Goal: Transaction & Acquisition: Purchase product/service

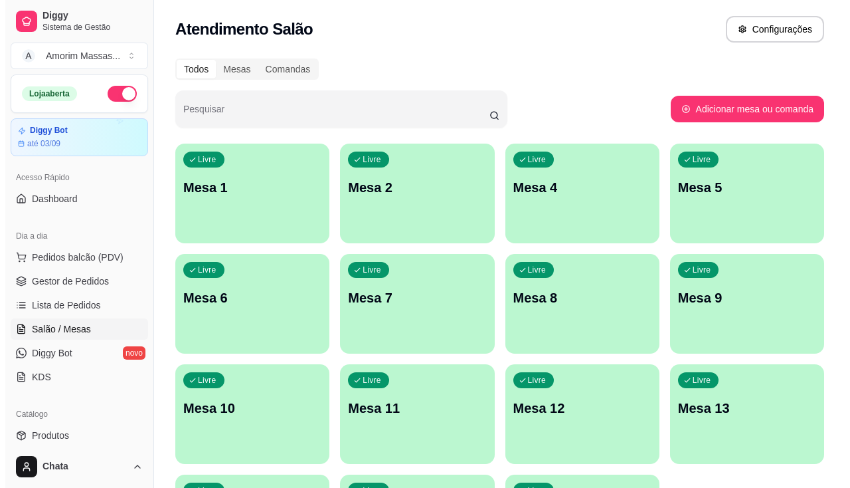
scroll to position [66, 0]
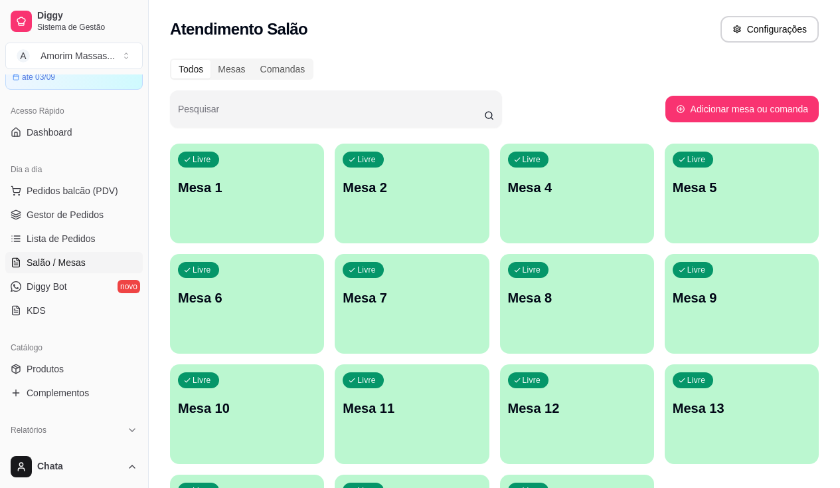
click at [698, 33] on div "Atendimento Salão Configurações" at bounding box center [494, 29] width 649 height 27
click at [53, 189] on span "Pedidos balcão (PDV)" at bounding box center [73, 190] width 92 height 13
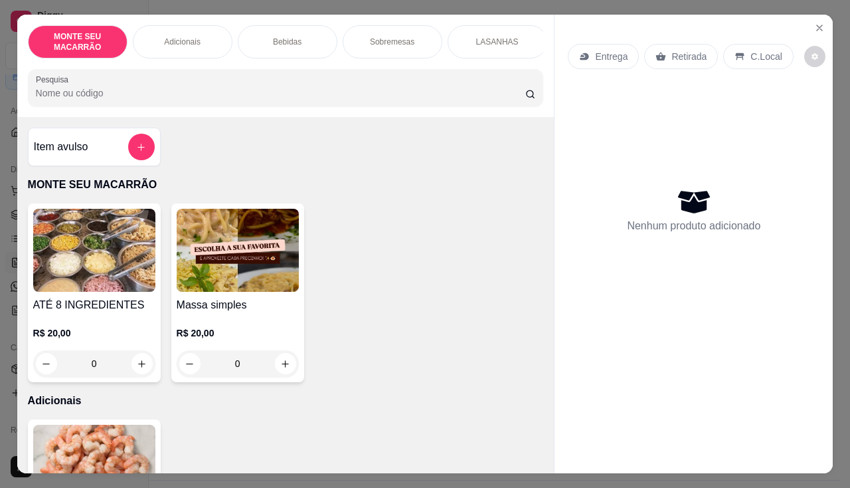
click at [277, 364] on div "0" at bounding box center [238, 363] width 122 height 27
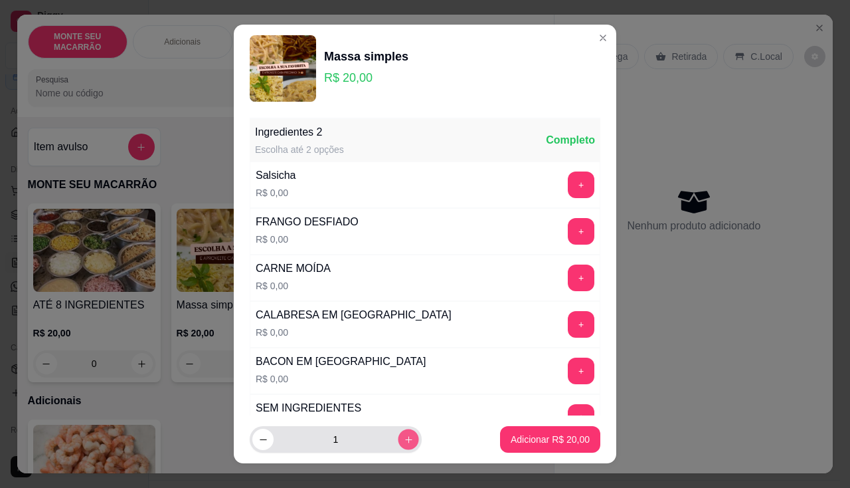
click at [405, 437] on icon "increase-product-quantity" at bounding box center [408, 439] width 7 height 7
type input "3"
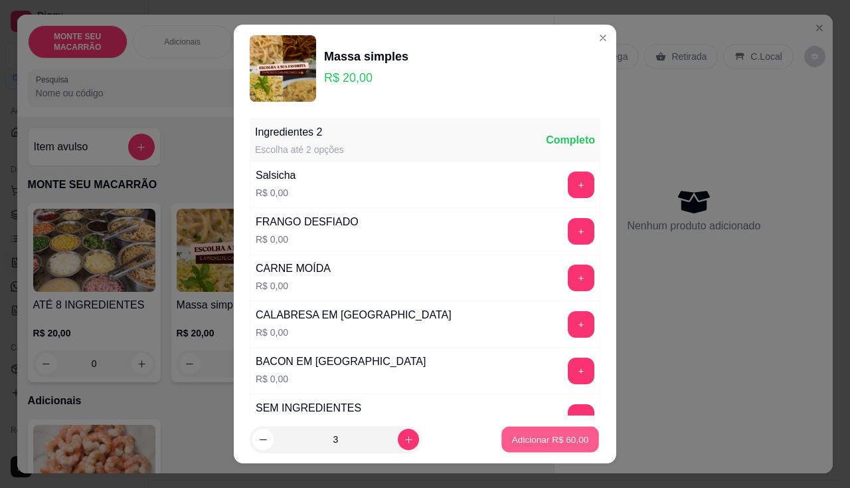
click at [559, 439] on p "Adicionar R$ 60,00" at bounding box center [550, 439] width 77 height 13
type input "3"
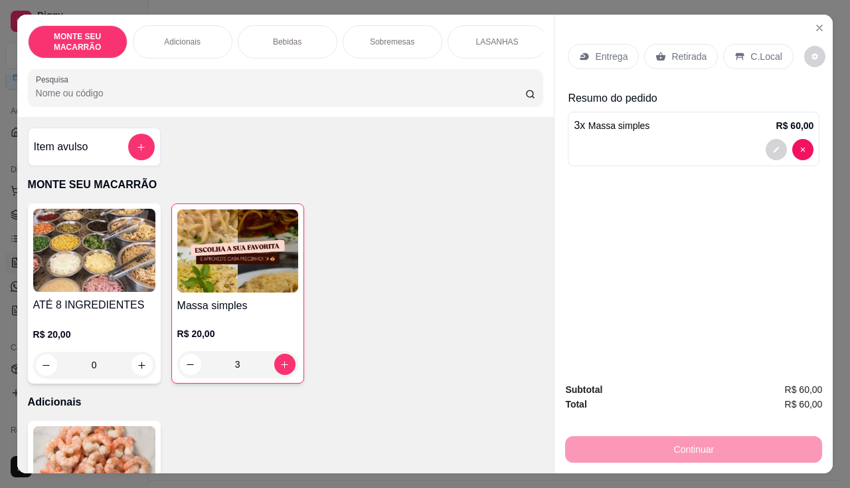
click at [588, 52] on div "Entrega" at bounding box center [603, 56] width 71 height 25
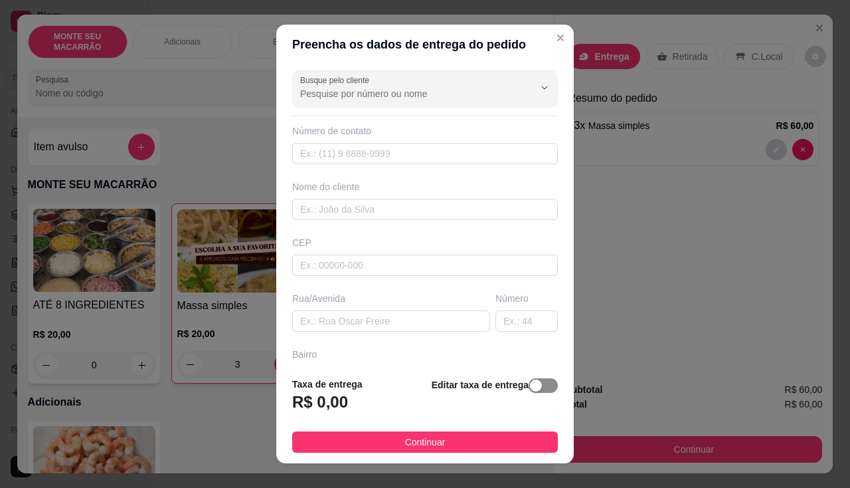
click at [530, 389] on div "button" at bounding box center [536, 385] width 12 height 12
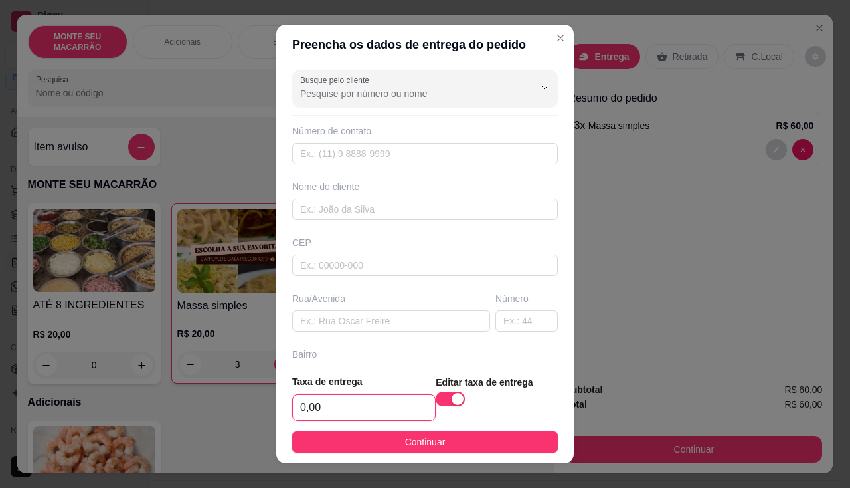
click at [330, 403] on input "0,00" at bounding box center [364, 407] width 142 height 25
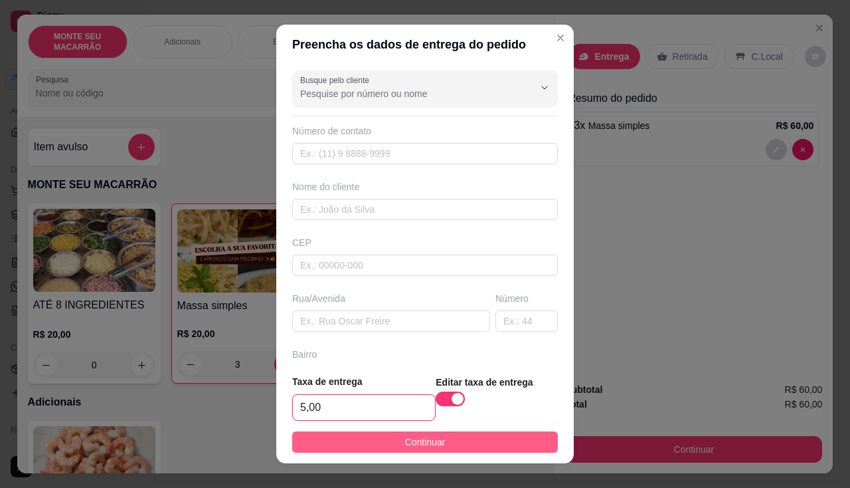
type input "5,00"
click at [361, 444] on button "Continuar" at bounding box center [425, 441] width 266 height 21
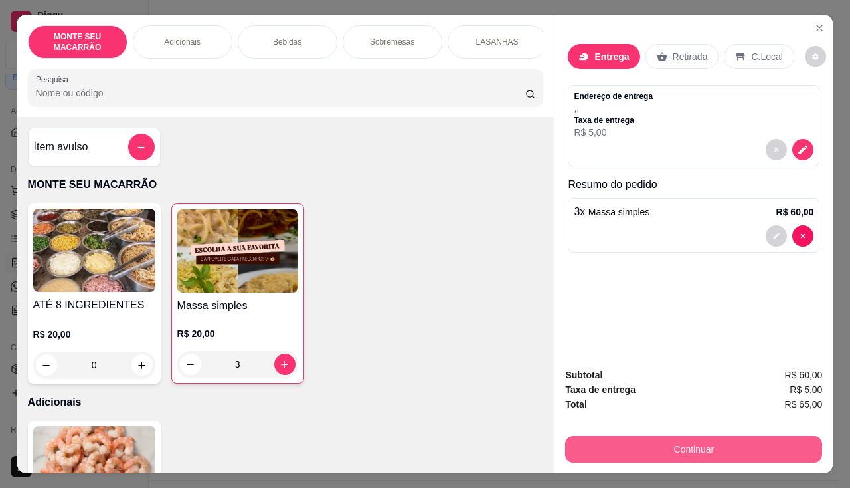
click at [730, 439] on button "Continuar" at bounding box center [693, 449] width 257 height 27
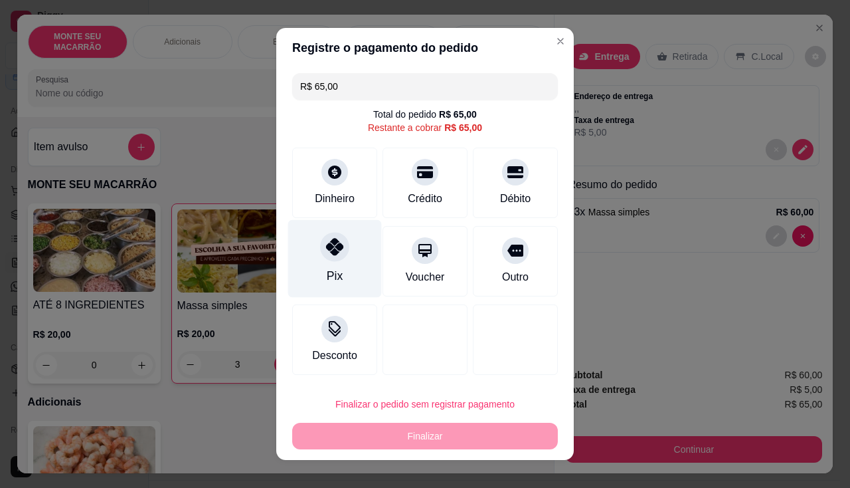
click at [332, 256] on div at bounding box center [334, 246] width 29 height 29
type input "R$ 0,00"
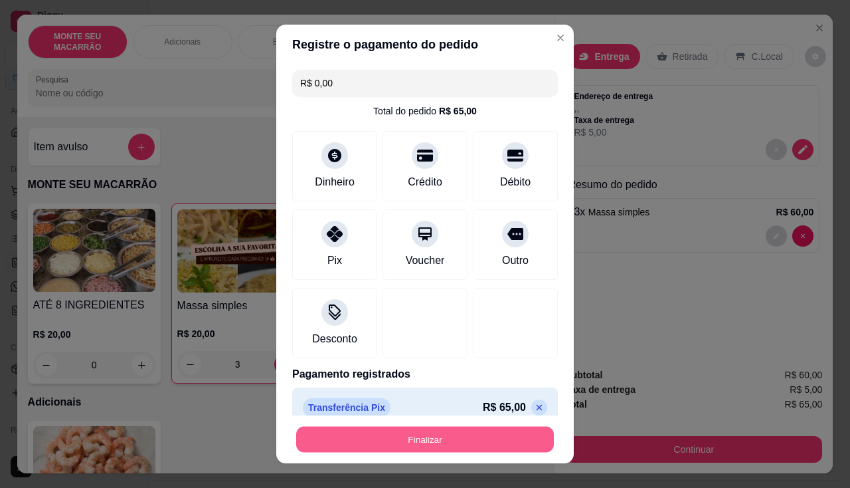
click at [433, 442] on button "Finalizar" at bounding box center [425, 440] width 258 height 26
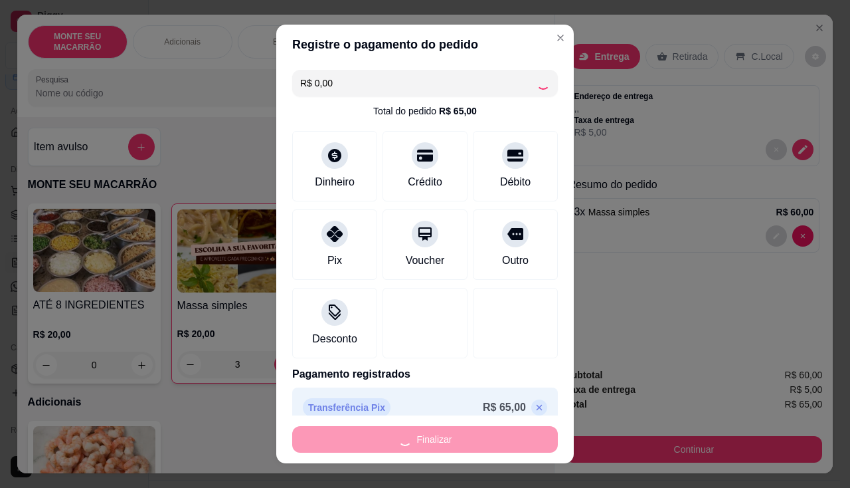
type input "0"
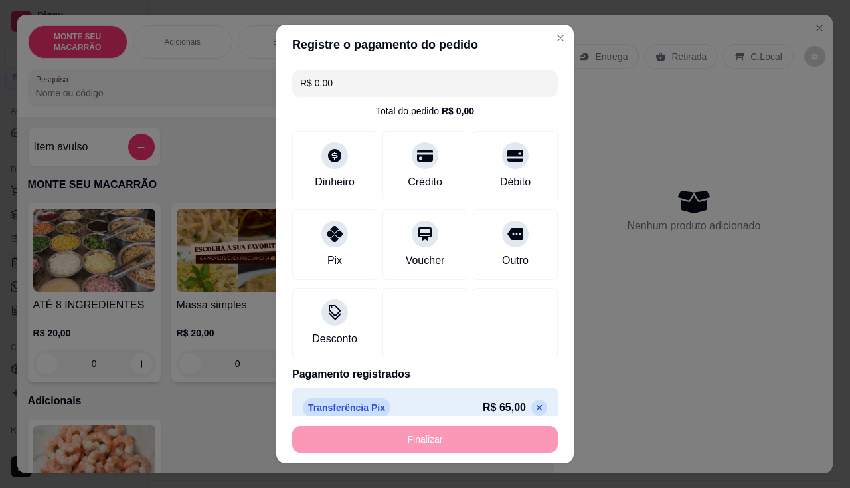
type input "-R$ 65,00"
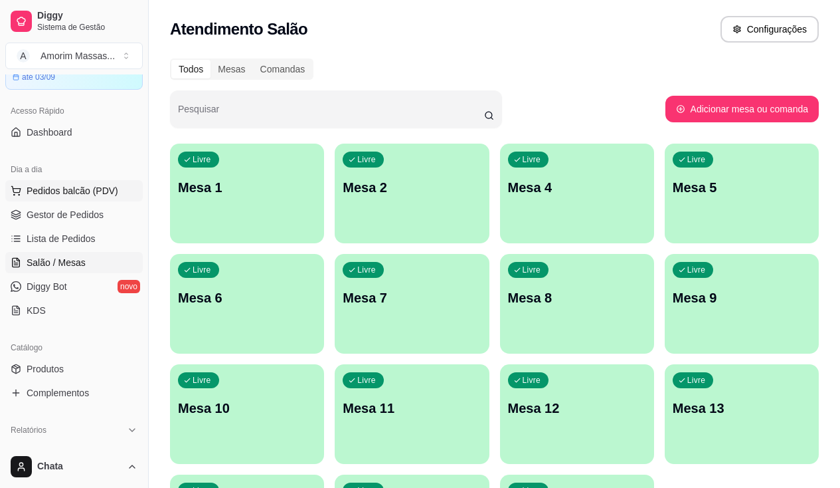
click at [64, 191] on span "Pedidos balcão (PDV)" at bounding box center [73, 190] width 92 height 13
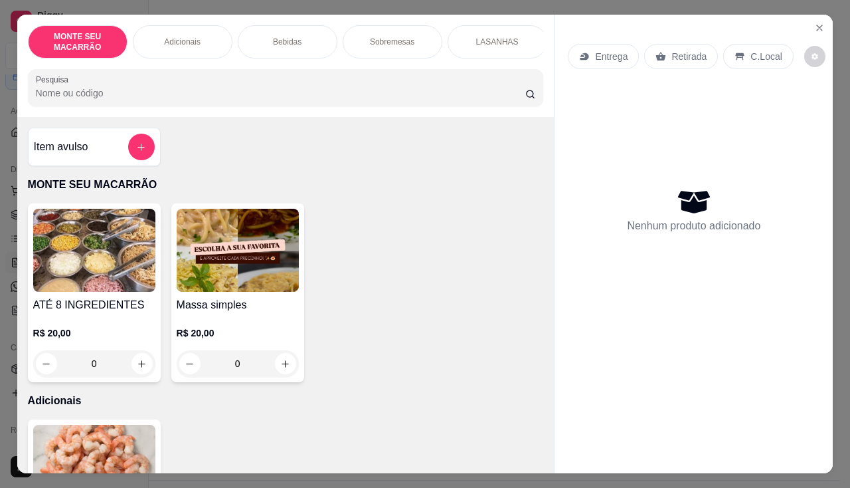
click at [282, 369] on div "0" at bounding box center [238, 363] width 122 height 27
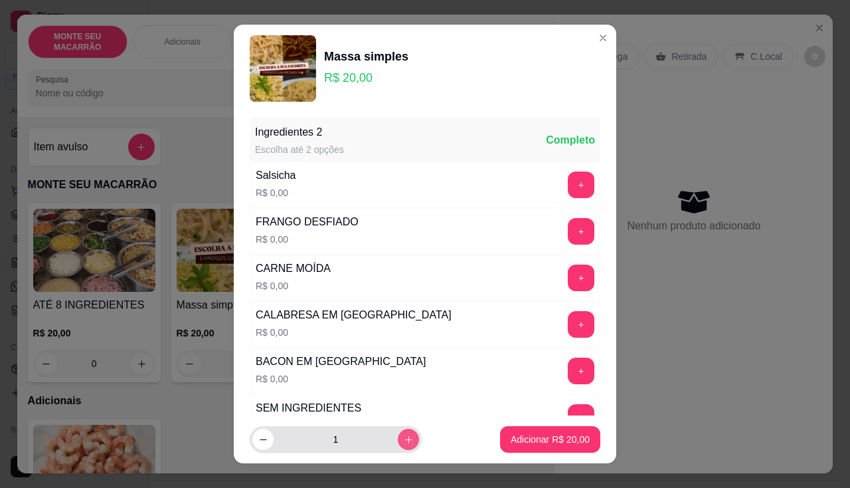
click at [404, 442] on icon "increase-product-quantity" at bounding box center [409, 440] width 10 height 10
type input "2"
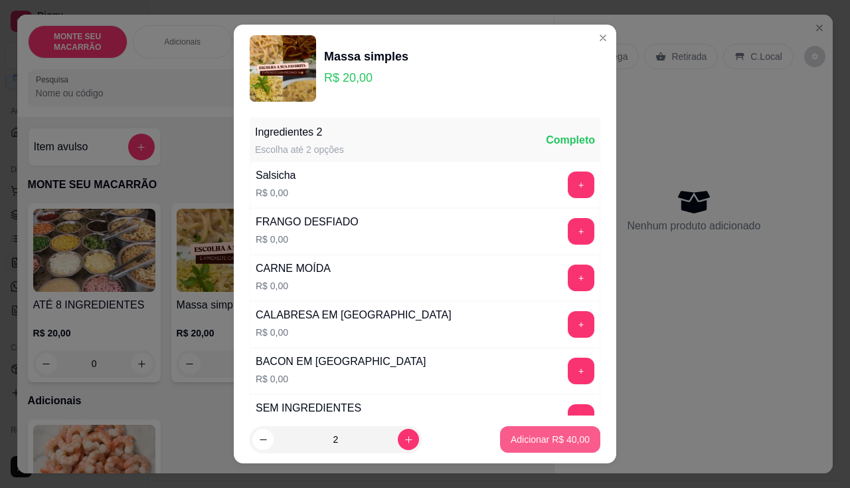
click at [519, 438] on p "Adicionar R$ 40,00" at bounding box center [550, 439] width 79 height 13
type input "2"
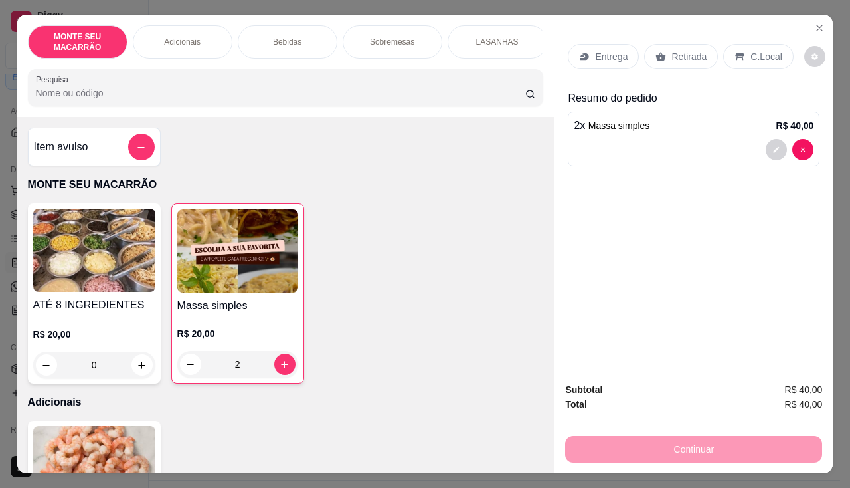
click at [595, 52] on p "Entrega" at bounding box center [611, 56] width 33 height 13
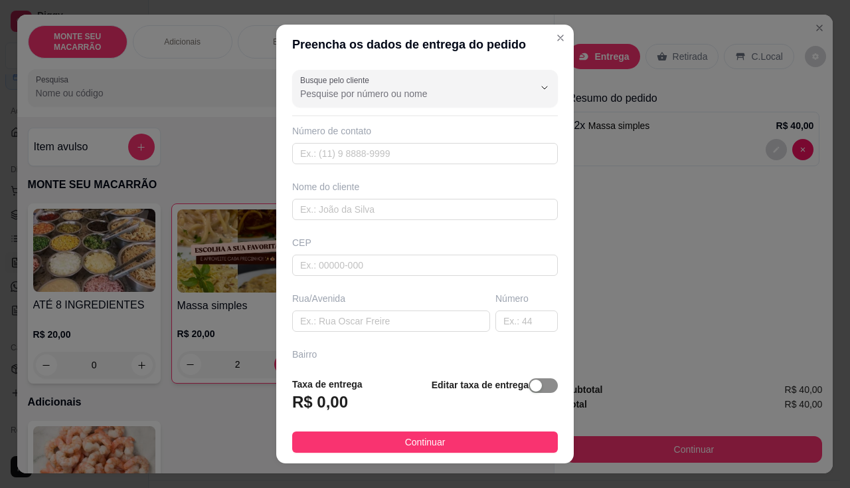
click at [530, 379] on span "button" at bounding box center [543, 385] width 29 height 15
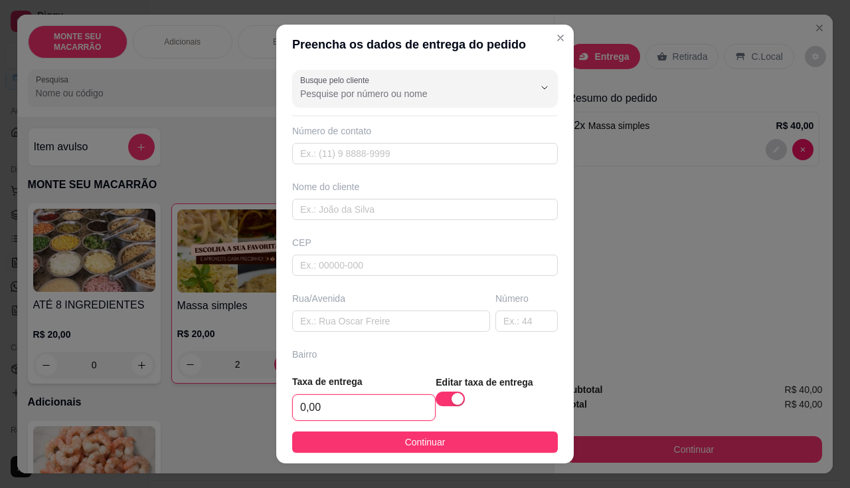
click at [361, 412] on input "0,00" at bounding box center [364, 407] width 142 height 25
type input "5,00"
click at [320, 132] on div "Número de contato" at bounding box center [425, 130] width 266 height 13
click at [324, 133] on div "Número de contato" at bounding box center [425, 130] width 266 height 13
click at [328, 121] on div "Busque pelo cliente Número de contato Nome do cliente CEP Rua/[GEOGRAPHIC_DATA]" at bounding box center [425, 214] width 298 height 300
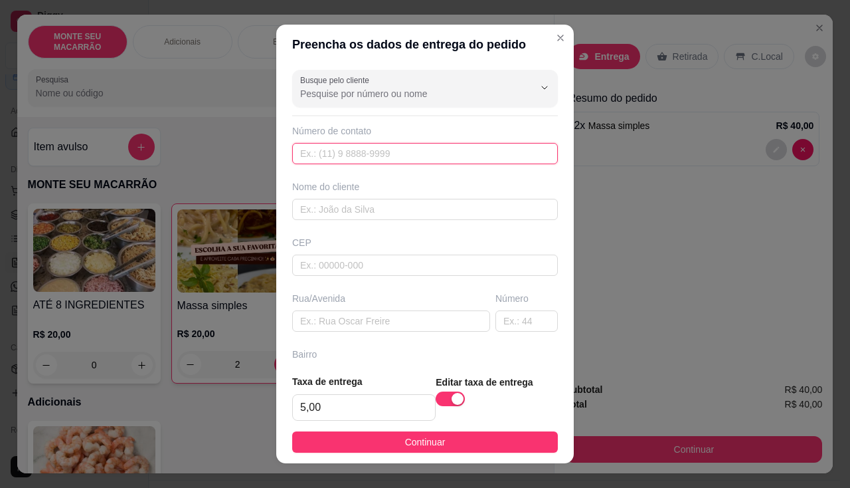
click at [331, 143] on input "text" at bounding box center [425, 153] width 266 height 21
click at [344, 149] on input "text" at bounding box center [425, 153] width 266 height 21
click at [321, 205] on input "text" at bounding box center [425, 209] width 266 height 21
click at [539, 90] on icon "Show suggestions" at bounding box center [544, 87] width 11 height 11
type input "germana"
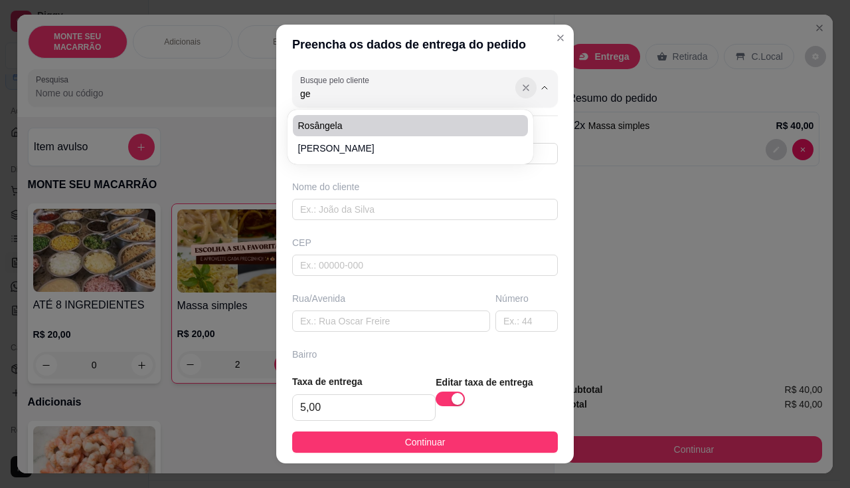
type input "ge"
click at [521, 84] on icon "Show suggestions" at bounding box center [526, 87] width 11 height 11
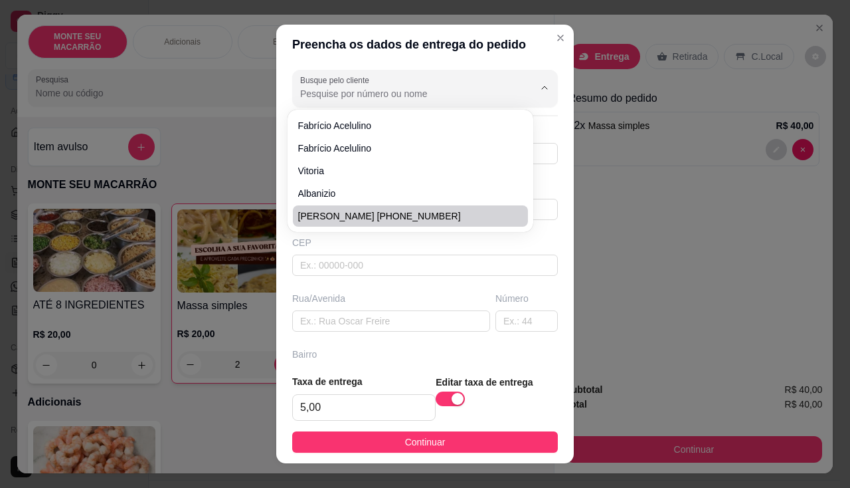
click at [337, 294] on div "Rua/Avenida" at bounding box center [391, 298] width 198 height 13
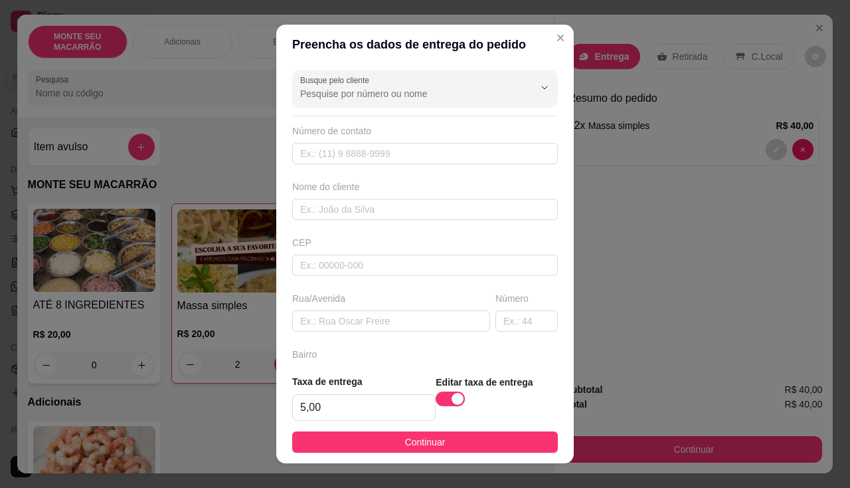
click at [328, 228] on div "Busque pelo cliente Número de contato Nome do cliente CEP Rua/[GEOGRAPHIC_DATA]" at bounding box center [425, 214] width 298 height 300
click at [330, 193] on div "Nome do cliente" at bounding box center [425, 186] width 266 height 13
click at [326, 207] on input "text" at bounding box center [425, 209] width 266 height 21
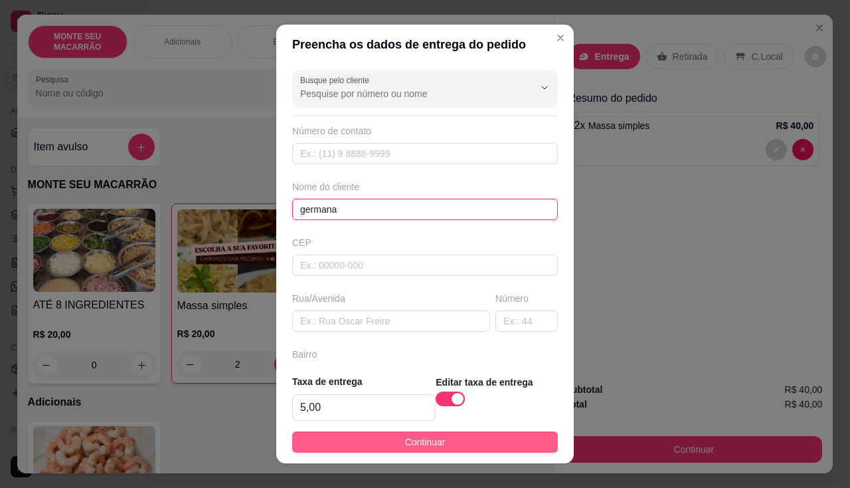
type input "germana"
click at [502, 441] on button "Continuar" at bounding box center [425, 441] width 266 height 21
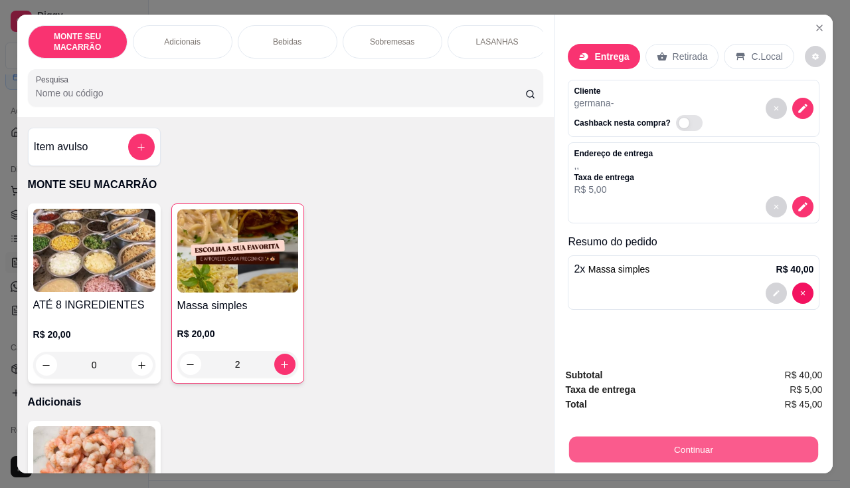
click at [741, 439] on button "Continuar" at bounding box center [693, 450] width 249 height 26
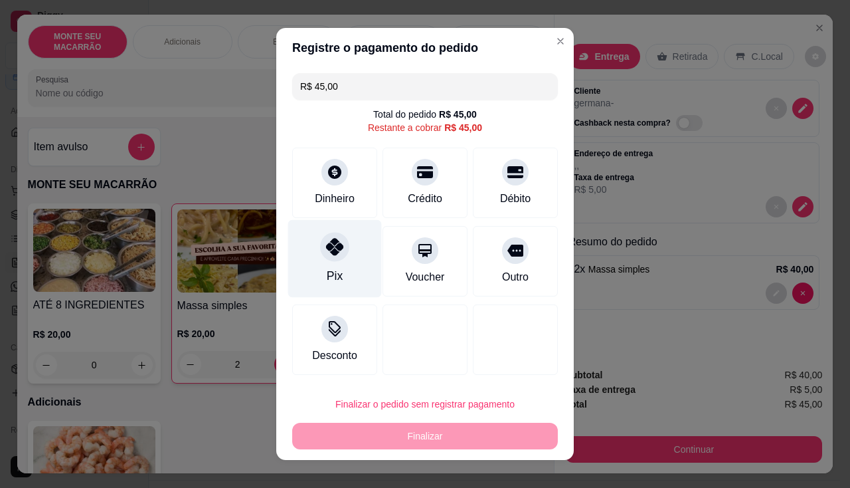
click at [334, 244] on icon at bounding box center [334, 246] width 17 height 17
type input "R$ 0,00"
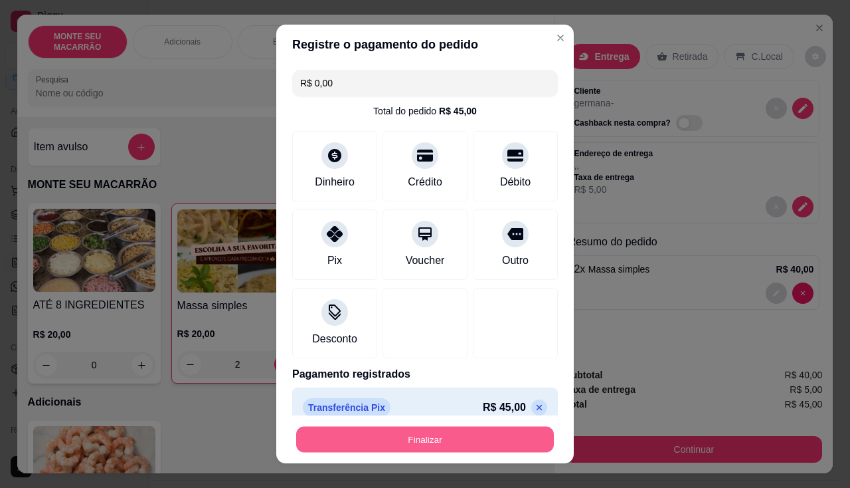
click at [480, 442] on button "Finalizar" at bounding box center [425, 440] width 258 height 26
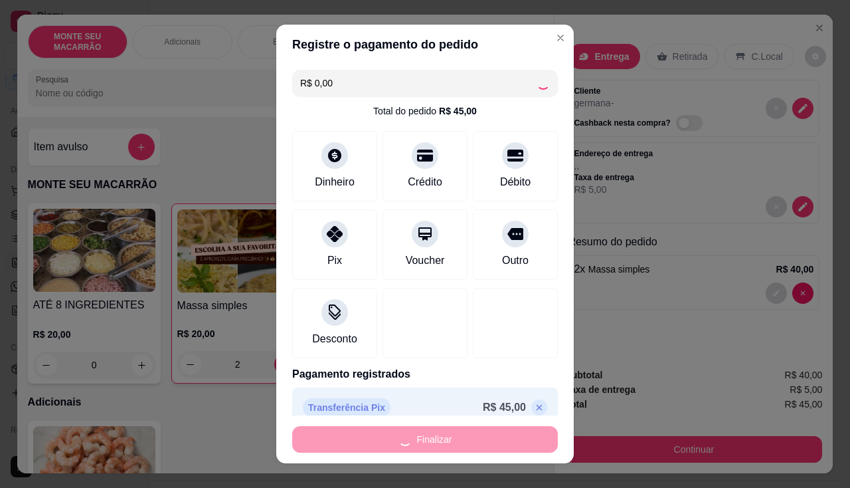
type input "0"
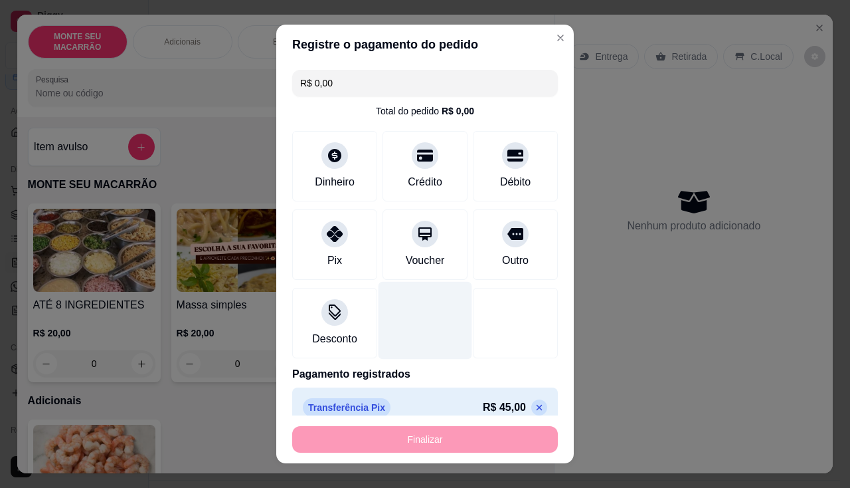
type input "-R$ 45,00"
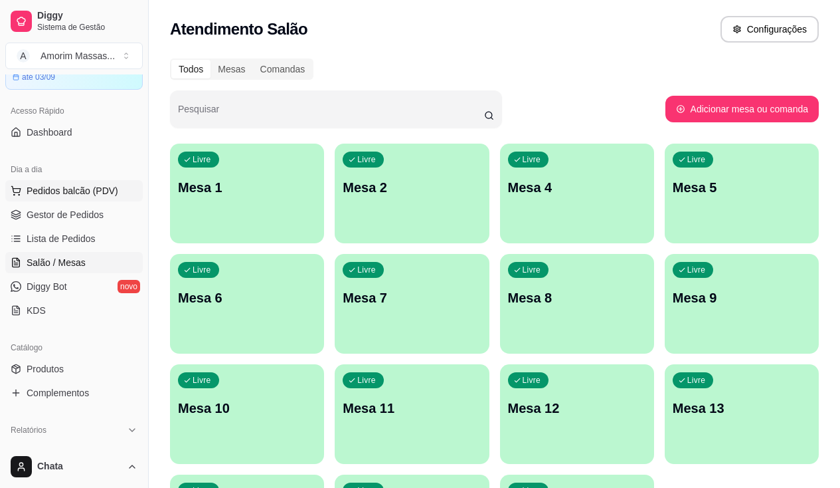
click at [57, 183] on button "Pedidos balcão (PDV)" at bounding box center [74, 190] width 138 height 21
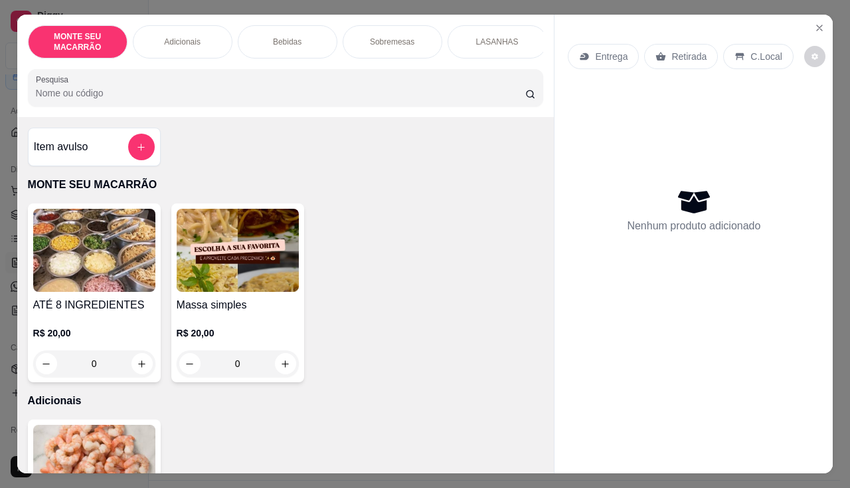
click at [248, 230] on img at bounding box center [238, 250] width 122 height 83
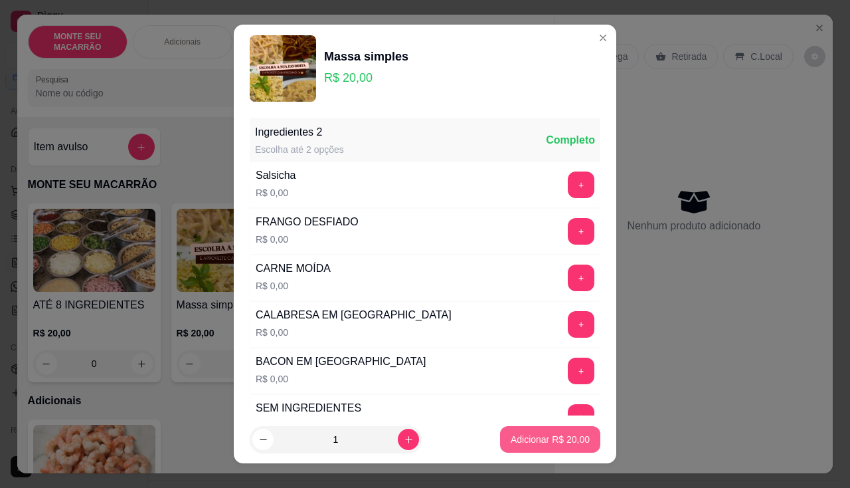
click at [512, 443] on p "Adicionar R$ 20,00" at bounding box center [550, 439] width 79 height 13
type input "1"
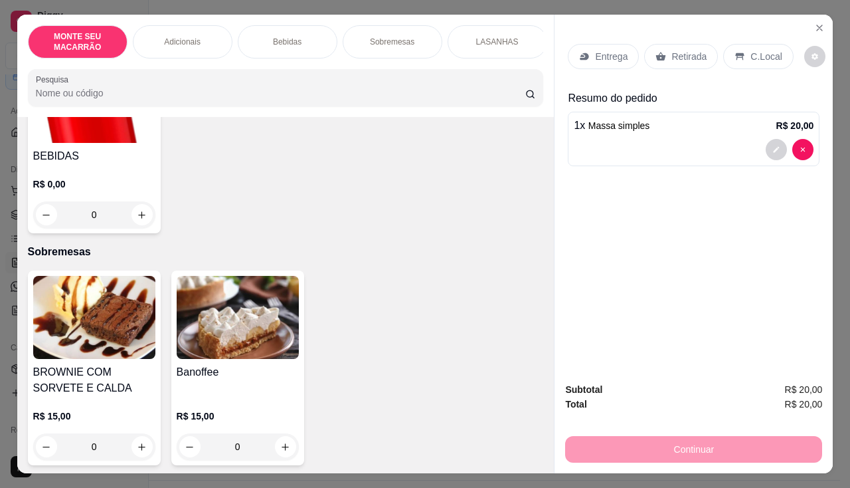
scroll to position [664, 0]
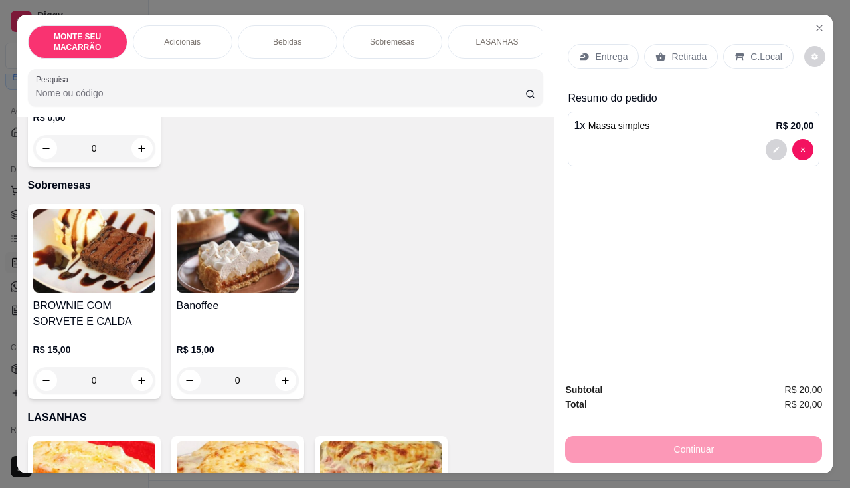
click at [106, 260] on img at bounding box center [94, 250] width 122 height 83
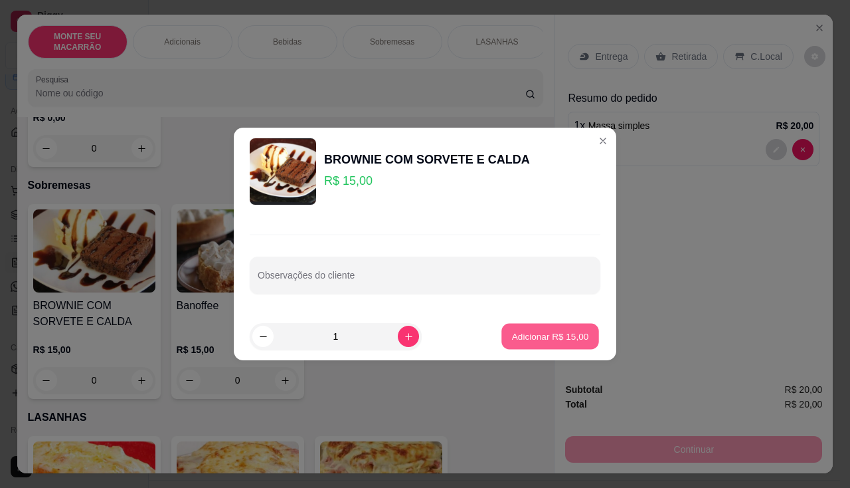
click at [524, 334] on p "Adicionar R$ 15,00" at bounding box center [550, 336] width 77 height 13
type input "1"
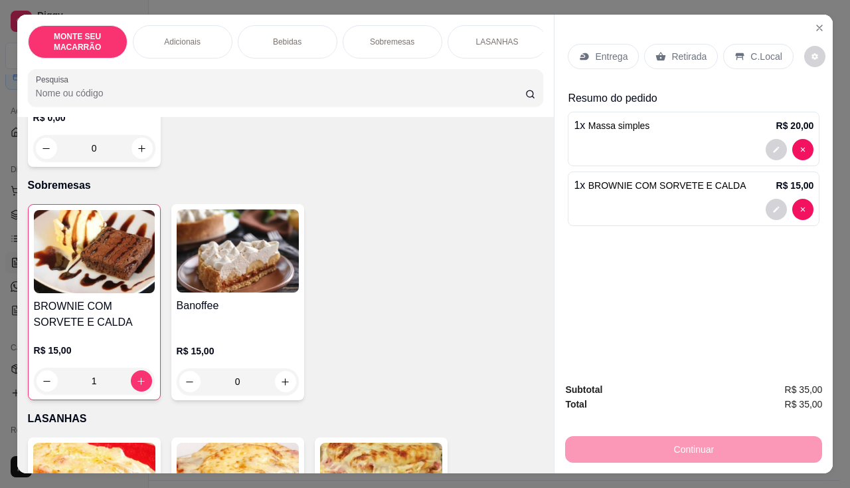
click at [602, 55] on p "Entrega" at bounding box center [611, 56] width 33 height 13
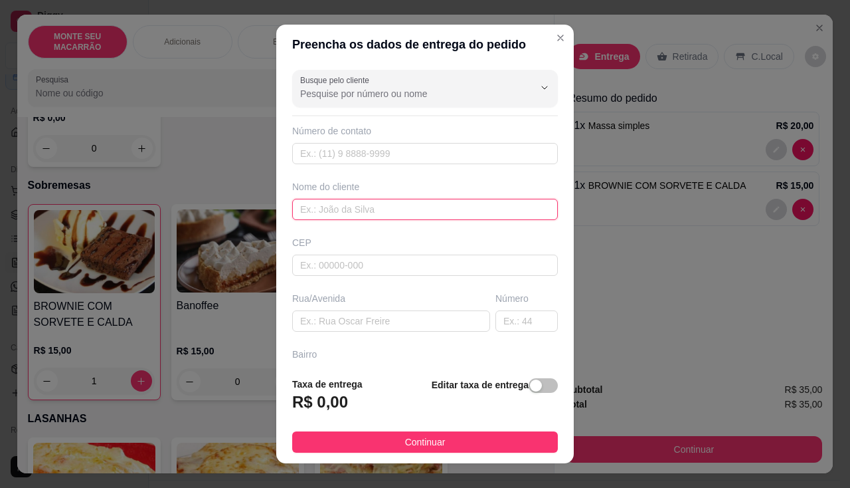
click at [322, 215] on input "text" at bounding box center [425, 209] width 266 height 21
type input "[PERSON_NAME]"
drag, startPoint x: 371, startPoint y: 379, endPoint x: 496, endPoint y: 397, distance: 126.3
click at [374, 379] on div "Taxa de entrega R$ 0,00 Editar taxa de entrega" at bounding box center [425, 399] width 266 height 44
drag, startPoint x: 507, startPoint y: 381, endPoint x: 543, endPoint y: 383, distance: 35.9
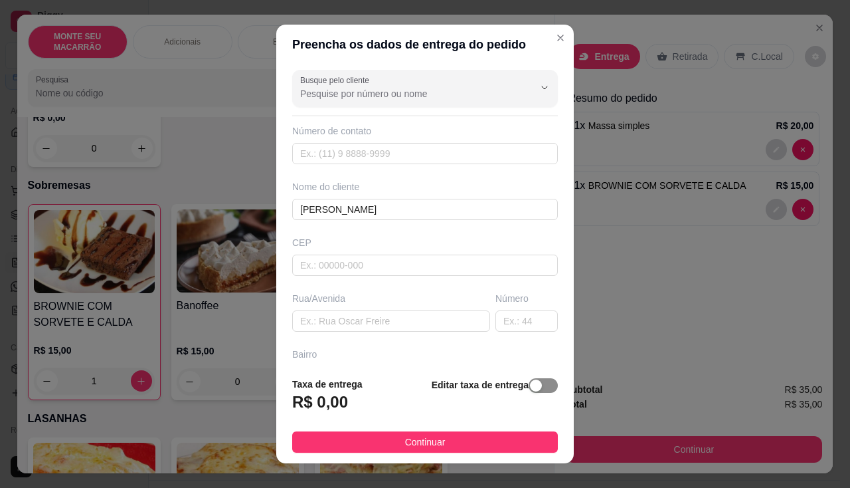
click at [517, 381] on div "Editar taxa de entrega" at bounding box center [495, 399] width 126 height 44
click at [543, 383] on span "button" at bounding box center [543, 385] width 29 height 15
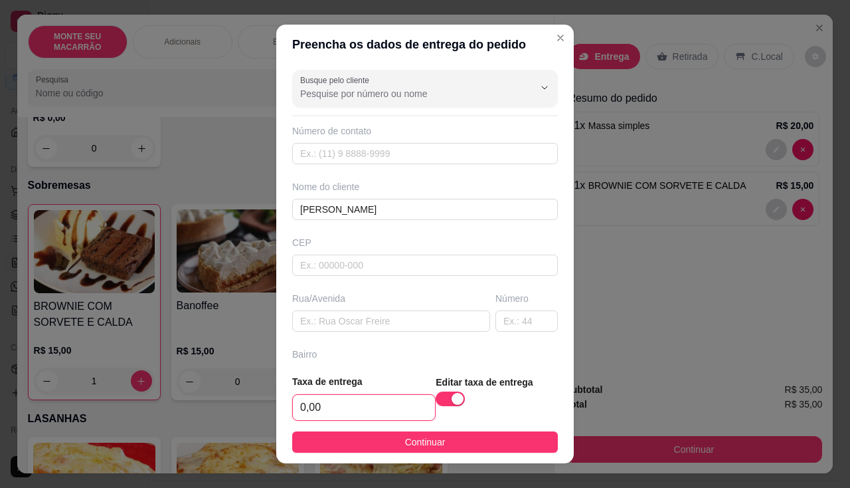
click at [324, 401] on input "0,00" at bounding box center [364, 407] width 142 height 25
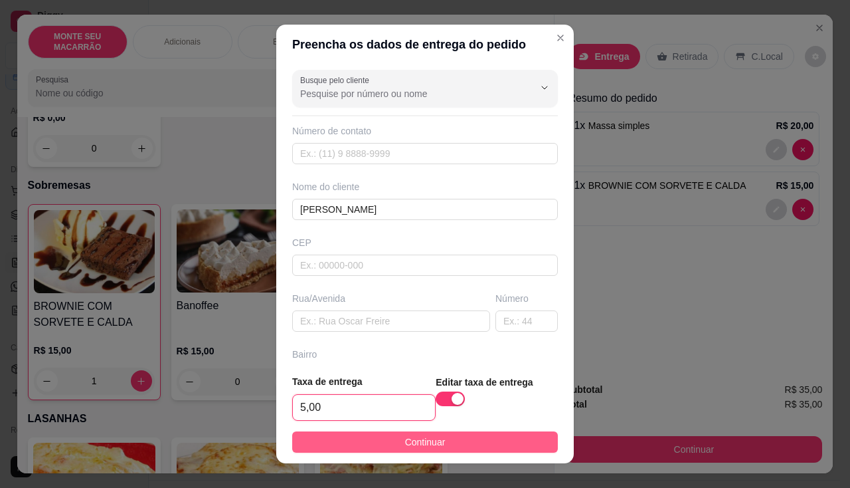
type input "5,00"
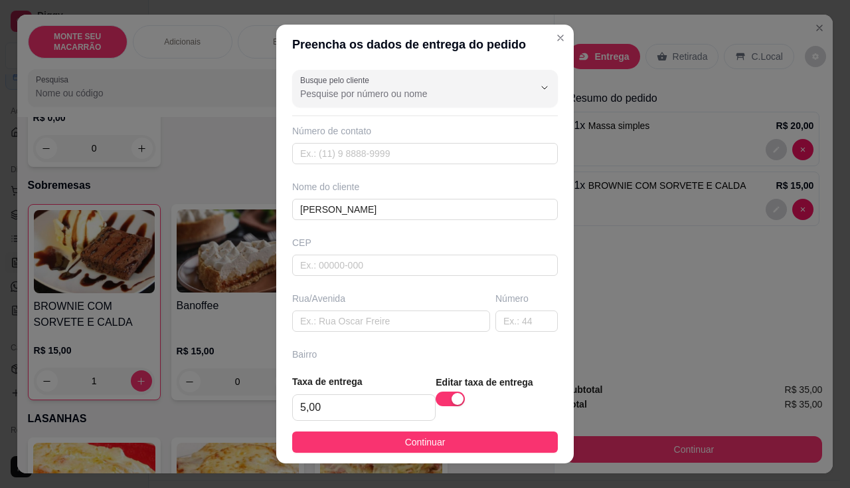
click at [390, 438] on button "Continuar" at bounding box center [425, 441] width 266 height 21
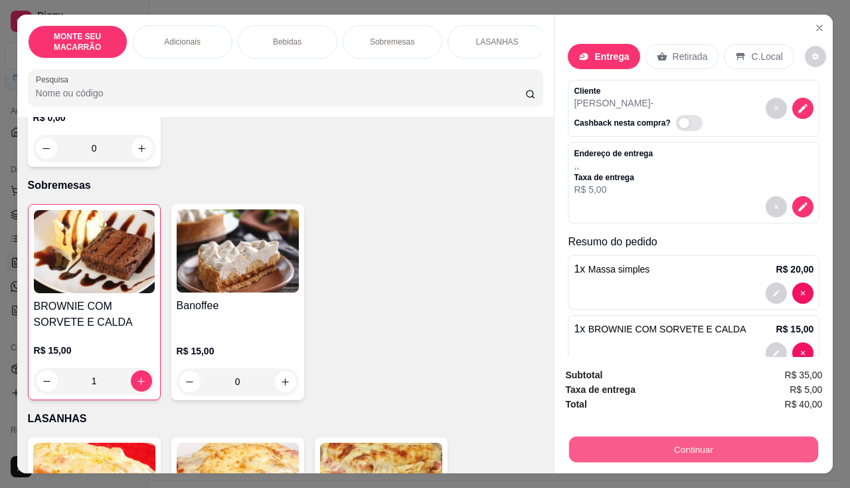
click at [627, 441] on button "Continuar" at bounding box center [693, 450] width 249 height 26
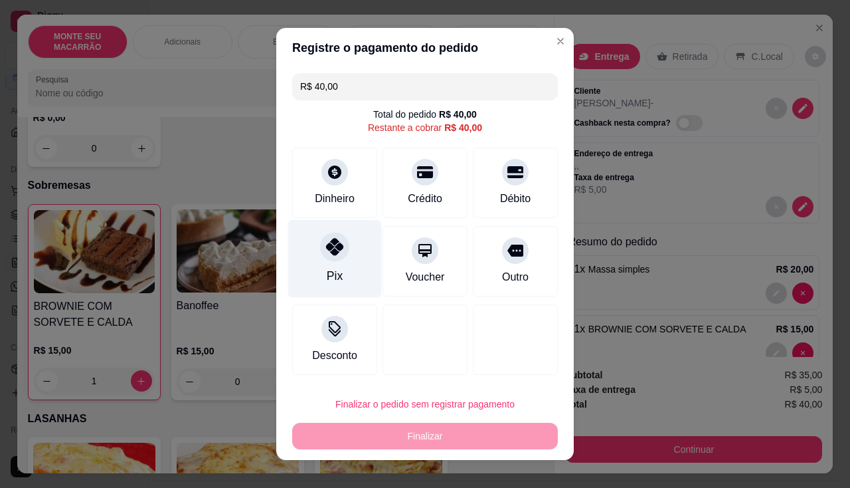
click at [339, 256] on div at bounding box center [334, 246] width 29 height 29
type input "R$ 0,00"
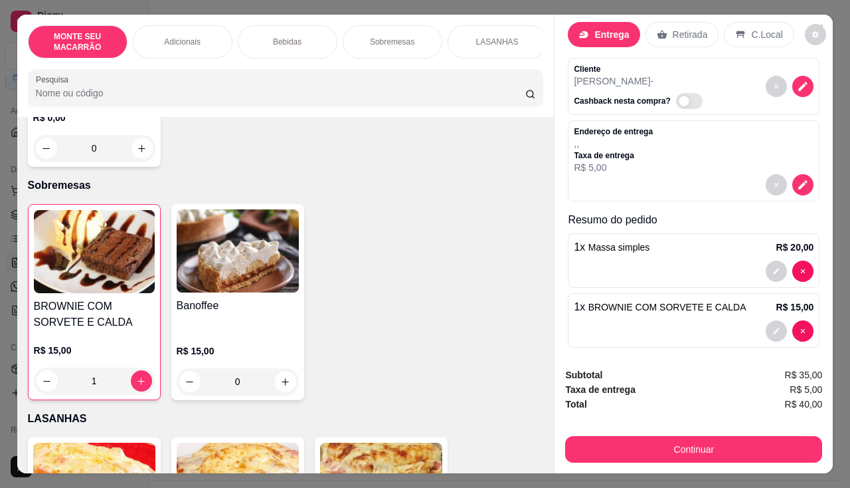
scroll to position [31, 0]
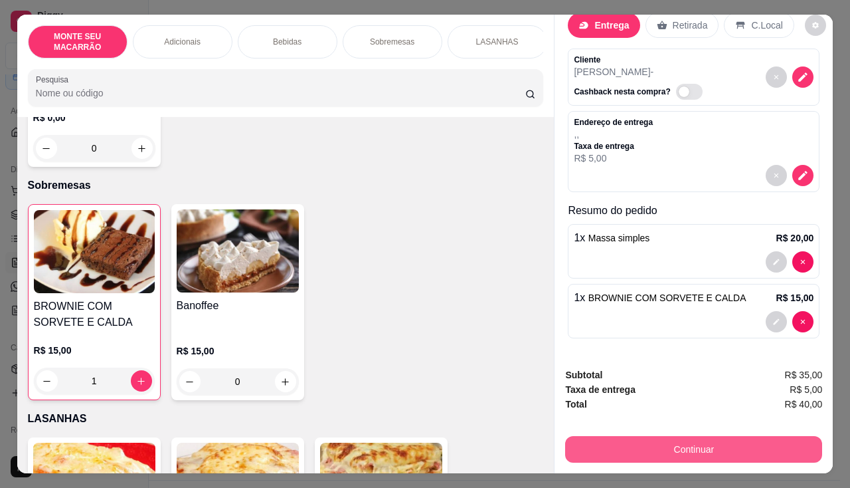
click at [620, 449] on button "Continuar" at bounding box center [693, 449] width 257 height 27
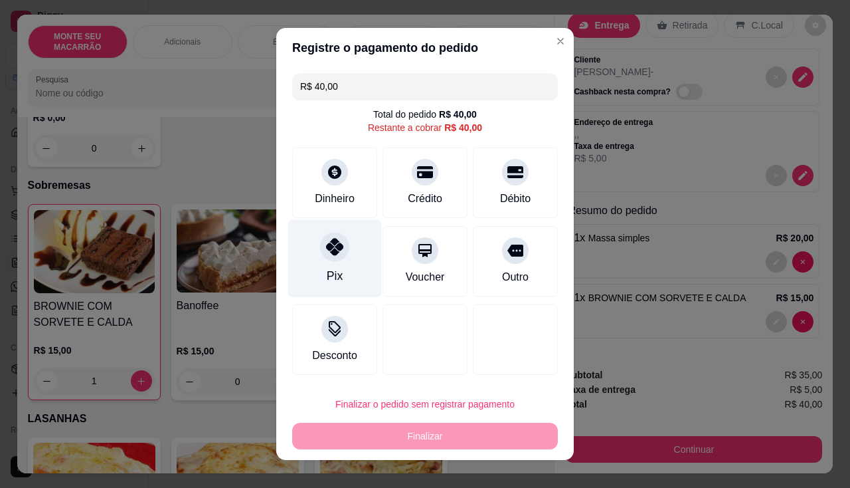
click at [327, 242] on icon at bounding box center [334, 246] width 17 height 17
type input "R$ 0,00"
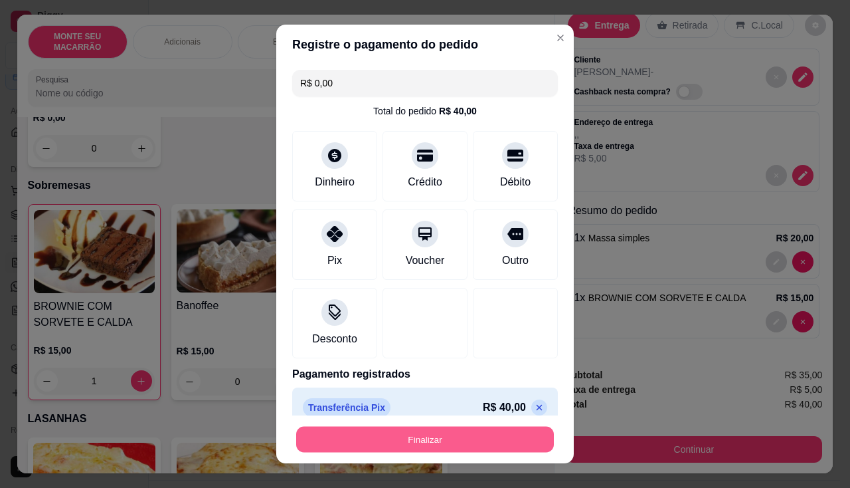
click at [463, 430] on button "Finalizar" at bounding box center [425, 440] width 258 height 26
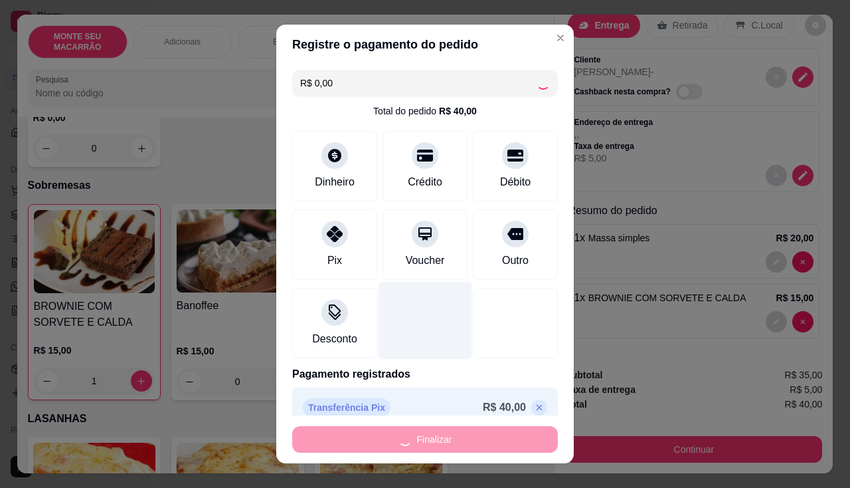
type input "0"
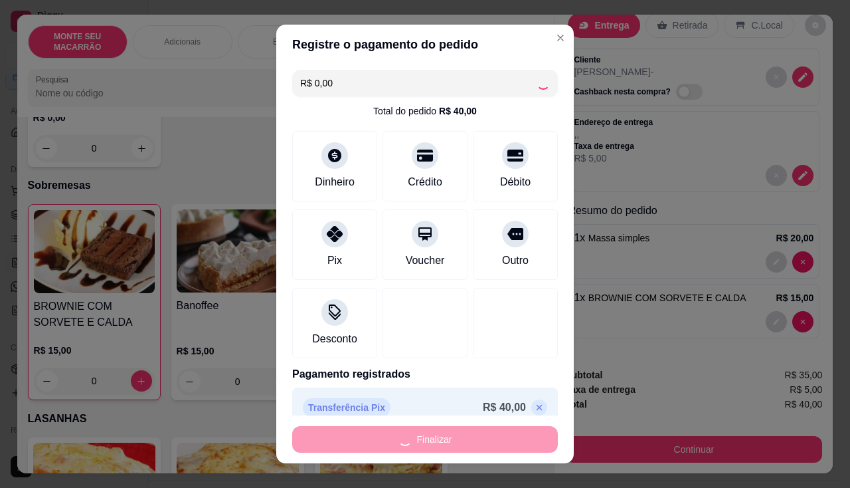
type input "-R$ 40,00"
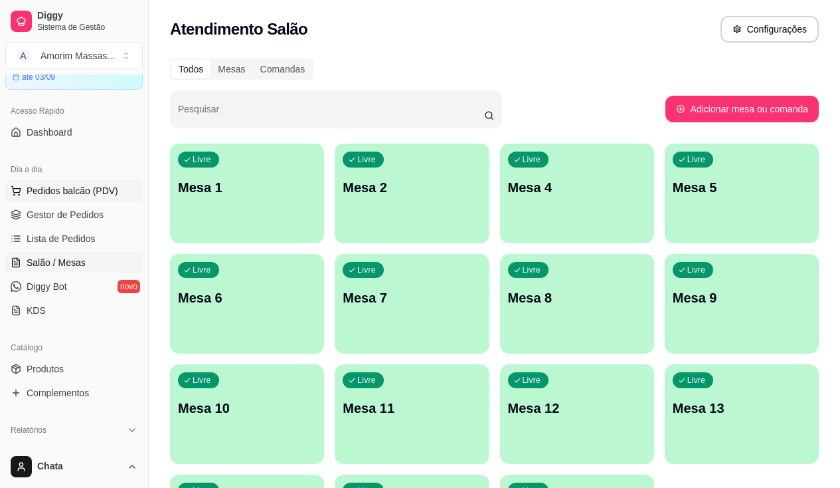
click at [88, 194] on span "Pedidos balcão (PDV)" at bounding box center [73, 190] width 92 height 13
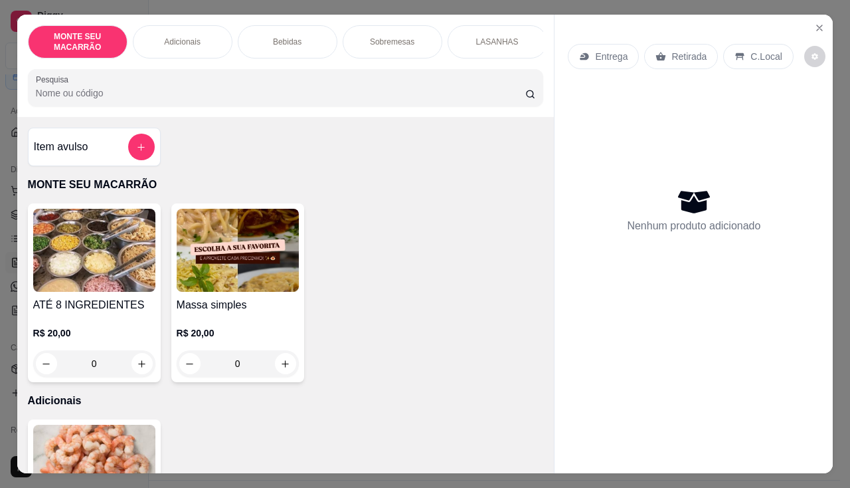
click at [276, 355] on div "0" at bounding box center [238, 363] width 122 height 27
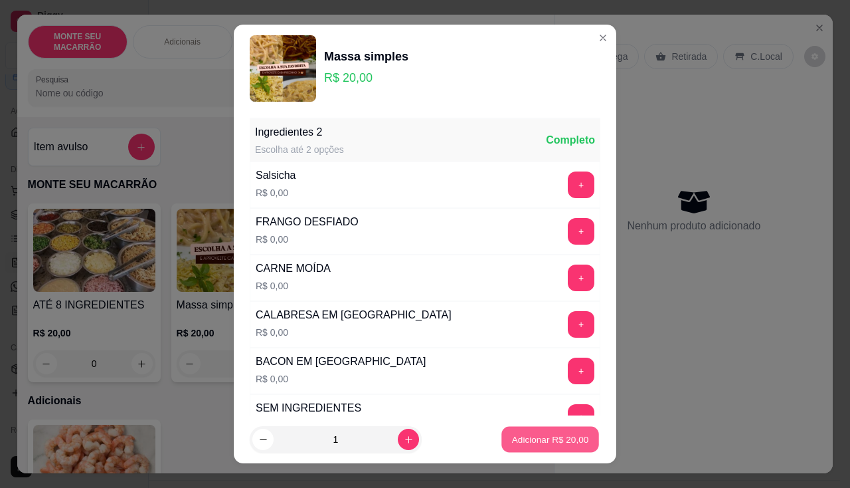
click at [543, 437] on p "Adicionar R$ 20,00" at bounding box center [550, 439] width 77 height 13
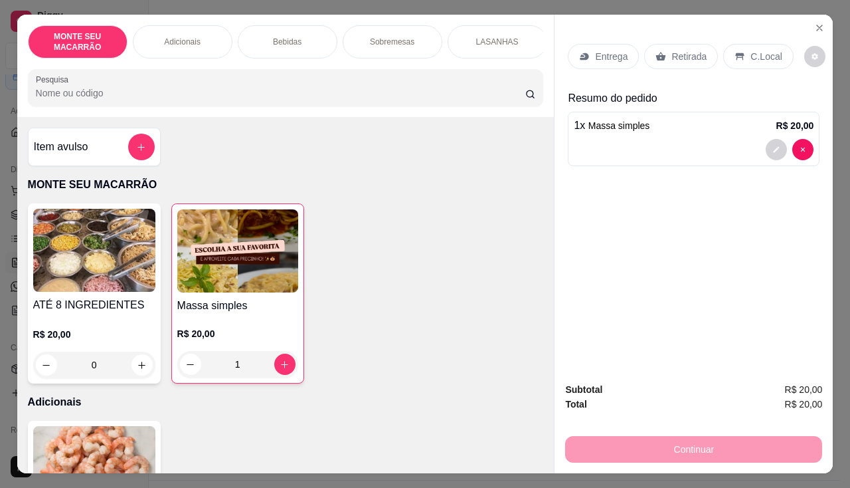
click at [271, 371] on div "1" at bounding box center [237, 364] width 121 height 27
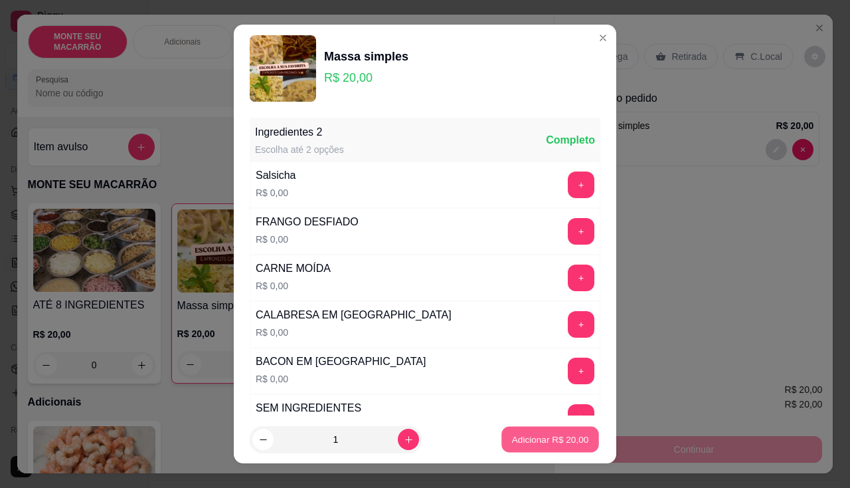
click at [538, 446] on button "Adicionar R$ 20,00" at bounding box center [551, 440] width 98 height 26
type input "2"
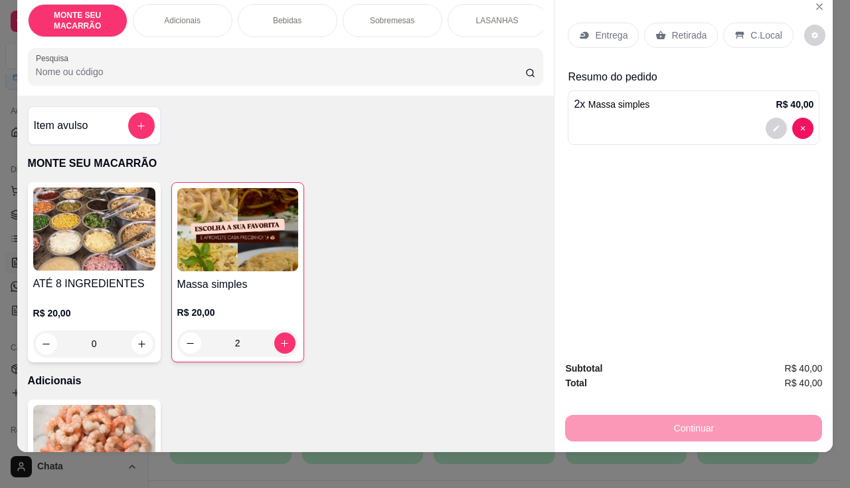
scroll to position [33, 0]
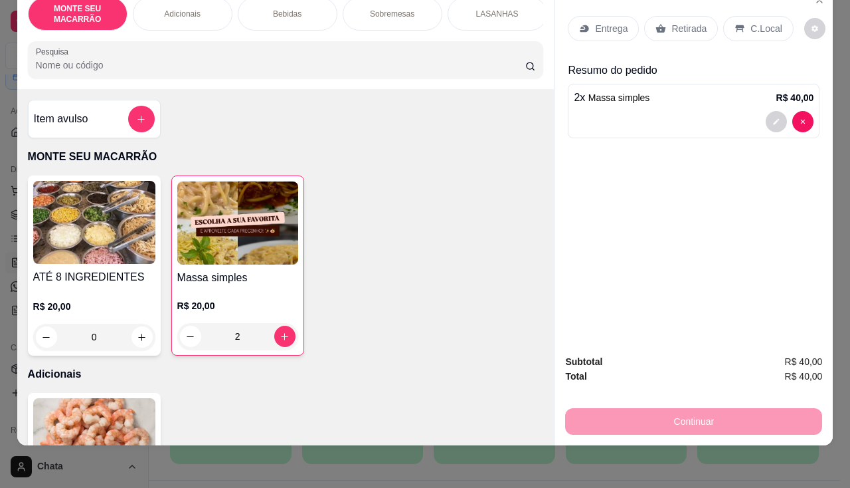
click at [601, 22] on p "Entrega" at bounding box center [611, 28] width 33 height 13
click at [672, 22] on p "Retirada" at bounding box center [689, 28] width 35 height 13
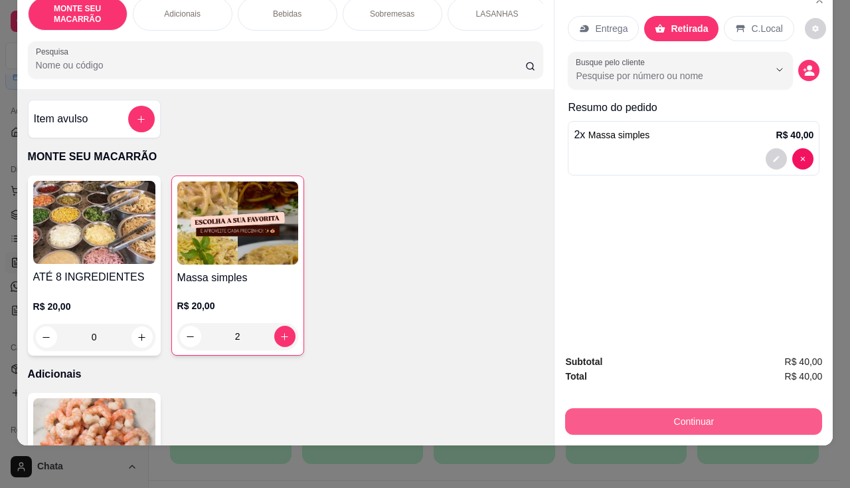
click at [703, 408] on button "Continuar" at bounding box center [693, 421] width 257 height 27
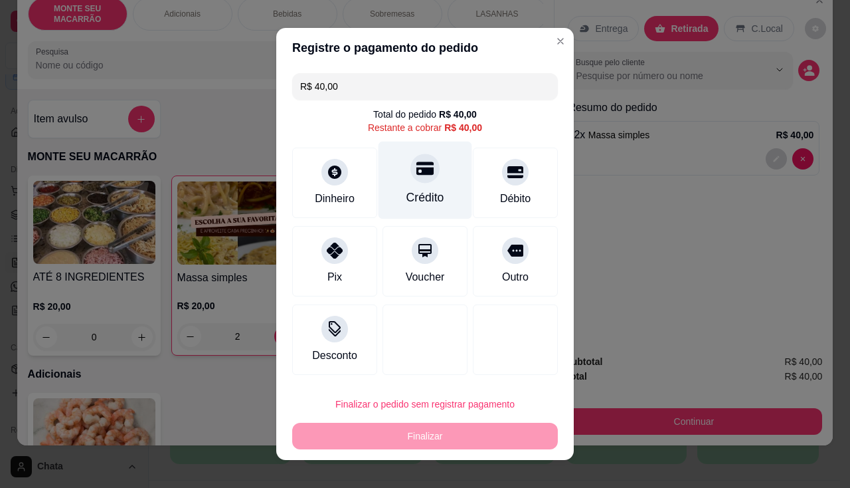
click at [403, 182] on div "Crédito" at bounding box center [426, 181] width 94 height 78
type input "R$ 0,00"
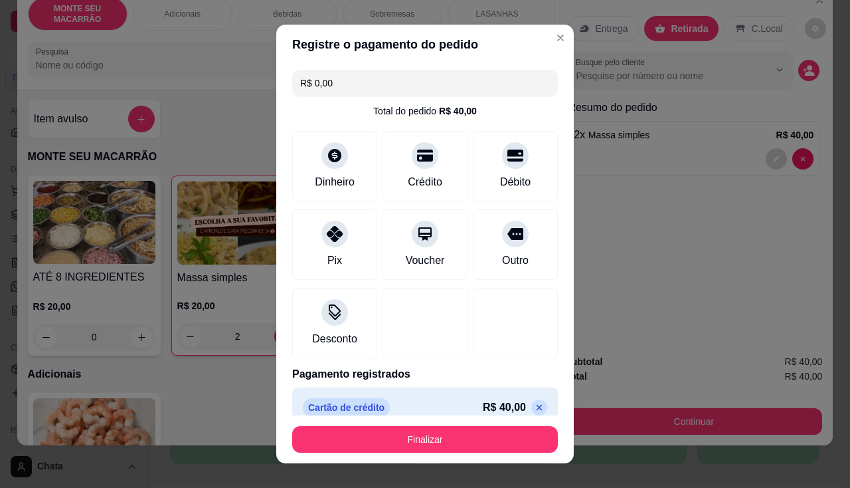
click at [556, 43] on header "Registre o pagamento do pedido" at bounding box center [425, 45] width 298 height 40
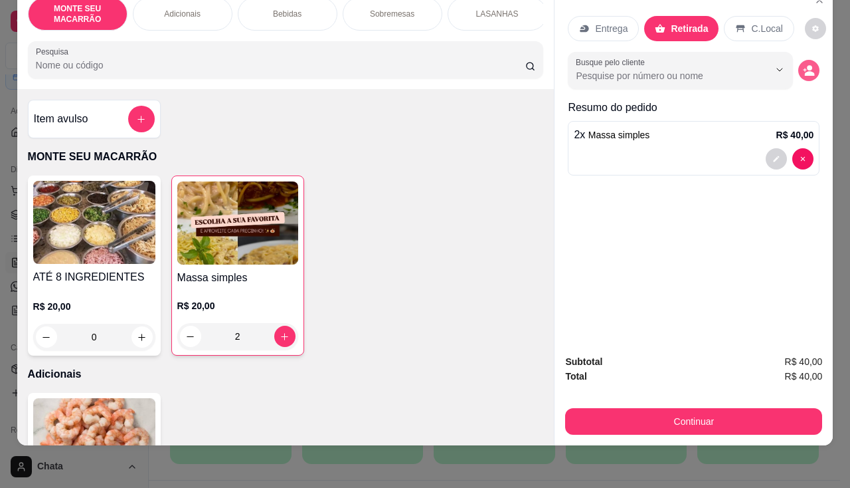
click at [799, 60] on button "decrease-product-quantity" at bounding box center [809, 70] width 21 height 21
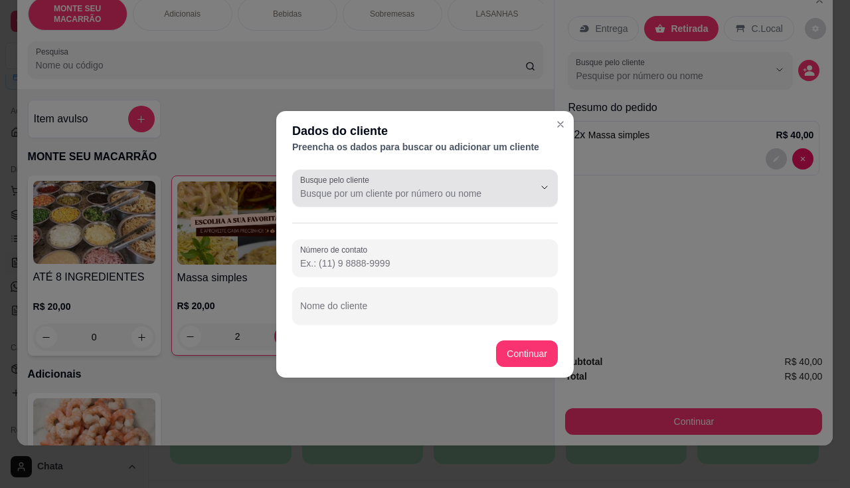
click at [351, 200] on div at bounding box center [425, 188] width 250 height 27
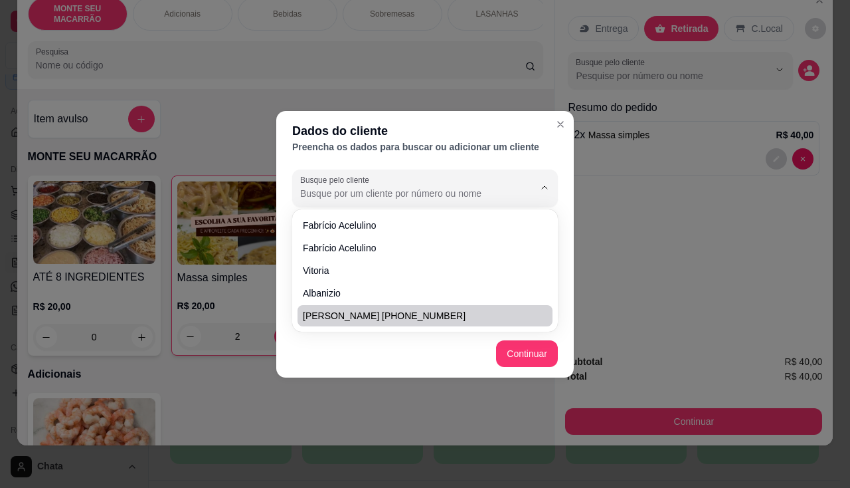
click at [338, 354] on footer "Continuar" at bounding box center [425, 354] width 298 height 48
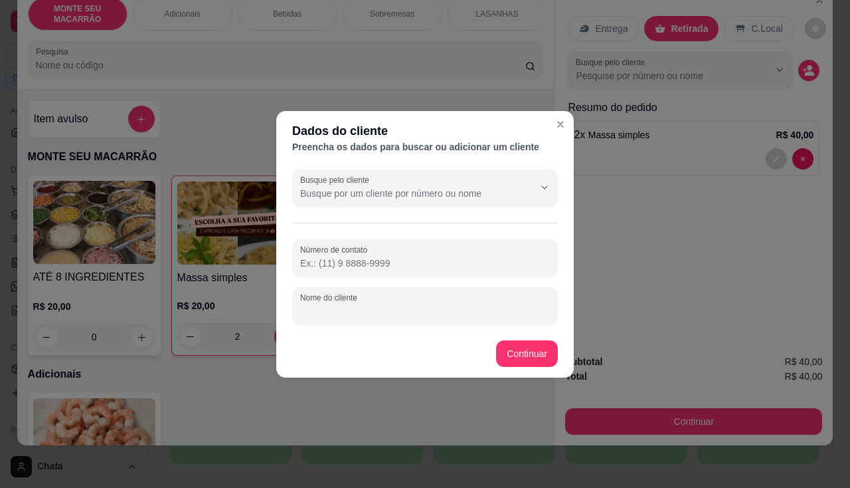
click at [344, 304] on input "Nome do cliente" at bounding box center [425, 310] width 250 height 13
type input "JOSY"
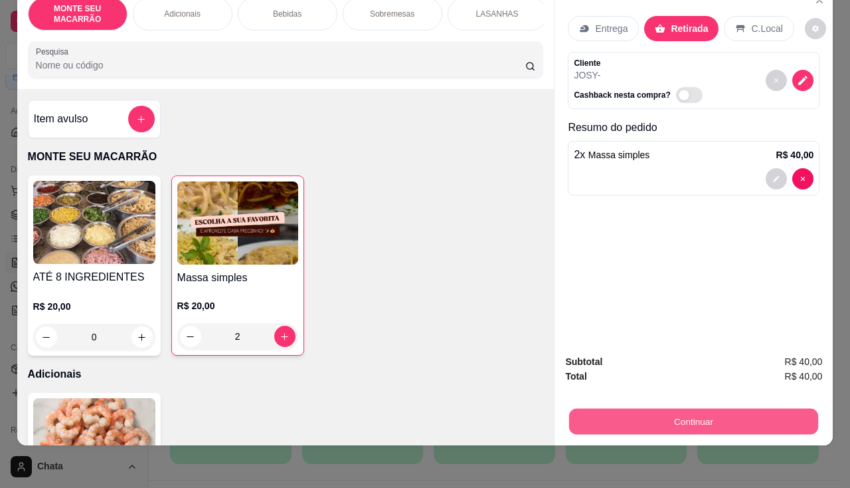
click at [647, 410] on button "Continuar" at bounding box center [693, 422] width 249 height 26
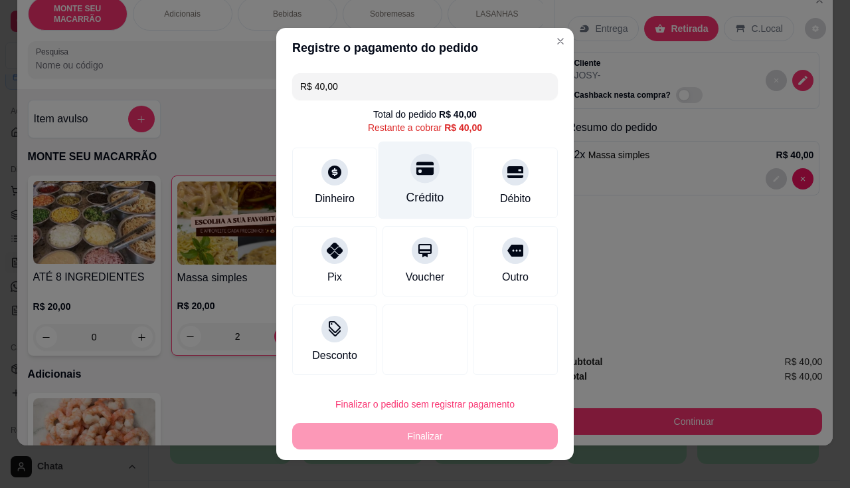
click at [393, 167] on div "Crédito" at bounding box center [426, 181] width 94 height 78
type input "R$ 0,00"
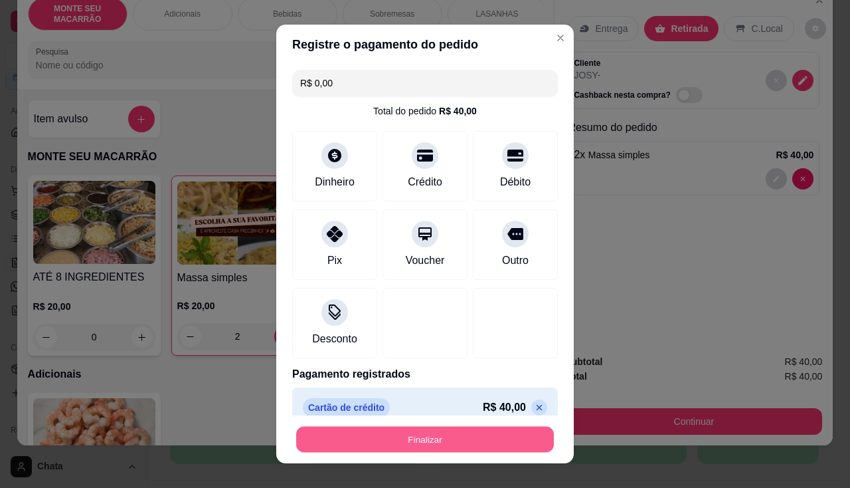
click at [441, 430] on button "Finalizar" at bounding box center [425, 440] width 258 height 26
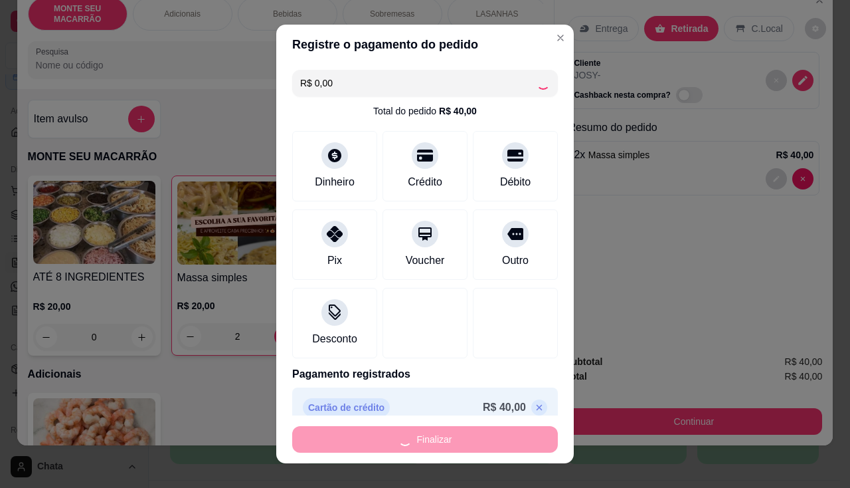
type input "0"
type input "-R$ 40,00"
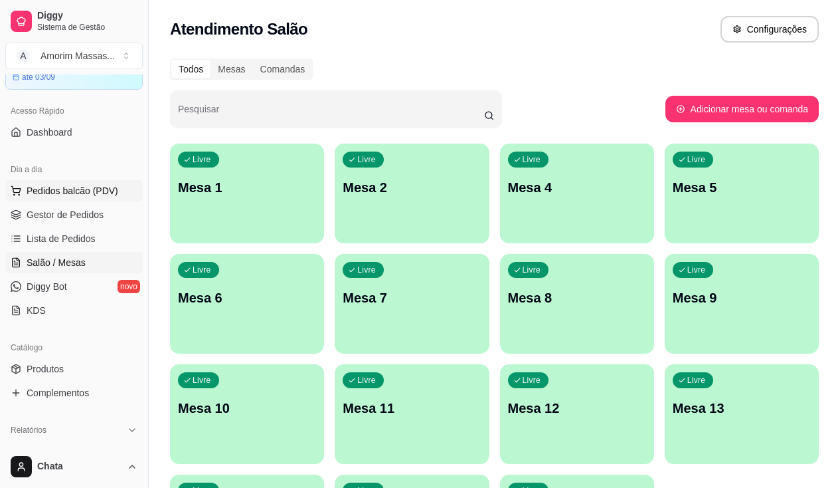
click at [31, 187] on span "Pedidos balcão (PDV)" at bounding box center [73, 190] width 92 height 13
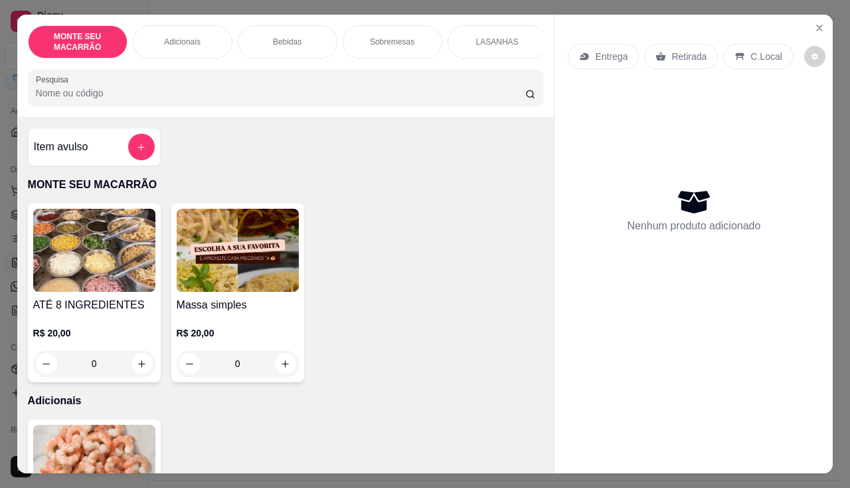
click at [211, 268] on img at bounding box center [238, 250] width 122 height 83
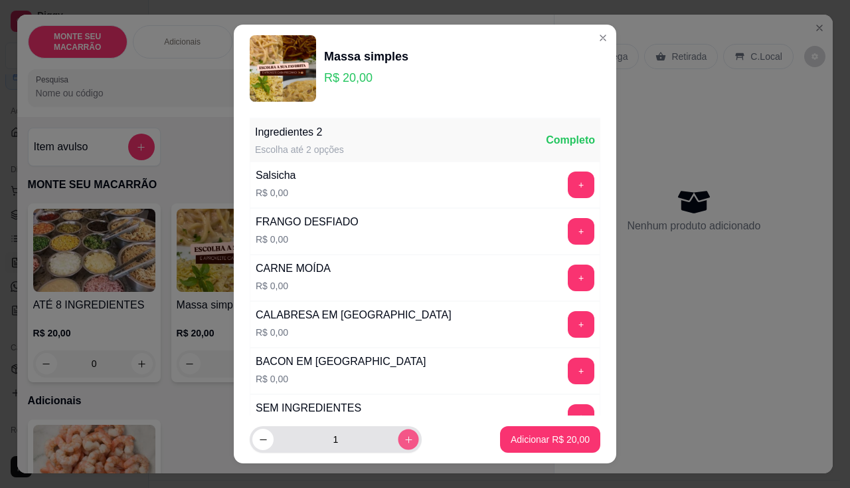
click at [404, 441] on icon "increase-product-quantity" at bounding box center [409, 440] width 10 height 10
type input "3"
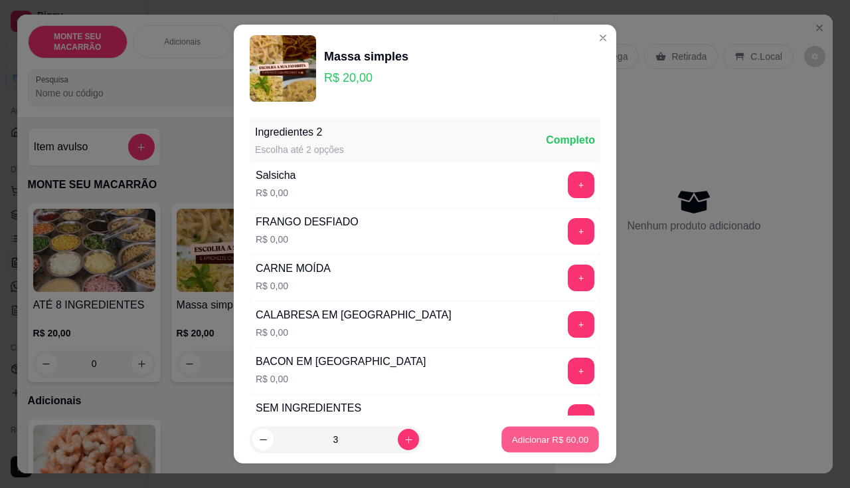
click at [546, 437] on p "Adicionar R$ 60,00" at bounding box center [550, 439] width 77 height 13
type input "3"
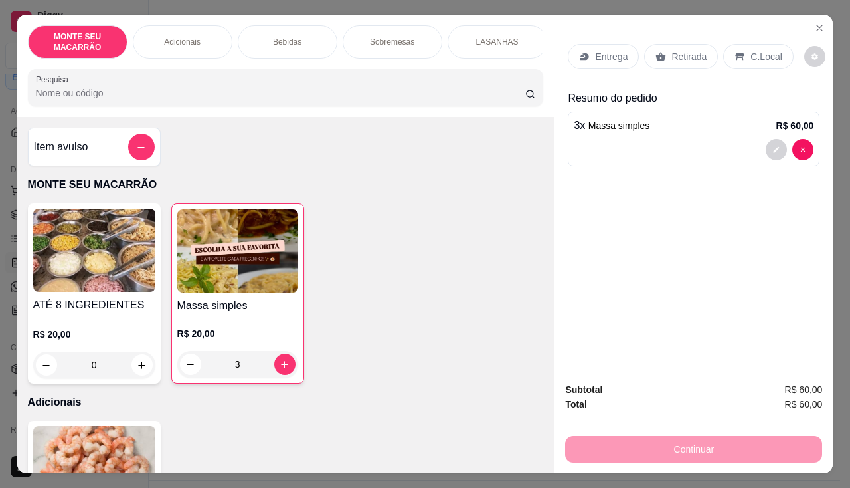
click at [607, 50] on p "Entrega" at bounding box center [611, 56] width 33 height 13
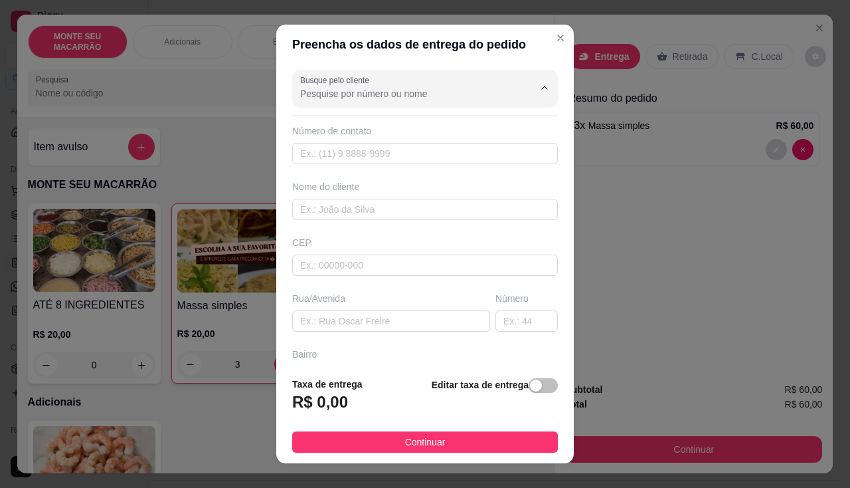
click at [374, 96] on input "Busque pelo cliente" at bounding box center [406, 93] width 213 height 13
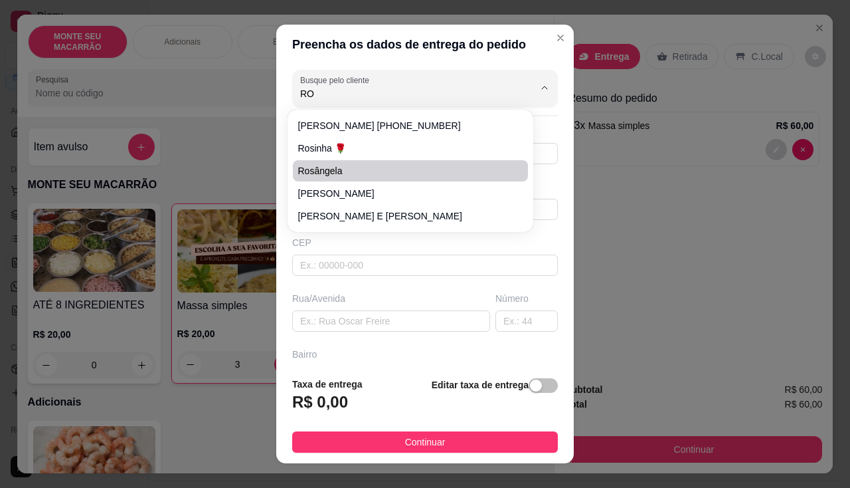
click at [328, 169] on span "Rosângela" at bounding box center [403, 170] width 211 height 13
type input "Rosângela"
type input "558596411571"
type input "Rosângela"
type input "62764-000"
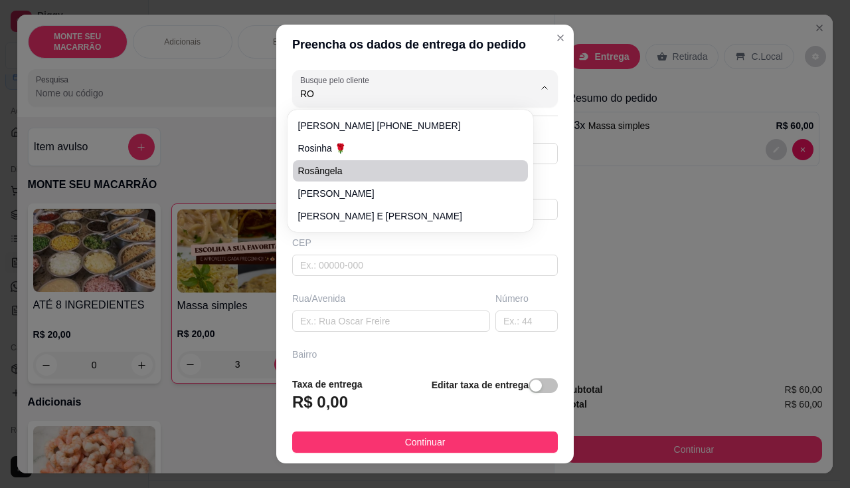
type input "Mulungu"
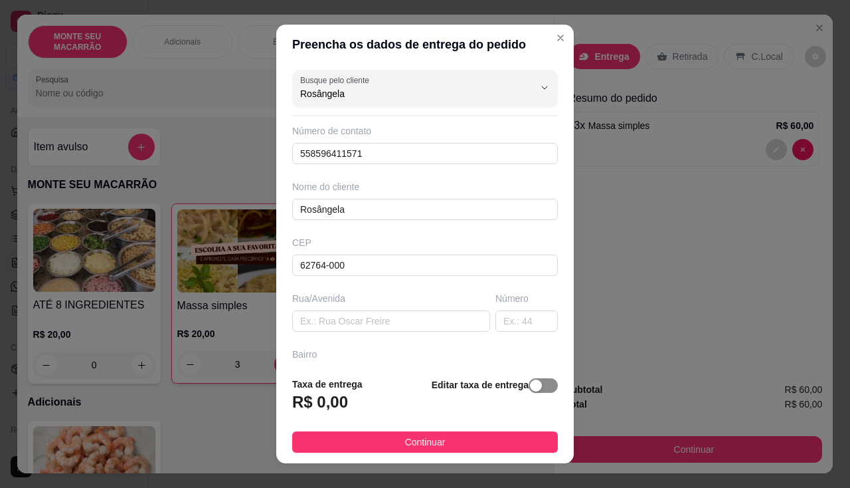
type input "Rosângela"
click at [529, 381] on span "button" at bounding box center [543, 385] width 29 height 15
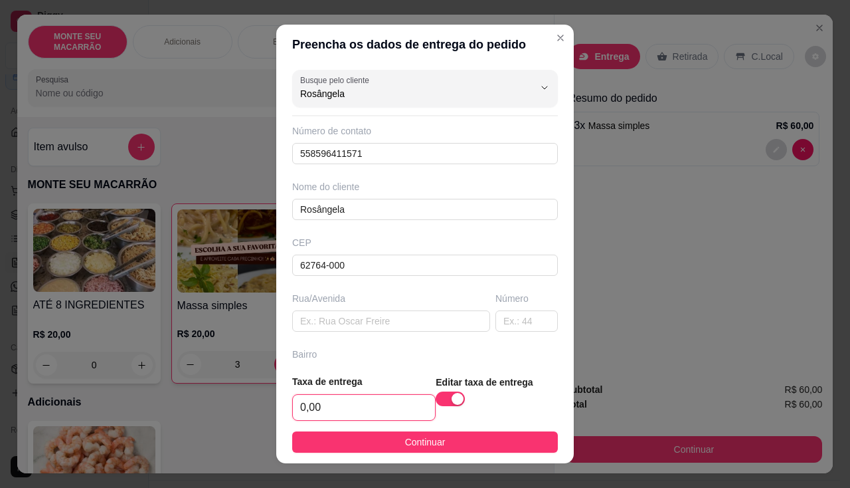
click at [349, 403] on input "0,00" at bounding box center [364, 407] width 142 height 25
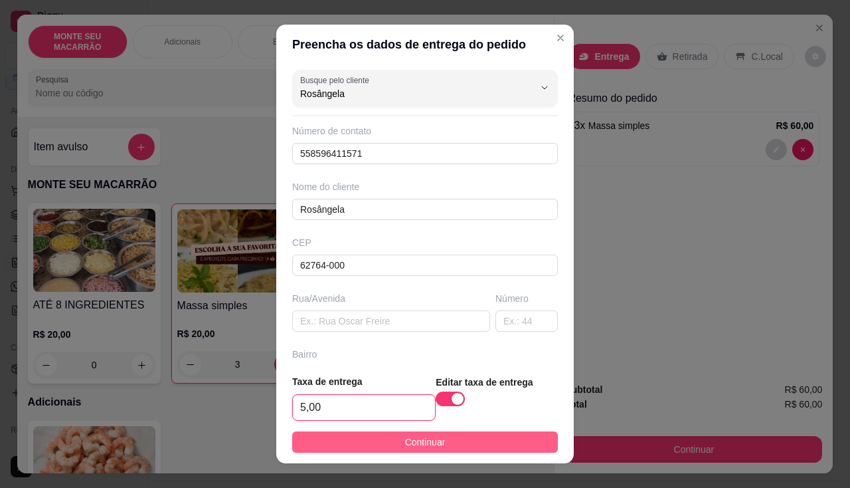
type input "5,00"
click at [412, 436] on span "Continuar" at bounding box center [425, 442] width 41 height 15
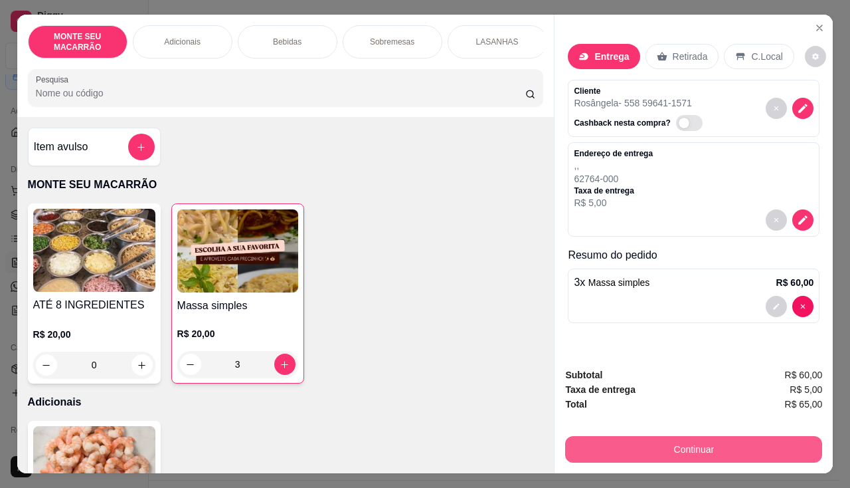
click at [671, 445] on button "Continuar" at bounding box center [693, 449] width 257 height 27
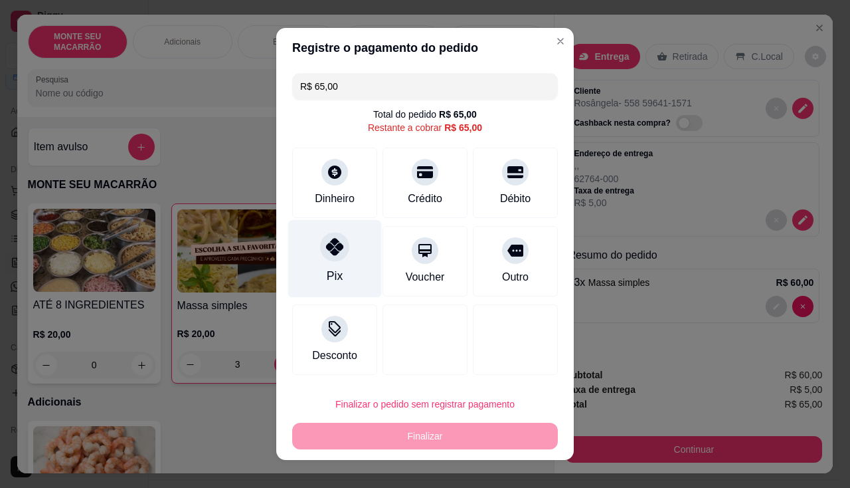
click at [326, 246] on icon at bounding box center [334, 246] width 17 height 17
type input "R$ 0,00"
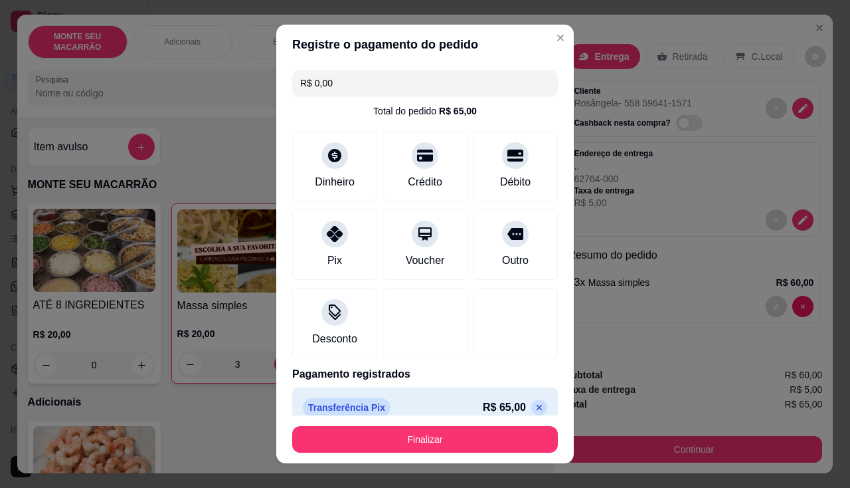
click at [416, 456] on footer "Finalizar" at bounding box center [425, 439] width 298 height 48
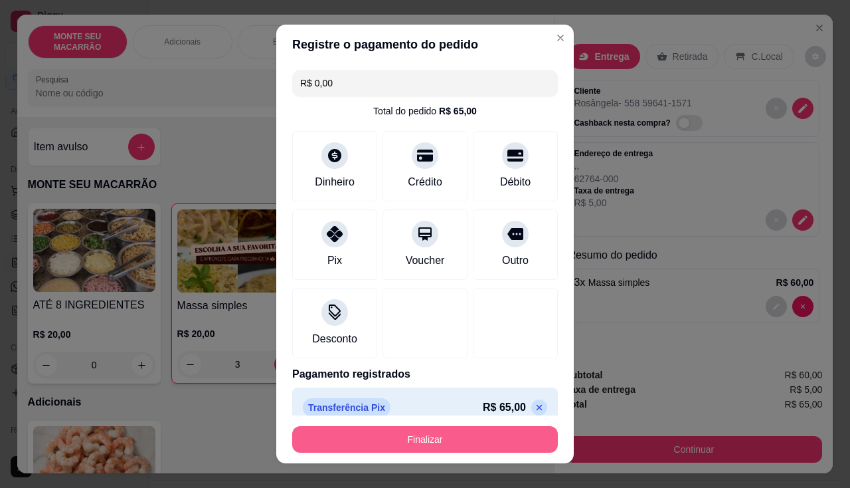
click at [431, 434] on button "Finalizar" at bounding box center [425, 439] width 266 height 27
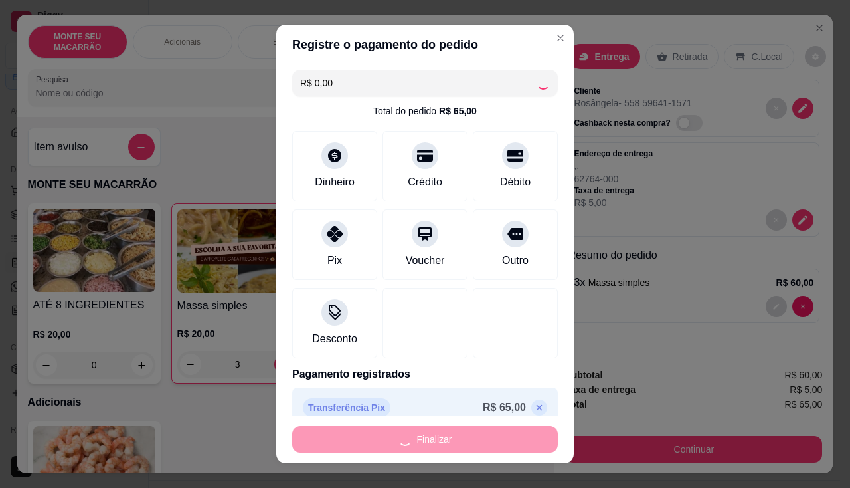
type input "0"
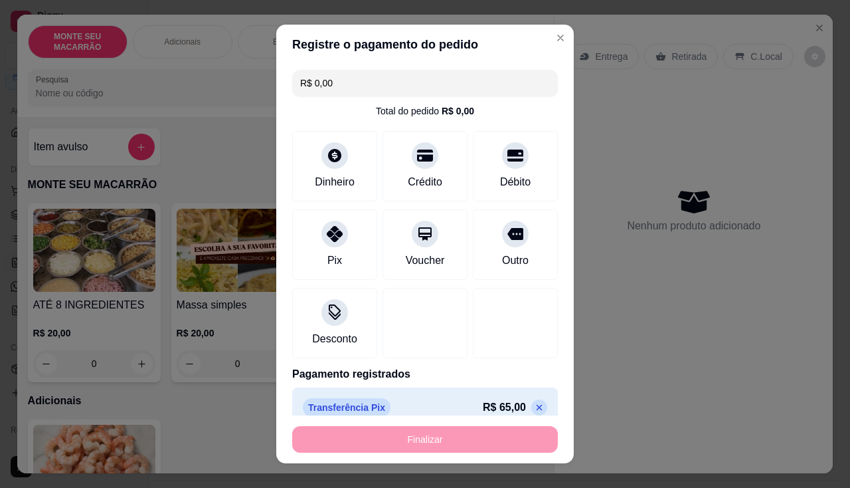
type input "-R$ 65,00"
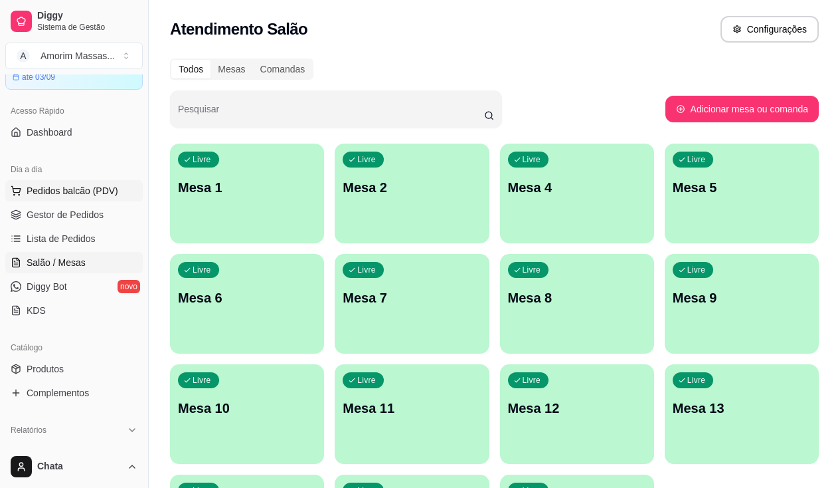
click at [36, 185] on span "Pedidos balcão (PDV)" at bounding box center [73, 190] width 92 height 13
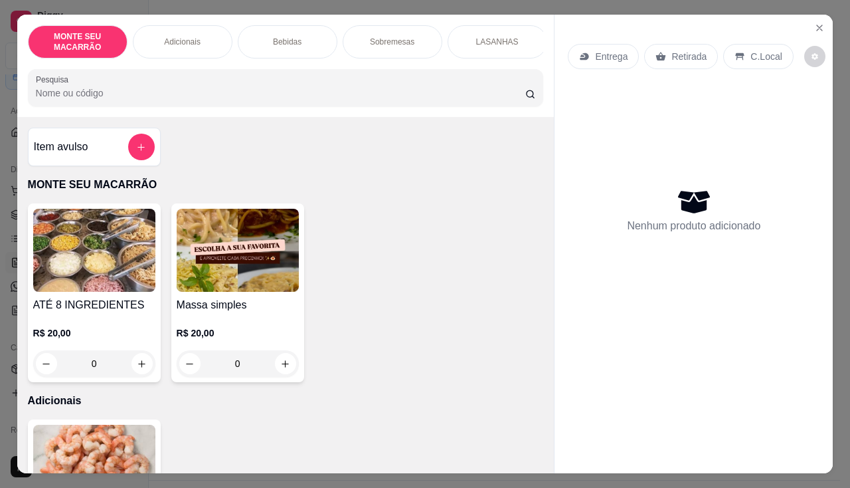
click at [261, 274] on img at bounding box center [238, 250] width 122 height 83
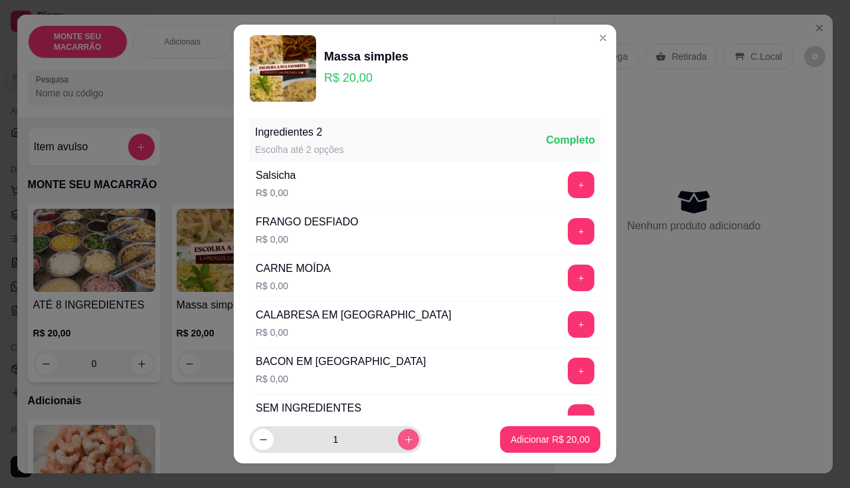
click at [398, 448] on button "increase-product-quantity" at bounding box center [408, 439] width 21 height 21
type input "2"
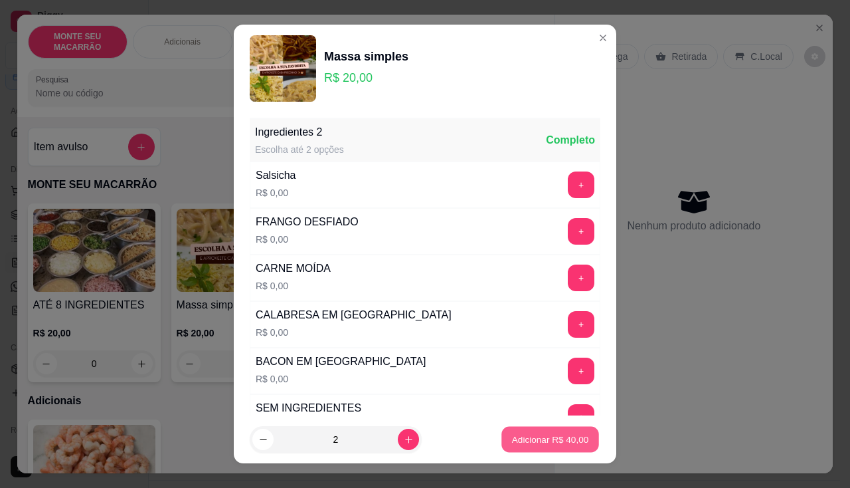
click at [545, 441] on p "Adicionar R$ 40,00" at bounding box center [550, 439] width 77 height 13
type input "2"
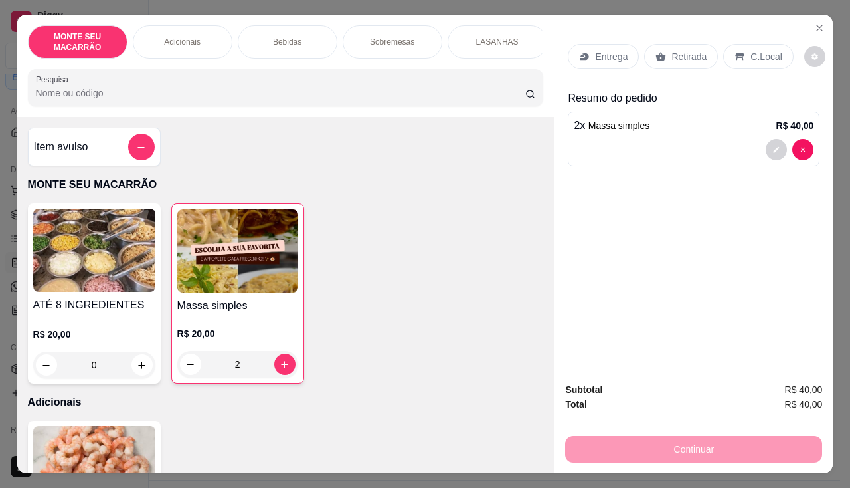
click at [641, 127] on span "Massa simples" at bounding box center [620, 125] width 62 height 11
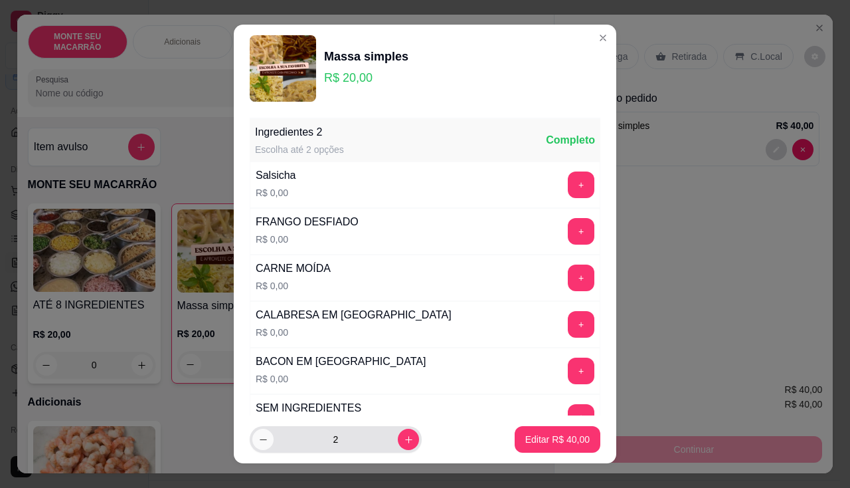
click at [261, 439] on icon "decrease-product-quantity" at bounding box center [263, 440] width 10 height 10
type input "1"
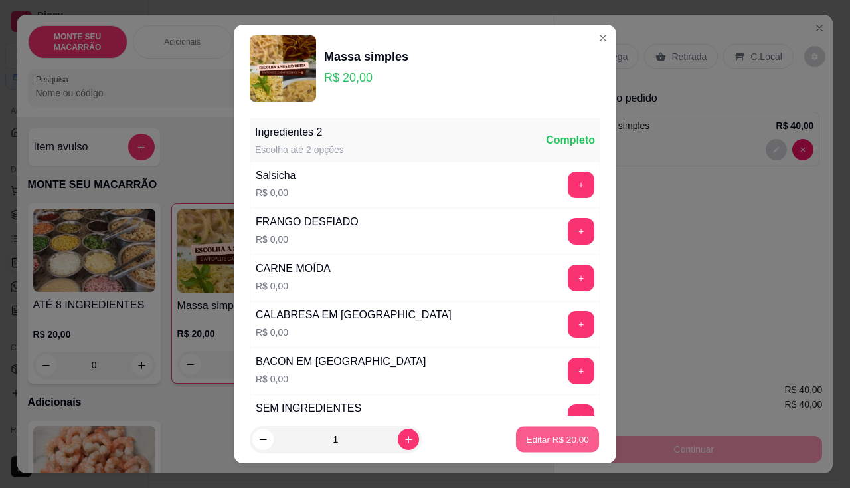
click at [557, 435] on p "Editar R$ 20,00" at bounding box center [557, 439] width 62 height 13
type input "1"
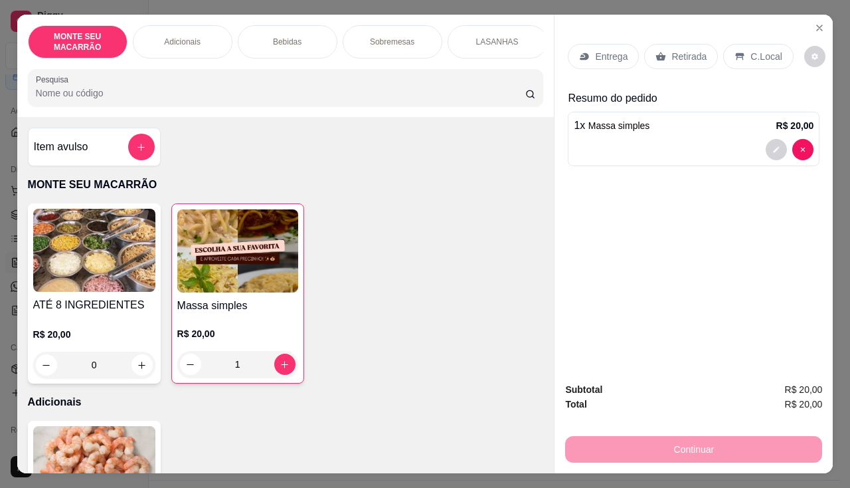
click at [690, 51] on p "Retirada" at bounding box center [689, 56] width 35 height 13
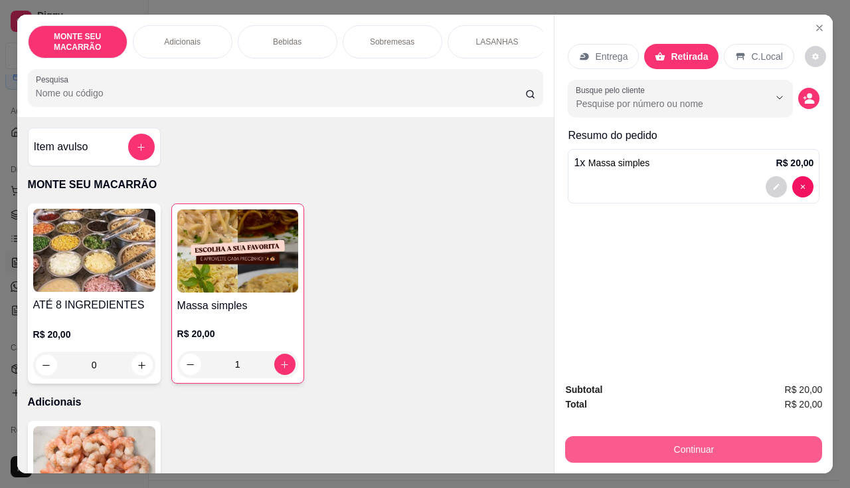
click at [734, 449] on button "Continuar" at bounding box center [693, 449] width 257 height 27
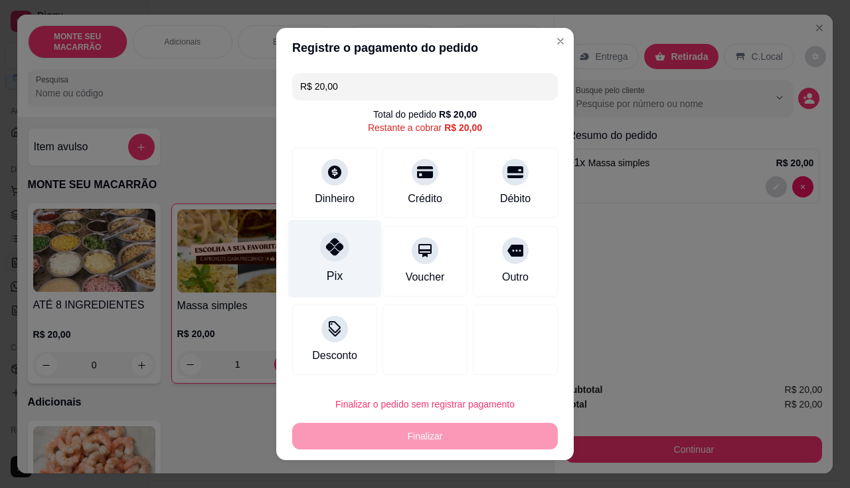
click at [332, 242] on icon at bounding box center [334, 246] width 17 height 17
type input "R$ 0,00"
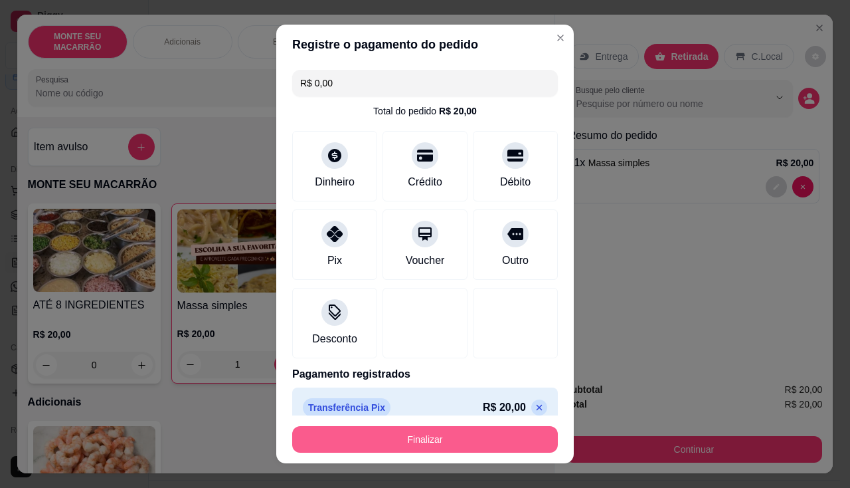
click at [423, 434] on button "Finalizar" at bounding box center [425, 439] width 266 height 27
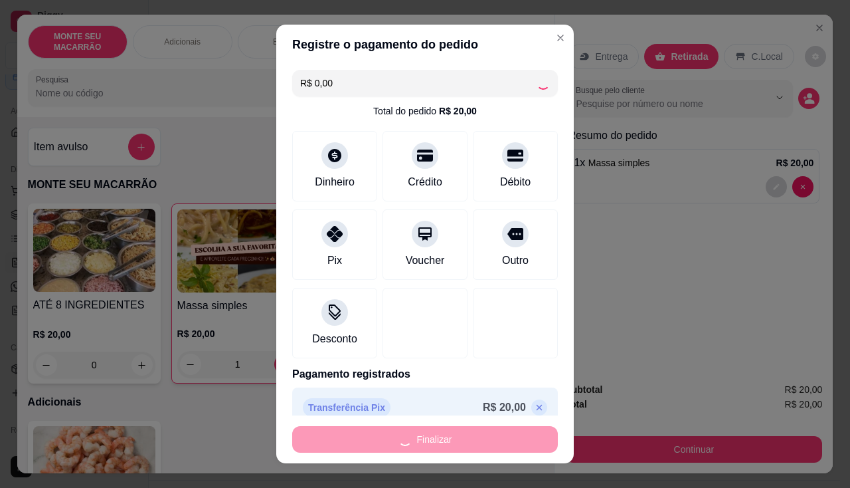
type input "0"
type input "-R$ 20,00"
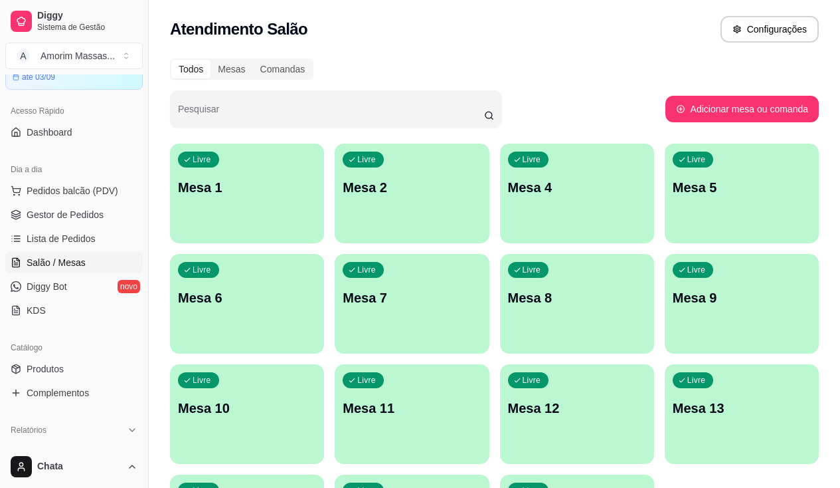
click at [43, 203] on ul "Pedidos balcão (PDV) Gestor de Pedidos Lista de Pedidos Salão / Mesas Diggy Bot…" at bounding box center [74, 250] width 138 height 141
click at [46, 208] on span "Gestor de Pedidos" at bounding box center [65, 214] width 77 height 13
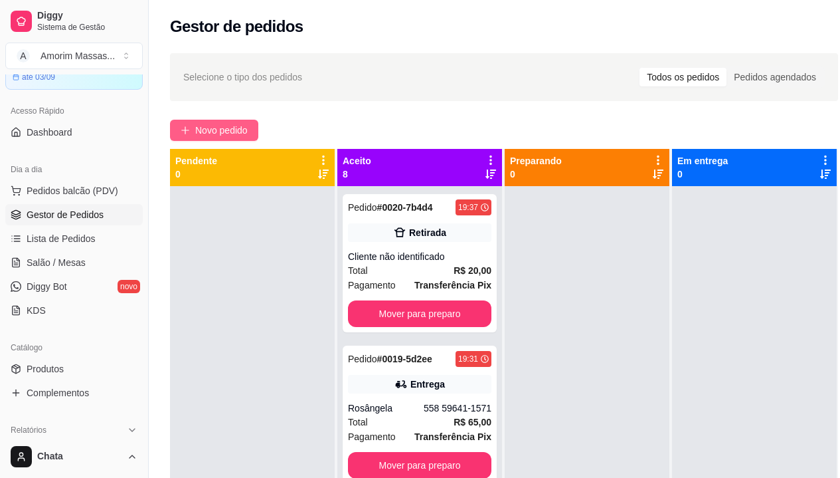
drag, startPoint x: 224, startPoint y: 112, endPoint x: 223, endPoint y: 127, distance: 15.3
click at [224, 114] on div "Selecione o tipo dos pedidos Todos os pedidos Pedidos agendados Novo pedido Pen…" at bounding box center [504, 343] width 711 height 597
click at [223, 127] on span "Novo pedido" at bounding box center [221, 130] width 52 height 15
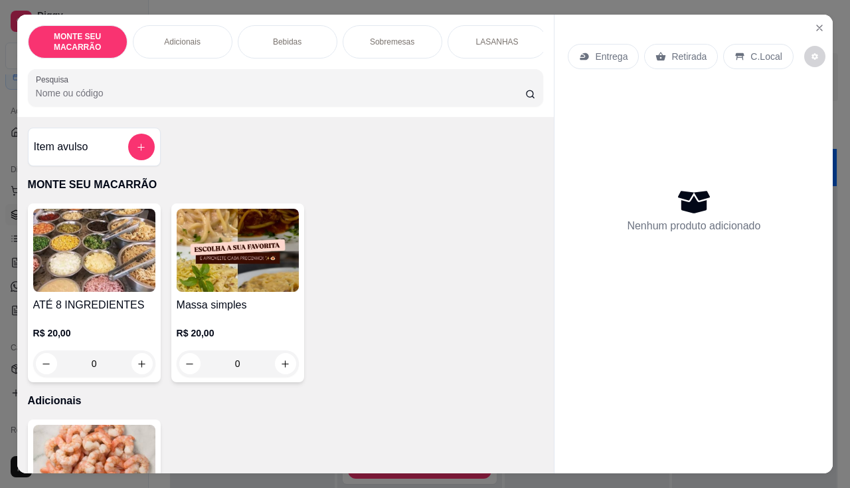
click at [94, 292] on img at bounding box center [94, 250] width 122 height 83
click at [278, 367] on div "0" at bounding box center [238, 363] width 122 height 27
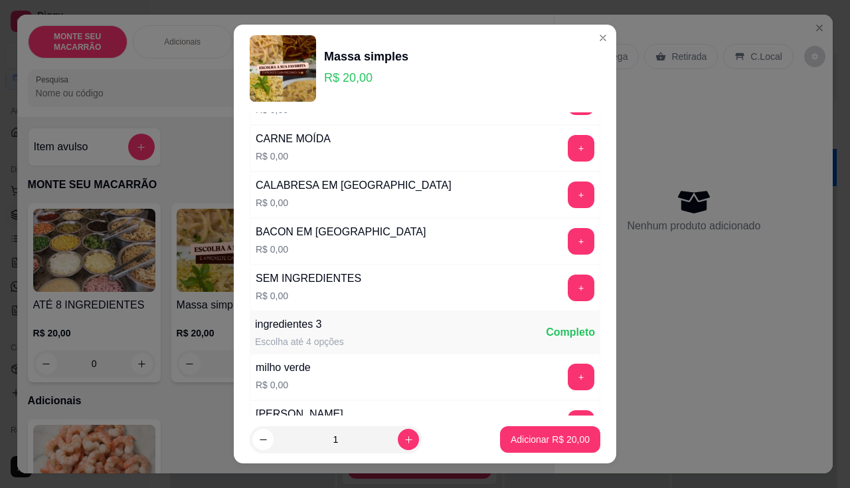
scroll to position [133, 0]
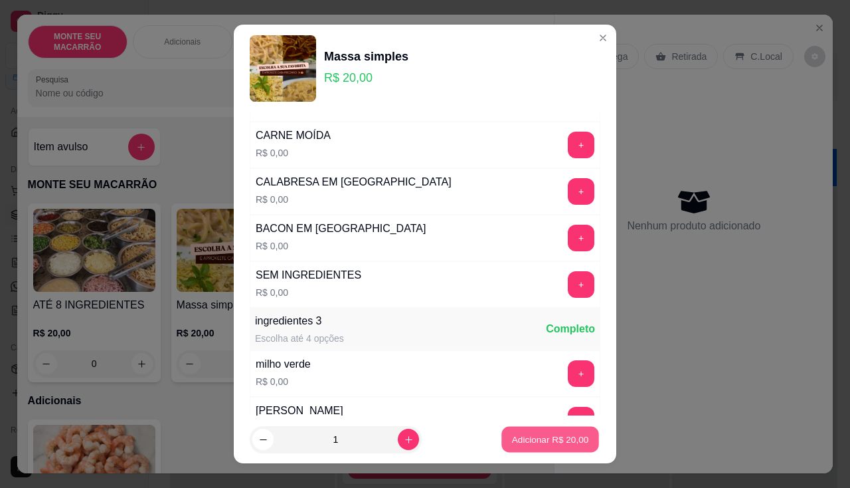
click at [534, 452] on button "Adicionar R$ 20,00" at bounding box center [551, 440] width 98 height 26
type input "1"
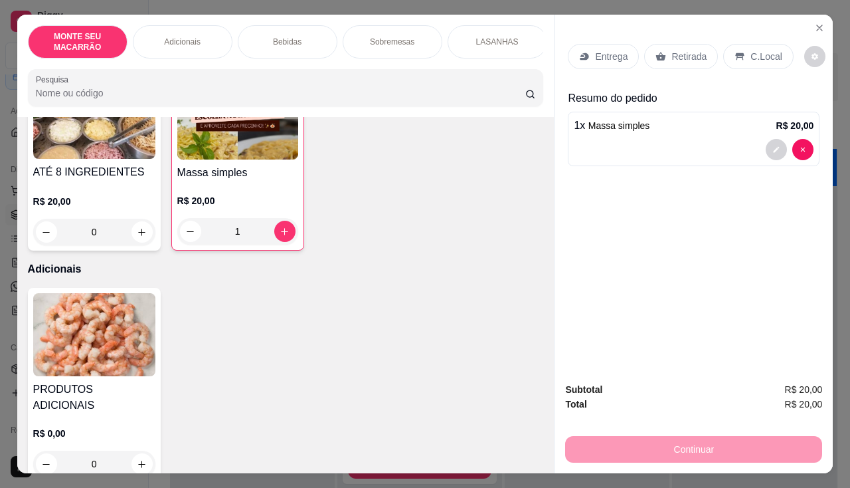
click at [127, 450] on div "0" at bounding box center [94, 463] width 122 height 27
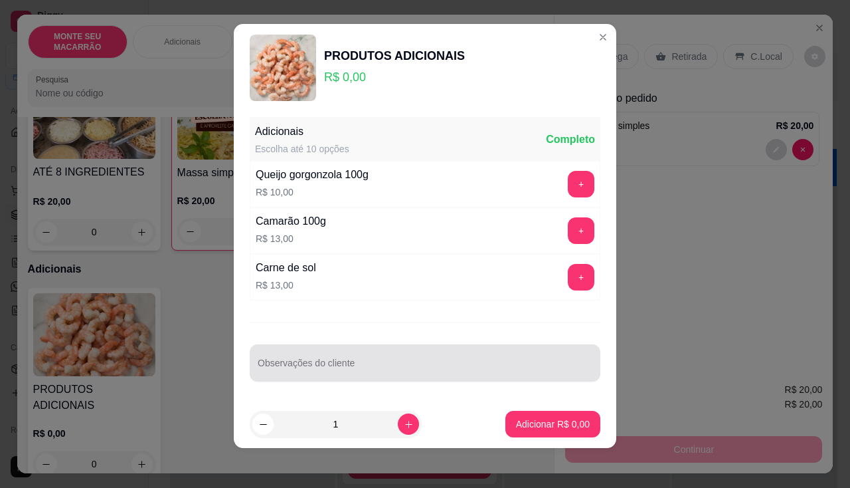
scroll to position [11, 0]
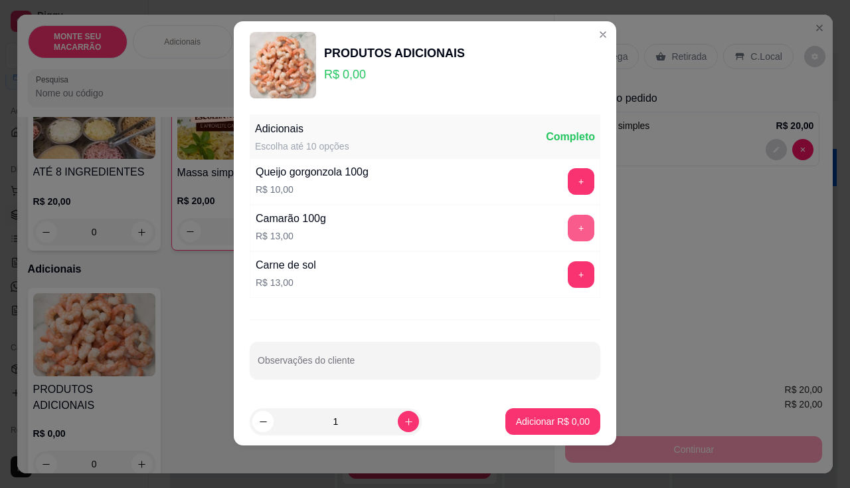
click at [568, 230] on button "+" at bounding box center [581, 228] width 27 height 27
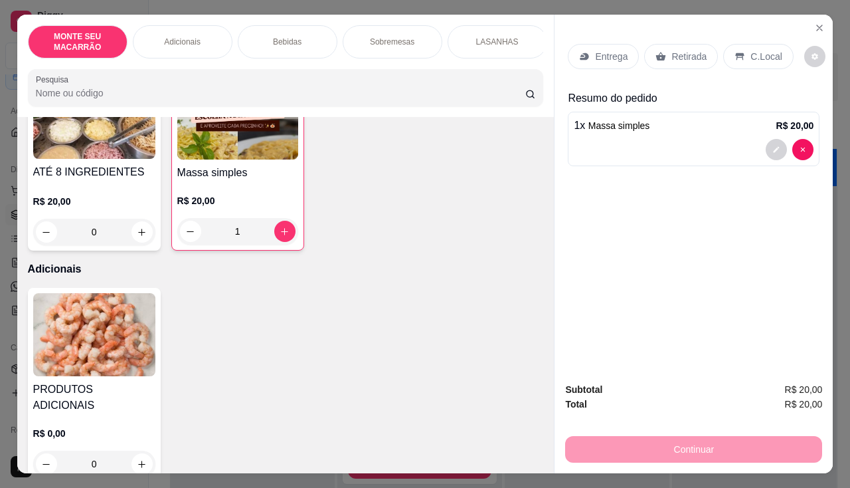
click at [538, 428] on div "Item avulso MONTE SEU MACARRÃO ATÉ 8 INGREDIENTES R$ 20,00 0 Massa simples R$ 2…" at bounding box center [286, 295] width 538 height 356
click at [142, 450] on div "0" at bounding box center [94, 463] width 122 height 27
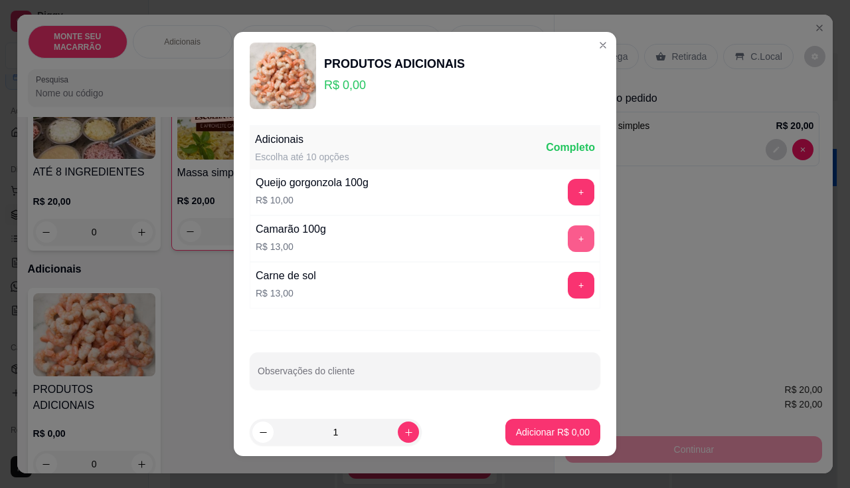
click at [563, 239] on div "+" at bounding box center [581, 238] width 37 height 27
click at [568, 241] on button "+" at bounding box center [581, 238] width 27 height 27
click at [528, 435] on p "Adicionar R$ 13,00" at bounding box center [550, 431] width 77 height 13
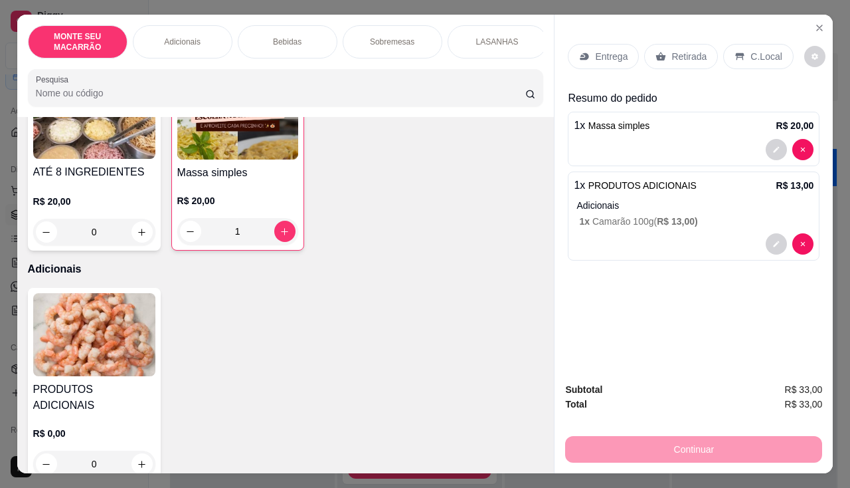
click at [593, 44] on div "Entrega" at bounding box center [603, 56] width 71 height 25
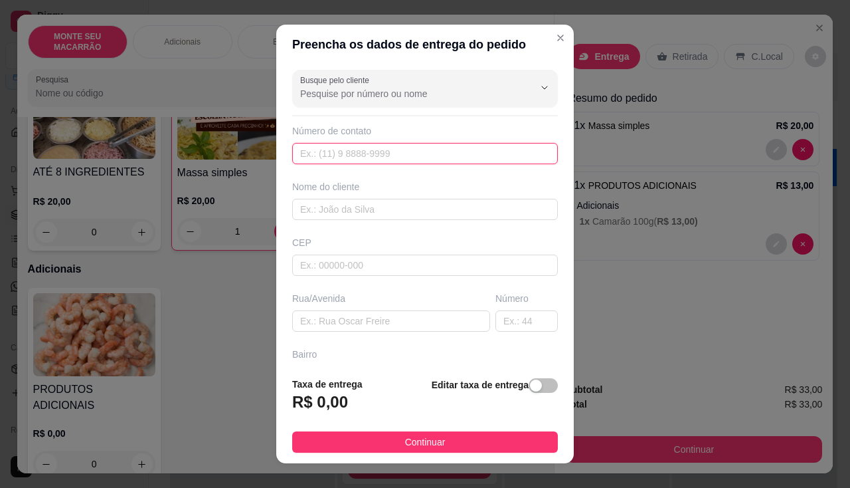
click at [387, 151] on input "text" at bounding box center [425, 153] width 266 height 21
type input "[PHONE_NUMBER]"
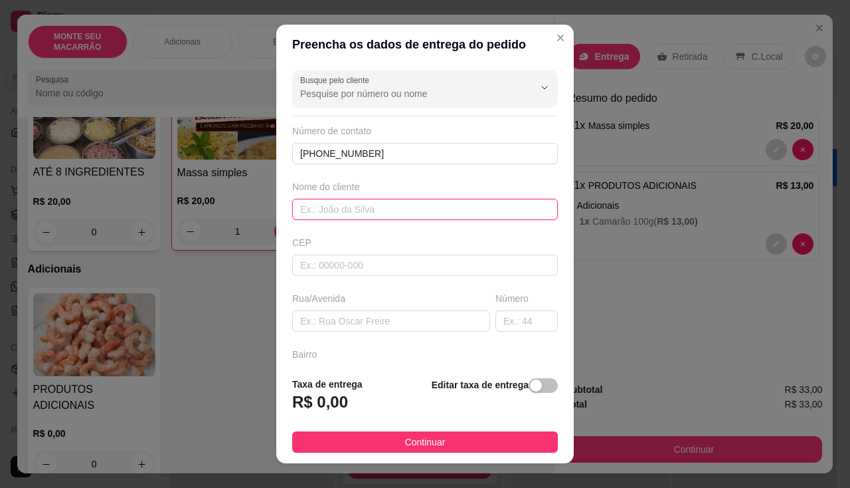
click at [360, 219] on input "text" at bounding box center [425, 209] width 266 height 21
type input "k"
type input "[PERSON_NAME]"
click at [541, 385] on span "button" at bounding box center [543, 385] width 29 height 15
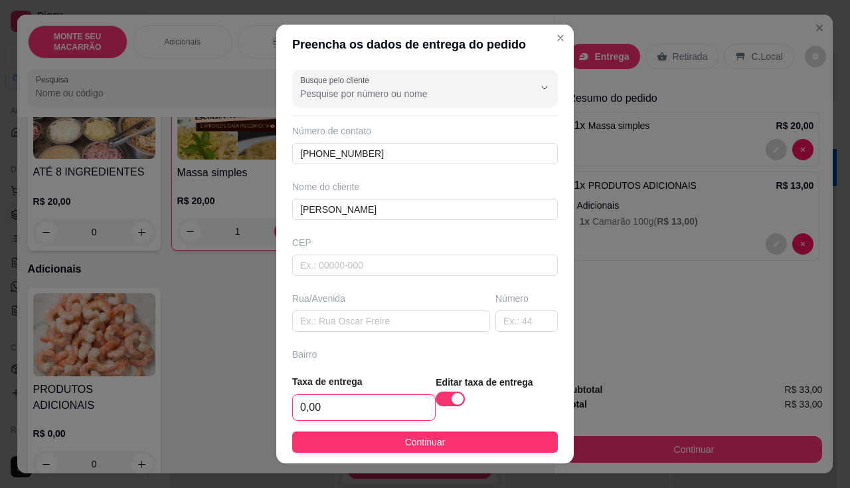
click at [370, 396] on input "0,00" at bounding box center [364, 407] width 142 height 25
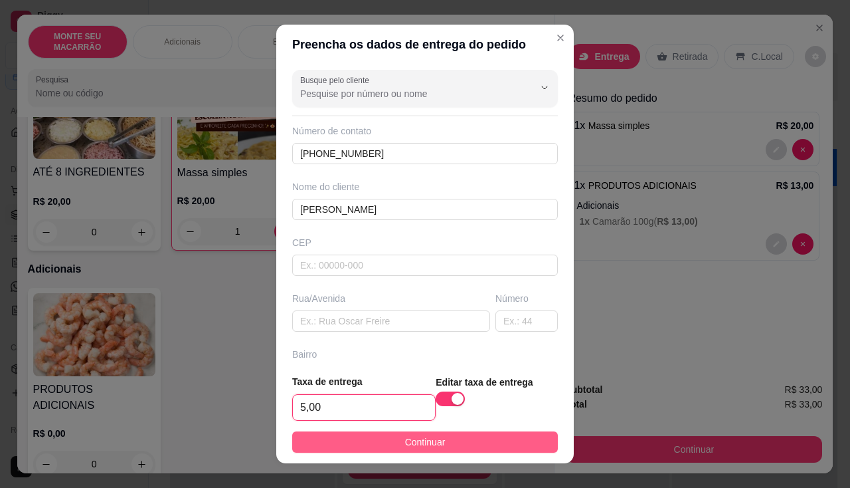
type input "5,00"
click at [410, 452] on button "Continuar" at bounding box center [425, 441] width 266 height 21
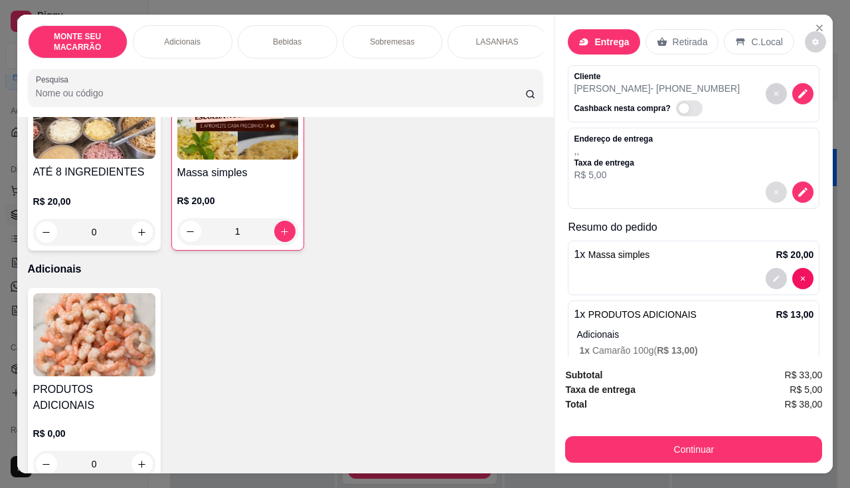
scroll to position [0, 0]
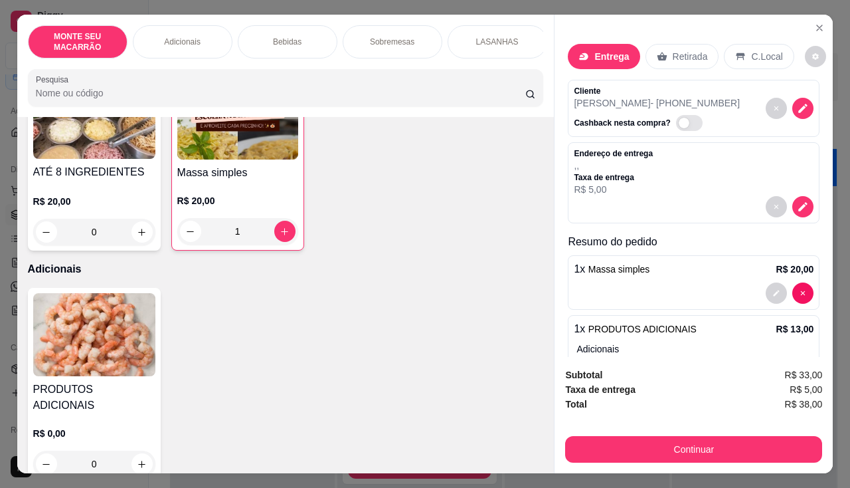
click at [783, 113] on div at bounding box center [790, 108] width 48 height 45
click at [798, 107] on icon "decrease-product-quantity" at bounding box center [803, 107] width 11 height 11
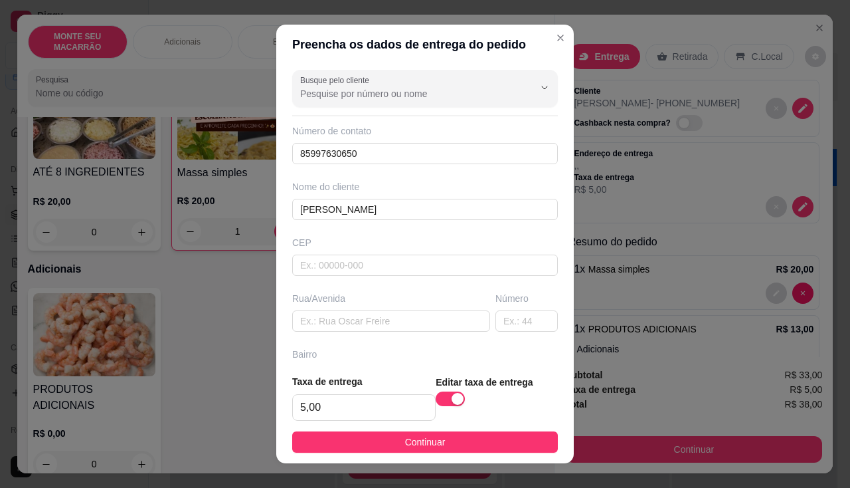
click at [343, 306] on div "Rua/Avenida" at bounding box center [391, 312] width 203 height 40
click at [340, 321] on input "text" at bounding box center [391, 320] width 198 height 21
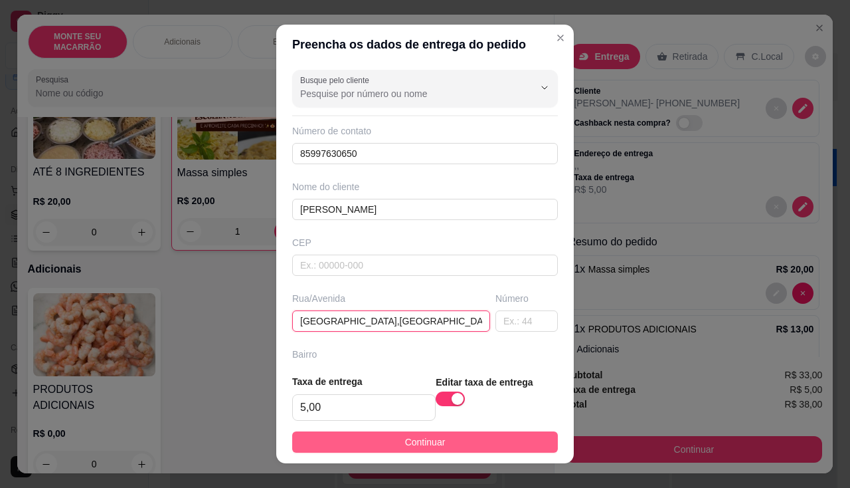
type input "[GEOGRAPHIC_DATA],[GEOGRAPHIC_DATA]"
click at [405, 447] on span "Continuar" at bounding box center [425, 442] width 41 height 15
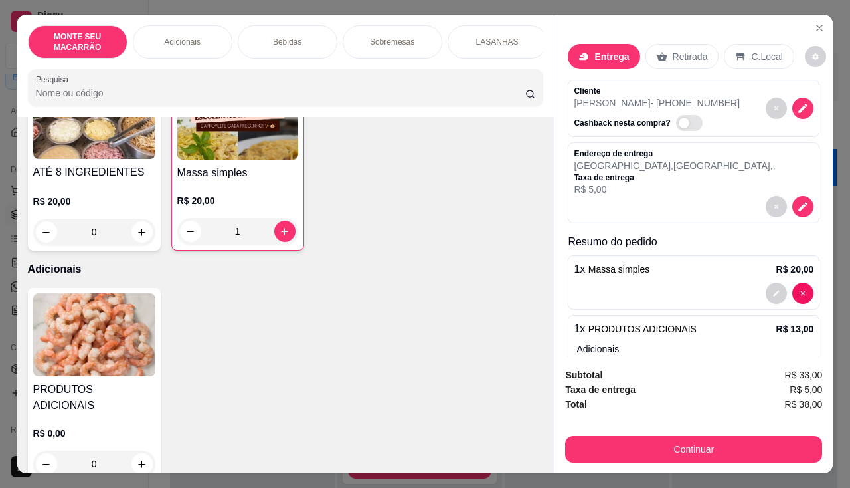
scroll to position [33, 0]
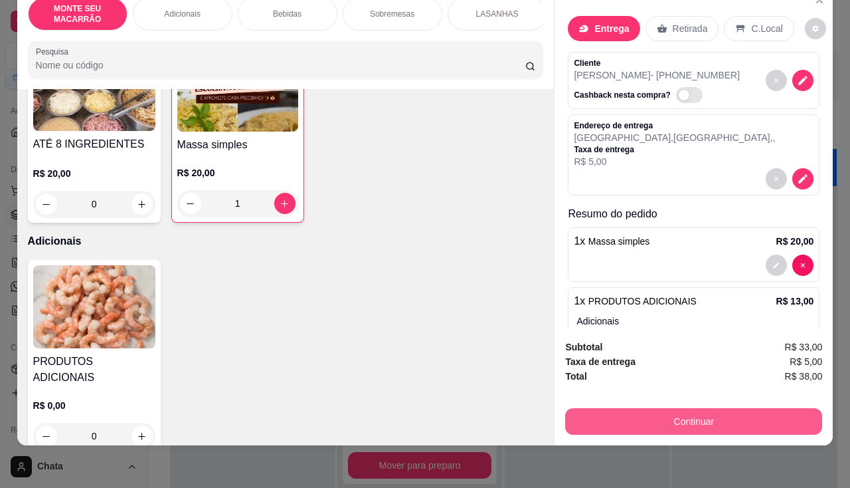
click at [741, 425] on div "Continuar" at bounding box center [693, 420] width 257 height 30
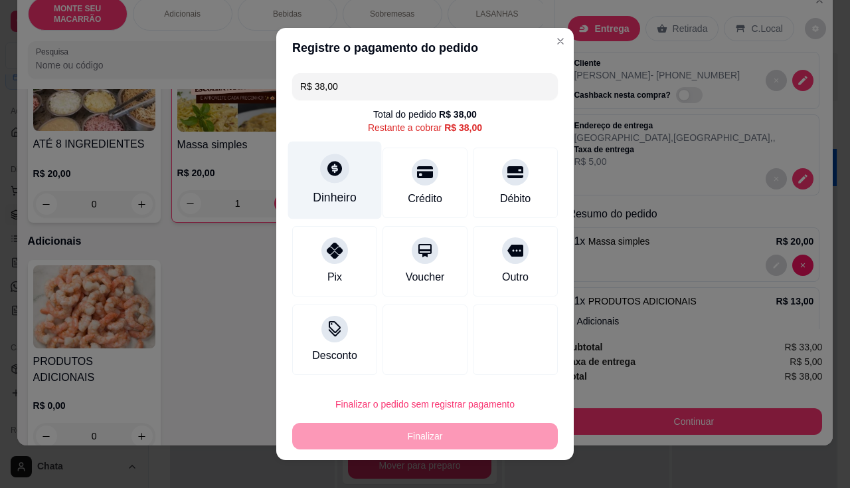
click at [330, 179] on div at bounding box center [334, 167] width 29 height 29
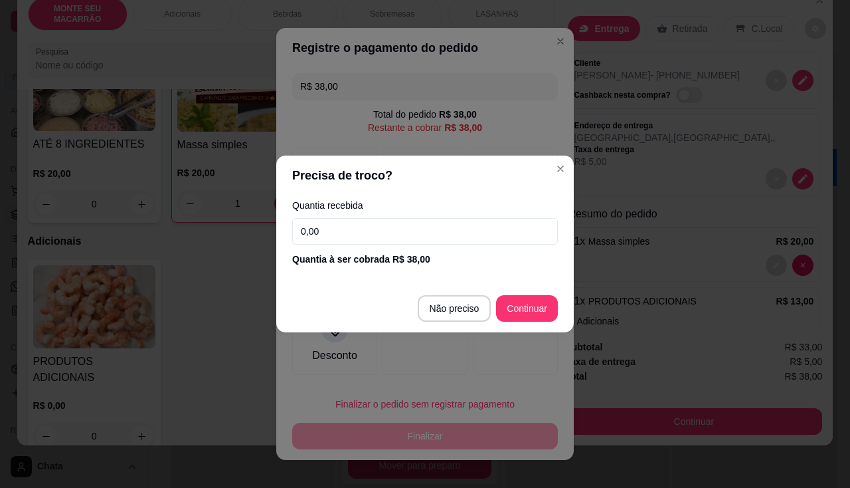
click at [359, 225] on input "0,00" at bounding box center [425, 231] width 266 height 27
type input "38,00"
type input "R$ 0,00"
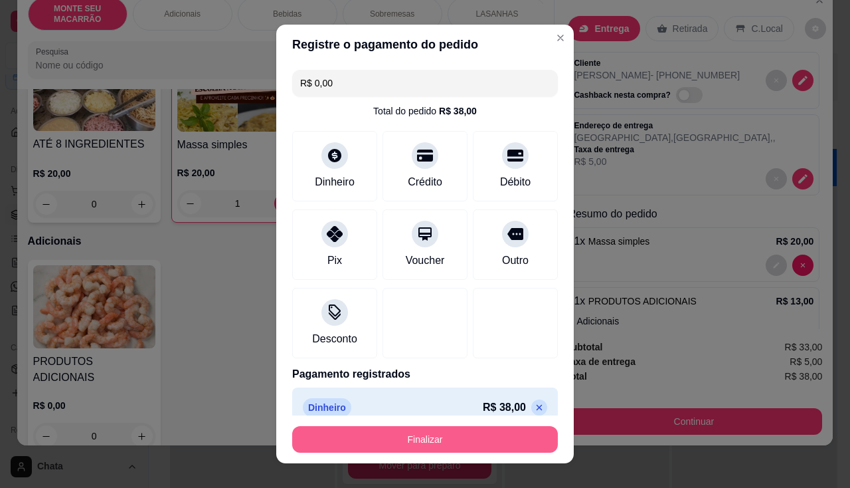
click at [470, 436] on button "Finalizar" at bounding box center [425, 439] width 266 height 27
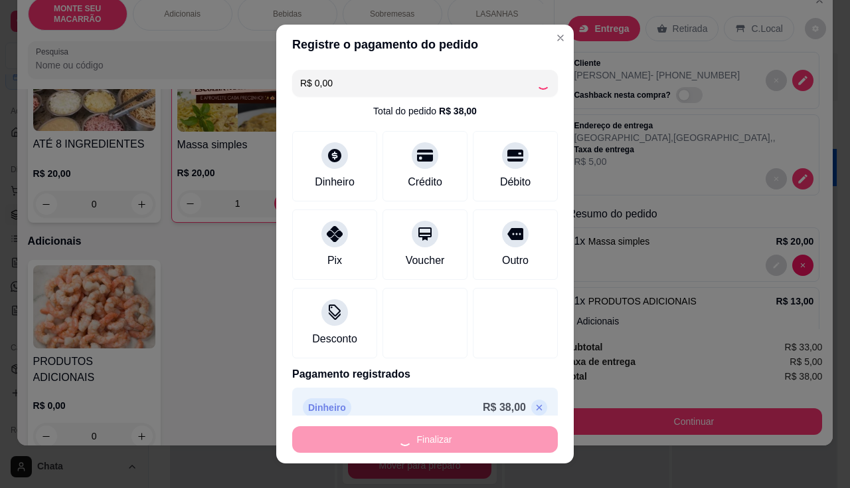
type input "0"
type input "-R$ 38,00"
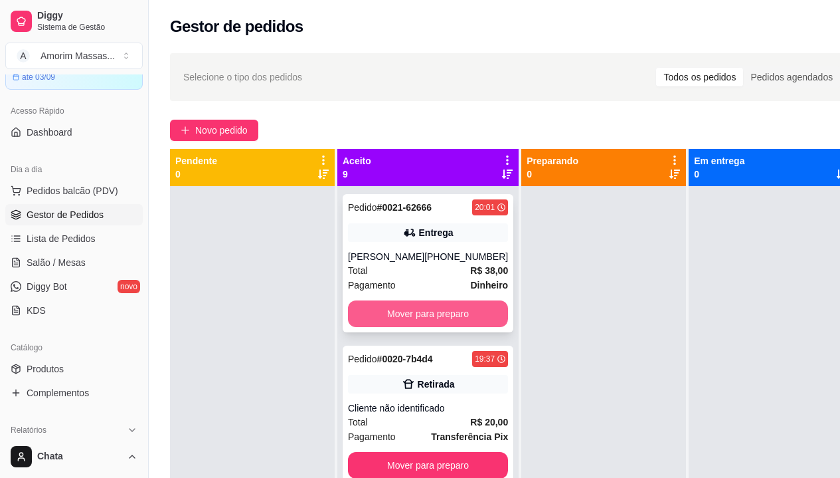
click at [426, 314] on button "Mover para preparo" at bounding box center [428, 313] width 160 height 27
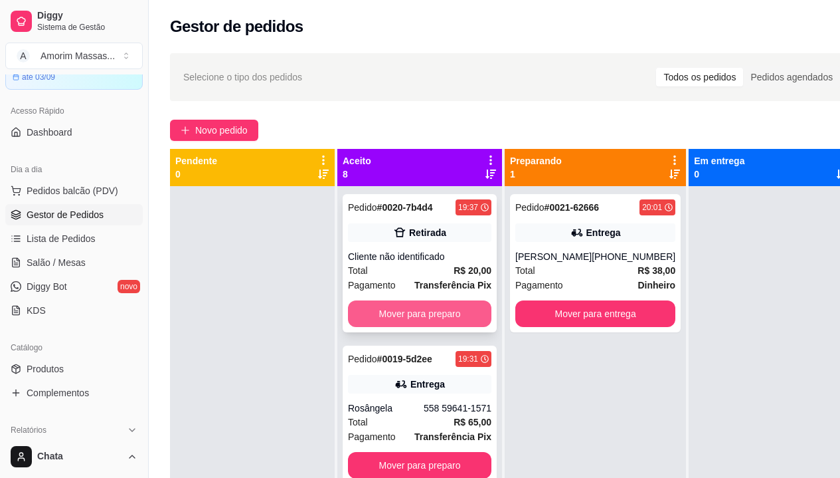
click at [450, 312] on button "Mover para preparo" at bounding box center [420, 313] width 144 height 27
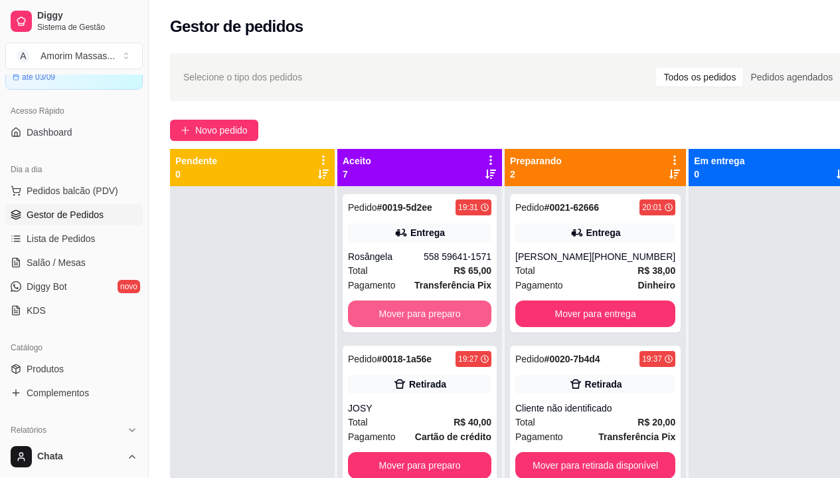
click at [450, 312] on button "Mover para preparo" at bounding box center [420, 313] width 144 height 27
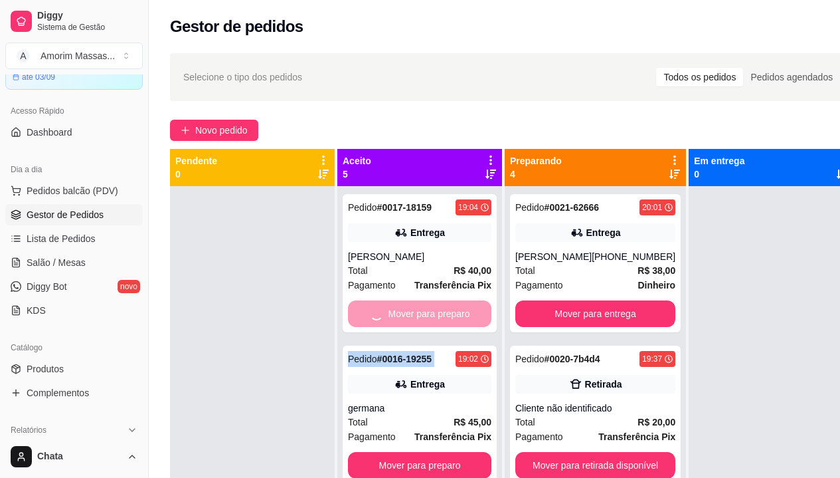
click at [450, 312] on div "Mover para preparo" at bounding box center [420, 313] width 144 height 27
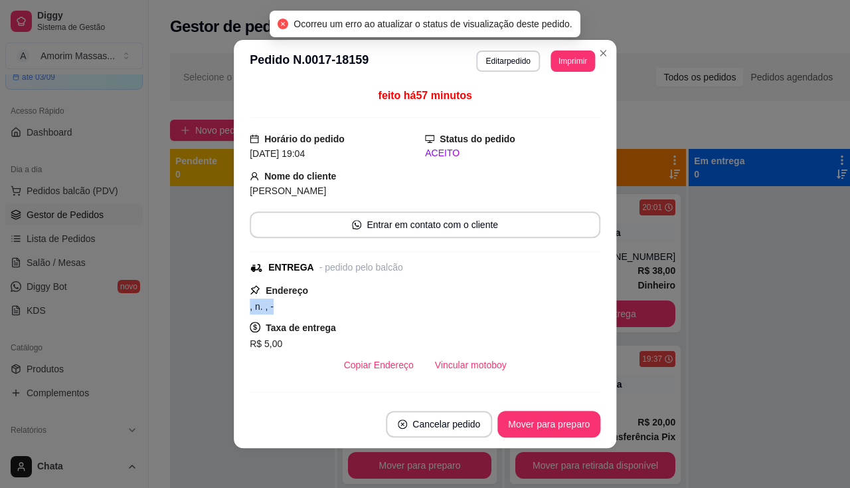
click at [450, 312] on div ", n. , -" at bounding box center [425, 306] width 351 height 16
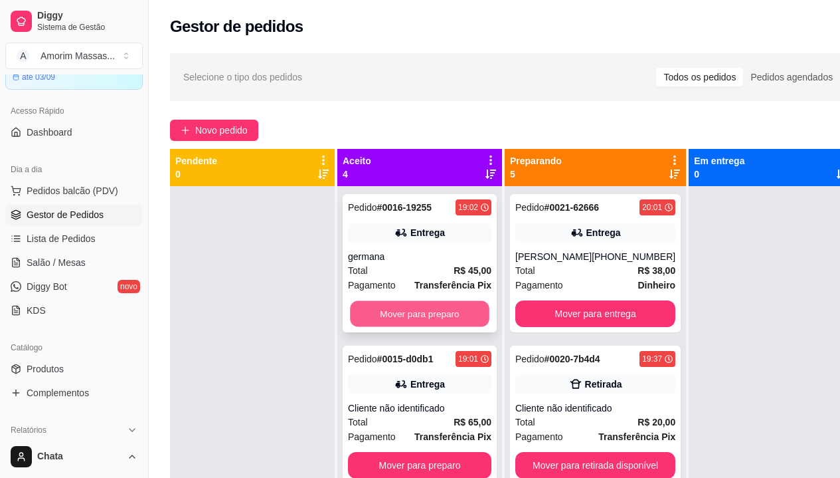
click at [394, 312] on button "Mover para preparo" at bounding box center [420, 314] width 140 height 26
click at [401, 316] on button "Mover para preparo" at bounding box center [420, 313] width 144 height 27
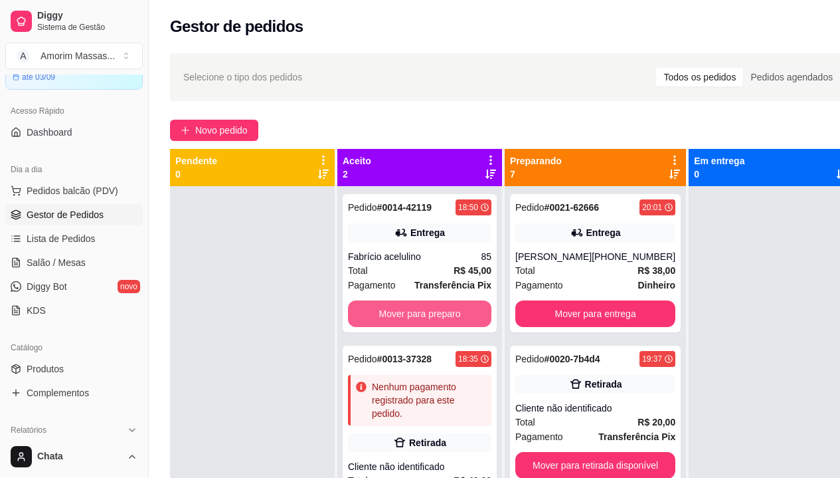
click at [401, 316] on button "Mover para preparo" at bounding box center [420, 313] width 144 height 27
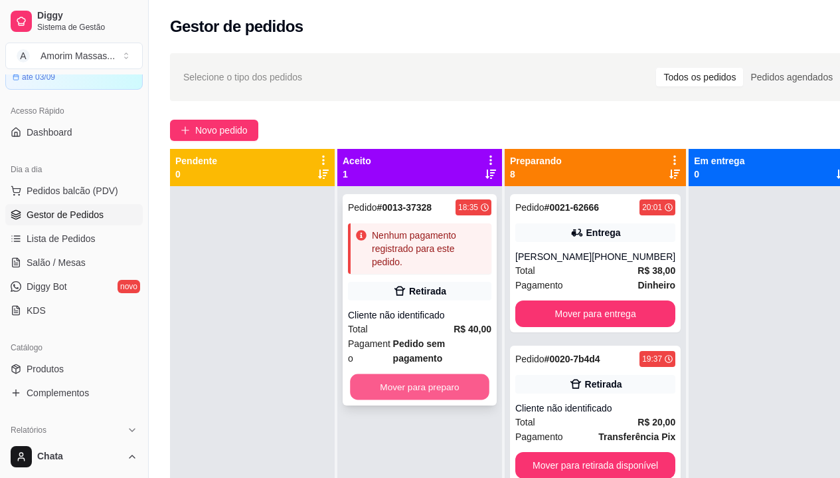
click at [424, 381] on button "Mover para preparo" at bounding box center [420, 387] width 140 height 26
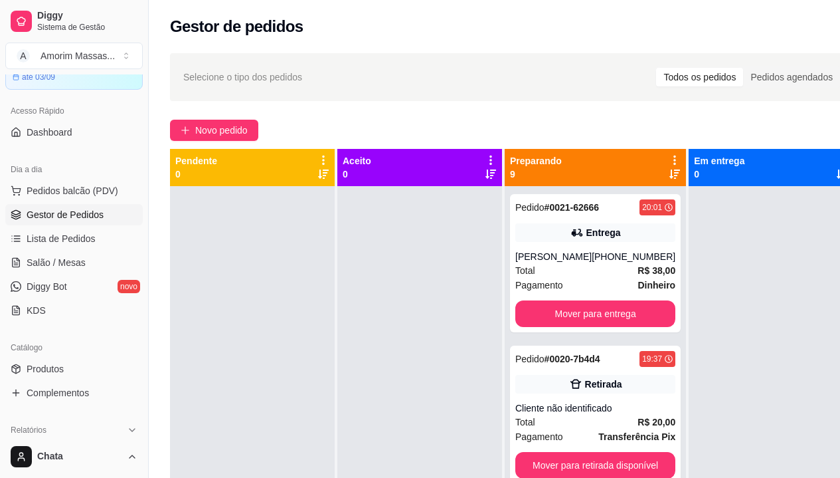
click at [581, 332] on div "Pedido # 0021-62666 20:01 Entrega Karoline [PHONE_NUMBER] Total R$ 38,00 Pagame…" at bounding box center [595, 425] width 181 height 478
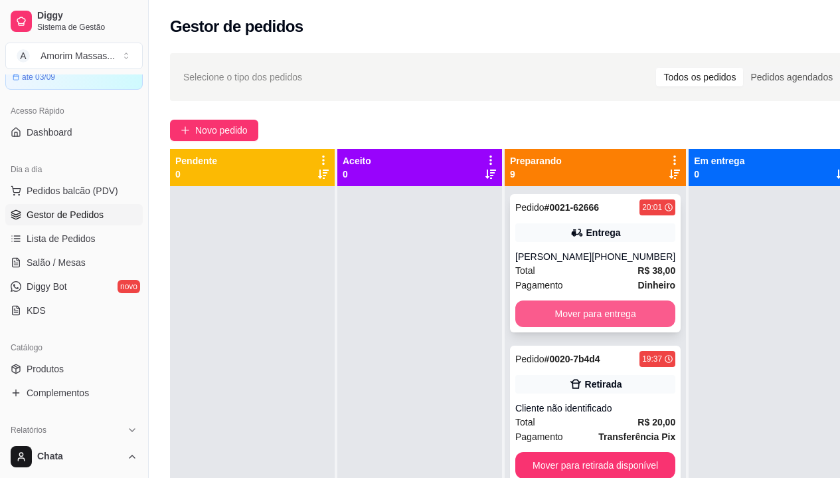
click at [585, 322] on button "Mover para entrega" at bounding box center [596, 313] width 160 height 27
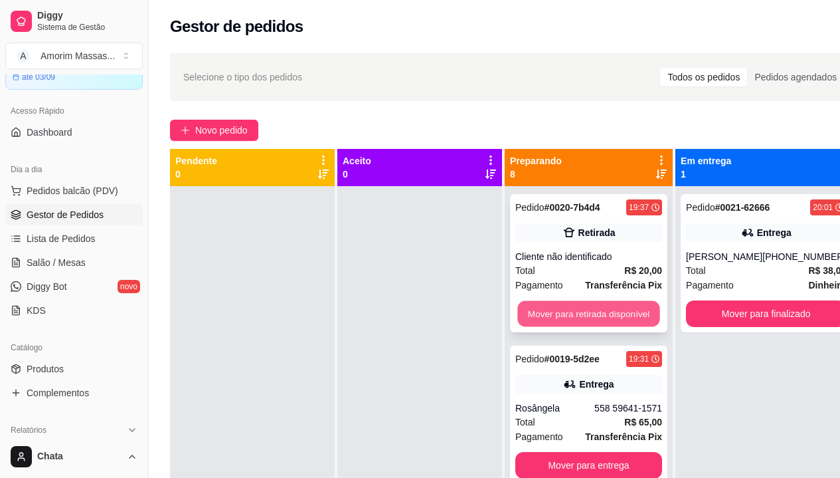
click at [591, 320] on button "Mover para retirada disponível" at bounding box center [589, 314] width 142 height 26
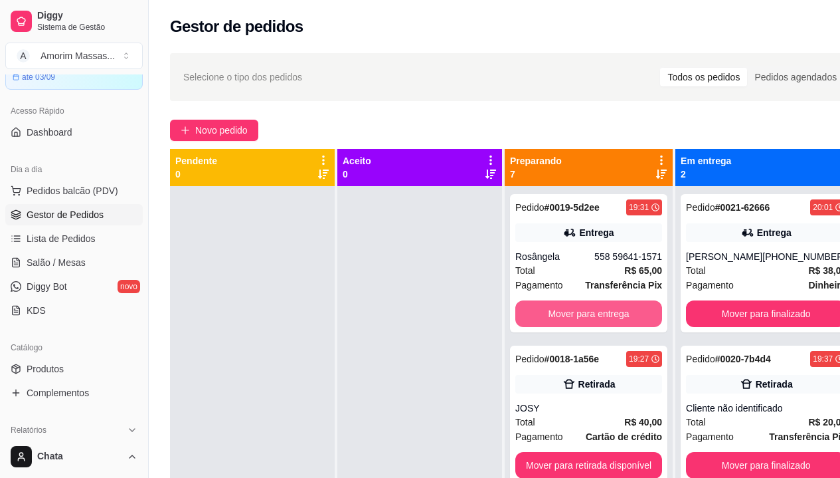
click at [591, 320] on button "Mover para entrega" at bounding box center [589, 313] width 147 height 27
click at [598, 312] on button "Mover para retirada disponível" at bounding box center [589, 313] width 147 height 27
click at [598, 312] on button "Mover para entrega" at bounding box center [589, 313] width 147 height 27
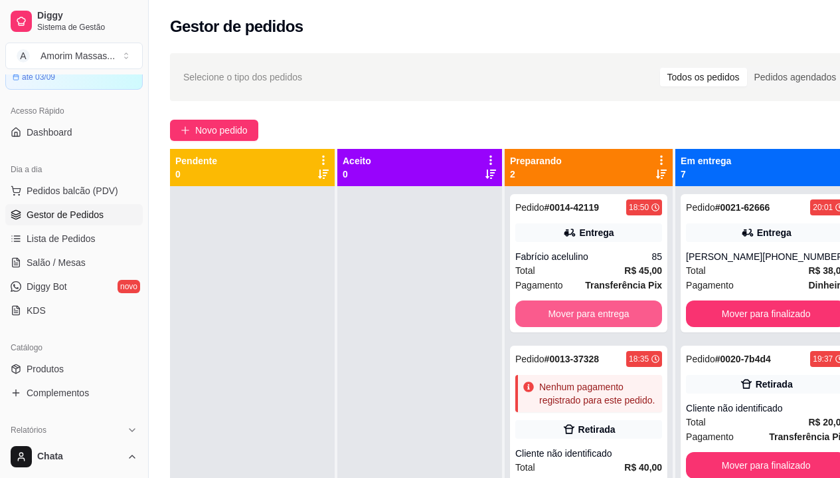
click at [598, 312] on button "Mover para entrega" at bounding box center [589, 313] width 147 height 27
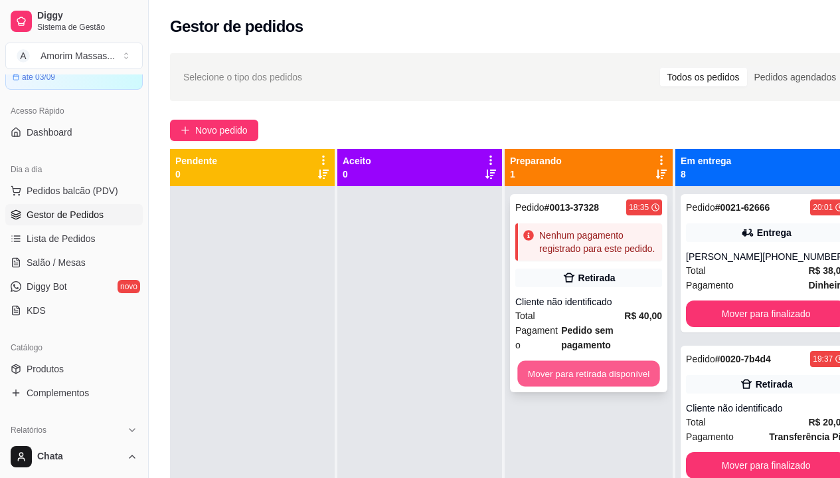
click at [606, 361] on button "Mover para retirada disponível" at bounding box center [589, 374] width 142 height 26
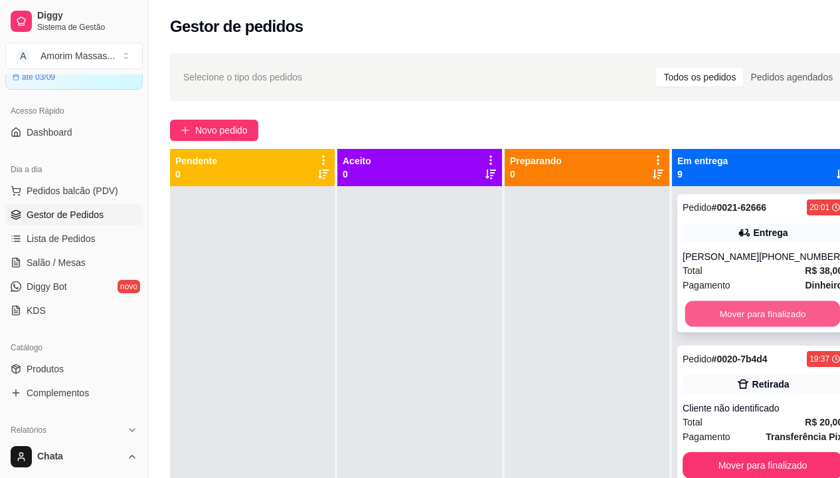
click at [726, 312] on button "Mover para finalizado" at bounding box center [763, 314] width 155 height 26
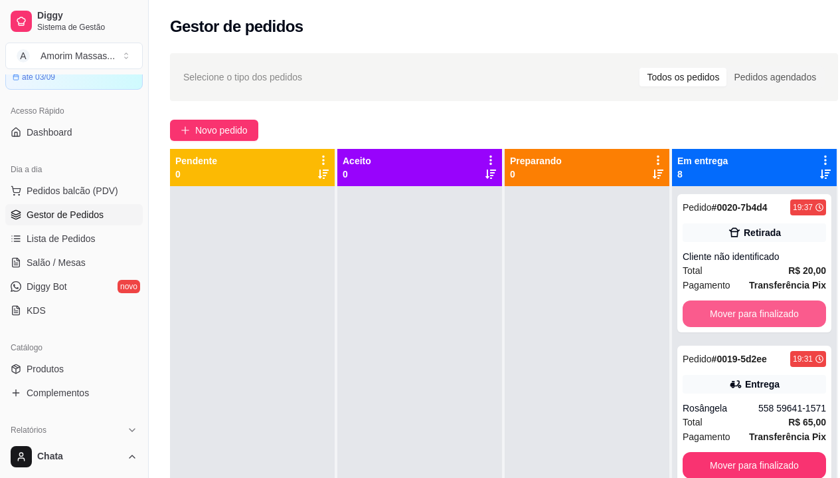
click at [726, 312] on button "Mover para finalizado" at bounding box center [755, 313] width 144 height 27
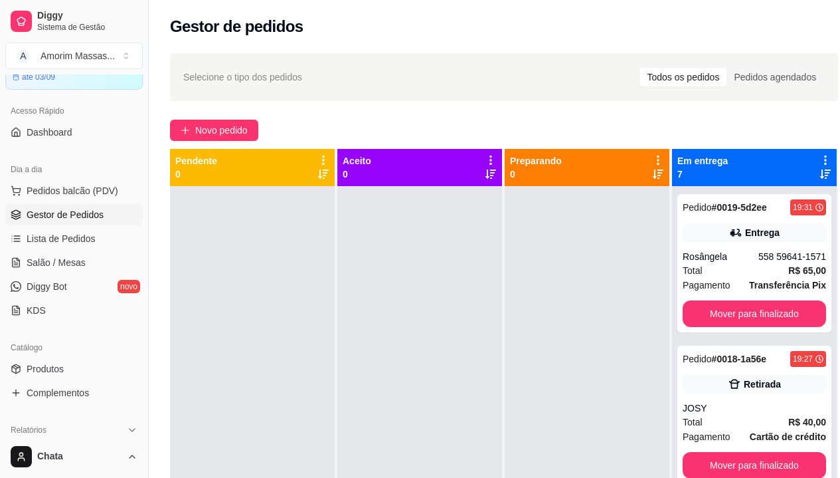
click at [726, 312] on button "Mover para finalizado" at bounding box center [755, 313] width 144 height 27
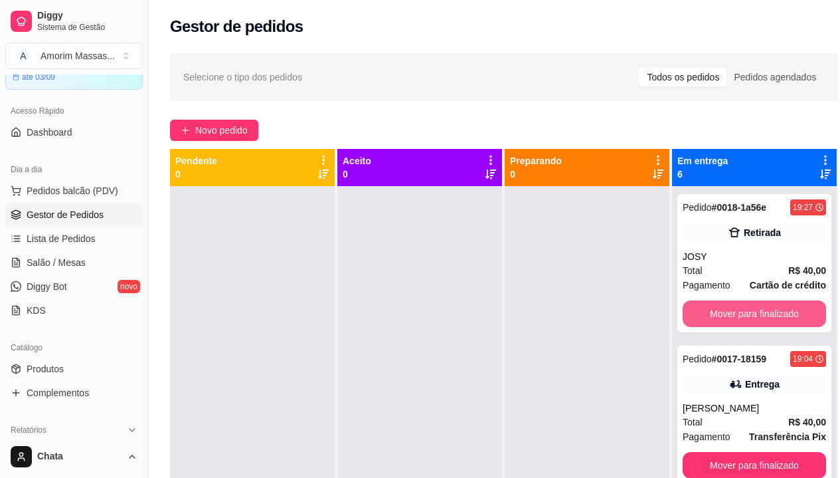
click at [726, 312] on button "Mover para finalizado" at bounding box center [755, 313] width 144 height 27
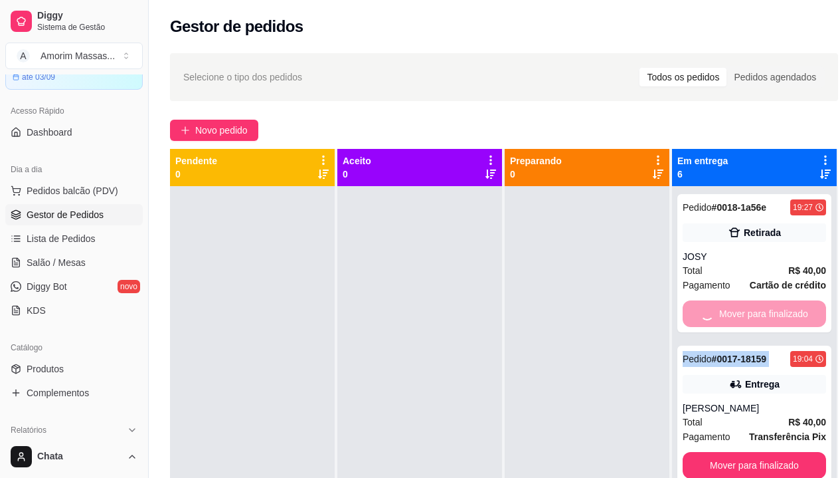
click at [726, 312] on div "Mover para finalizado" at bounding box center [755, 313] width 144 height 27
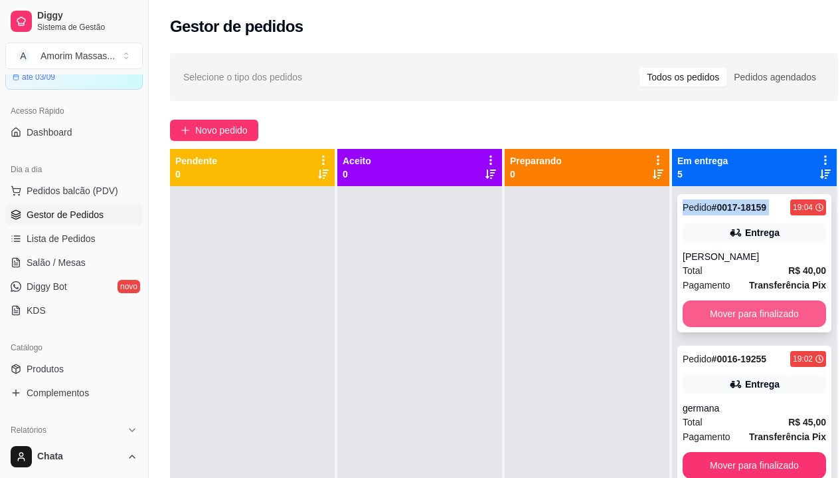
click at [769, 318] on button "Mover para finalizado" at bounding box center [755, 313] width 144 height 27
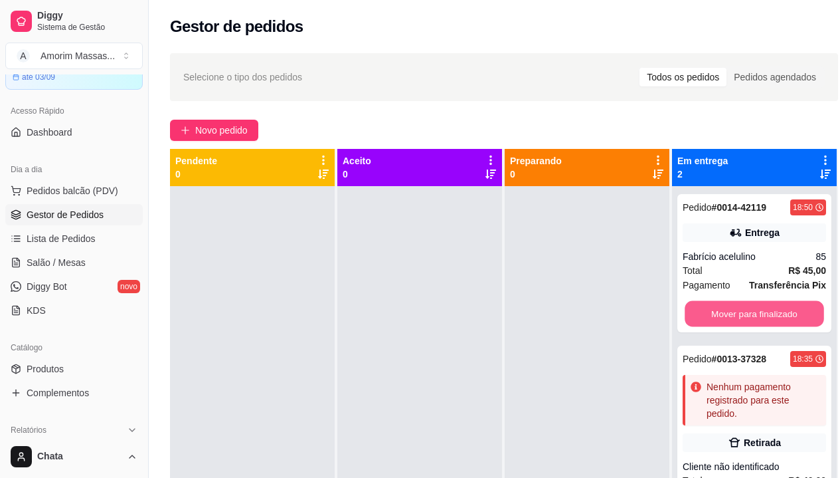
click at [769, 318] on button "Mover para finalizado" at bounding box center [755, 314] width 140 height 26
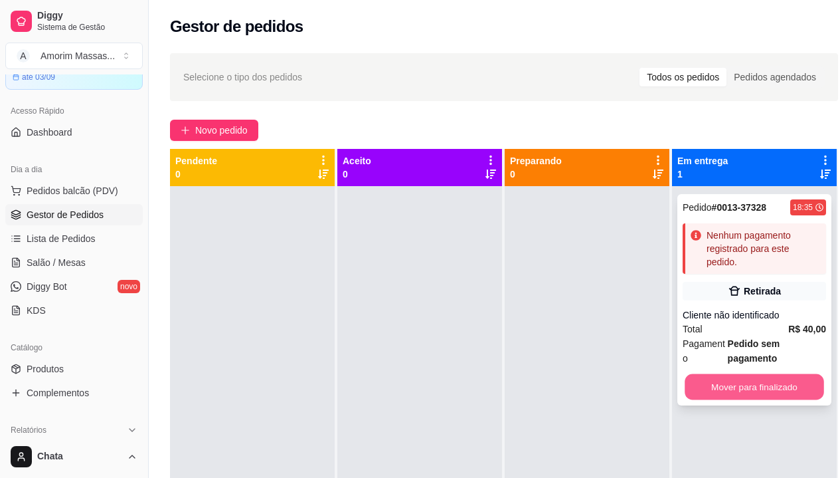
click at [774, 397] on button "Mover para finalizado" at bounding box center [755, 387] width 140 height 26
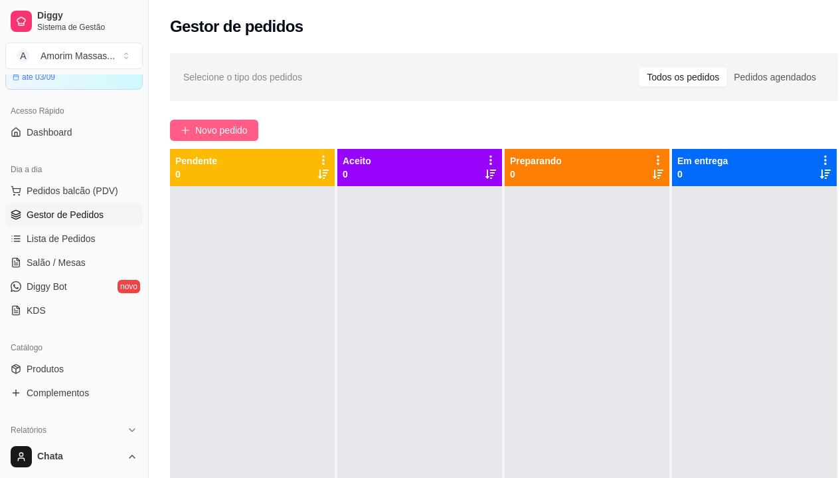
click at [189, 126] on icon "plus" at bounding box center [185, 130] width 9 height 9
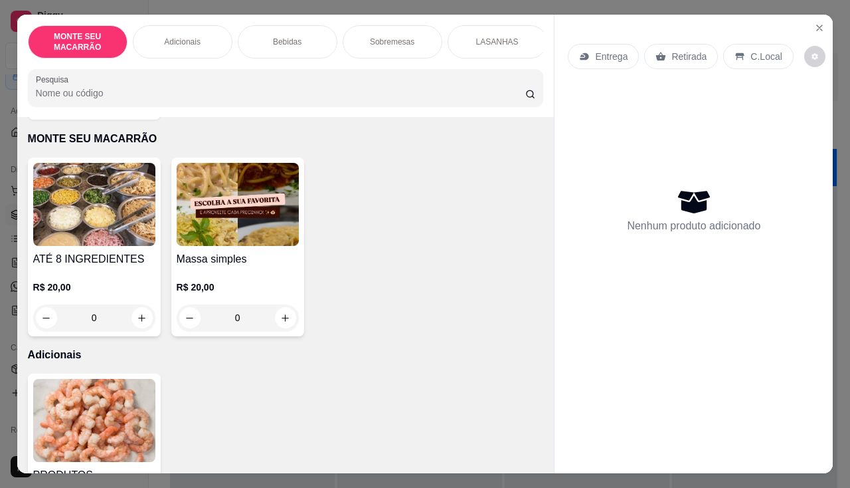
scroll to position [66, 0]
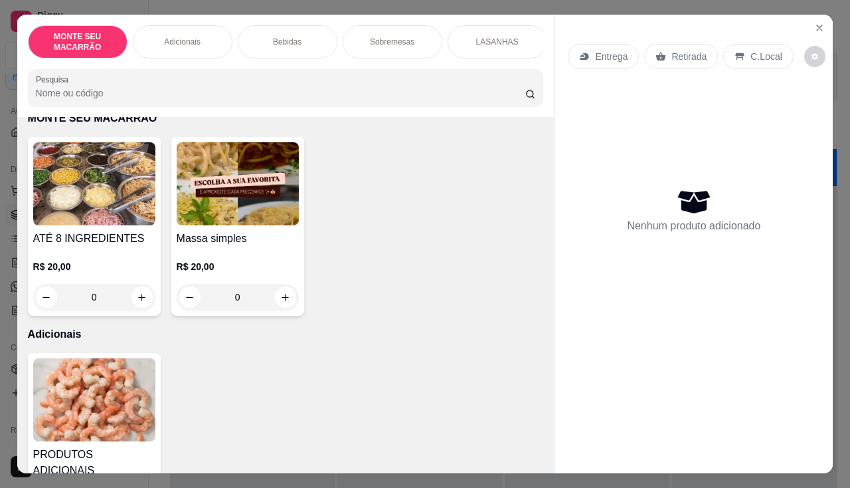
click at [281, 292] on div "0" at bounding box center [238, 297] width 122 height 27
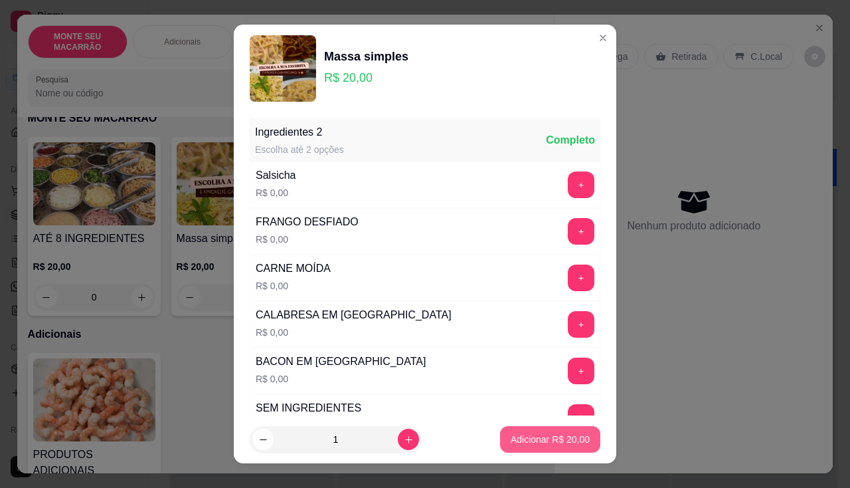
click at [537, 437] on p "Adicionar R$ 20,00" at bounding box center [550, 439] width 79 height 13
type input "1"
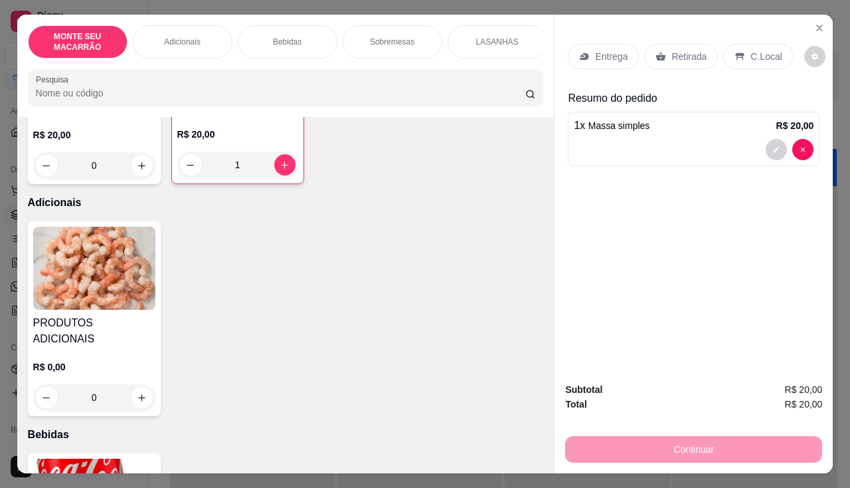
scroll to position [332, 0]
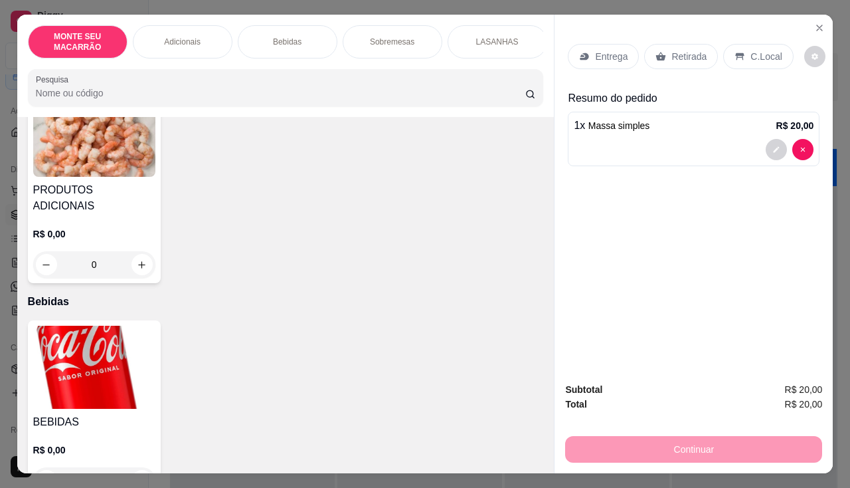
click at [686, 53] on p "Retirada" at bounding box center [689, 56] width 35 height 13
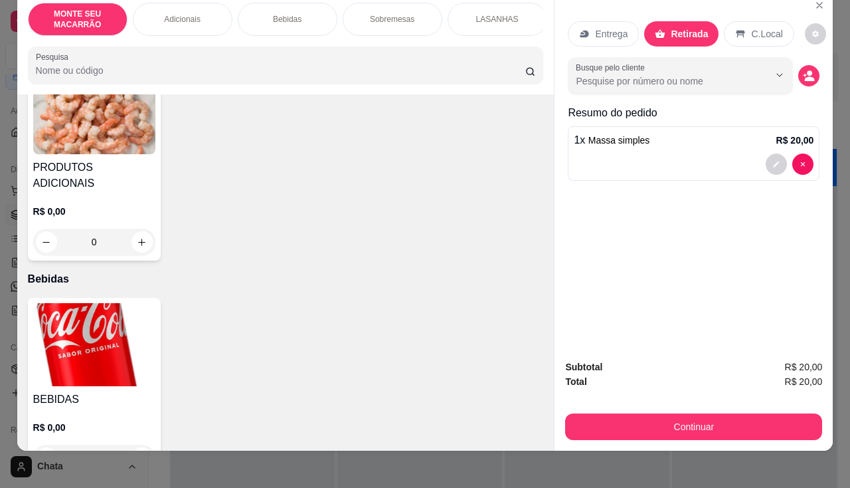
scroll to position [33, 0]
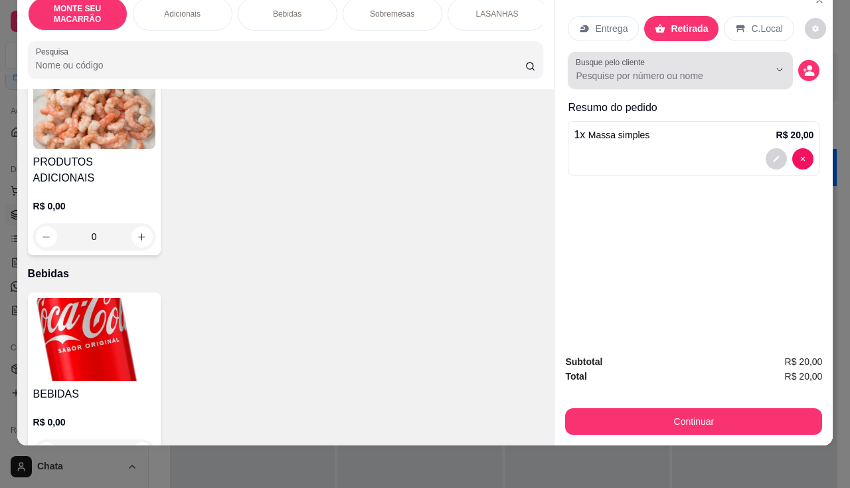
click at [757, 72] on div at bounding box center [769, 69] width 43 height 25
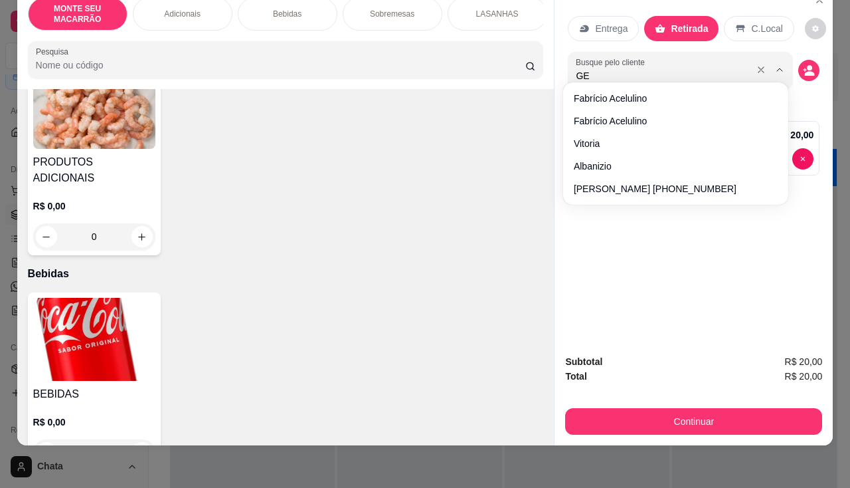
type input "GER"
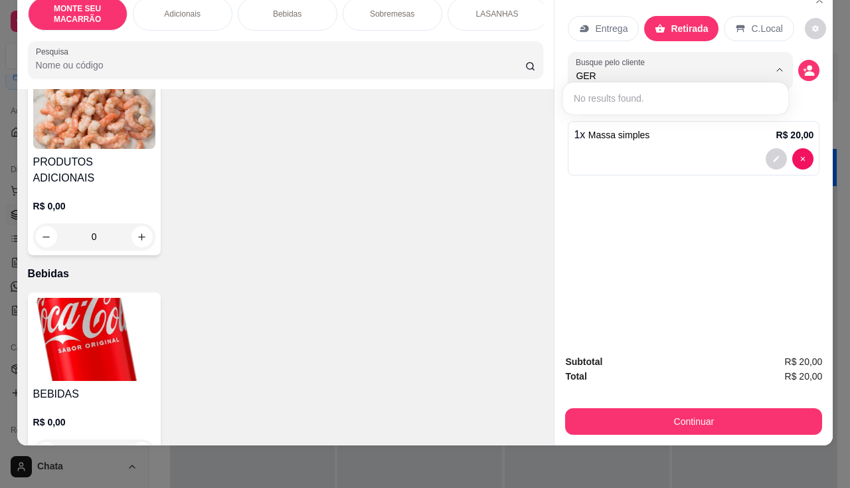
click at [816, 56] on div "Entrega Retirada C.Local Busque pelo cliente GER Resumo do pedido 1 x Massa sim…" at bounding box center [694, 165] width 278 height 357
click at [809, 64] on icon "decrease-product-quantity" at bounding box center [809, 70] width 12 height 12
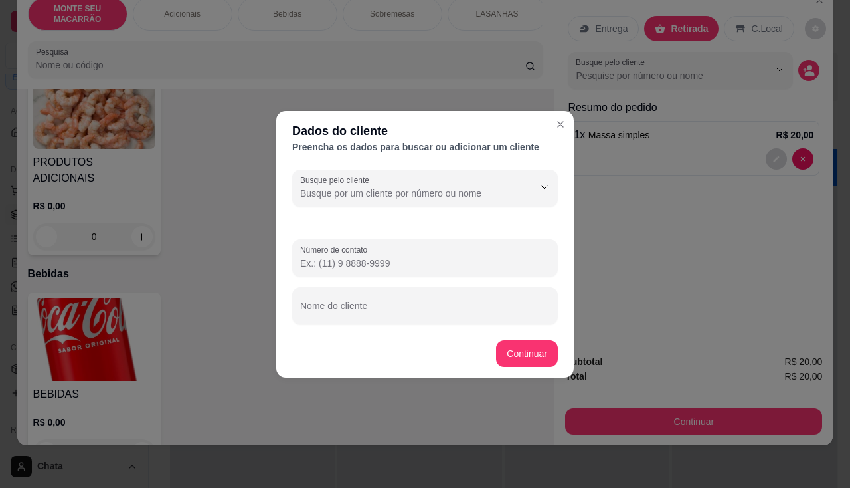
click at [353, 269] on input "Número de contato" at bounding box center [425, 262] width 250 height 13
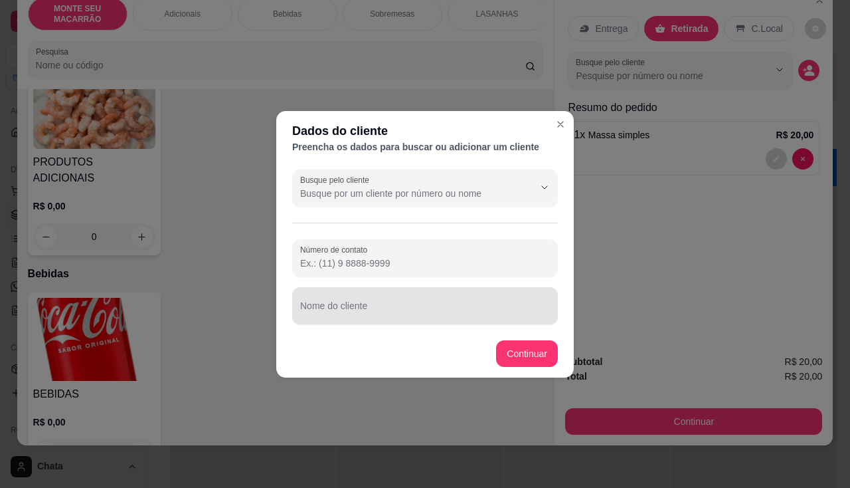
click at [359, 306] on input "Nome do cliente" at bounding box center [425, 310] width 250 height 13
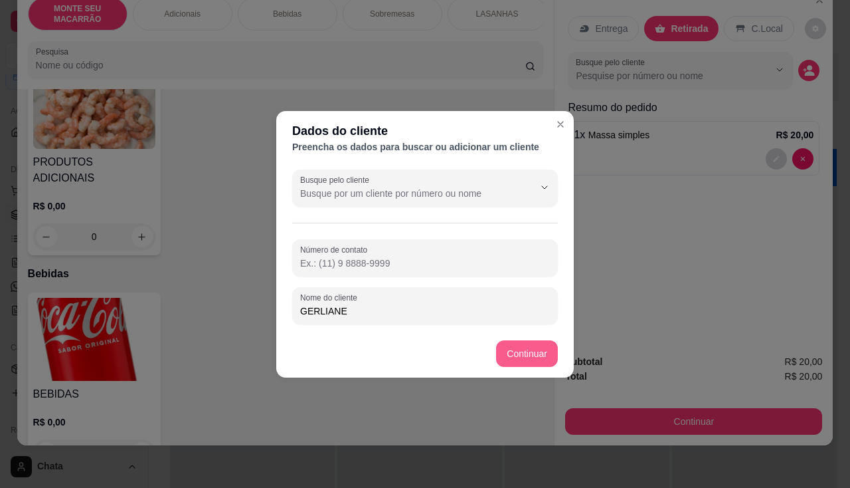
type input "GERLIANE"
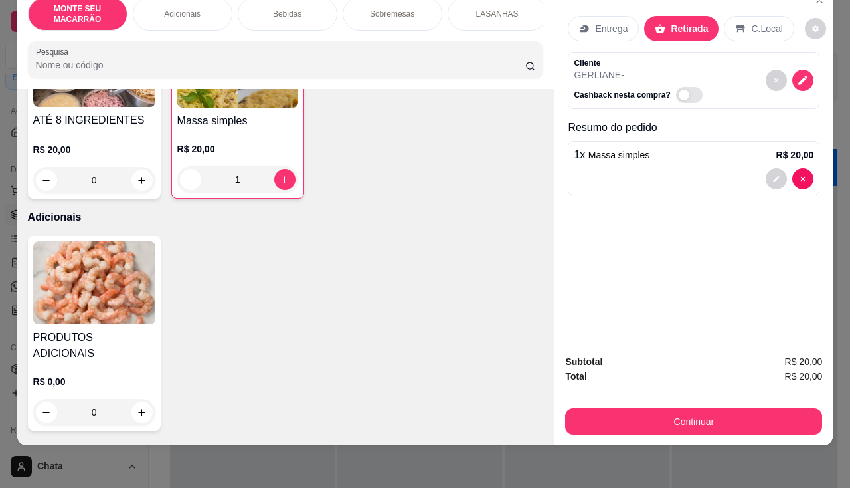
scroll to position [133, 0]
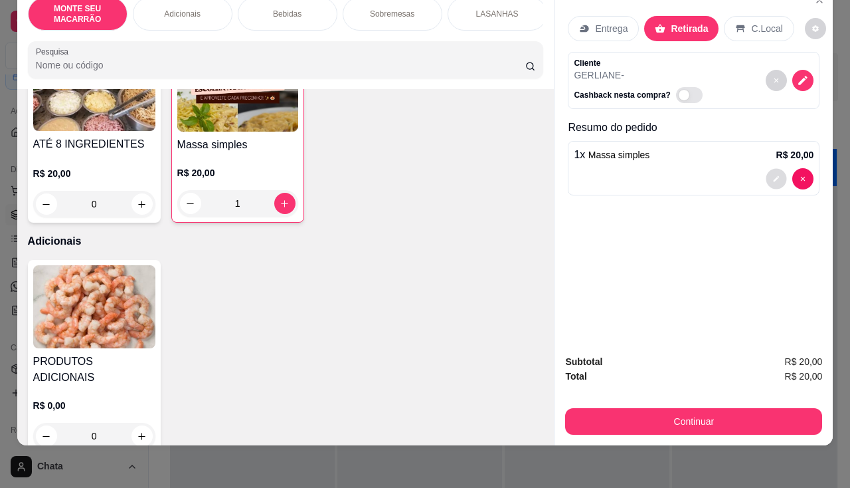
click at [775, 175] on icon "decrease-product-quantity" at bounding box center [777, 179] width 8 height 8
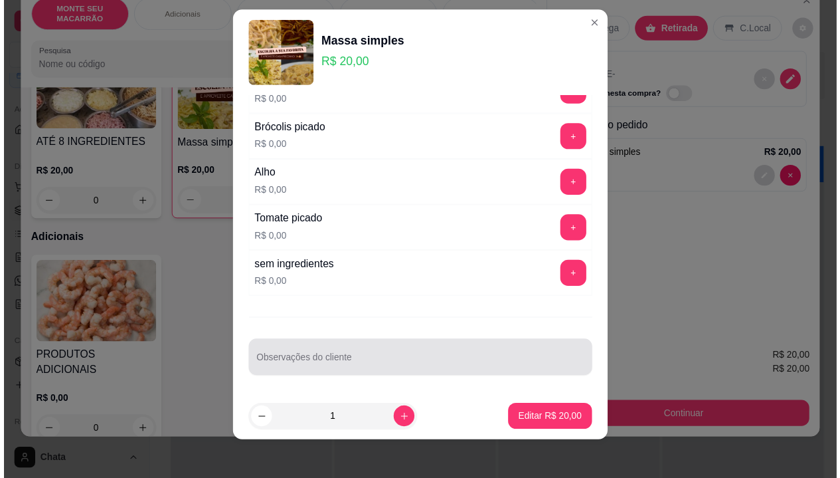
scroll to position [18, 0]
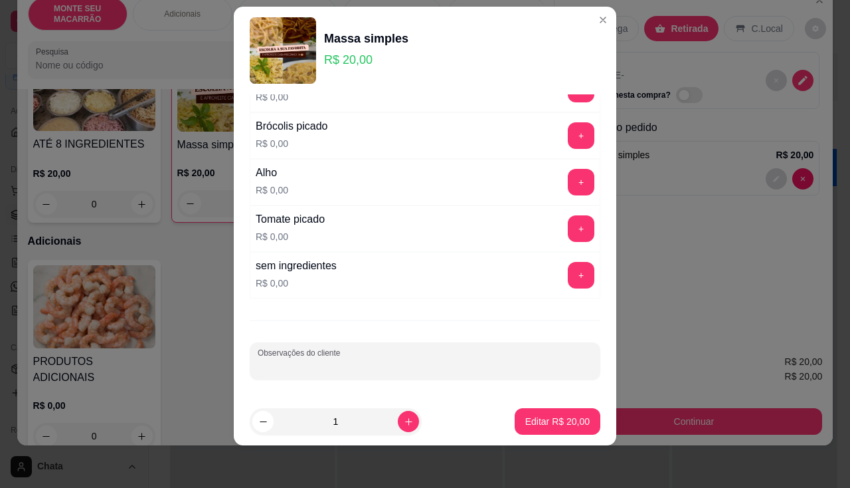
click at [356, 361] on input "Observações do cliente" at bounding box center [425, 365] width 335 height 13
type input "COM MAIS SAL"
click at [556, 417] on p "Editar R$ 20,00" at bounding box center [558, 421] width 64 height 13
type input "0"
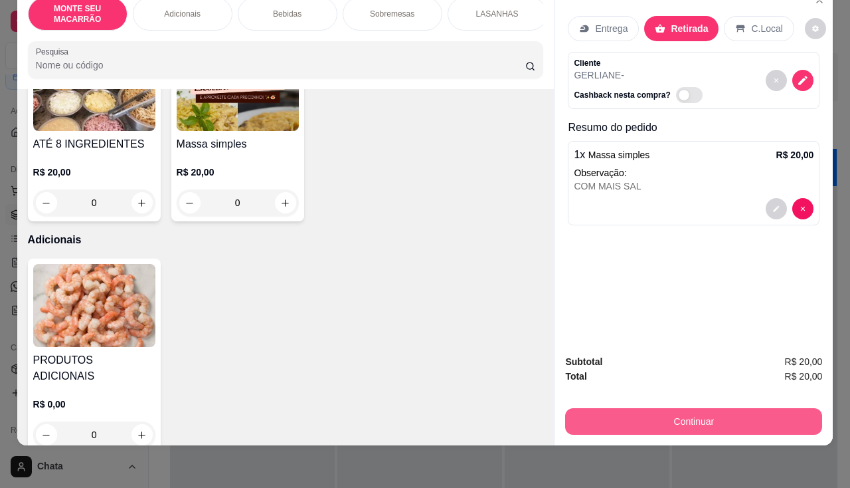
click at [686, 419] on button "Continuar" at bounding box center [693, 421] width 257 height 27
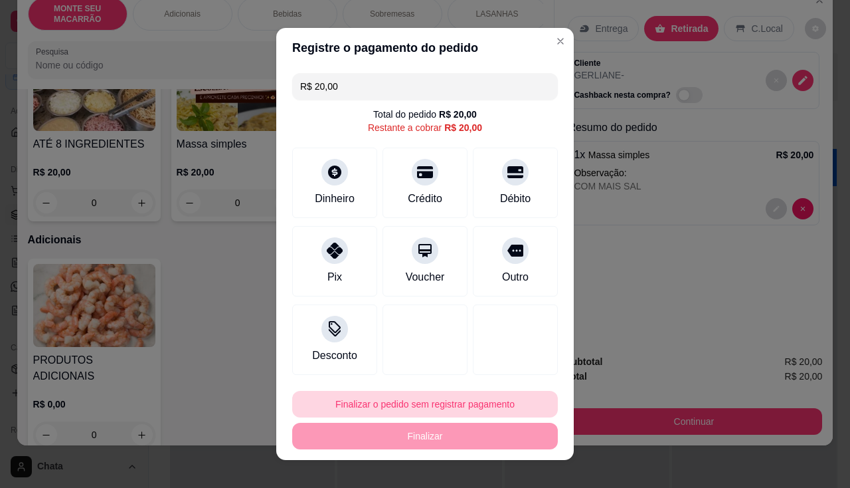
click at [392, 395] on button "Finalizar o pedido sem registrar pagamento" at bounding box center [425, 404] width 266 height 27
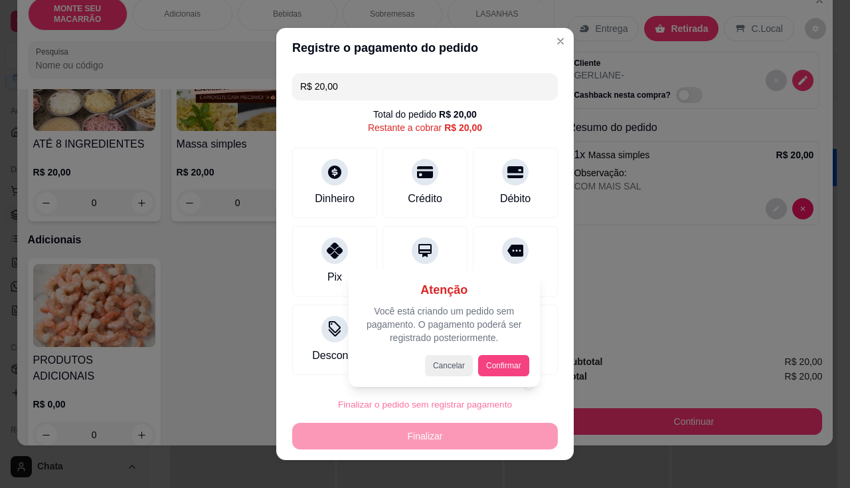
click at [512, 365] on button "Confirmar" at bounding box center [503, 365] width 51 height 21
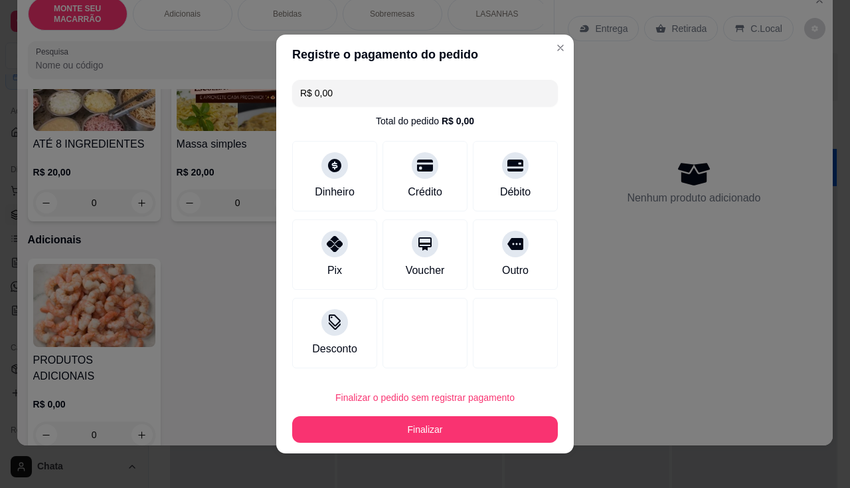
type input "R$ 0,00"
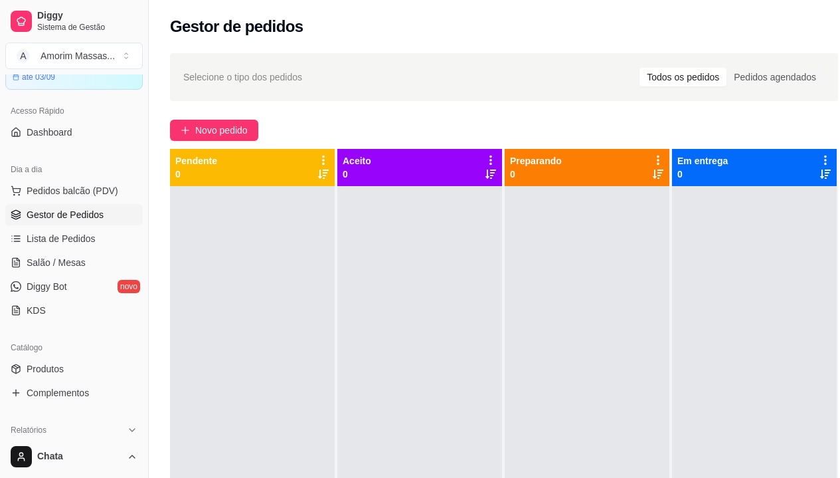
click at [499, 302] on div at bounding box center [420, 425] width 165 height 478
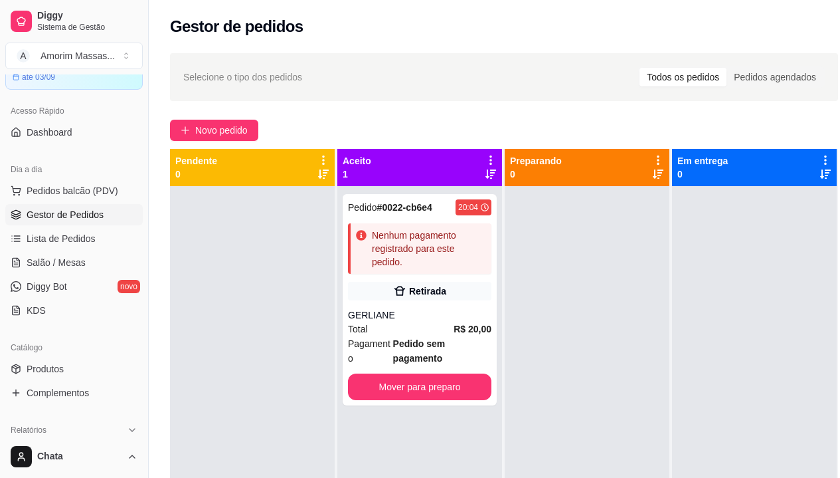
drag, startPoint x: 545, startPoint y: 372, endPoint x: 579, endPoint y: 394, distance: 39.8
click at [572, 391] on div at bounding box center [587, 425] width 165 height 478
click at [652, 478] on html "Diggy Sistema de Gestão A Amorim Massas ... Loja aberta Diggy Bot até 03/09 Ace…" at bounding box center [420, 239] width 840 height 478
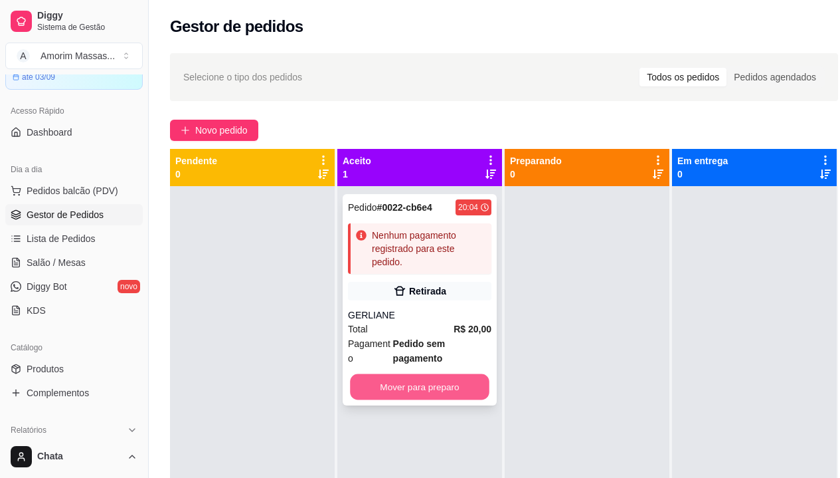
click at [462, 394] on button "Mover para preparo" at bounding box center [420, 387] width 140 height 26
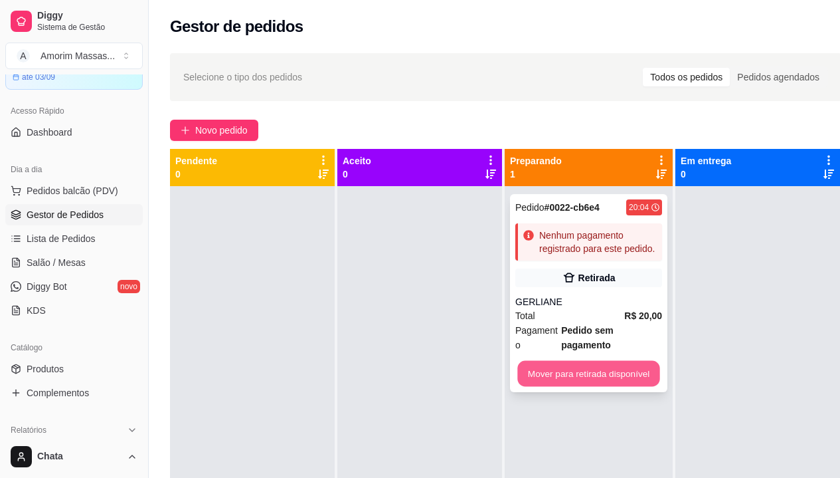
click at [648, 361] on button "Mover para retirada disponível" at bounding box center [589, 374] width 142 height 26
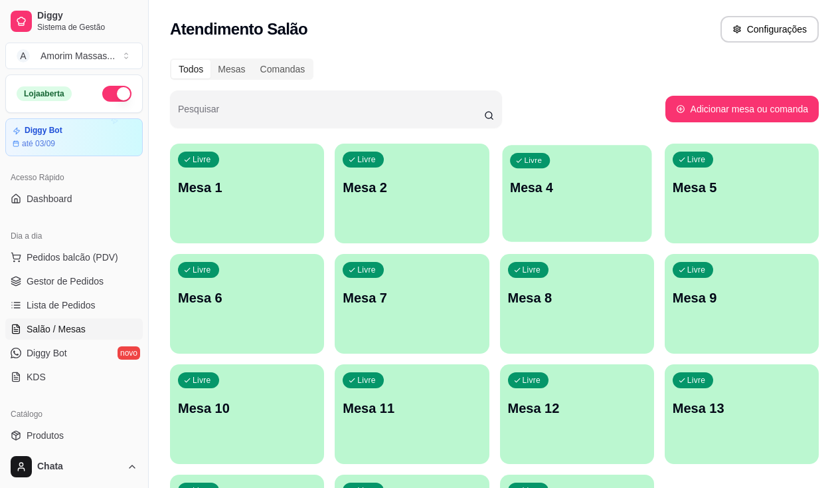
click at [515, 159] on icon "button" at bounding box center [519, 161] width 8 height 8
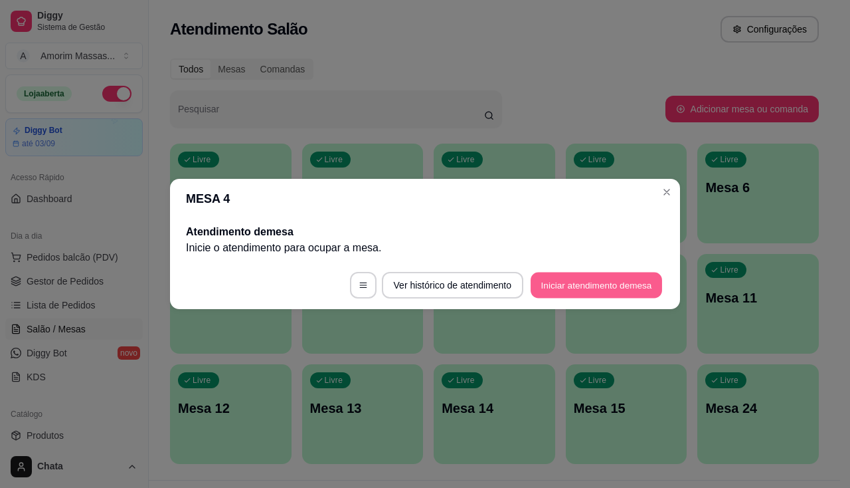
click at [580, 290] on button "Iniciar atendimento de mesa" at bounding box center [597, 285] width 132 height 26
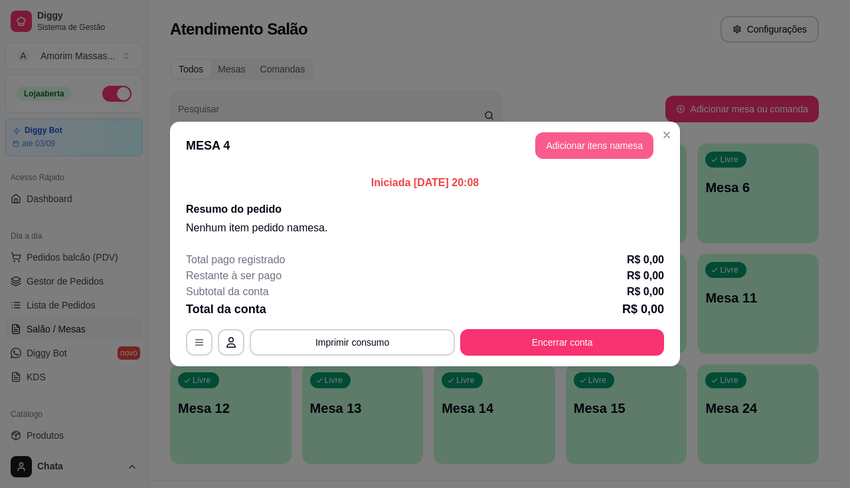
click at [557, 151] on button "Adicionar itens na mesa" at bounding box center [595, 145] width 118 height 27
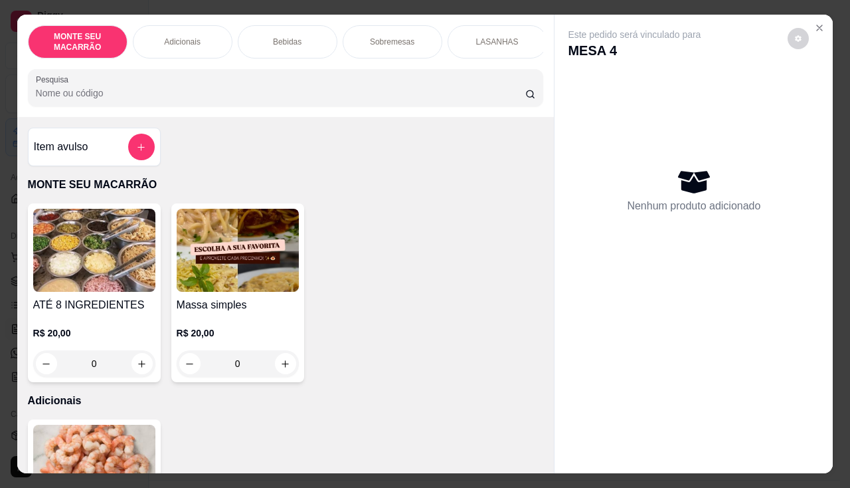
click at [264, 242] on img at bounding box center [238, 250] width 122 height 83
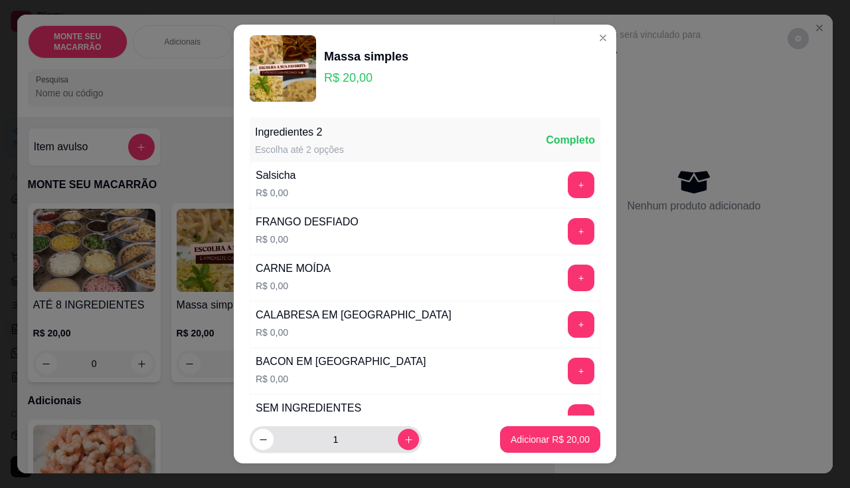
click at [398, 441] on button "increase-product-quantity" at bounding box center [408, 439] width 21 height 21
click at [404, 441] on icon "increase-product-quantity" at bounding box center [409, 440] width 10 height 10
type input "3"
click at [554, 438] on p "Adicionar R$ 60,00" at bounding box center [550, 439] width 79 height 13
type input "3"
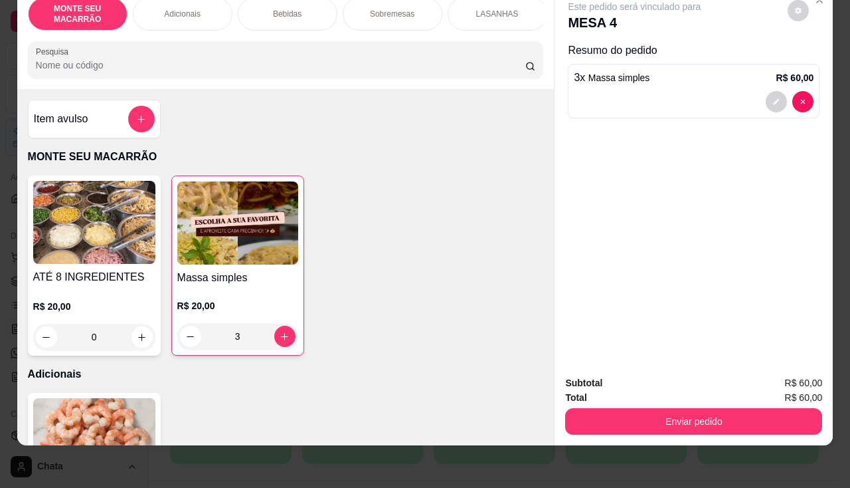
scroll to position [332, 0]
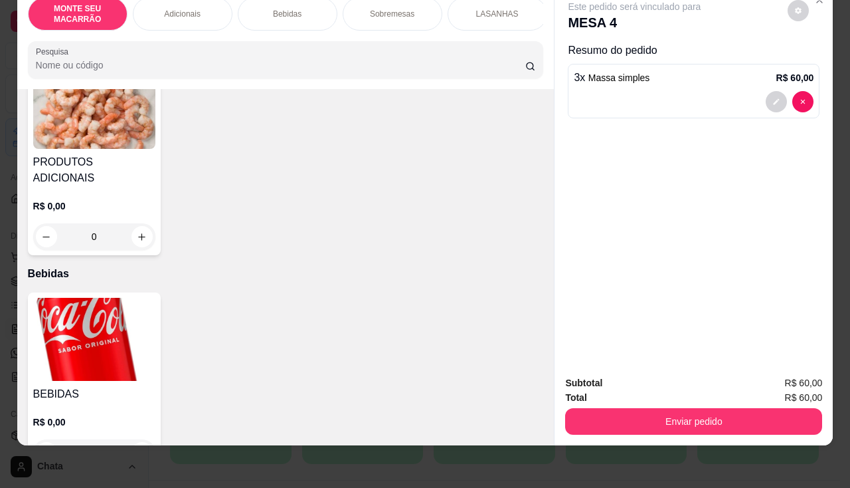
click at [89, 300] on img at bounding box center [94, 339] width 122 height 83
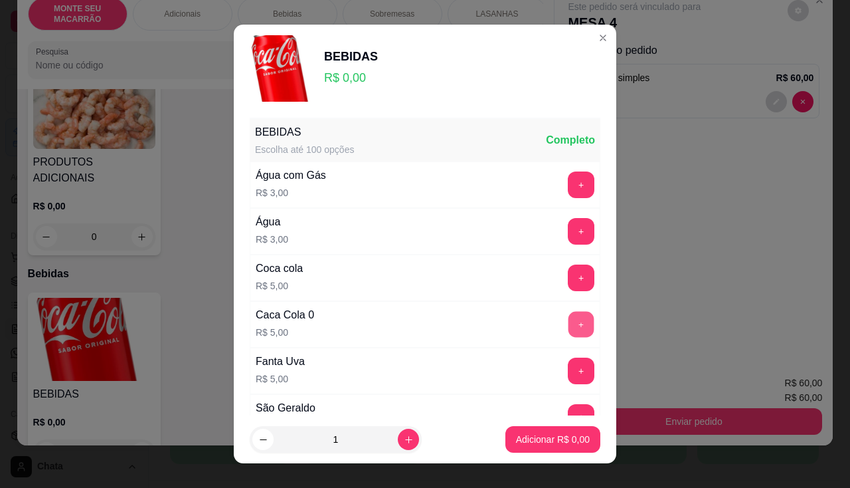
click at [569, 327] on button "+" at bounding box center [582, 324] width 26 height 26
click at [557, 439] on p "Adicionar R$ 5,00" at bounding box center [553, 439] width 74 height 13
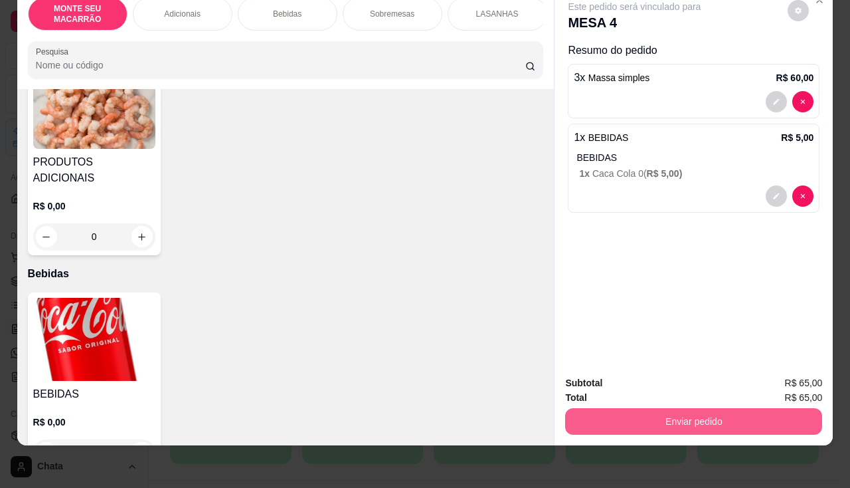
click at [714, 424] on button "Enviar pedido" at bounding box center [693, 421] width 257 height 27
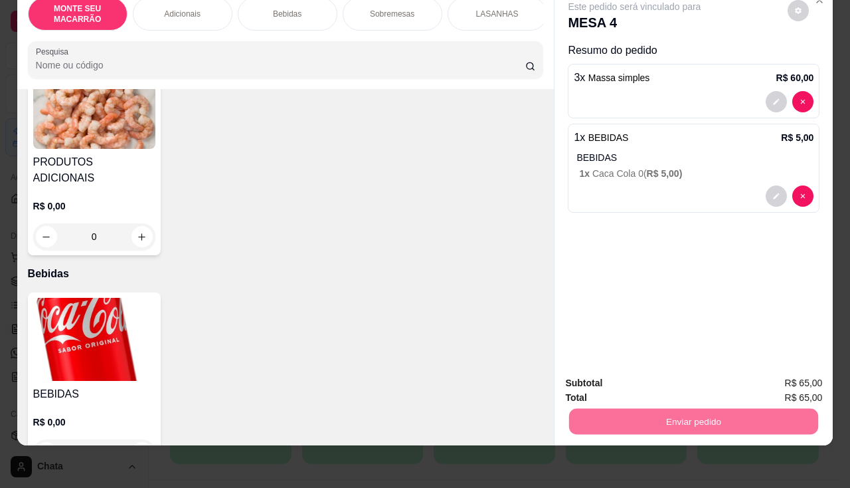
click at [769, 375] on button "Sim, quero registrar" at bounding box center [776, 378] width 96 height 25
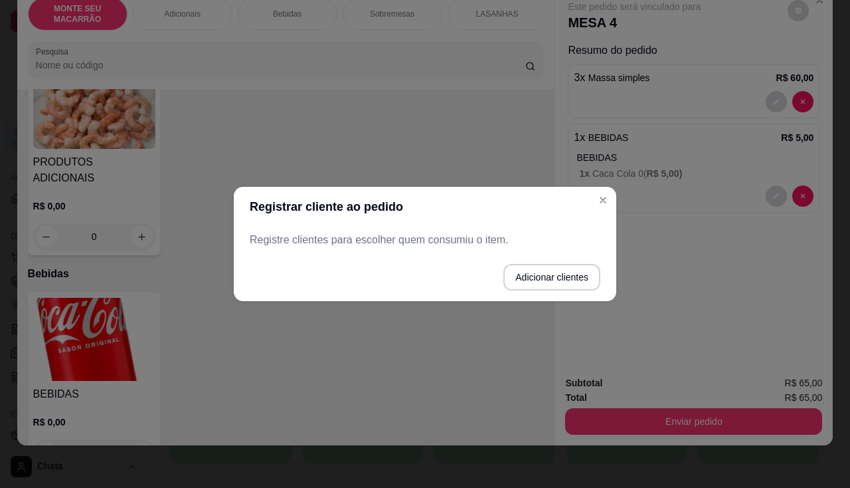
click at [298, 227] on div "Registre clientes para escolher quem consumiu o item." at bounding box center [425, 240] width 383 height 27
click at [301, 239] on p "Registre clientes para escolher quem consumiu o item." at bounding box center [425, 240] width 351 height 16
click at [520, 272] on button "Adicionar clientes" at bounding box center [552, 277] width 97 height 27
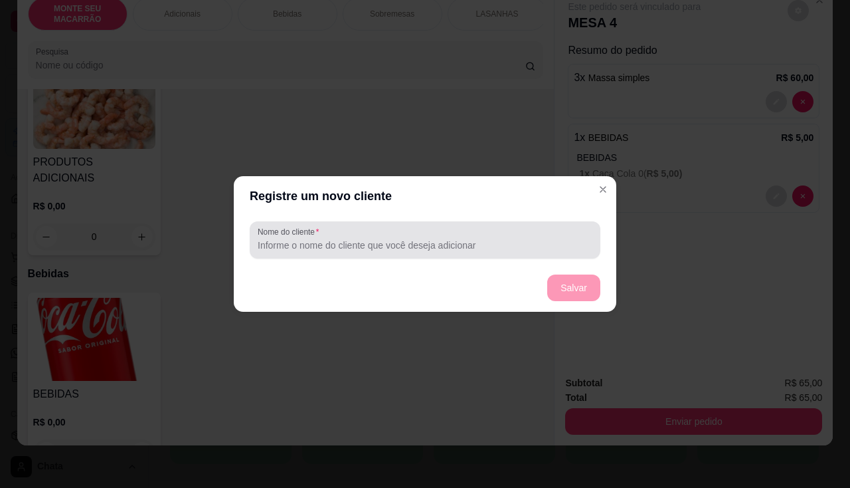
click at [325, 245] on input "Nome do cliente" at bounding box center [425, 245] width 335 height 13
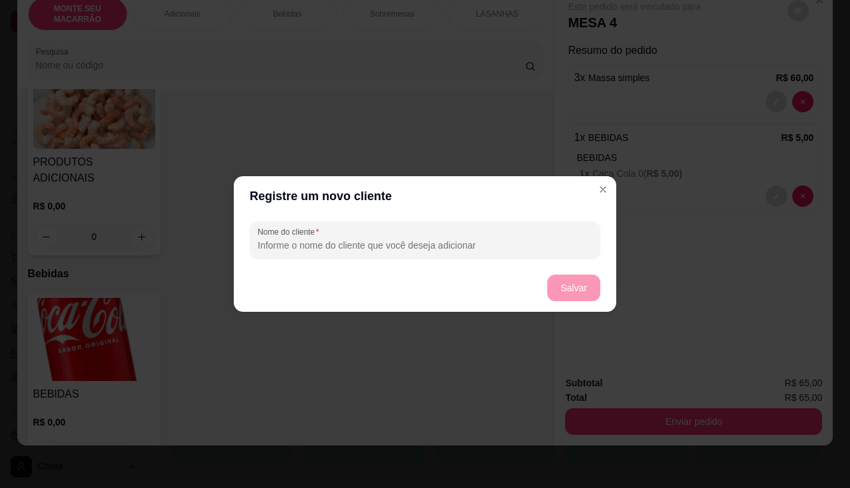
type input "6"
type input "4"
click at [569, 290] on button "Salvar" at bounding box center [573, 287] width 53 height 27
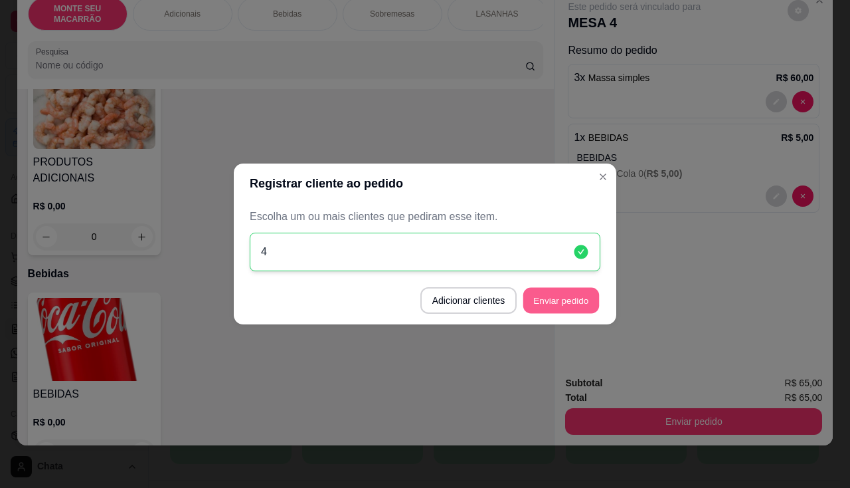
click at [536, 302] on button "Enviar pedido" at bounding box center [562, 301] width 76 height 26
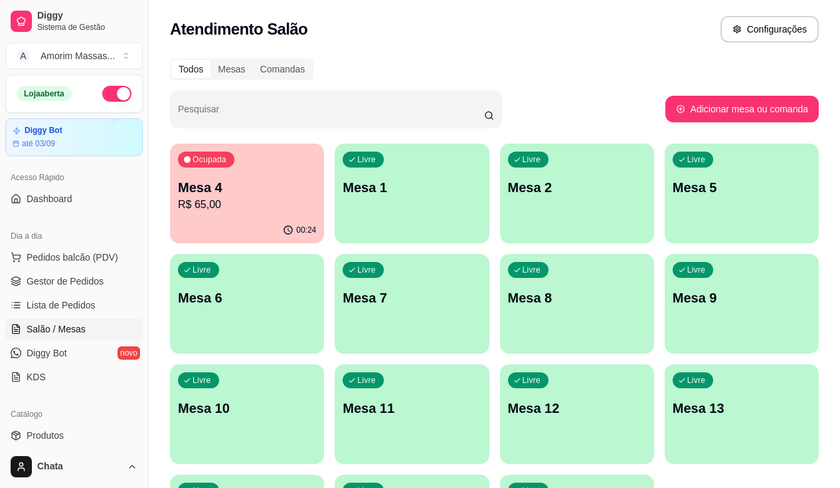
click at [211, 185] on p "Mesa 4" at bounding box center [247, 187] width 138 height 19
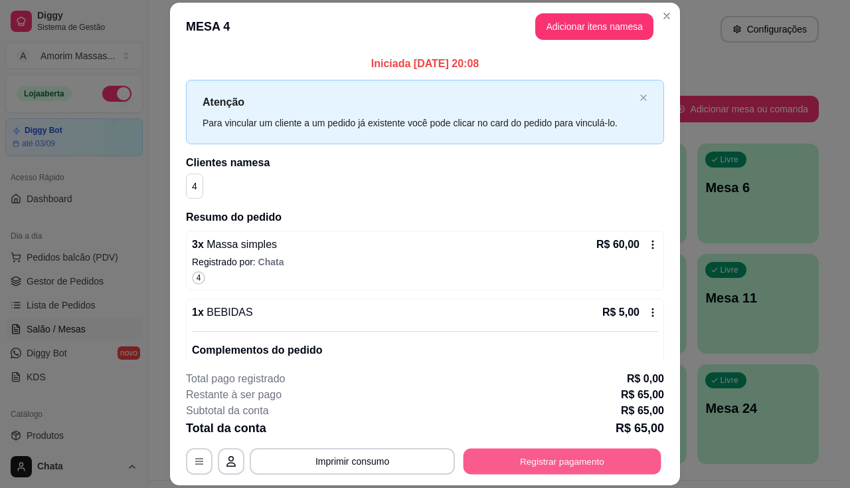
click at [508, 460] on button "Registrar pagamento" at bounding box center [563, 461] width 198 height 26
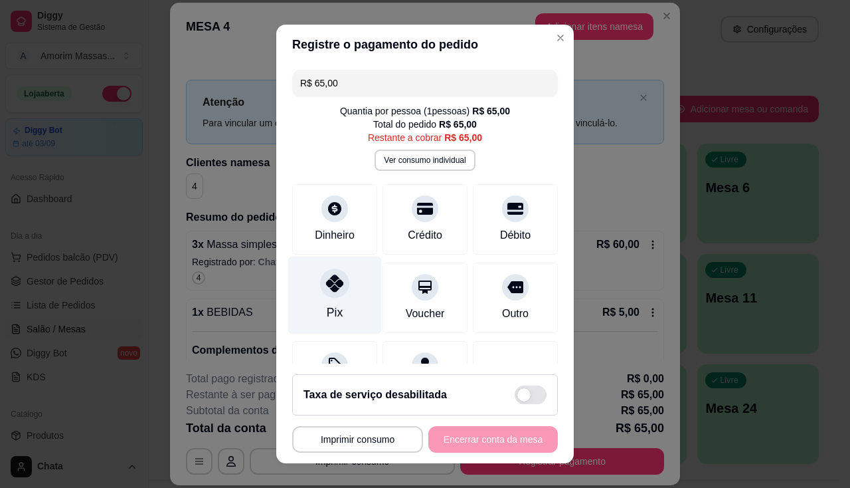
click at [314, 296] on div "Pix" at bounding box center [335, 295] width 94 height 78
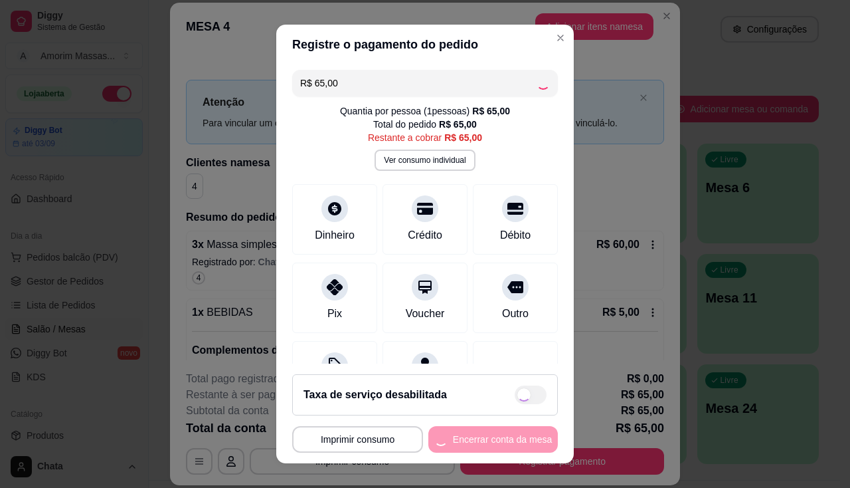
type input "R$ 0,00"
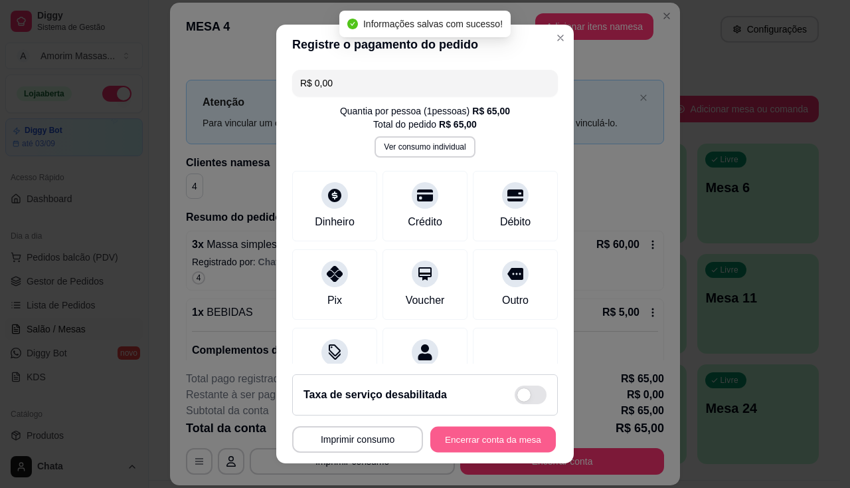
click at [468, 438] on button "Encerrar conta da mesa" at bounding box center [494, 440] width 126 height 26
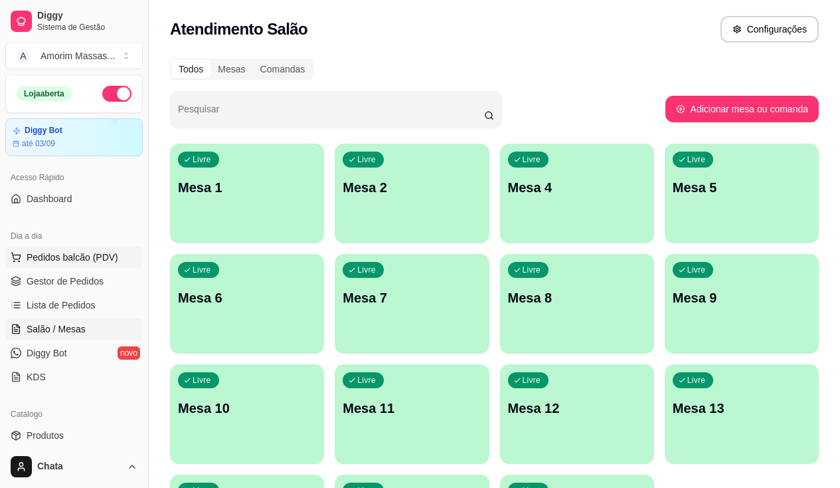
click at [64, 256] on span "Pedidos balcão (PDV)" at bounding box center [73, 256] width 92 height 13
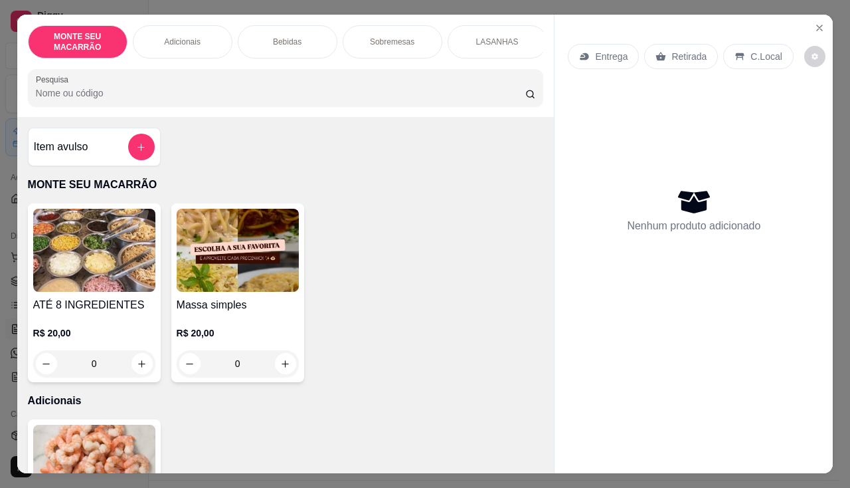
click at [265, 247] on img at bounding box center [238, 250] width 122 height 83
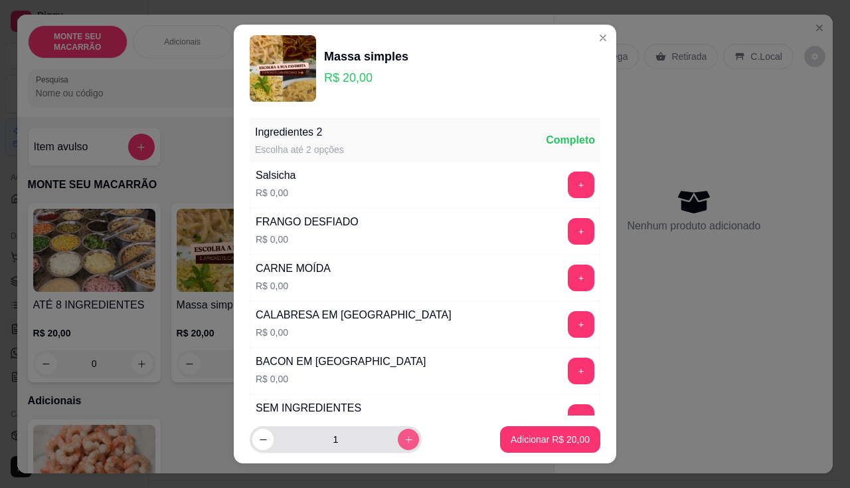
click at [398, 439] on button "increase-product-quantity" at bounding box center [408, 439] width 21 height 21
type input "2"
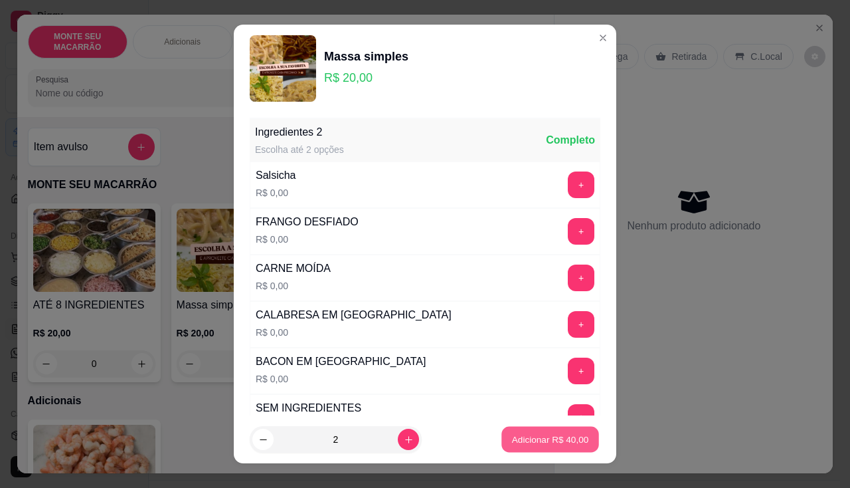
click at [549, 442] on p "Adicionar R$ 40,00" at bounding box center [550, 439] width 77 height 13
type input "2"
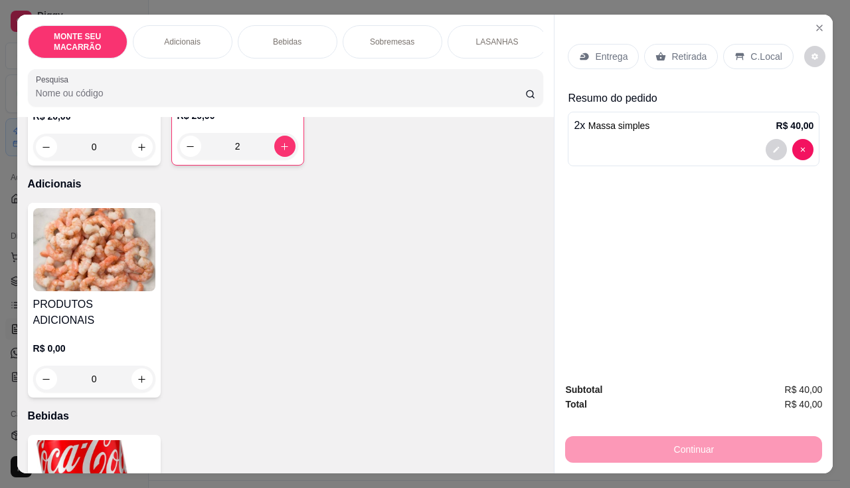
scroll to position [266, 0]
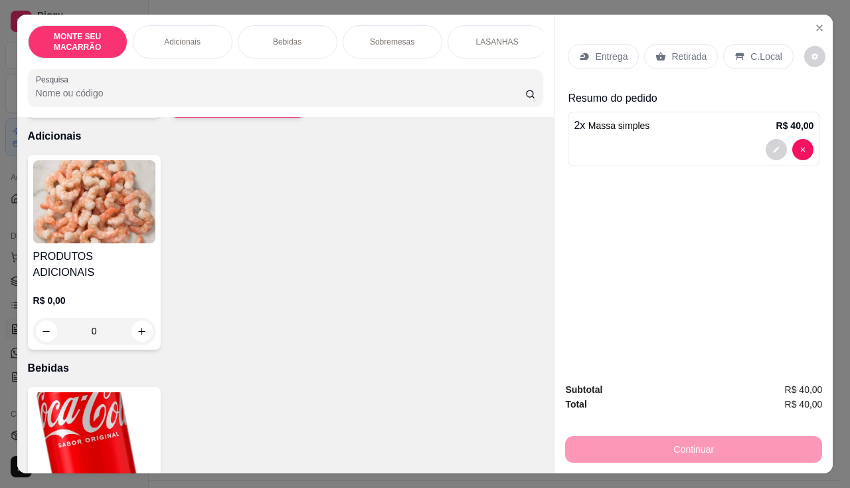
click at [37, 411] on img at bounding box center [94, 433] width 122 height 83
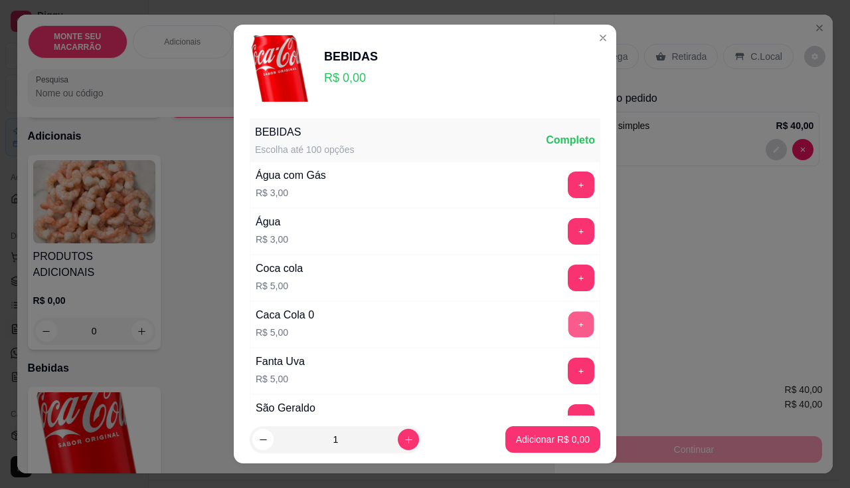
click at [569, 324] on button "+" at bounding box center [582, 324] width 26 height 26
click at [531, 433] on p "Adicionar R$ 5,00" at bounding box center [553, 439] width 72 height 13
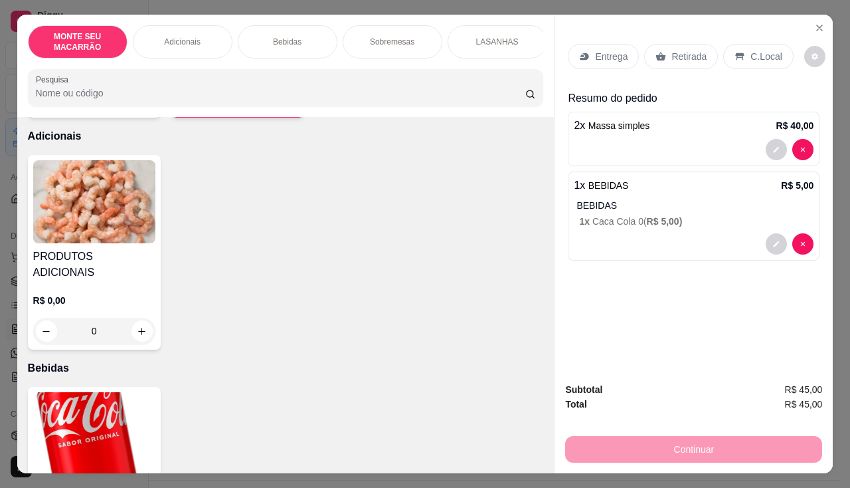
click at [751, 50] on p "C.Local" at bounding box center [766, 56] width 31 height 13
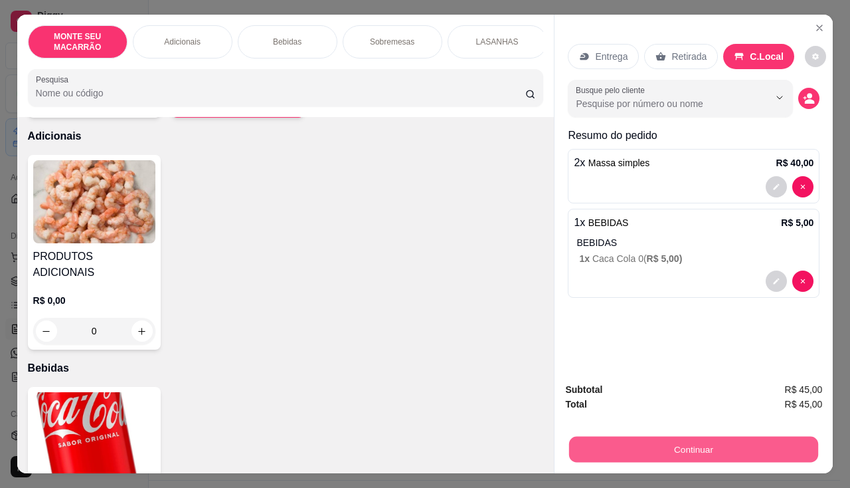
click at [633, 437] on button "Continuar" at bounding box center [693, 450] width 249 height 26
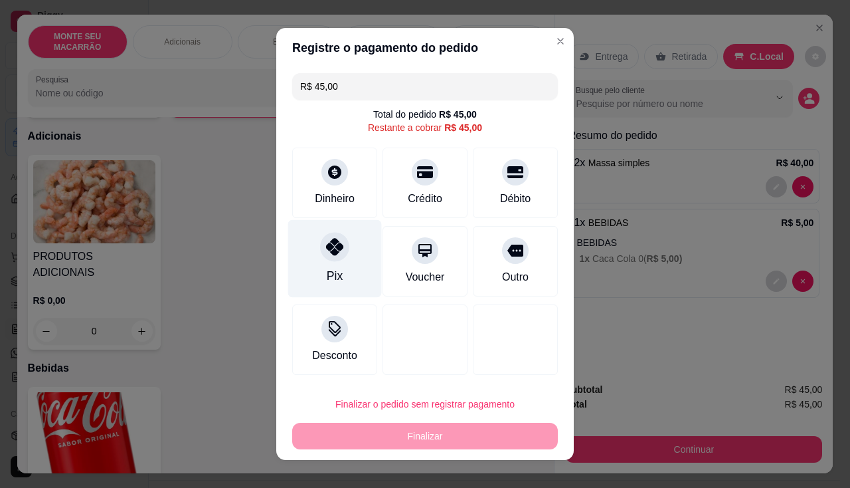
click at [331, 253] on icon at bounding box center [334, 246] width 17 height 17
type input "R$ 0,00"
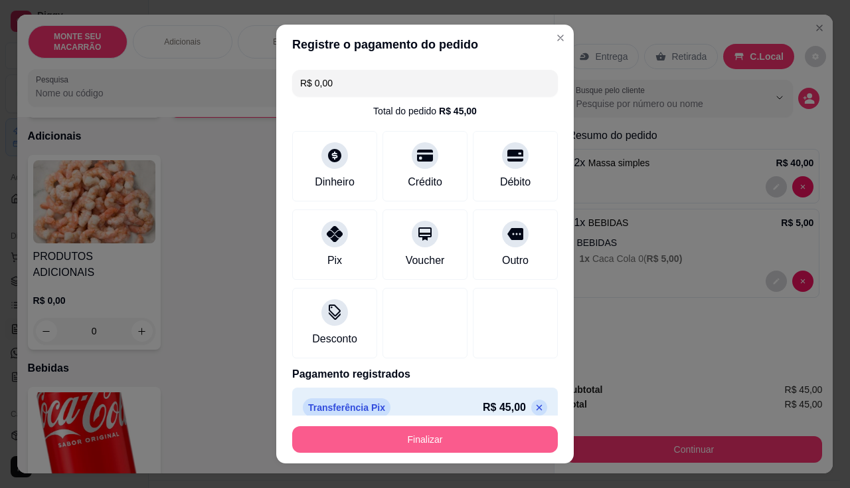
click at [387, 442] on button "Finalizar" at bounding box center [425, 439] width 266 height 27
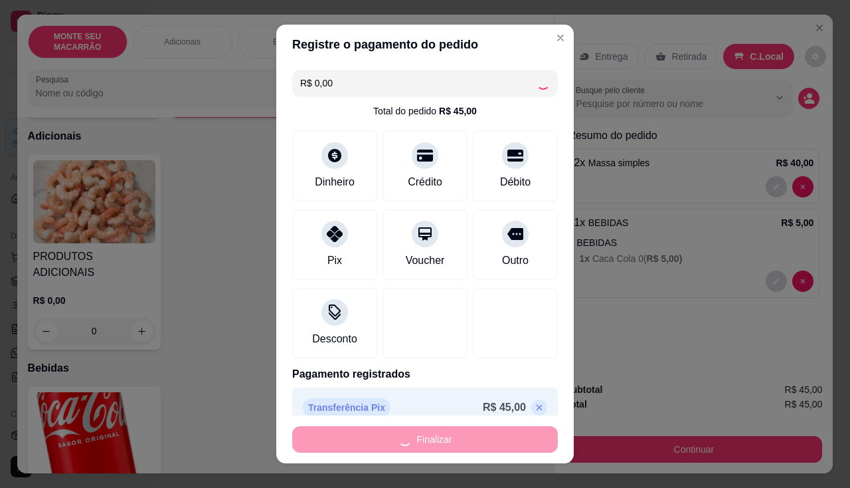
type input "0"
type input "-R$ 45,00"
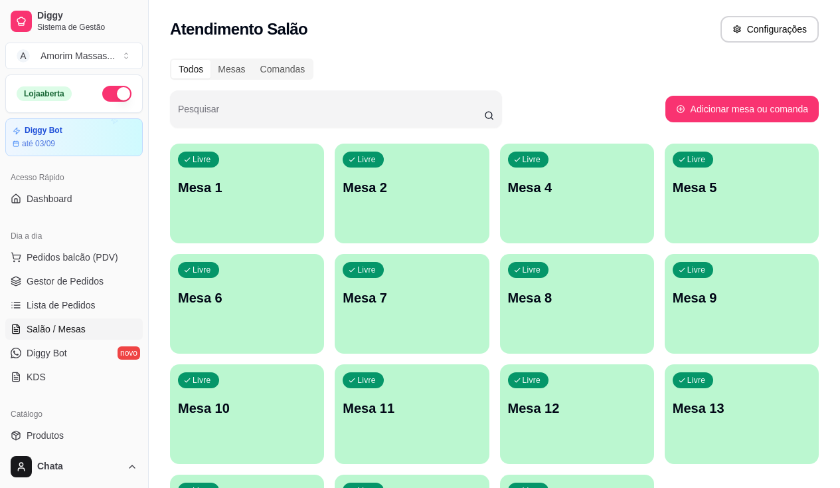
drag, startPoint x: 31, startPoint y: 215, endPoint x: 354, endPoint y: 95, distance: 344.6
click at [39, 189] on div "Loja aberta Diggy Bot até 03/09 Acesso Rápido Dashboard Dia a dia Pedidos balcã…" at bounding box center [74, 259] width 148 height 371
click at [81, 259] on span "Pedidos balcão (PDV)" at bounding box center [73, 256] width 92 height 13
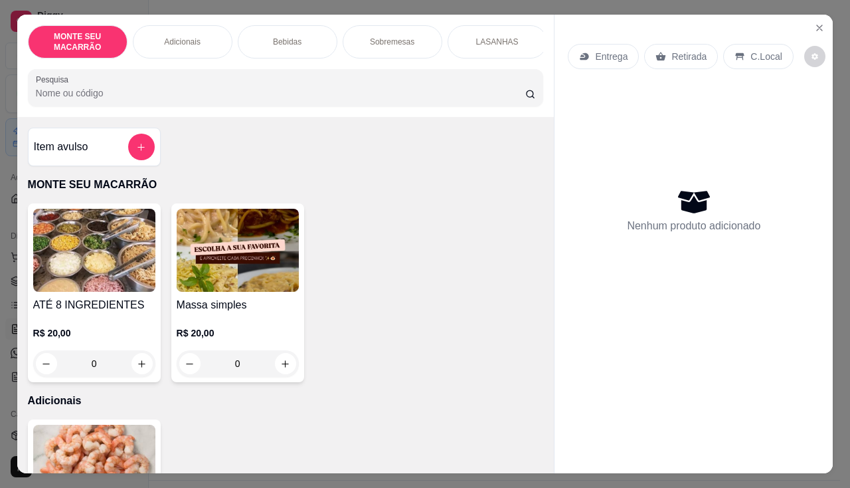
click at [229, 278] on img at bounding box center [238, 250] width 122 height 83
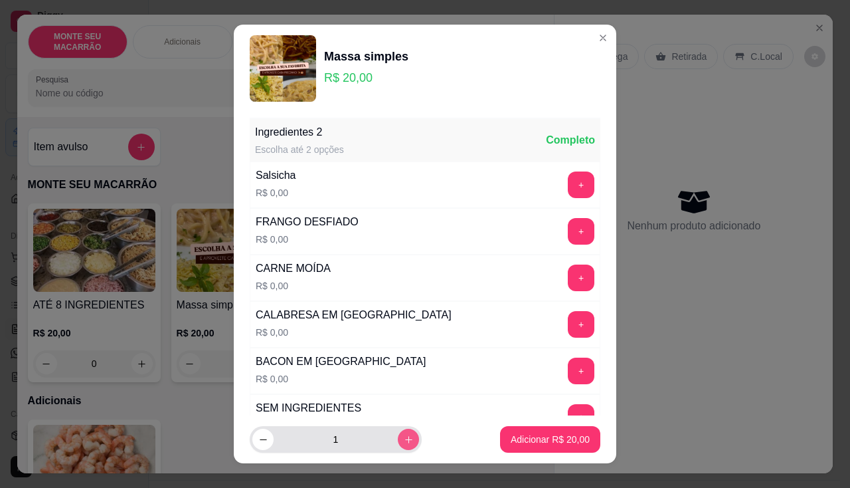
click at [404, 435] on icon "increase-product-quantity" at bounding box center [409, 440] width 10 height 10
type input "2"
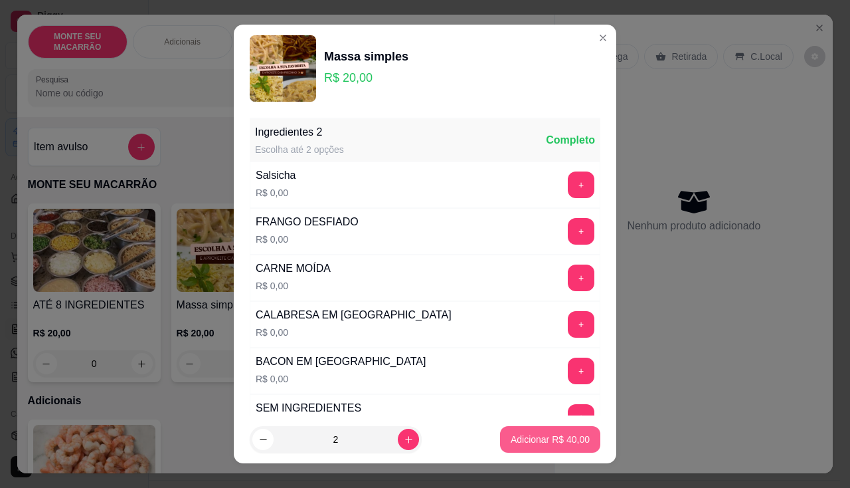
click at [553, 428] on button "Adicionar R$ 40,00" at bounding box center [550, 439] width 100 height 27
type input "2"
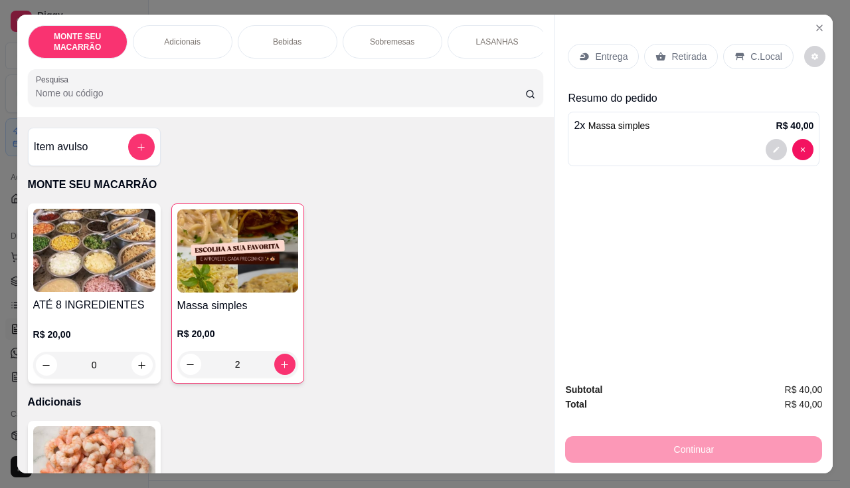
click at [825, 16] on div "Entrega Retirada C.Local Resumo do pedido 2 x Massa simples R$ 40,00" at bounding box center [694, 193] width 278 height 357
click at [821, 21] on button "Close" at bounding box center [819, 27] width 21 height 21
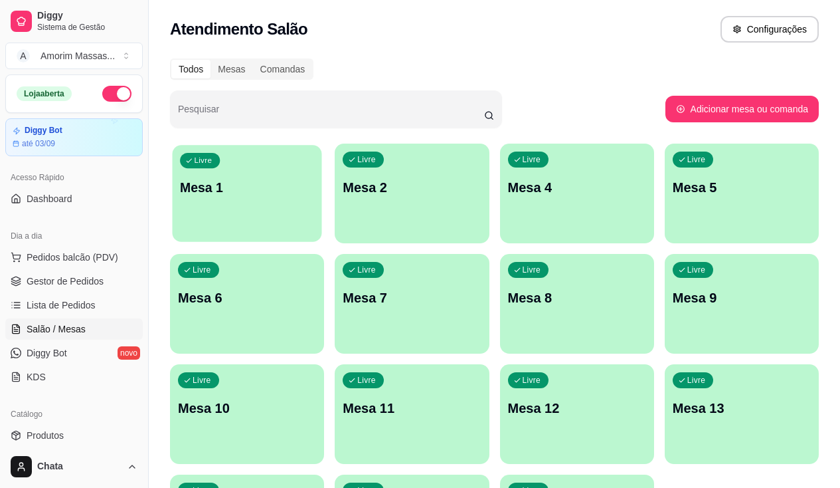
click at [215, 187] on p "Mesa 1" at bounding box center [247, 188] width 134 height 18
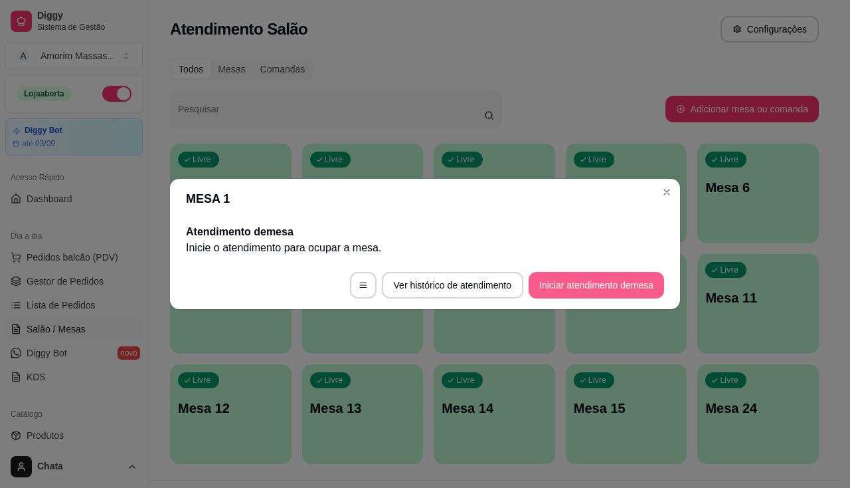
click at [614, 296] on button "Iniciar atendimento de mesa" at bounding box center [597, 285] width 136 height 27
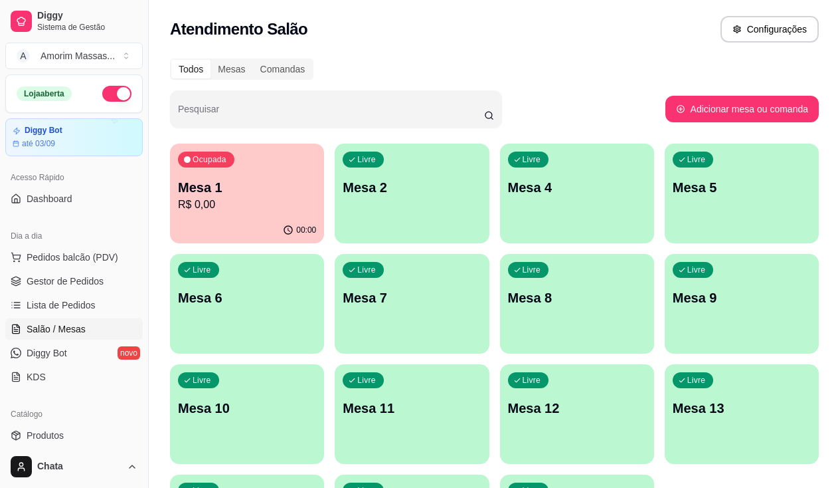
click at [227, 185] on p "Mesa 1" at bounding box center [247, 187] width 138 height 19
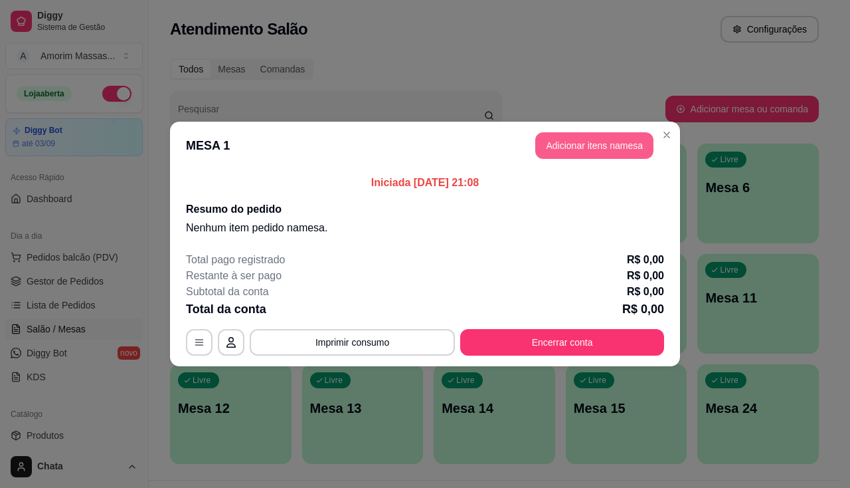
click at [630, 153] on button "Adicionar itens na mesa" at bounding box center [595, 145] width 118 height 27
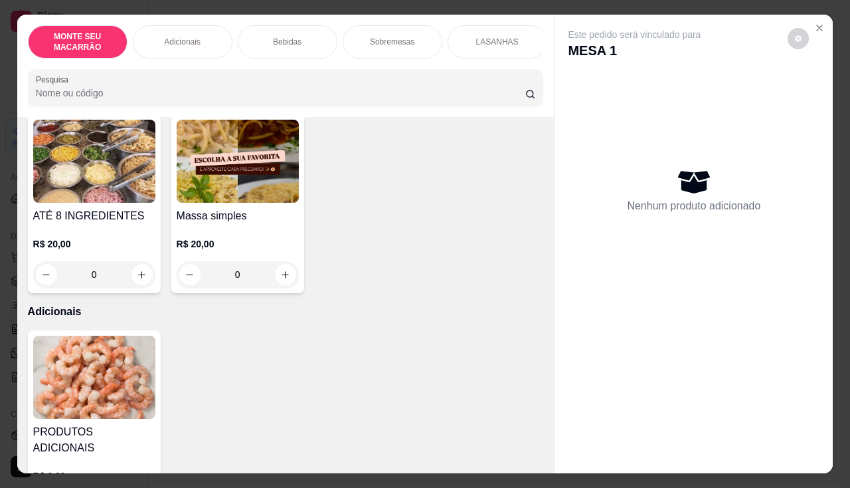
scroll to position [66, 0]
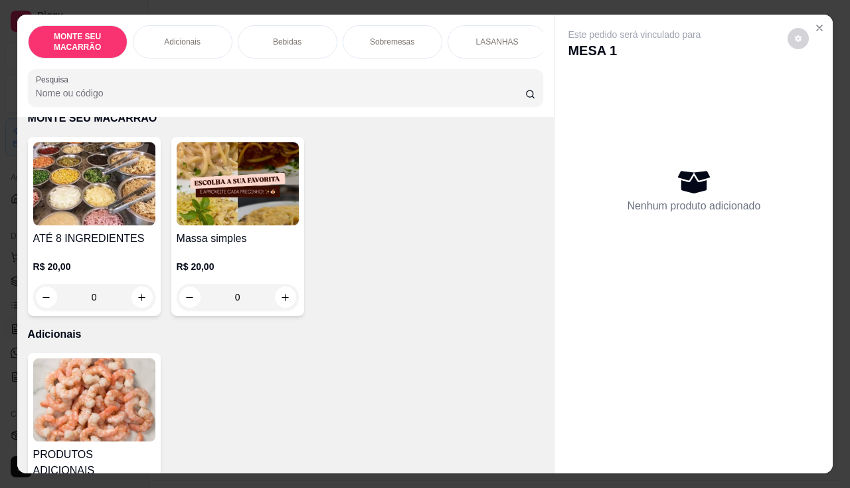
click at [290, 298] on div "0" at bounding box center [238, 297] width 122 height 27
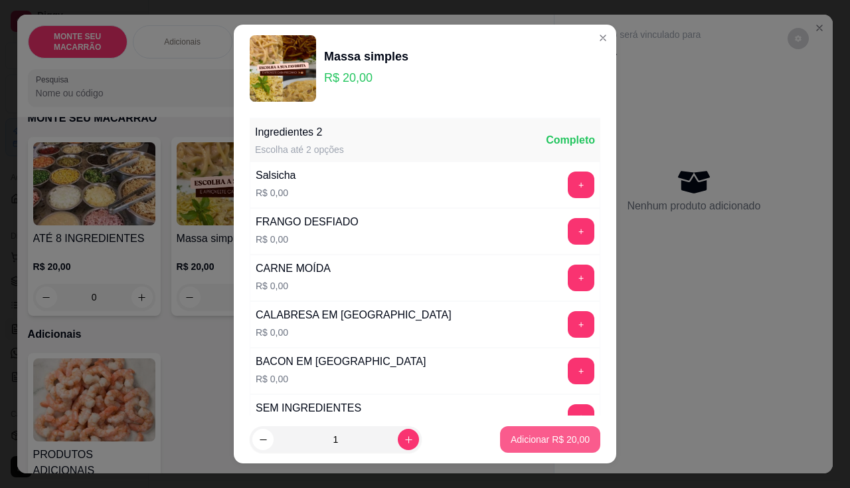
click at [539, 436] on button "Adicionar R$ 20,00" at bounding box center [550, 439] width 100 height 27
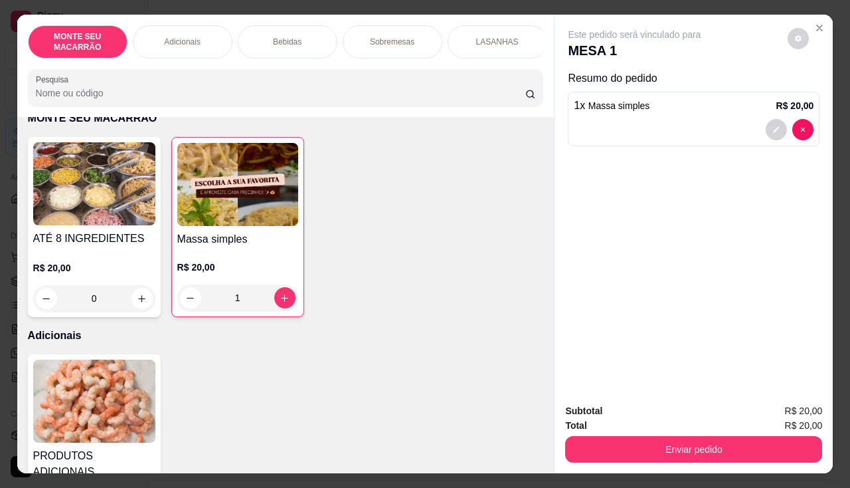
click at [292, 300] on div "1" at bounding box center [237, 297] width 121 height 27
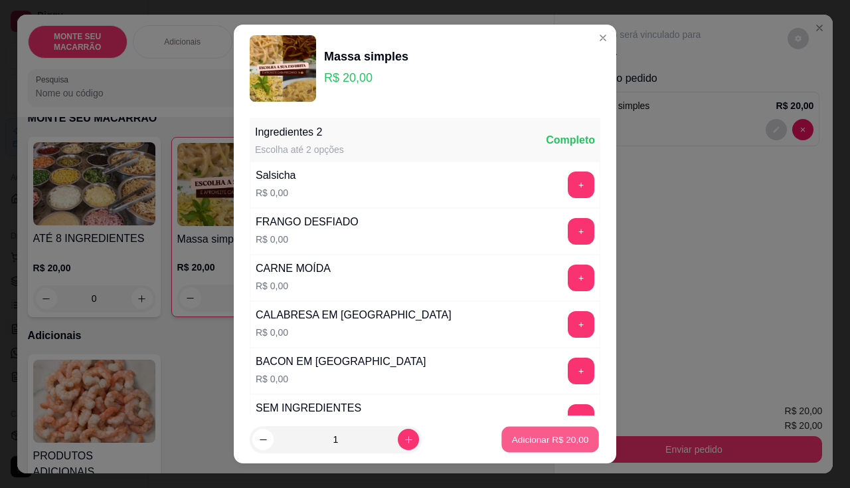
click at [512, 441] on p "Adicionar R$ 20,00" at bounding box center [550, 439] width 77 height 13
type input "2"
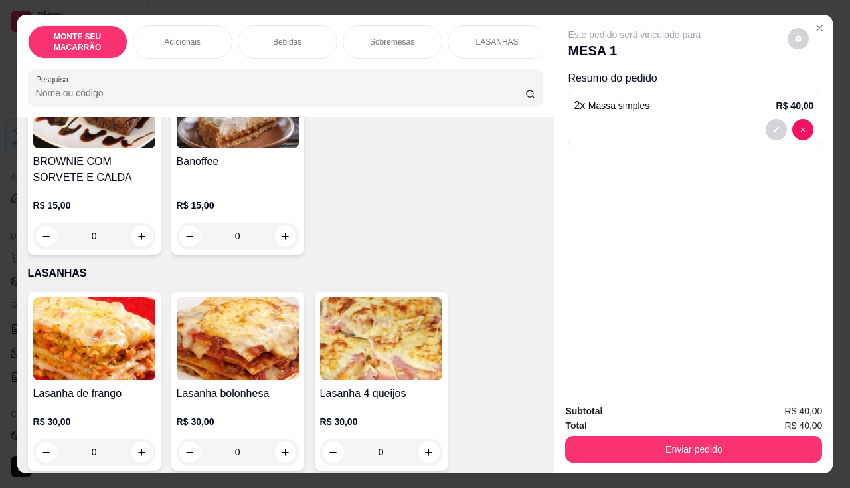
scroll to position [811, 0]
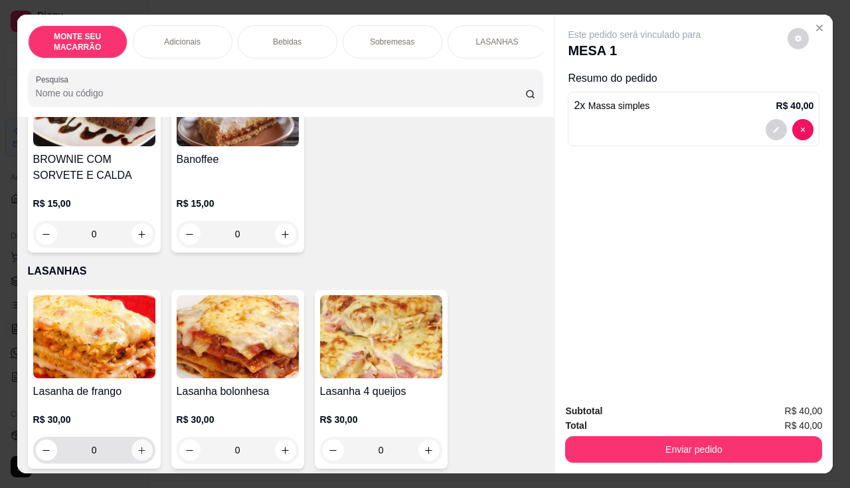
click at [138, 439] on button "increase-product-quantity" at bounding box center [142, 449] width 21 height 21
type input "1"
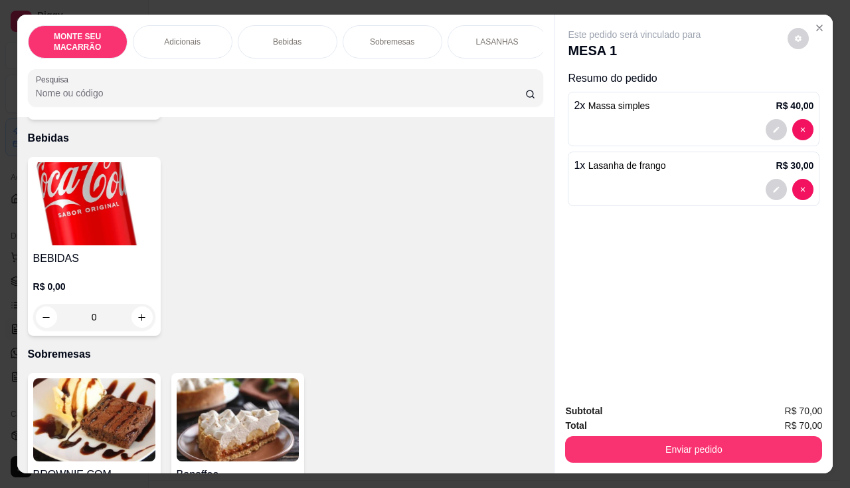
scroll to position [478, 0]
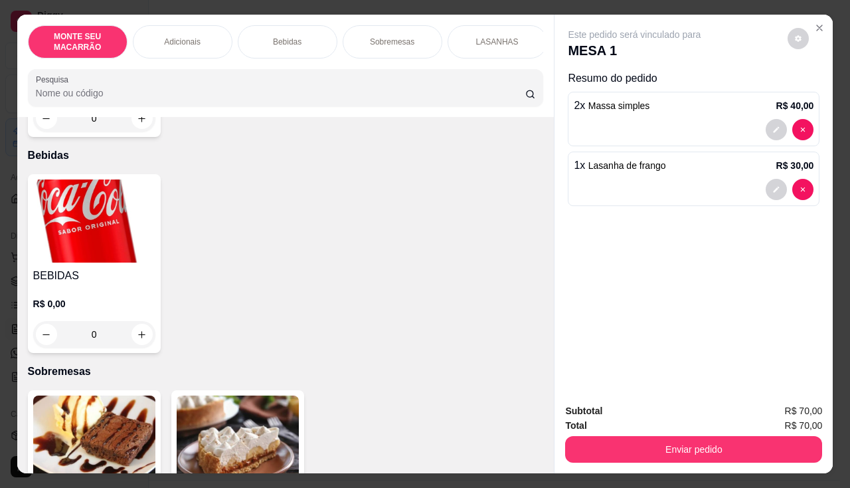
click at [141, 335] on div "0" at bounding box center [94, 334] width 122 height 27
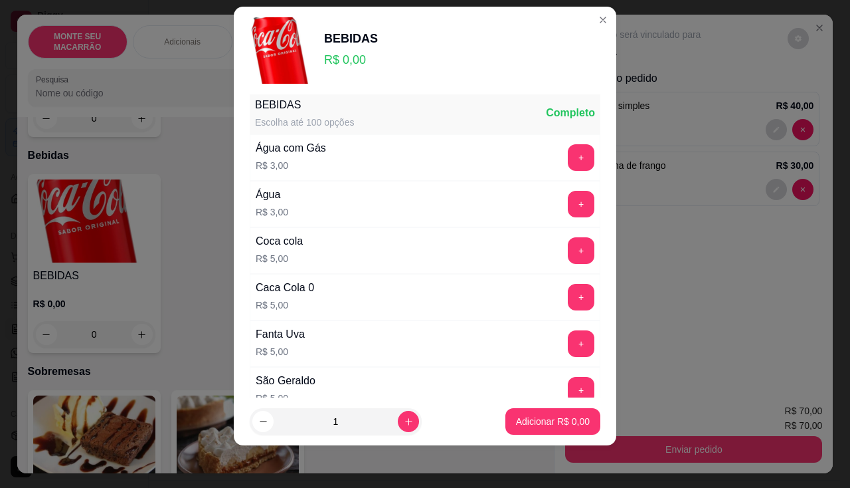
scroll to position [0, 0]
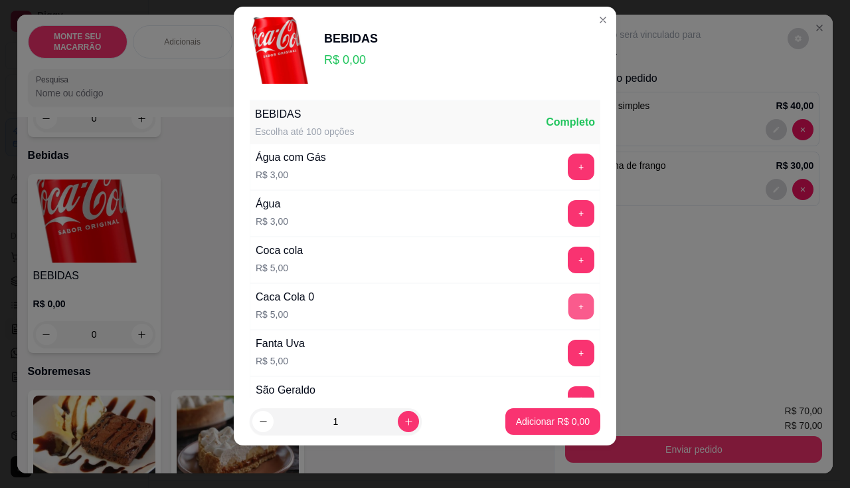
click at [569, 305] on button "+" at bounding box center [582, 306] width 26 height 26
click at [522, 432] on button "Adicionar R$ 5,00" at bounding box center [553, 421] width 95 height 27
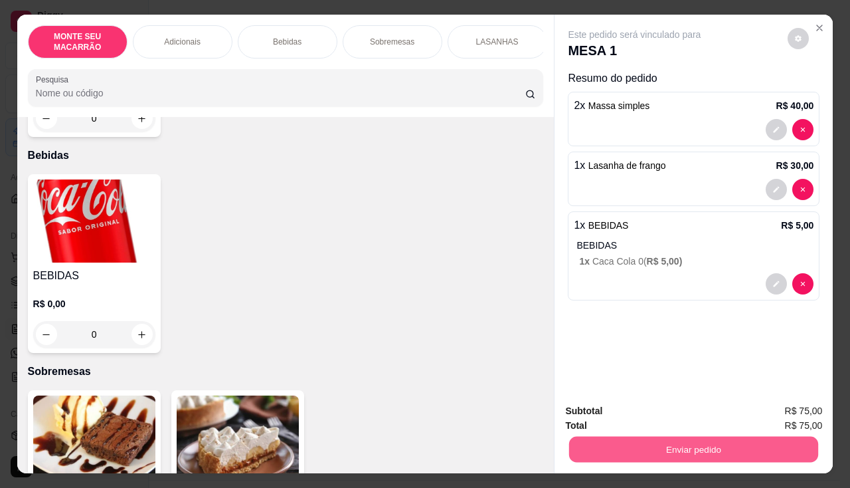
click at [652, 446] on button "Enviar pedido" at bounding box center [693, 450] width 249 height 26
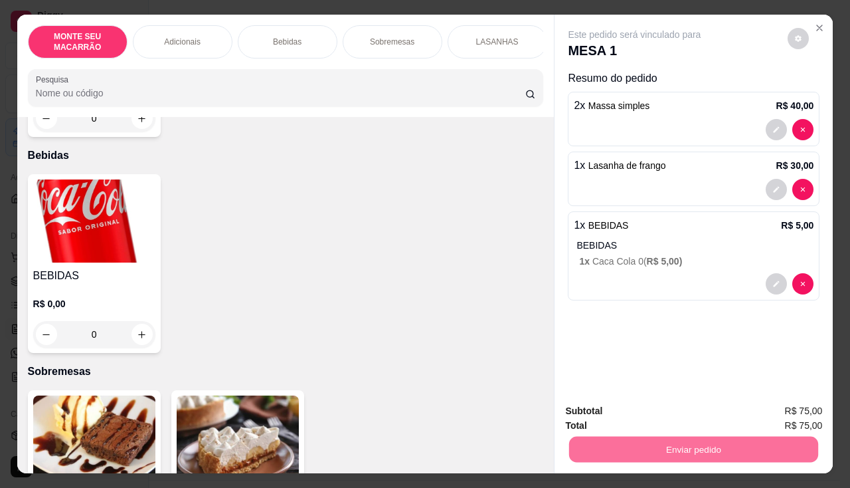
click at [754, 399] on button "Sim, quero registrar" at bounding box center [776, 411] width 96 height 25
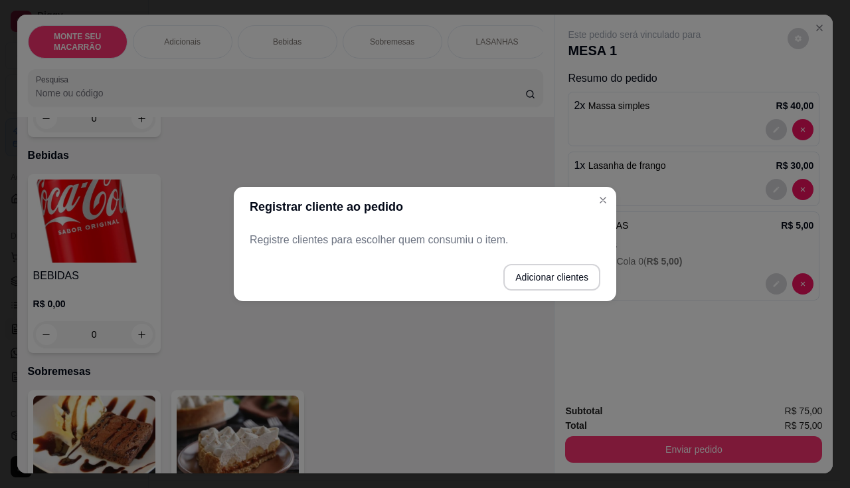
click at [595, 192] on header "Registrar cliente ao pedido" at bounding box center [425, 207] width 383 height 40
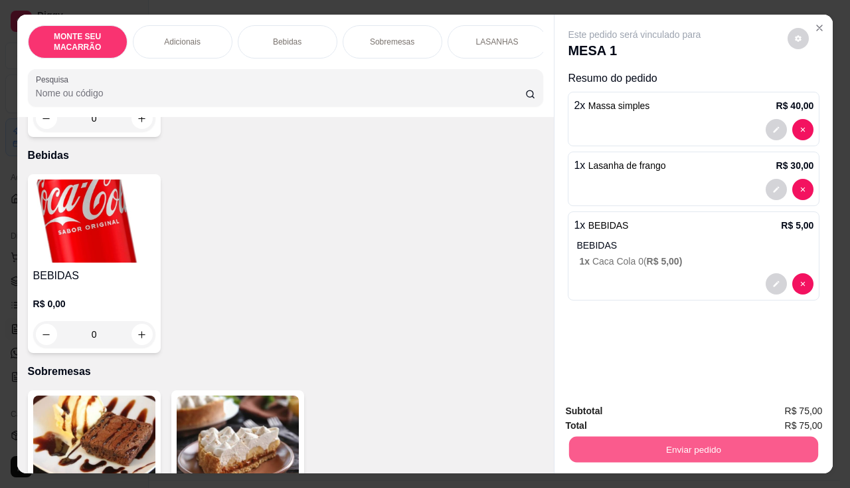
click at [664, 448] on button "Enviar pedido" at bounding box center [693, 450] width 249 height 26
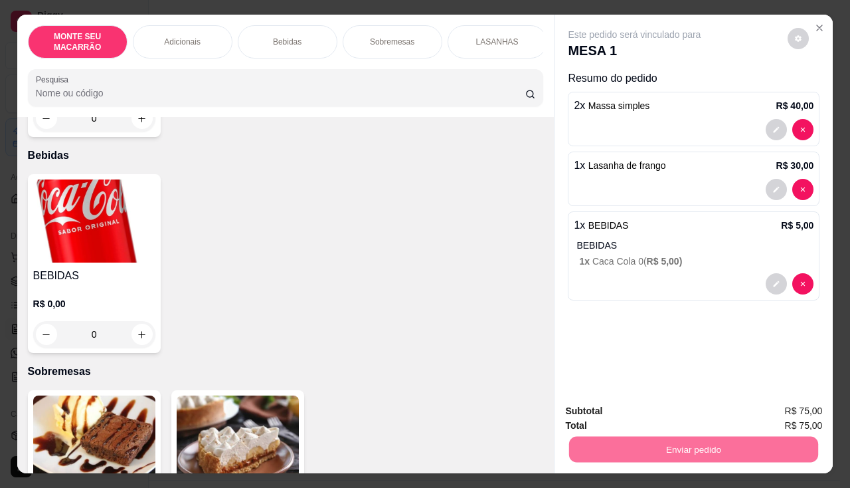
click at [758, 399] on button "Sim, quero registrar" at bounding box center [776, 411] width 99 height 25
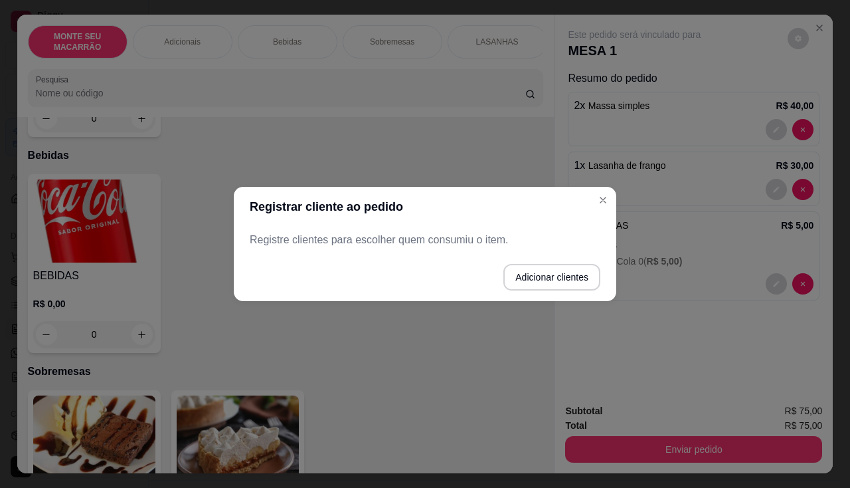
click at [377, 242] on p "Registre clientes para escolher quem consumiu o item." at bounding box center [425, 240] width 351 height 16
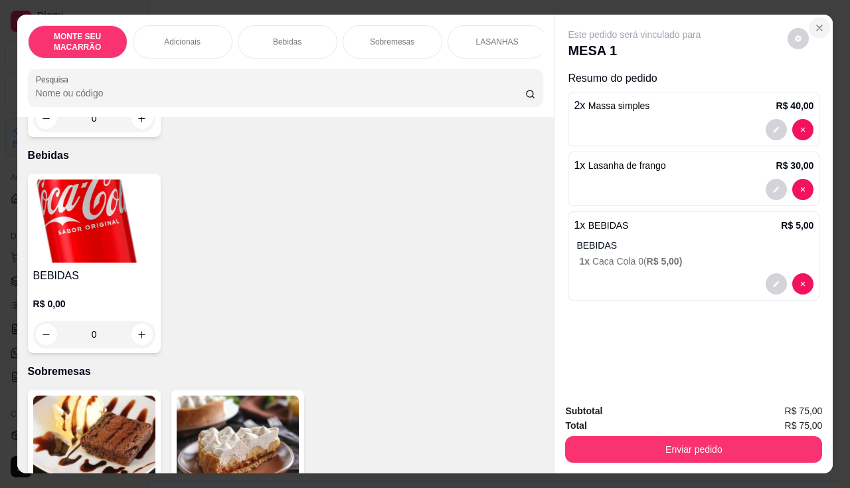
click at [817, 25] on icon "Close" at bounding box center [819, 27] width 5 height 5
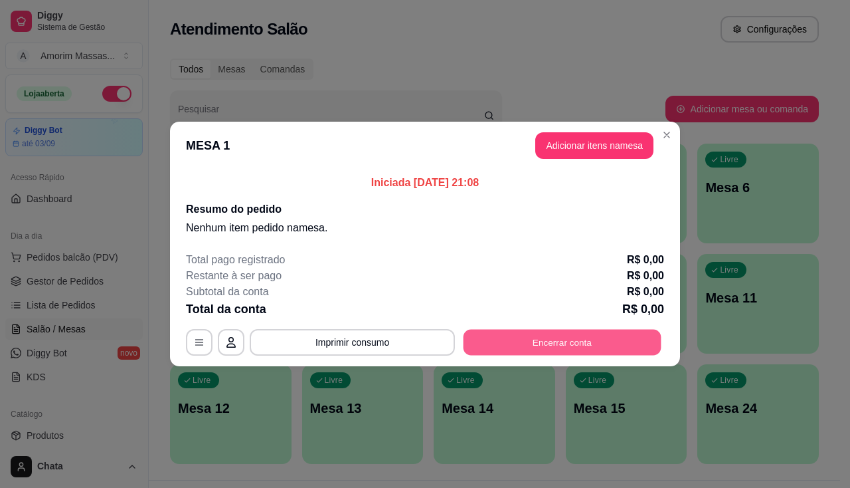
click at [569, 338] on button "Encerrar conta" at bounding box center [563, 343] width 198 height 26
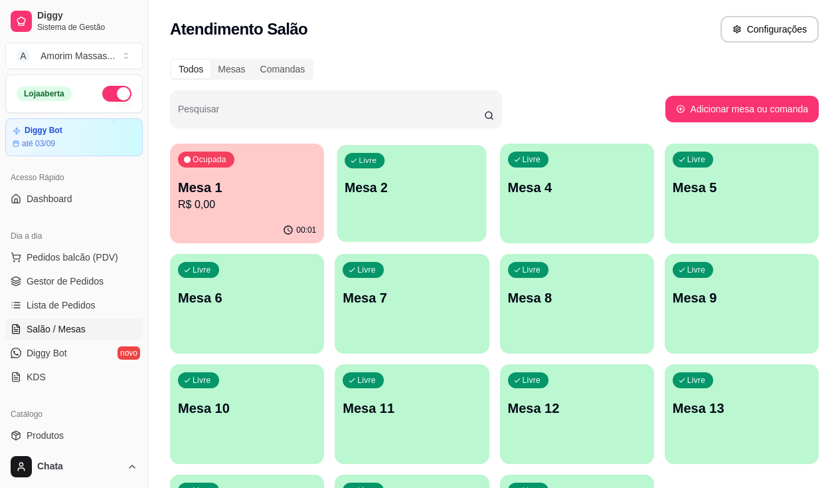
click at [363, 199] on div "Livre Mesa 2" at bounding box center [412, 185] width 149 height 81
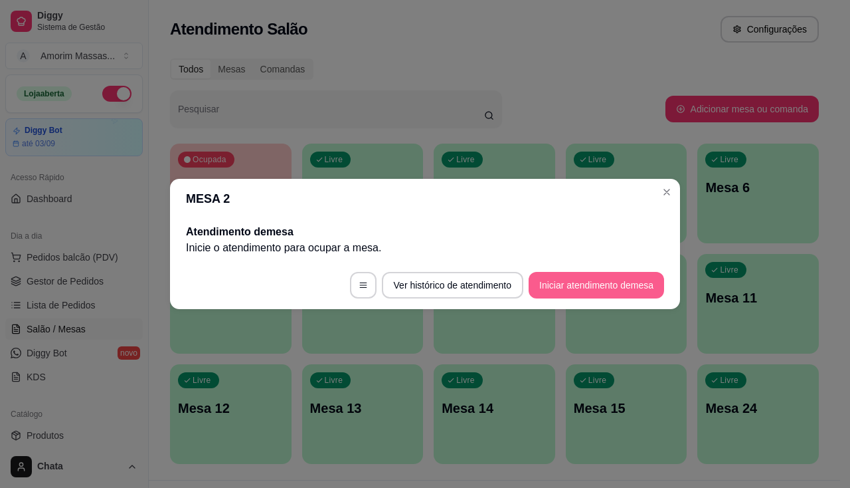
click at [645, 285] on button "Iniciar atendimento de mesa" at bounding box center [597, 285] width 136 height 27
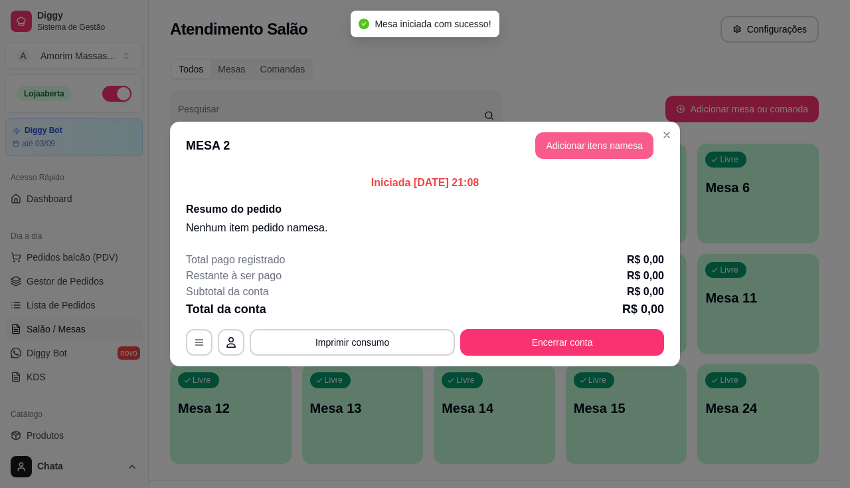
click at [585, 144] on button "Adicionar itens na mesa" at bounding box center [595, 145] width 118 height 27
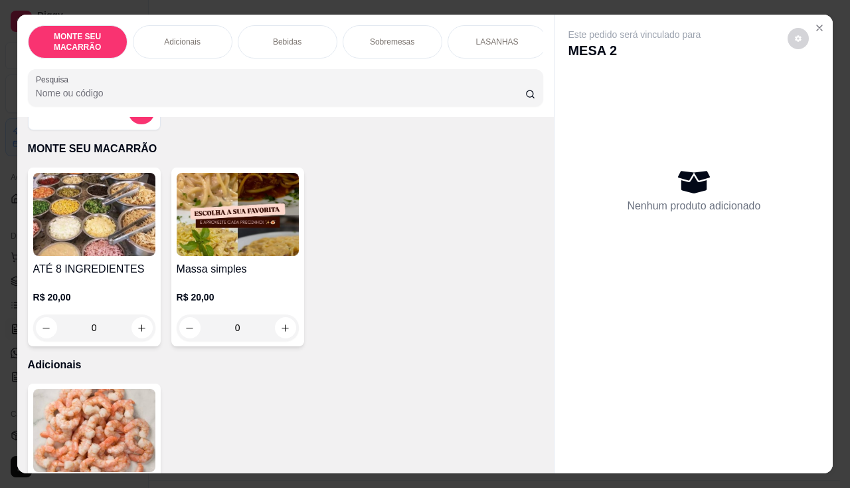
scroll to position [66, 0]
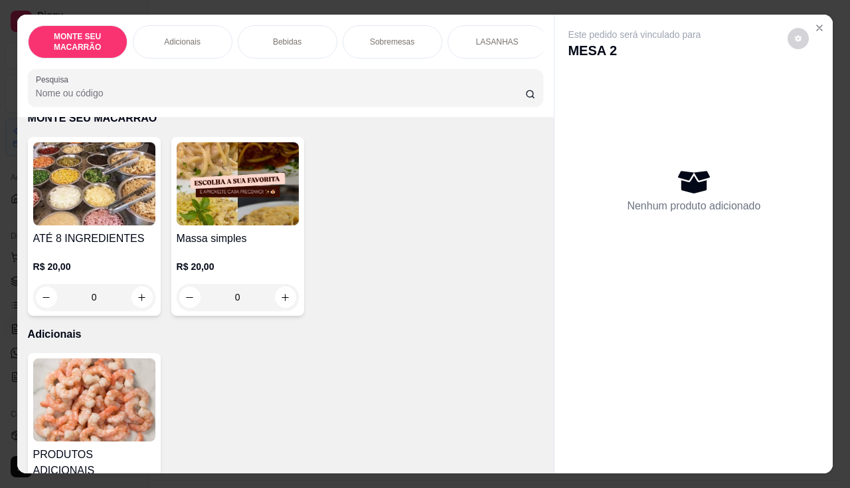
click at [279, 297] on div "0" at bounding box center [238, 297] width 122 height 27
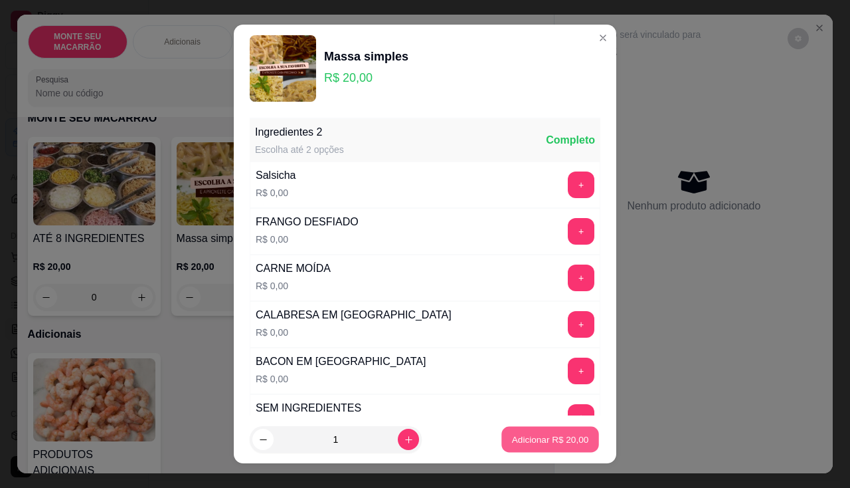
click at [512, 442] on p "Adicionar R$ 20,00" at bounding box center [550, 439] width 77 height 13
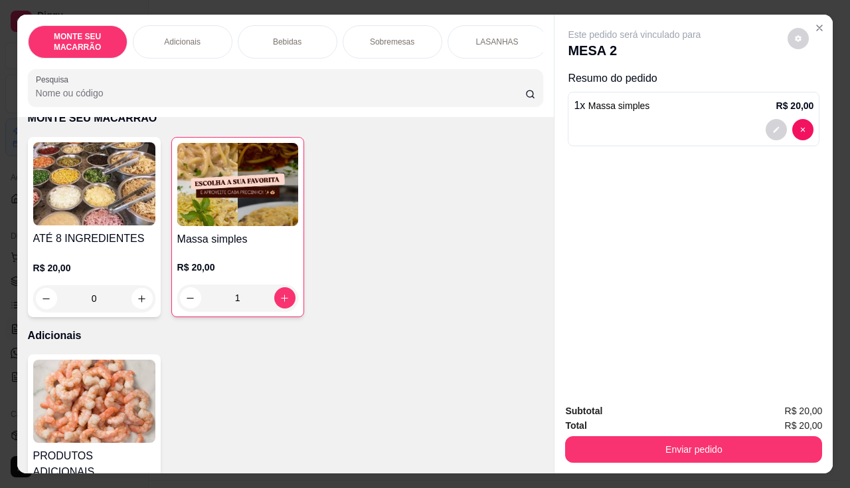
click at [286, 300] on div "1" at bounding box center [237, 297] width 121 height 27
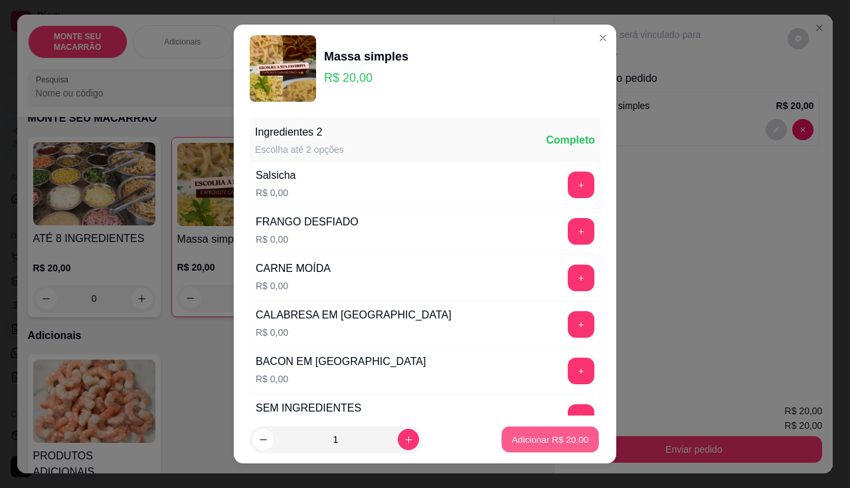
click at [523, 435] on p "Adicionar R$ 20,00" at bounding box center [550, 439] width 77 height 13
type input "2"
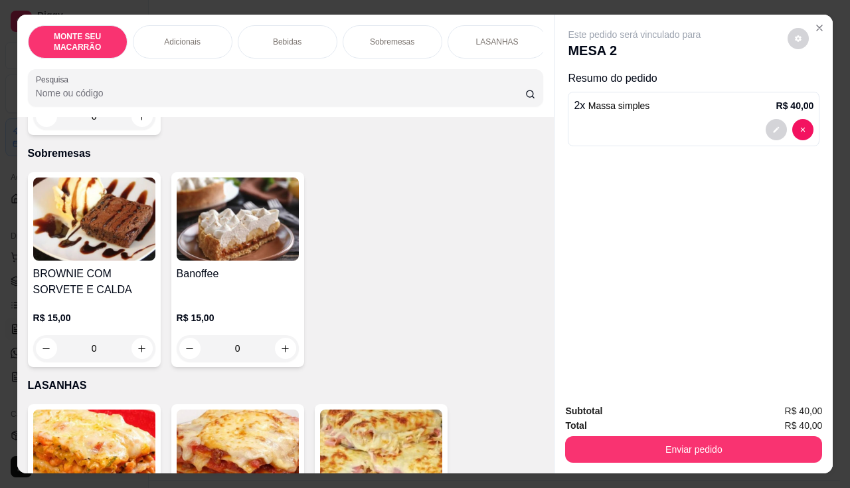
scroll to position [811, 0]
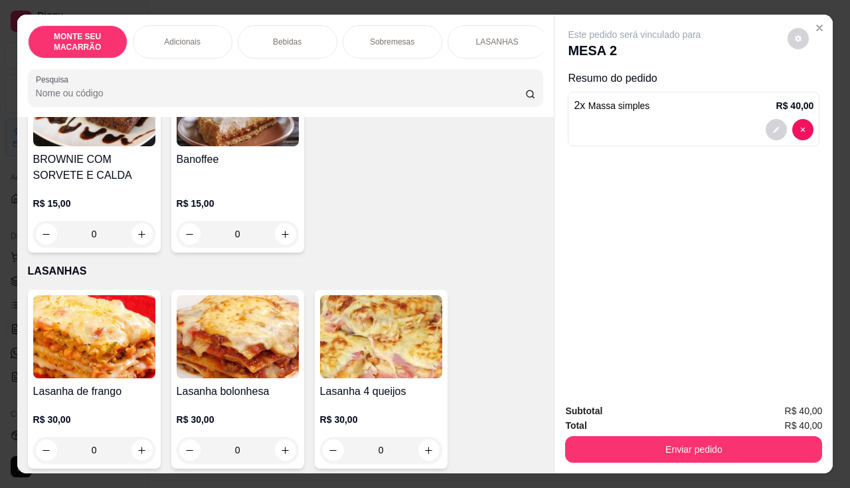
click at [154, 431] on div "Lasanha de frango R$ 30,00 0" at bounding box center [94, 379] width 133 height 179
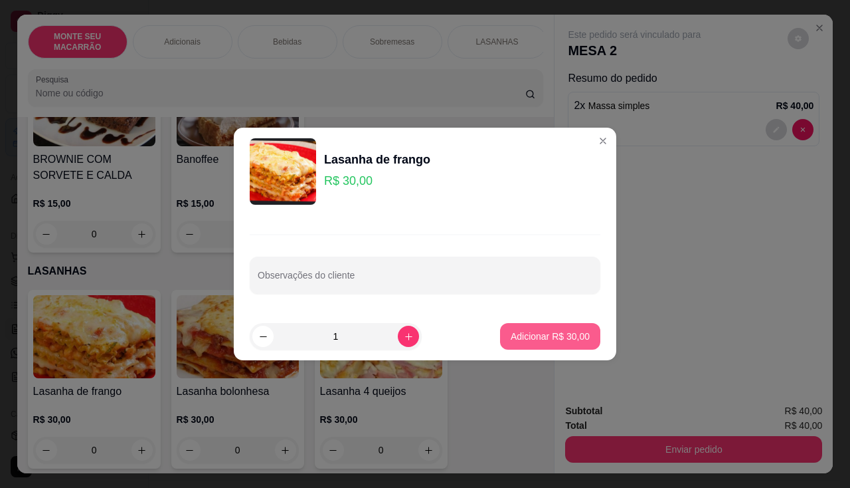
click at [551, 343] on button "Adicionar R$ 30,00" at bounding box center [550, 336] width 100 height 27
type input "1"
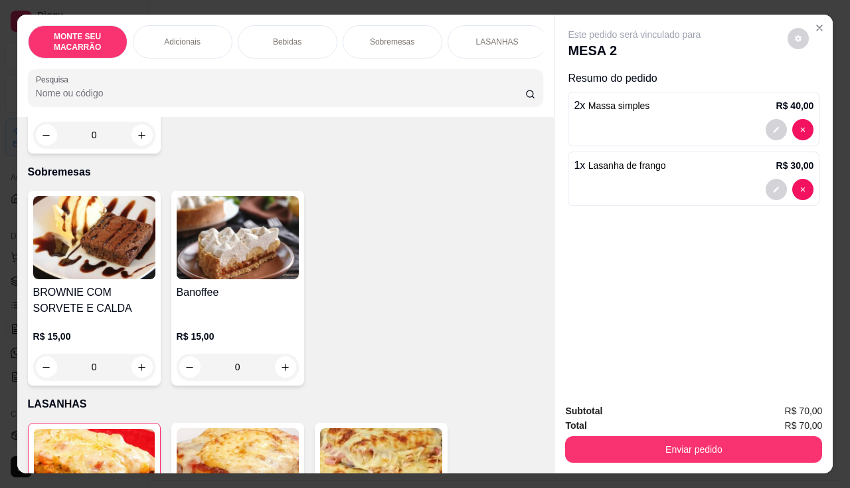
scroll to position [478, 0]
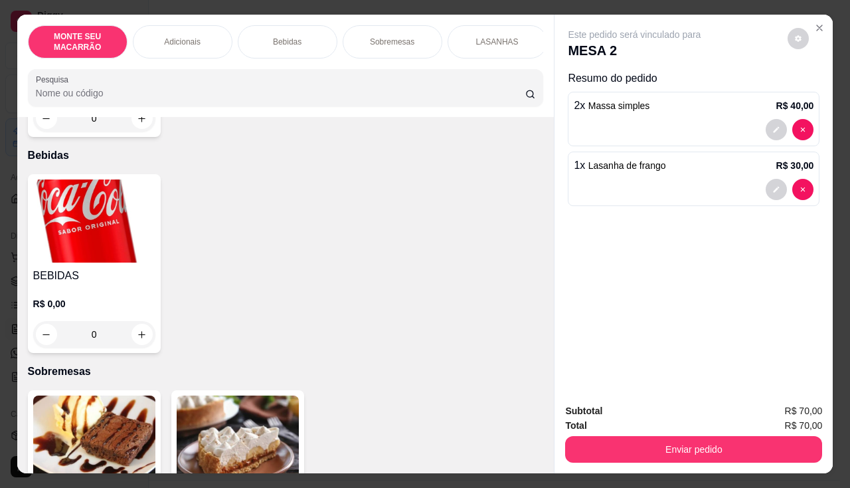
click at [136, 330] on div "0" at bounding box center [94, 334] width 122 height 27
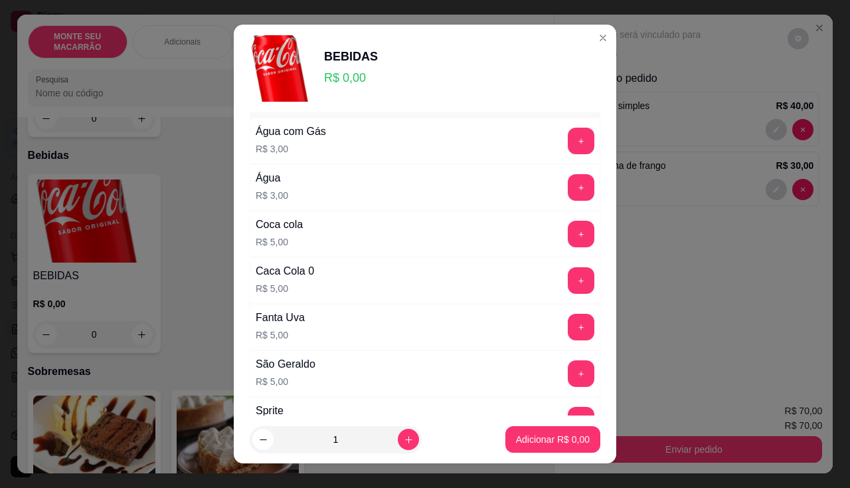
scroll to position [66, 0]
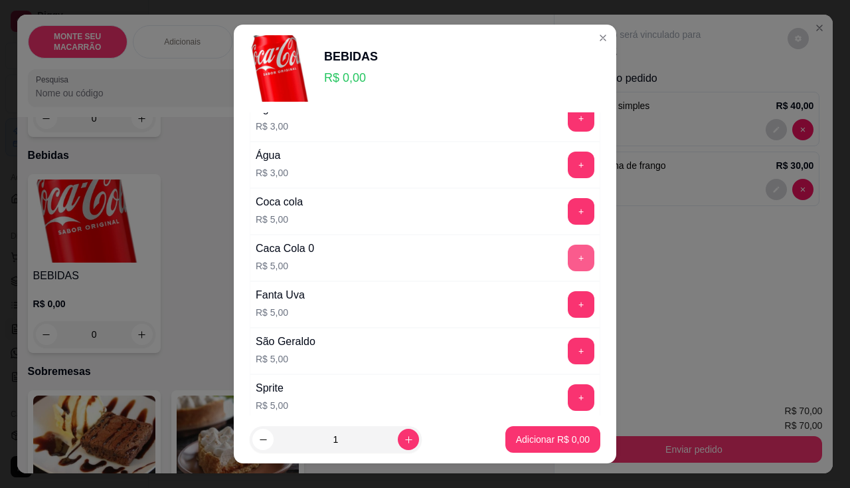
click at [568, 258] on button "+" at bounding box center [581, 258] width 27 height 27
click at [555, 442] on p "Adicionar R$ 5,00" at bounding box center [553, 439] width 72 height 13
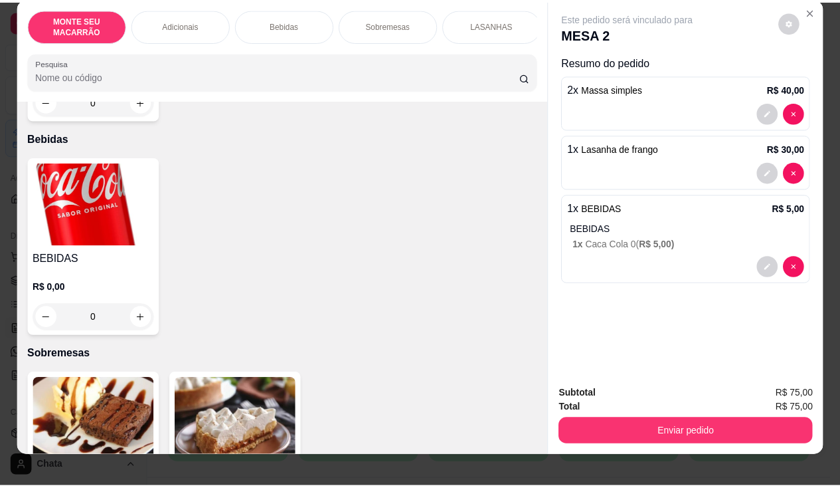
scroll to position [33, 0]
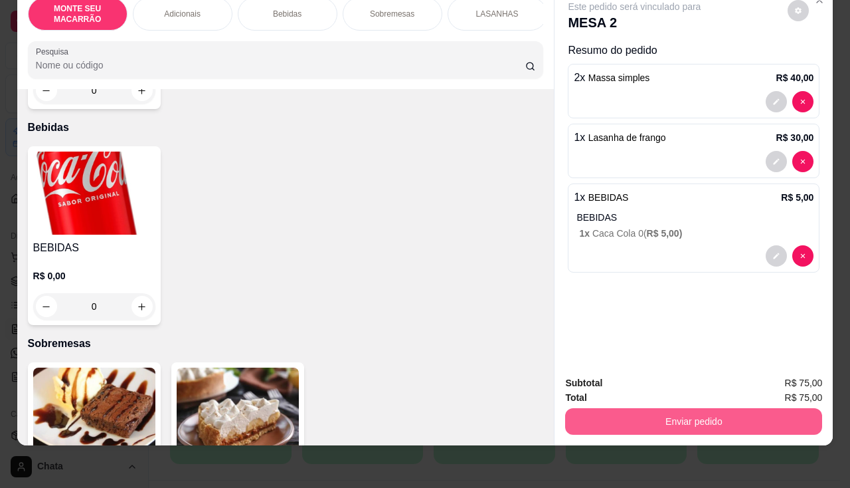
click at [747, 420] on button "Enviar pedido" at bounding box center [693, 421] width 257 height 27
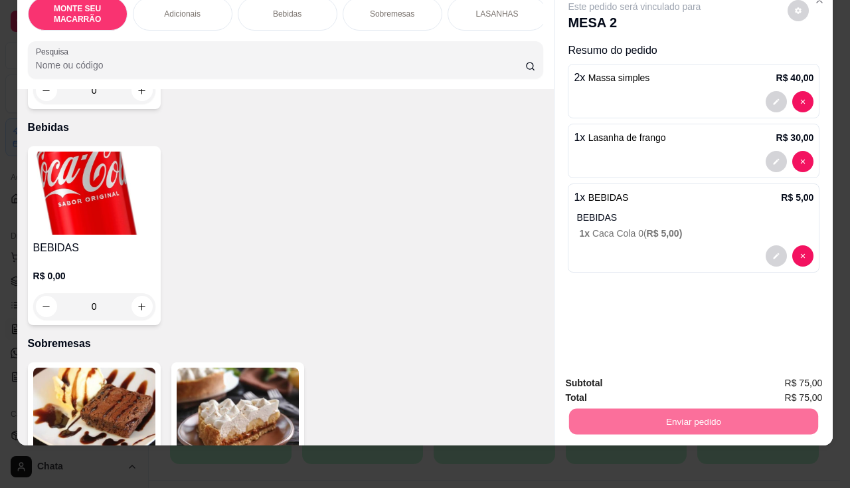
click at [674, 388] on button "Não registrar e enviar pedido" at bounding box center [650, 378] width 138 height 25
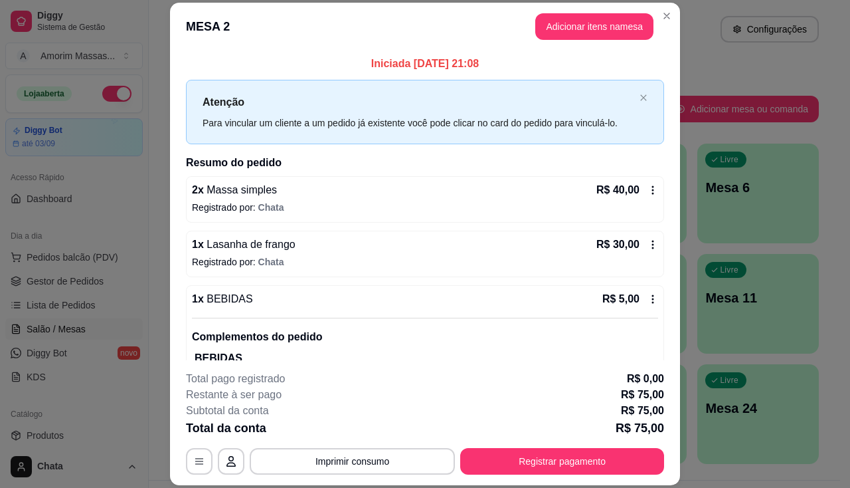
click at [670, 23] on header "MESA 2 Adicionar itens na mesa" at bounding box center [425, 27] width 510 height 48
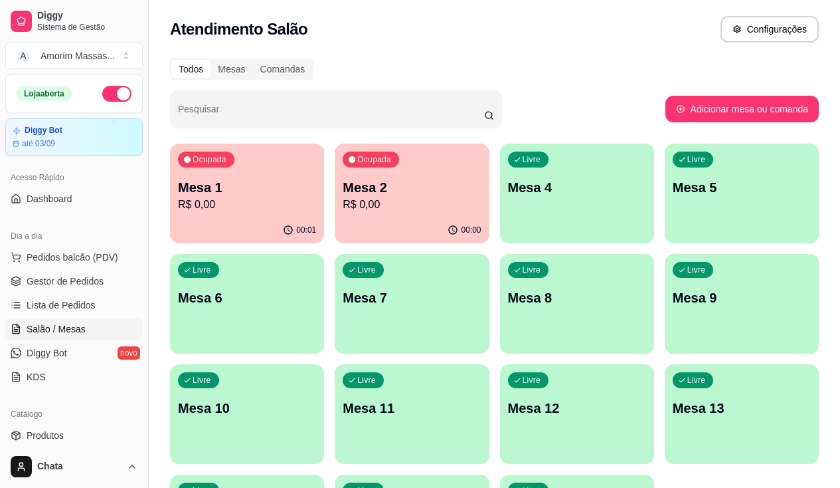
click at [229, 207] on p "R$ 0,00" at bounding box center [247, 205] width 138 height 16
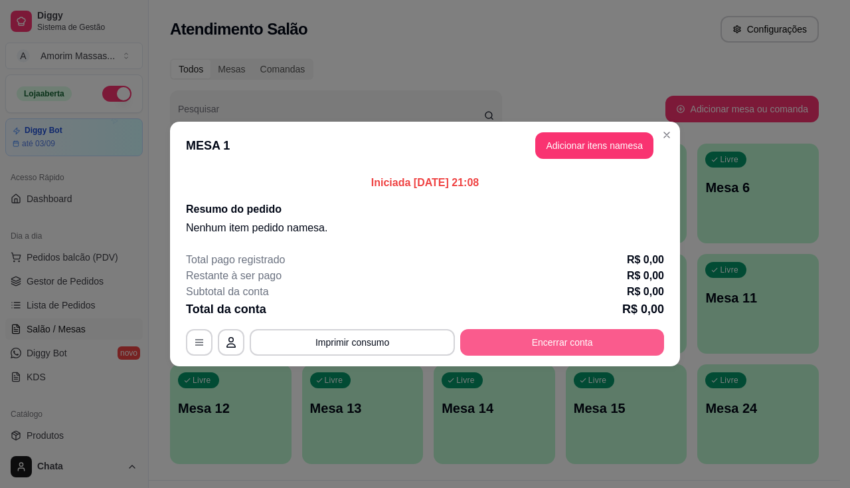
click at [555, 343] on button "Encerrar conta" at bounding box center [562, 342] width 204 height 27
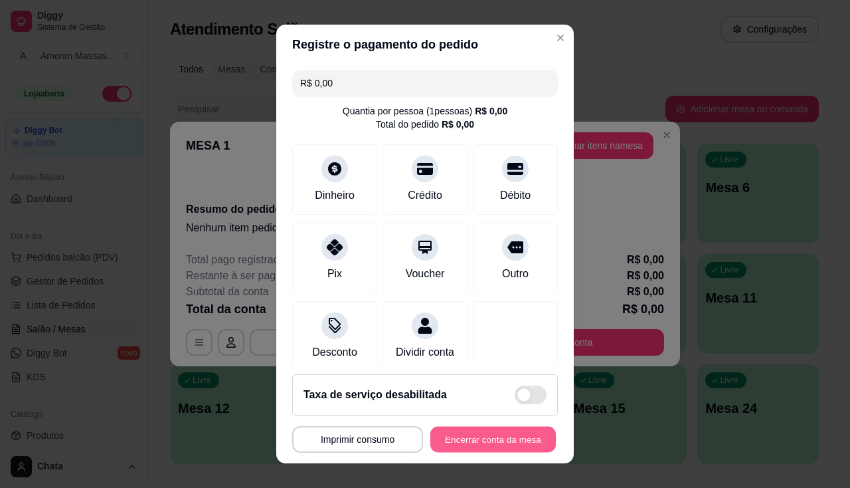
click at [495, 447] on button "Encerrar conta da mesa" at bounding box center [494, 440] width 126 height 26
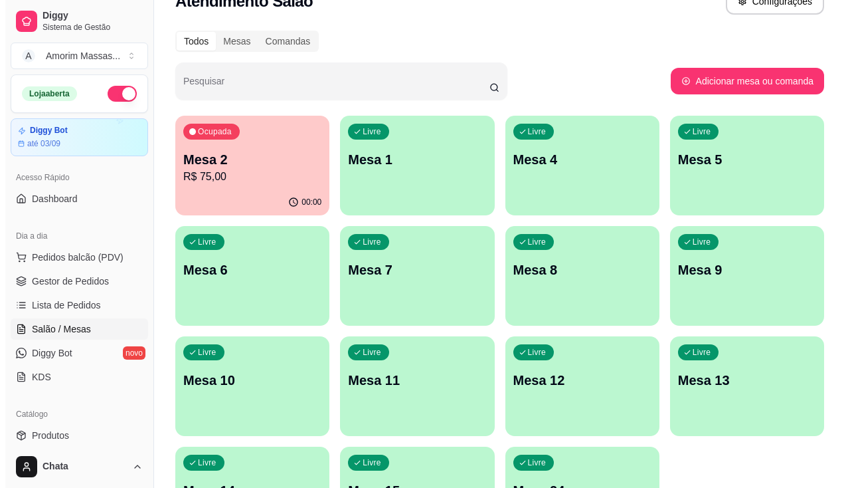
scroll to position [30, 0]
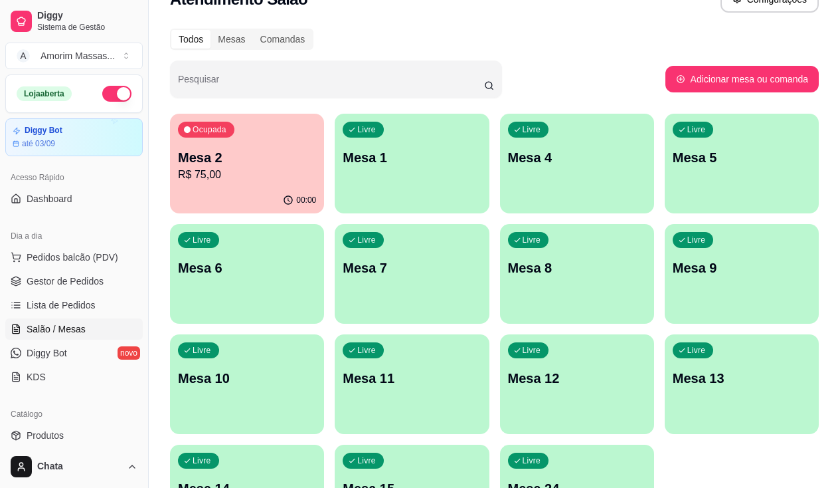
click at [237, 172] on p "R$ 75,00" at bounding box center [247, 175] width 138 height 16
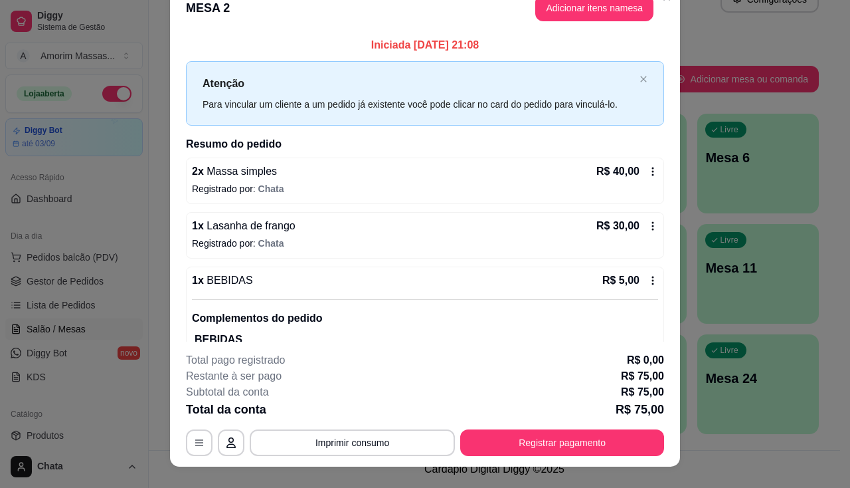
scroll to position [0, 0]
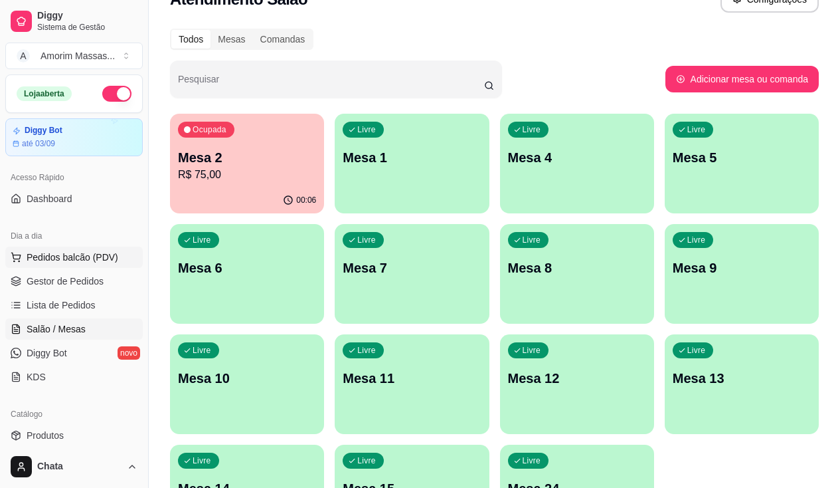
click at [66, 253] on span "Pedidos balcão (PDV)" at bounding box center [73, 256] width 92 height 13
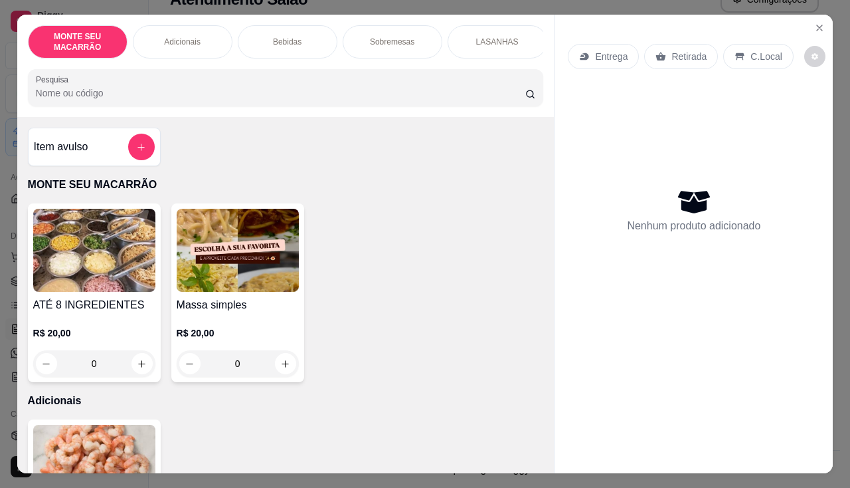
scroll to position [66, 0]
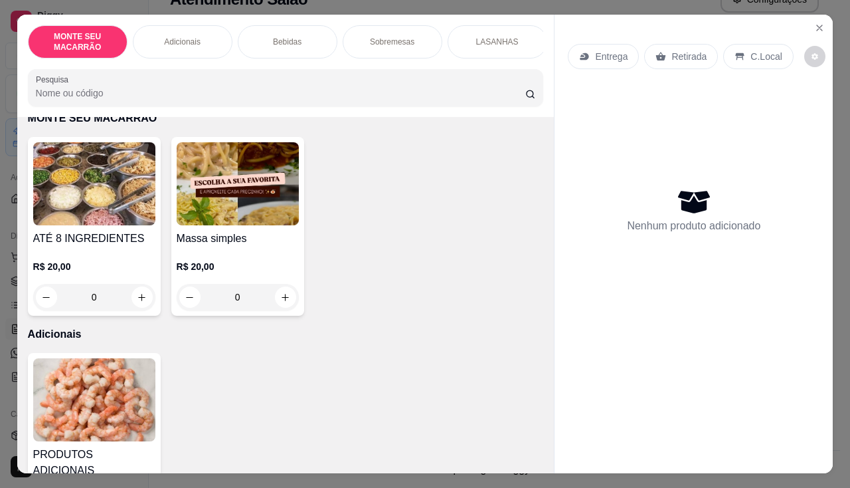
click at [289, 302] on div "0" at bounding box center [238, 297] width 122 height 27
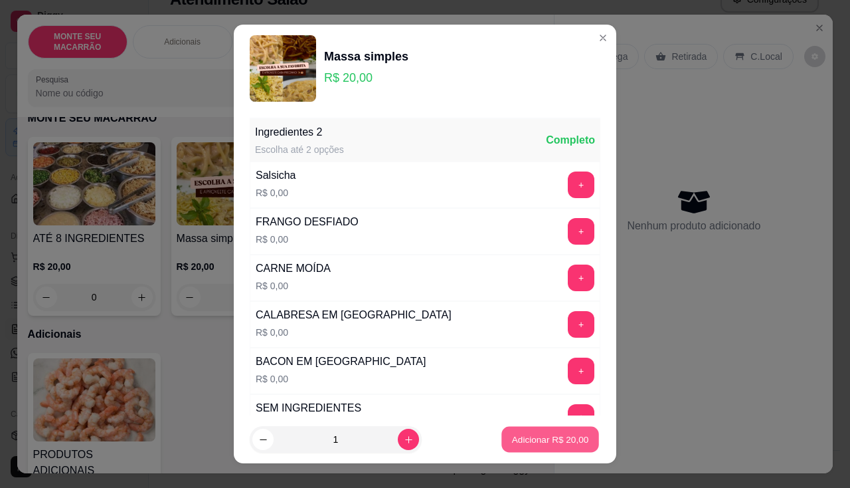
click at [558, 431] on button "Adicionar R$ 20,00" at bounding box center [551, 440] width 98 height 26
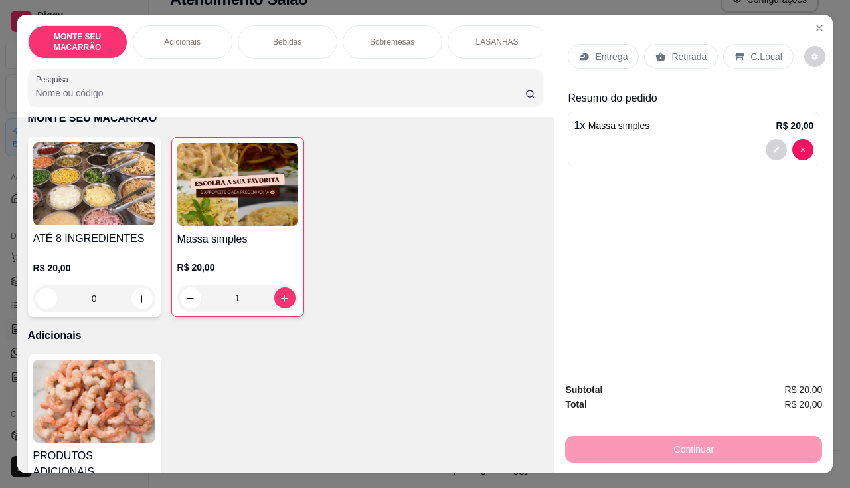
click at [282, 302] on div "1" at bounding box center [237, 297] width 121 height 27
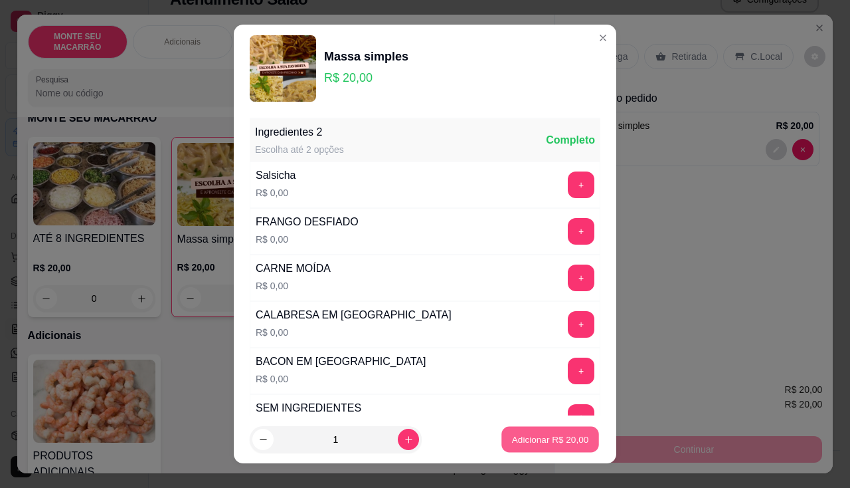
click at [526, 433] on button "Adicionar R$ 20,00" at bounding box center [551, 440] width 98 height 26
type input "2"
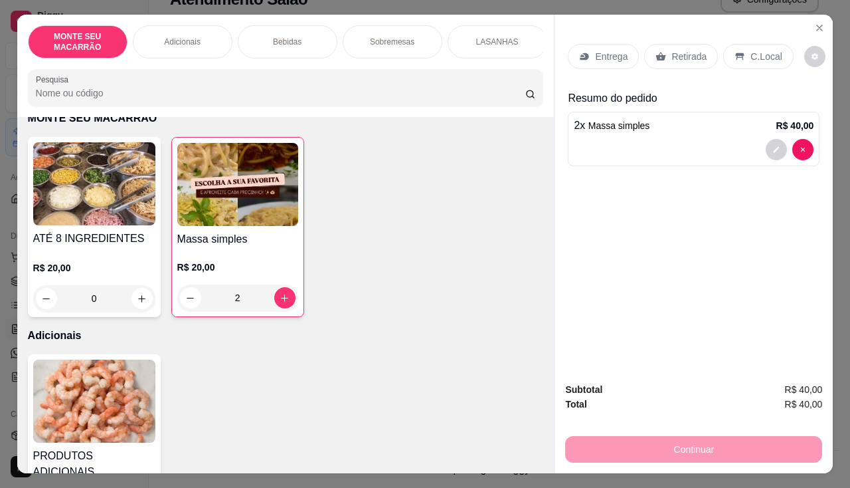
click at [676, 52] on p "Retirada" at bounding box center [689, 56] width 35 height 13
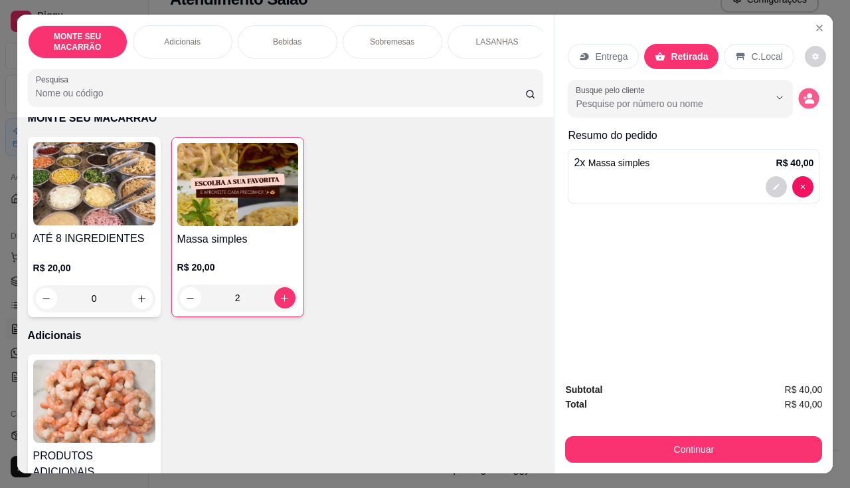
click at [812, 96] on button "decrease-product-quantity" at bounding box center [809, 98] width 21 height 21
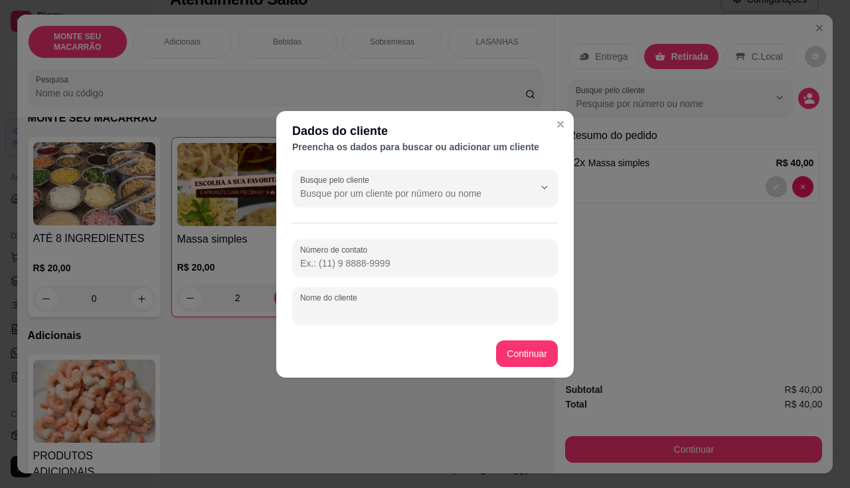
click at [336, 314] on input "Nome do cliente" at bounding box center [425, 310] width 250 height 13
type input "a"
click at [392, 311] on input "ANINHA ç)" at bounding box center [425, 310] width 250 height 13
type input "ANINHA"
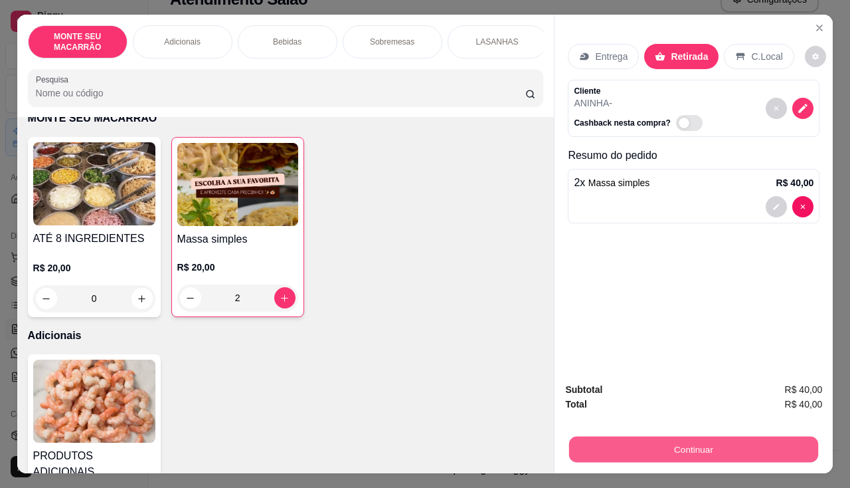
click at [784, 453] on button "Continuar" at bounding box center [693, 450] width 249 height 26
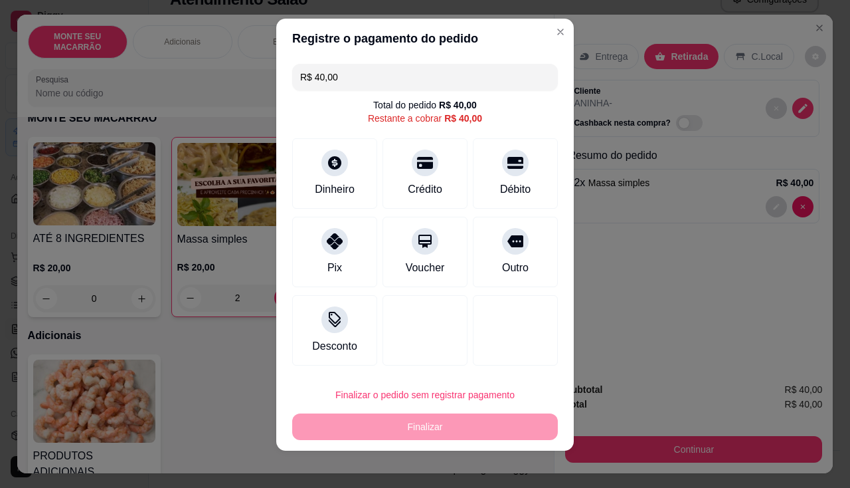
scroll to position [15, 0]
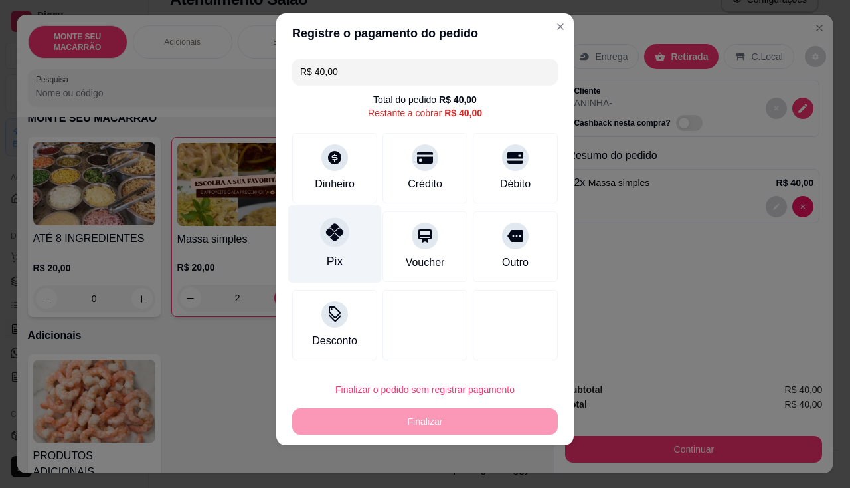
click at [338, 254] on div "Pix" at bounding box center [335, 244] width 94 height 78
type input "R$ 0,00"
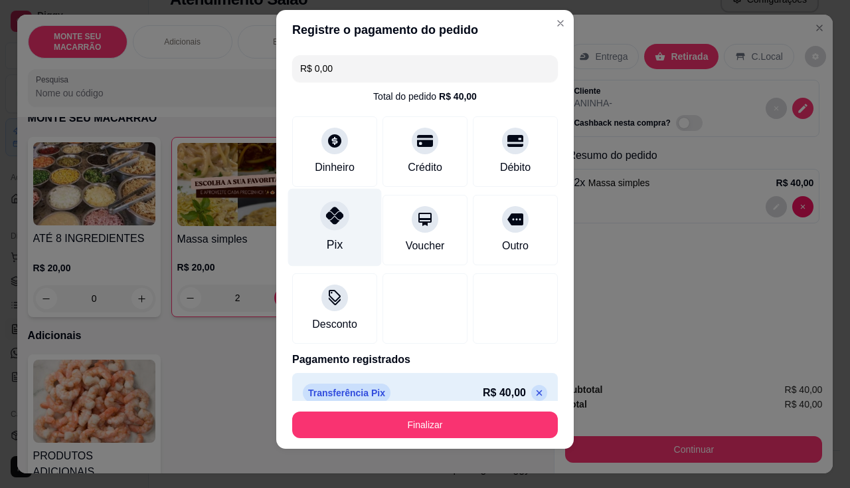
scroll to position [11, 0]
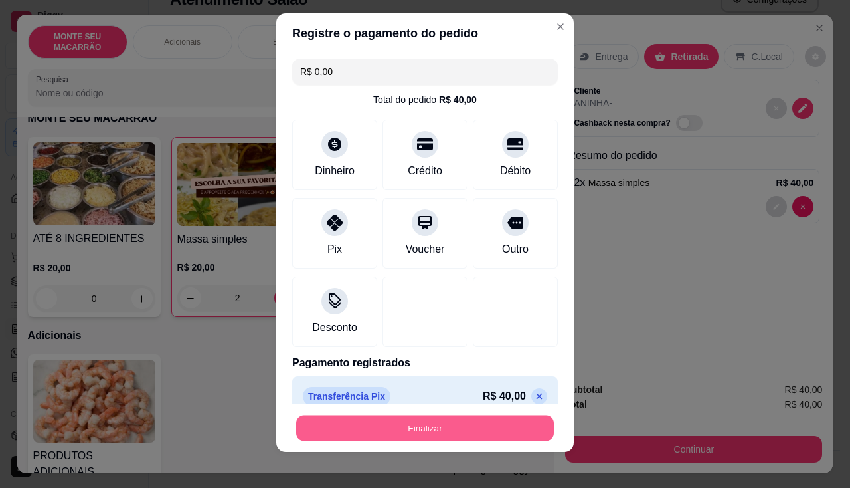
click at [480, 439] on button "Finalizar" at bounding box center [425, 428] width 258 height 26
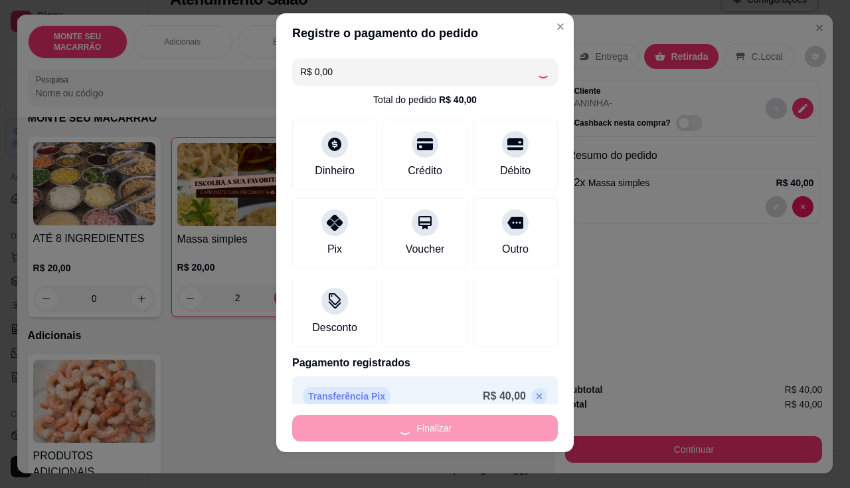
type input "0"
type input "-R$ 40,00"
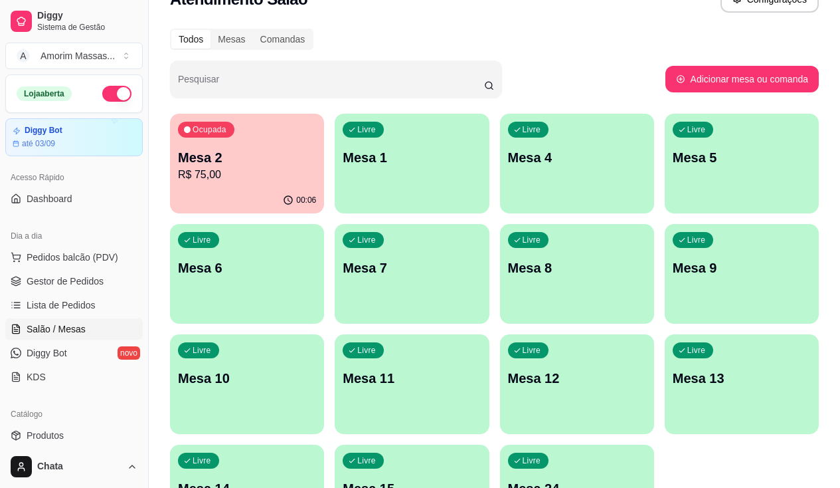
click at [211, 235] on p "Livre" at bounding box center [202, 240] width 19 height 11
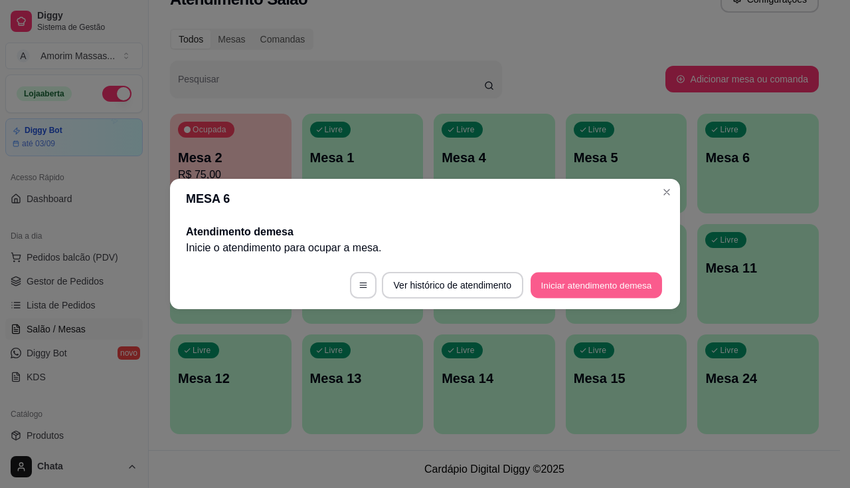
click at [573, 279] on button "Iniciar atendimento de mesa" at bounding box center [597, 285] width 132 height 26
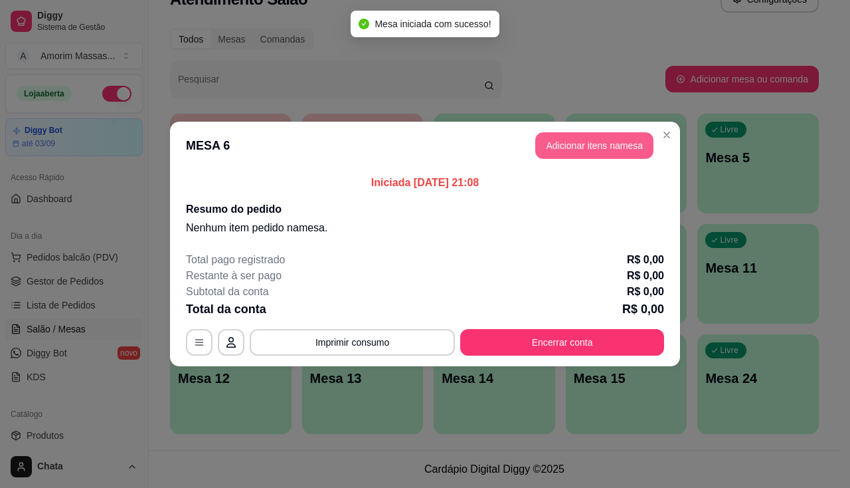
click at [599, 146] on button "Adicionar itens na mesa" at bounding box center [595, 145] width 118 height 27
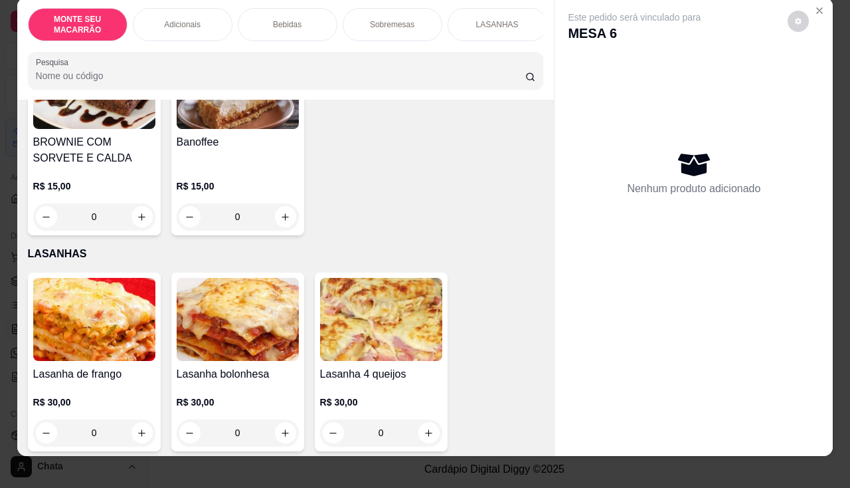
scroll to position [33, 0]
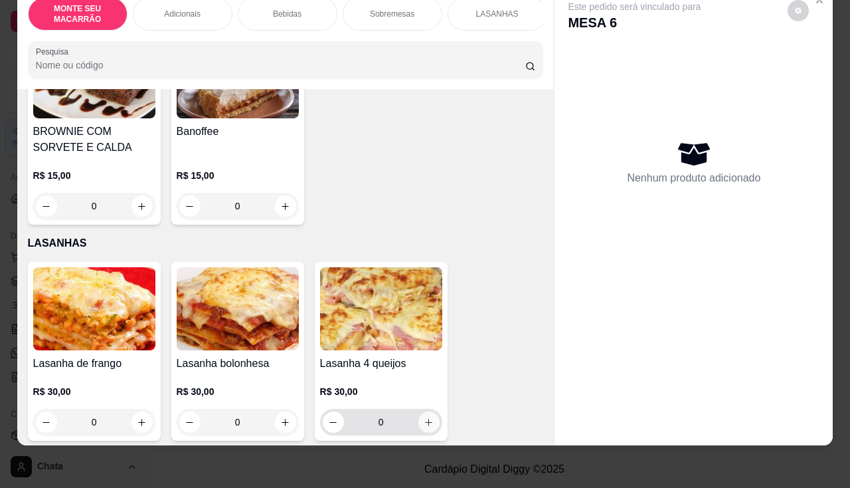
click at [429, 411] on button "increase-product-quantity" at bounding box center [429, 421] width 21 height 21
type input "1"
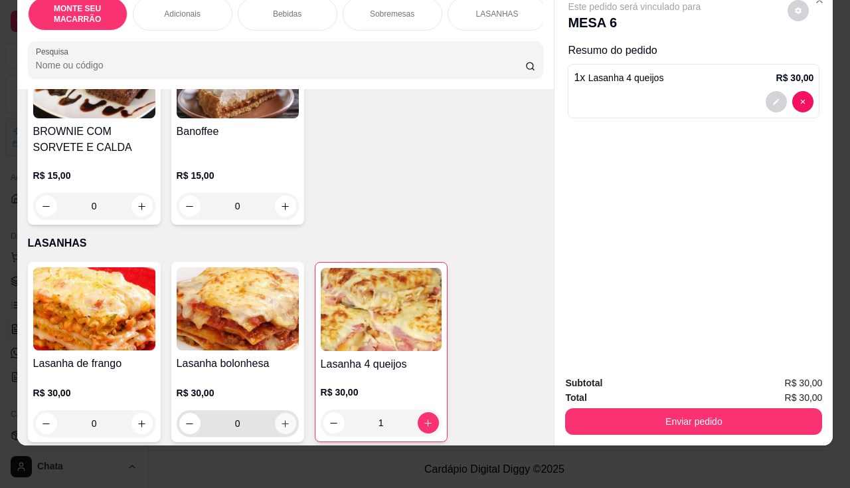
click at [285, 419] on icon "increase-product-quantity" at bounding box center [285, 424] width 10 height 10
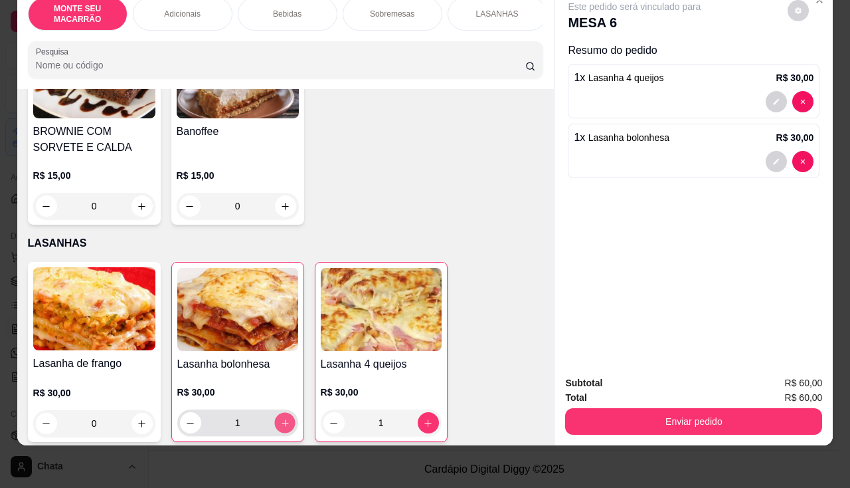
click at [285, 413] on button "increase-product-quantity" at bounding box center [284, 423] width 21 height 21
type input "2"
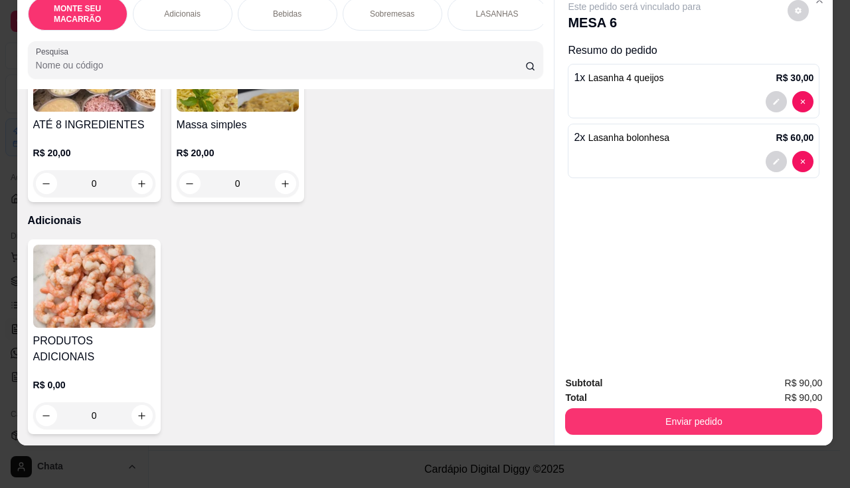
scroll to position [0, 0]
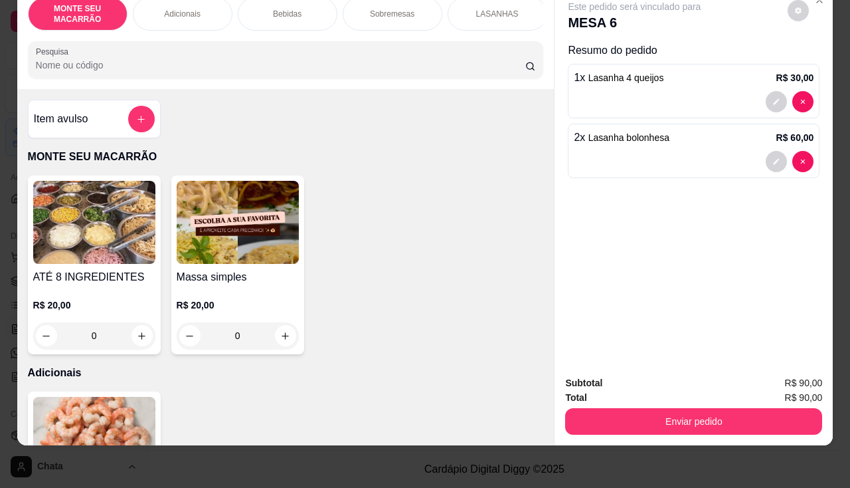
click at [240, 230] on img at bounding box center [238, 222] width 122 height 83
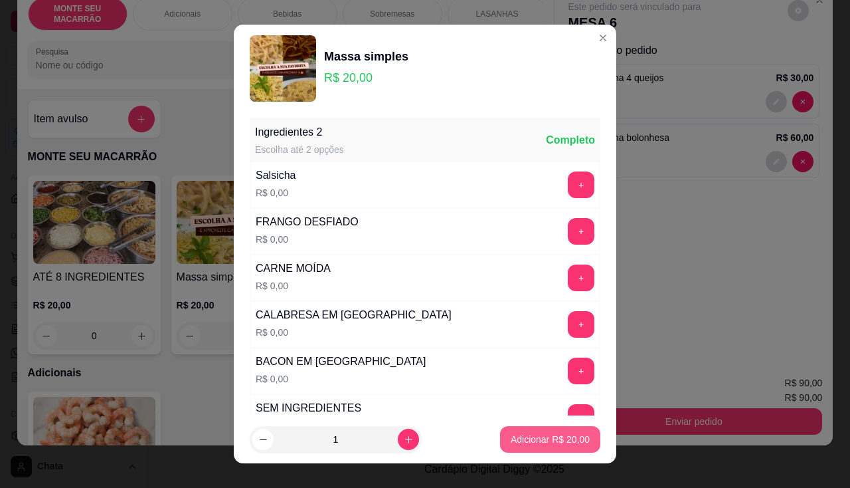
click at [511, 442] on p "Adicionar R$ 20,00" at bounding box center [550, 439] width 79 height 13
type input "1"
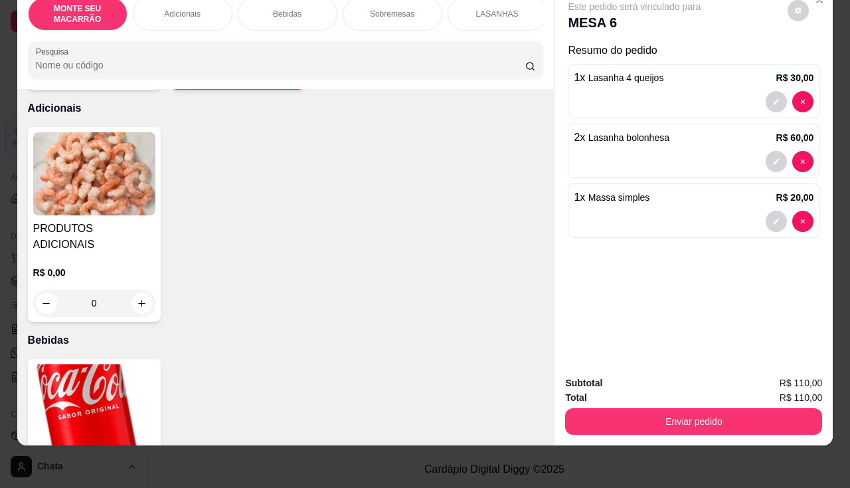
scroll to position [532, 0]
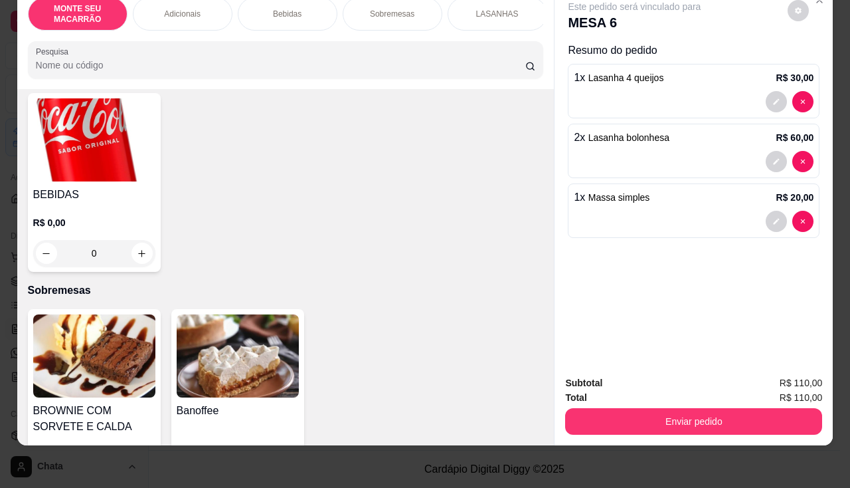
click at [103, 144] on img at bounding box center [94, 139] width 122 height 83
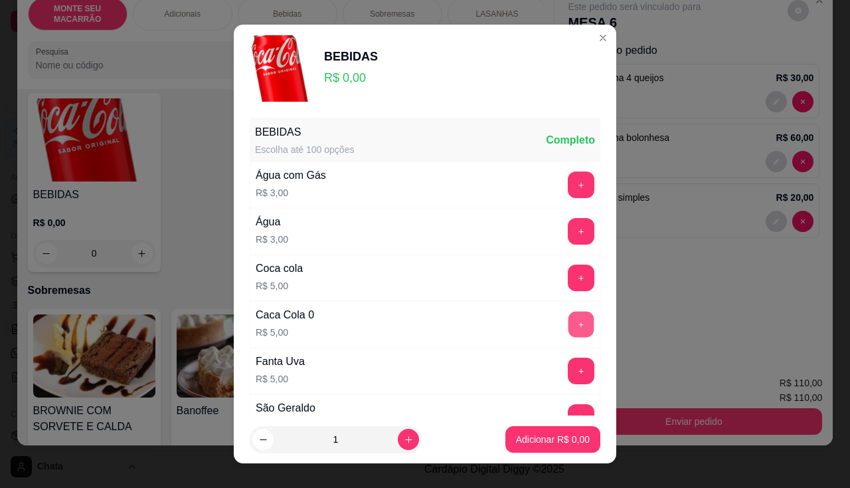
click at [569, 316] on button "+" at bounding box center [582, 324] width 26 height 26
click at [568, 316] on button "+" at bounding box center [581, 324] width 27 height 27
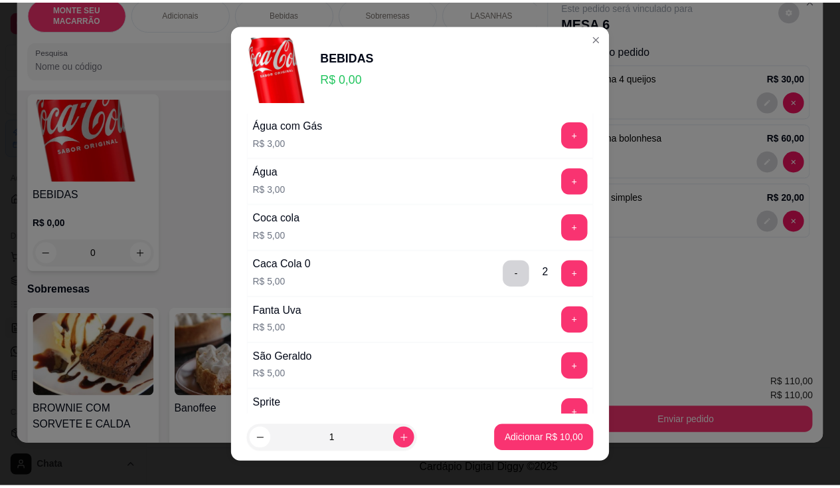
scroll to position [133, 0]
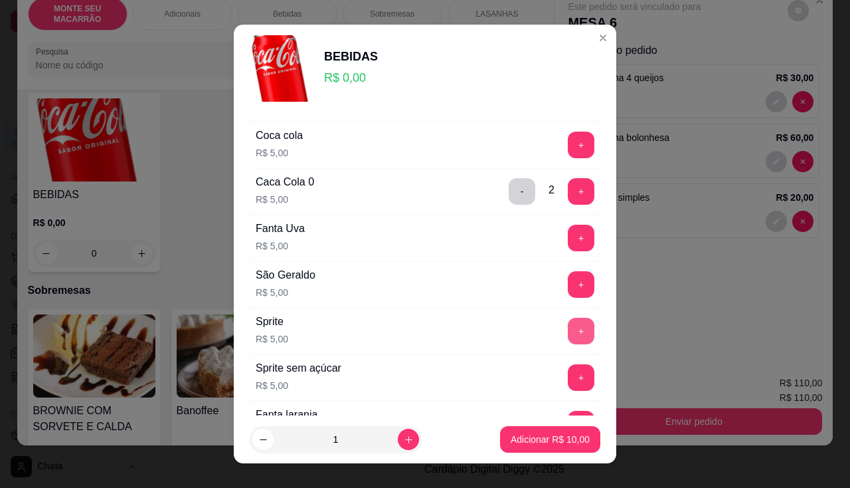
click at [568, 326] on button "+" at bounding box center [581, 331] width 27 height 27
click at [559, 435] on p "Adicionar R$ 15,00" at bounding box center [550, 439] width 79 height 13
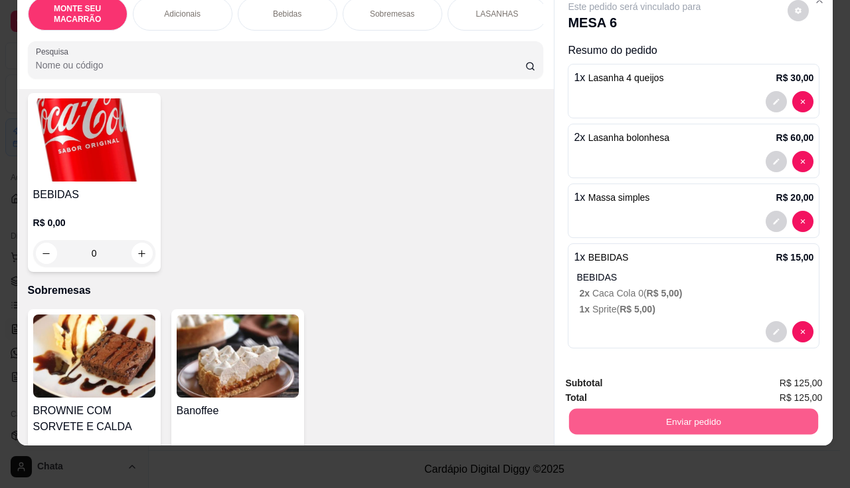
click at [735, 409] on button "Enviar pedido" at bounding box center [693, 422] width 249 height 26
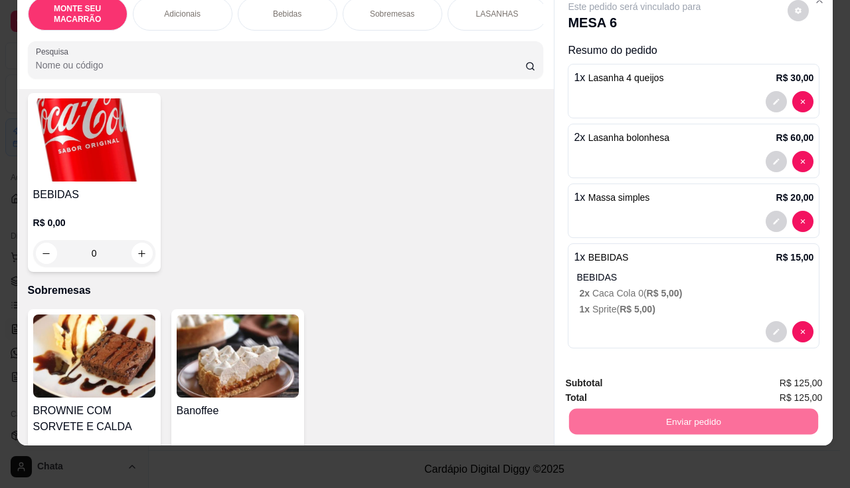
click at [814, 381] on button "Sim, quero registrar" at bounding box center [776, 378] width 99 height 25
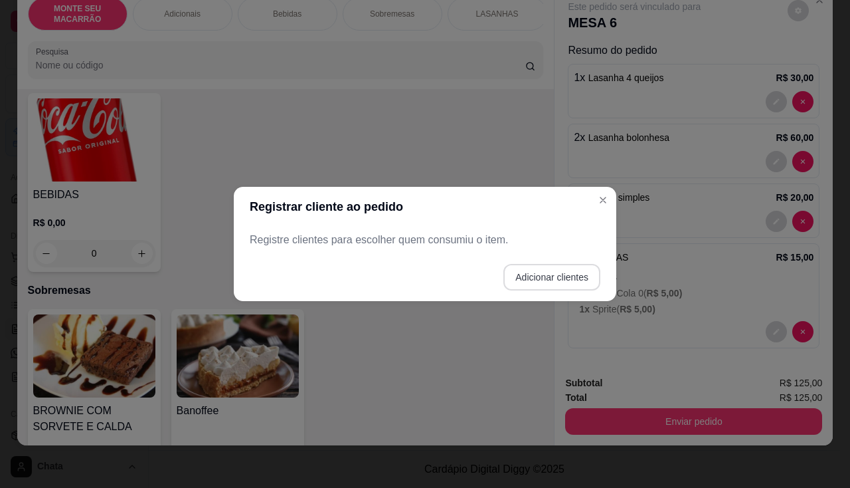
click at [524, 278] on button "Adicionar clientes" at bounding box center [552, 277] width 97 height 27
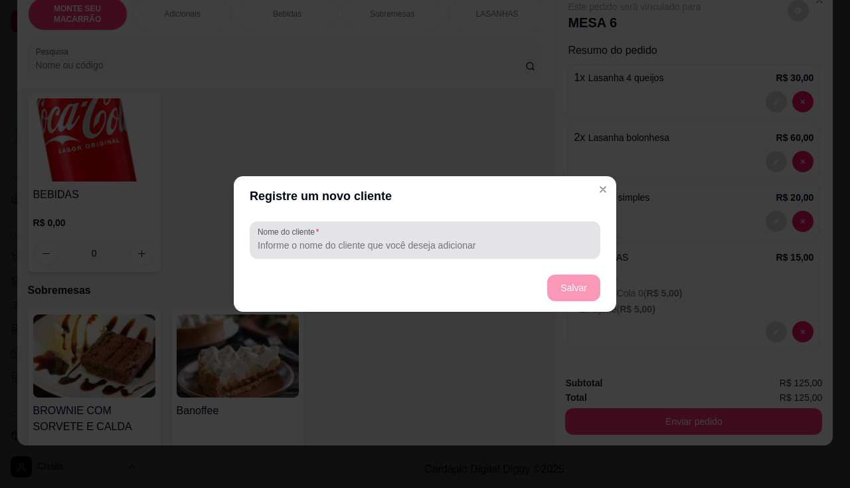
click at [266, 229] on label "Nome do cliente" at bounding box center [291, 231] width 66 height 11
click at [266, 239] on input "Nome do cliente" at bounding box center [425, 245] width 335 height 13
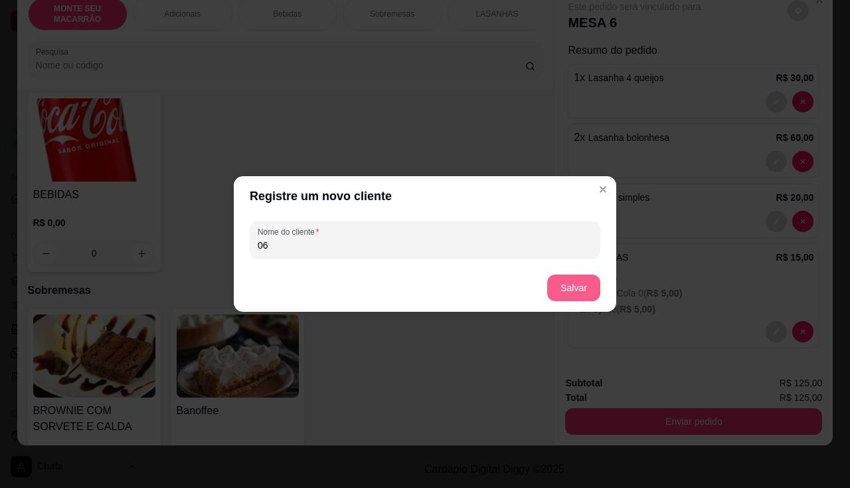
type input "06"
click at [574, 290] on button "Salvar" at bounding box center [573, 287] width 53 height 27
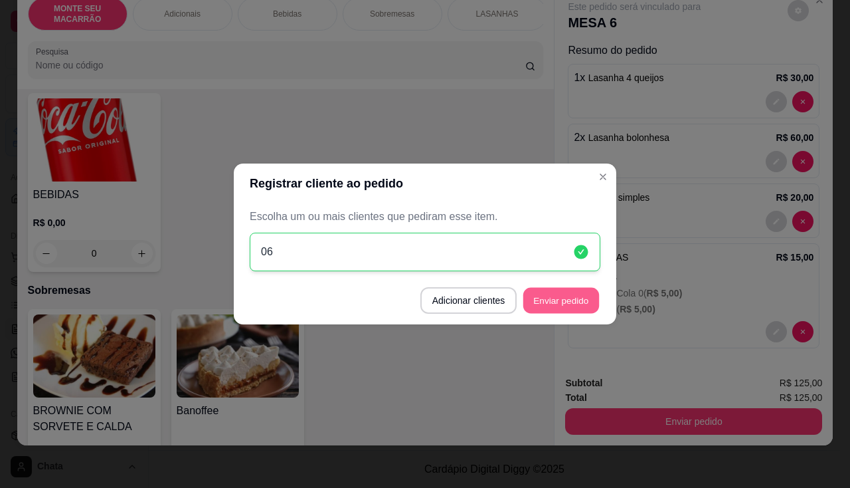
click at [545, 306] on button "Enviar pedido" at bounding box center [562, 301] width 76 height 26
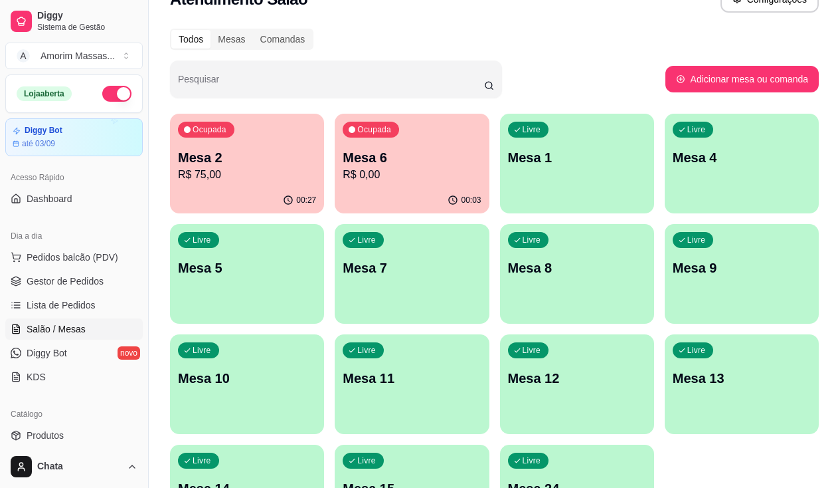
click at [203, 178] on p "R$ 75,00" at bounding box center [247, 175] width 138 height 16
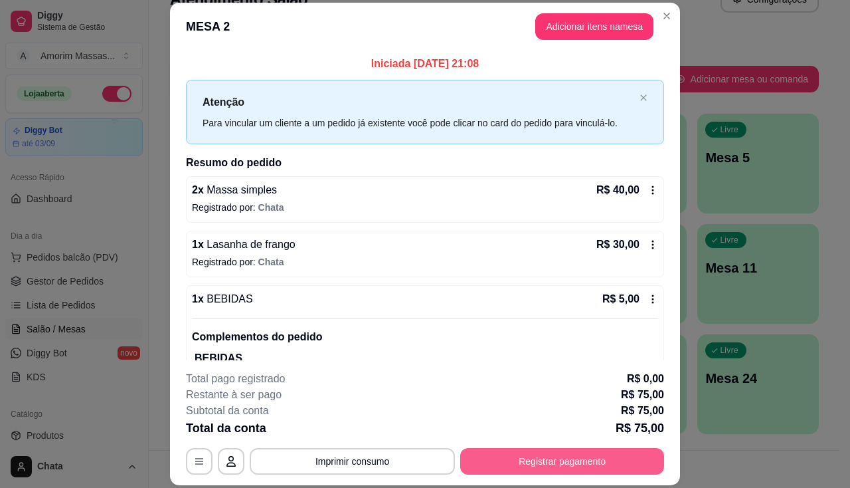
click at [613, 466] on button "Registrar pagamento" at bounding box center [562, 461] width 204 height 27
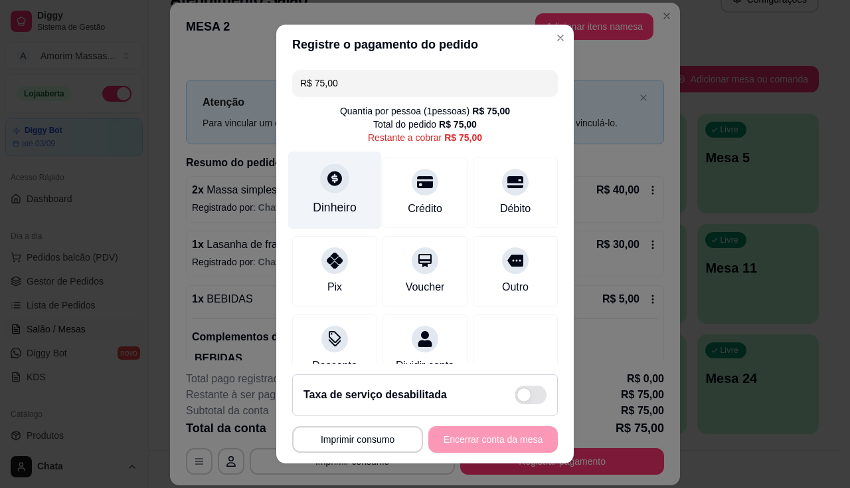
click at [328, 190] on div at bounding box center [334, 177] width 29 height 29
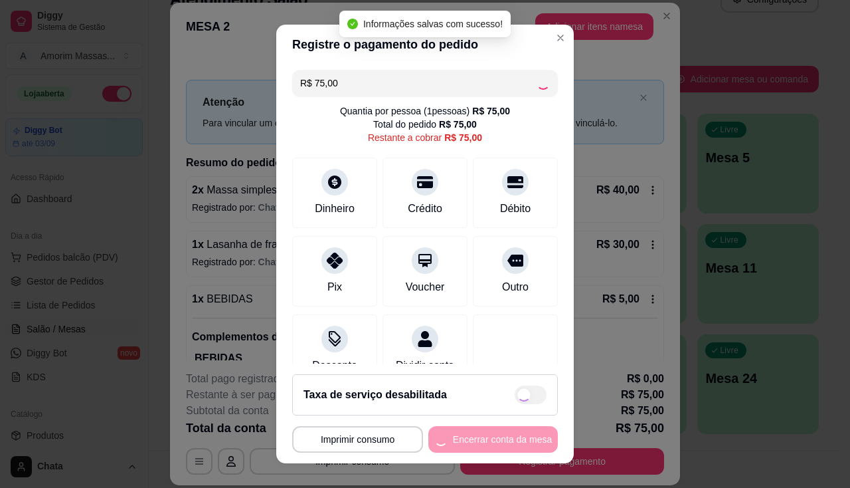
type input "R$ 0,00"
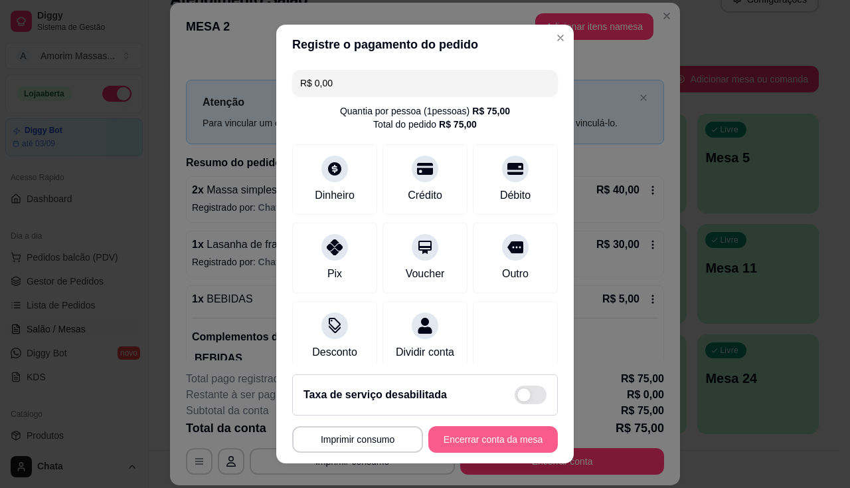
click at [480, 441] on button "Encerrar conta da mesa" at bounding box center [494, 439] width 130 height 27
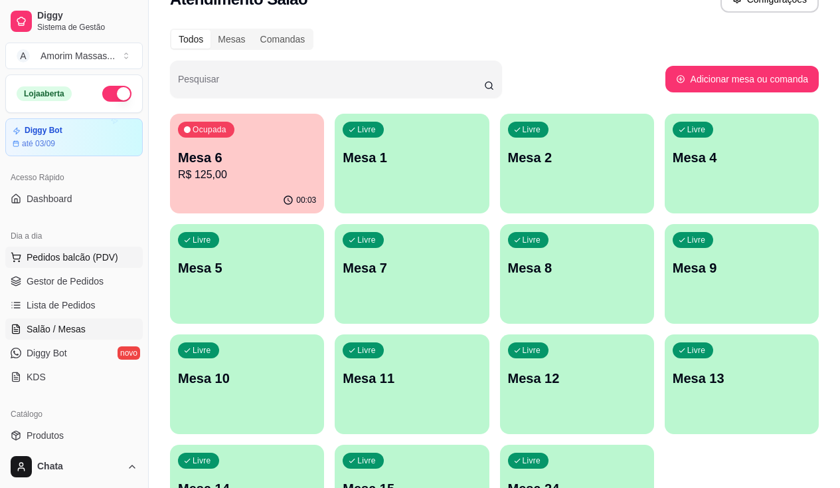
click at [74, 264] on button "Pedidos balcão (PDV)" at bounding box center [74, 256] width 138 height 21
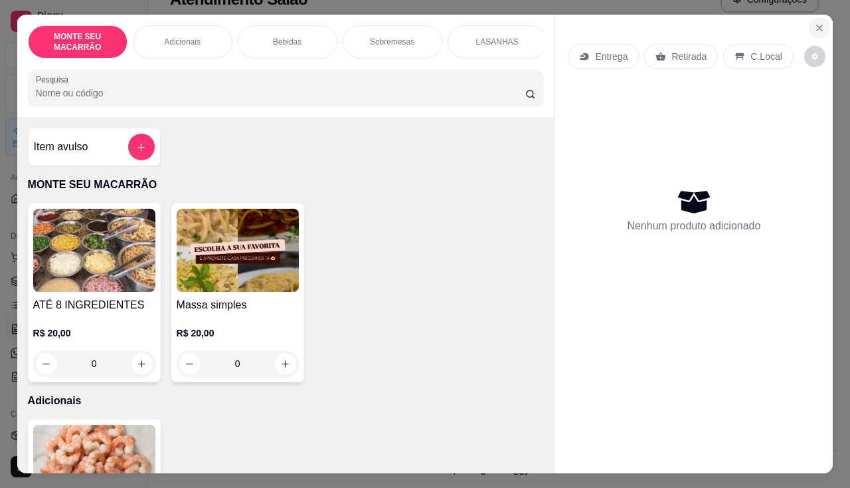
click at [822, 19] on button "Close" at bounding box center [819, 27] width 21 height 21
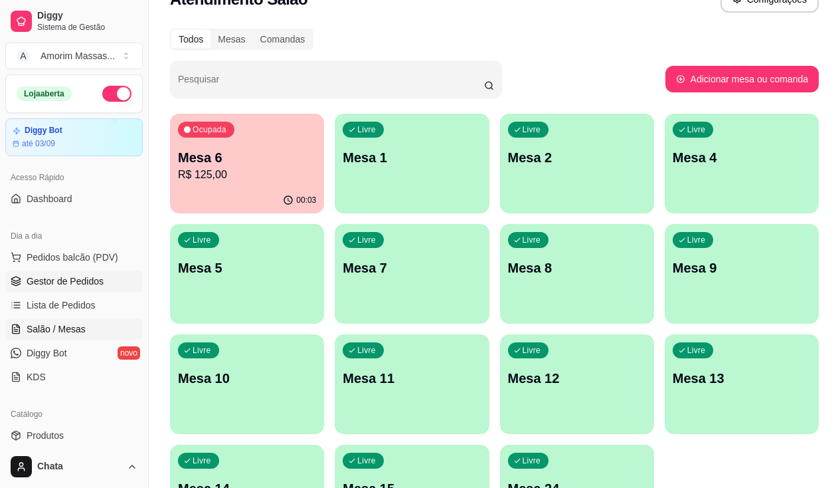
click at [61, 278] on span "Gestor de Pedidos" at bounding box center [65, 280] width 77 height 13
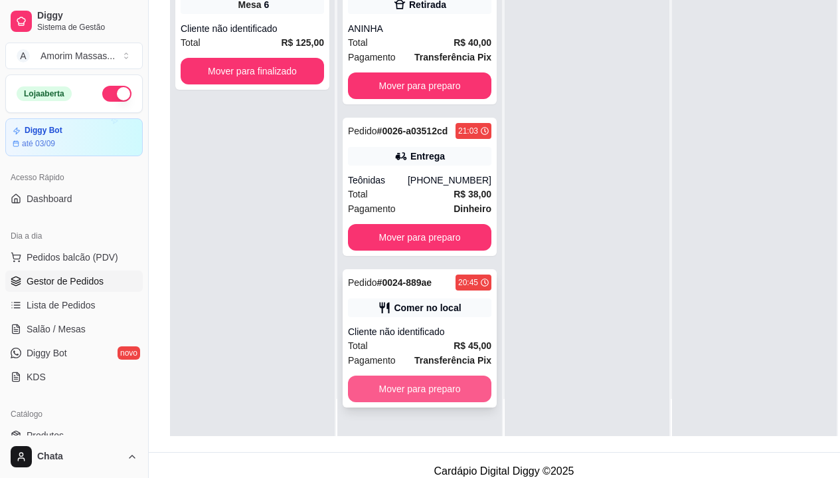
scroll to position [213, 0]
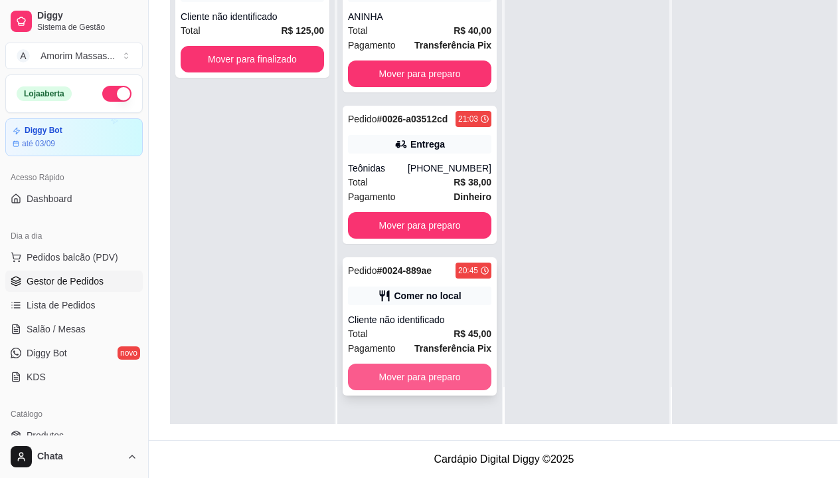
click at [466, 363] on button "Mover para preparo" at bounding box center [420, 376] width 144 height 27
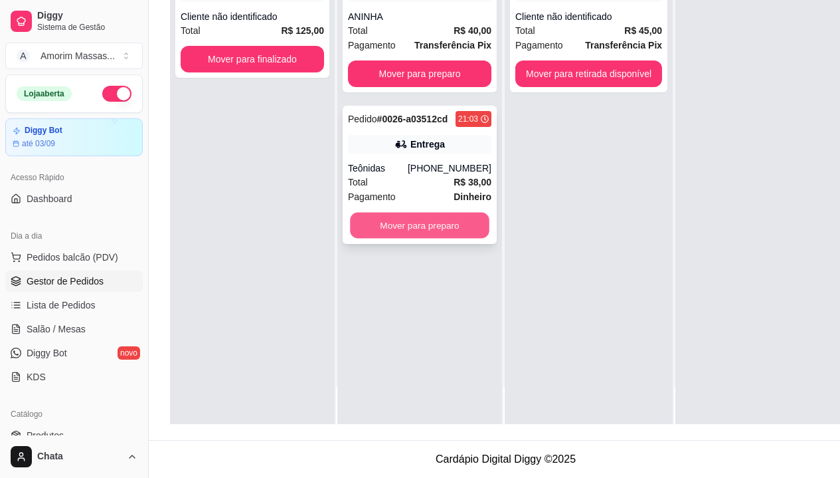
click at [460, 227] on button "Mover para preparo" at bounding box center [420, 226] width 140 height 26
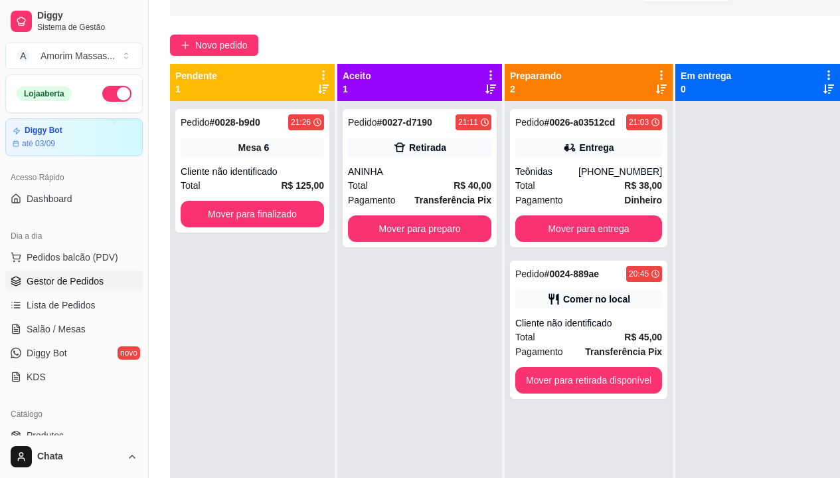
scroll to position [80, 0]
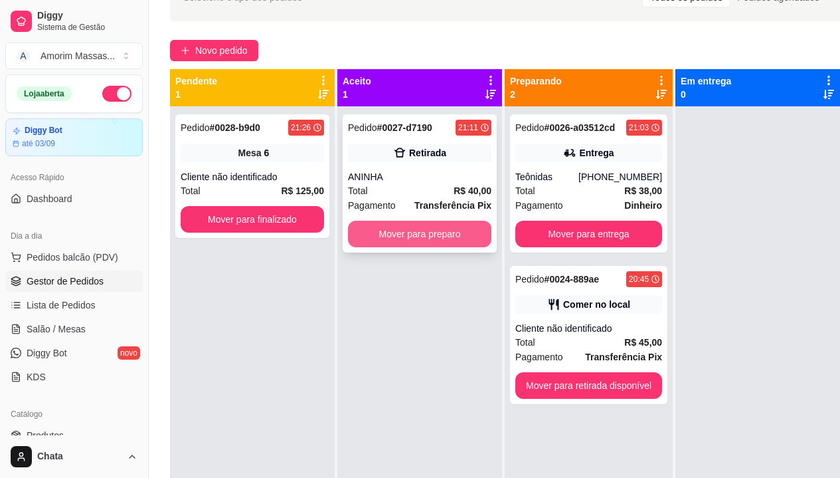
click at [456, 239] on button "Mover para preparo" at bounding box center [420, 234] width 144 height 27
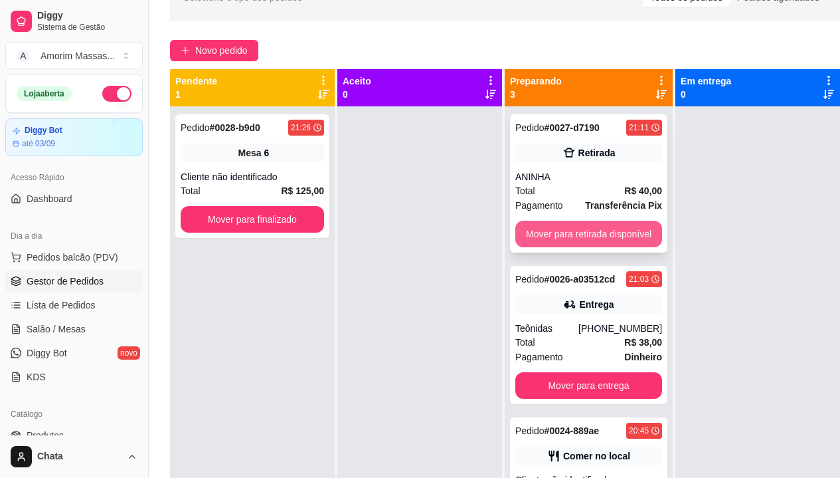
click at [635, 235] on button "Mover para retirada disponível" at bounding box center [589, 234] width 147 height 27
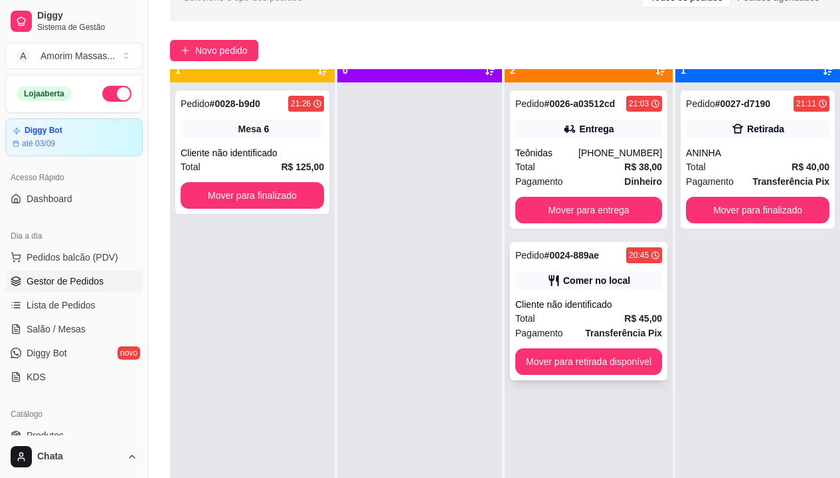
scroll to position [37, 0]
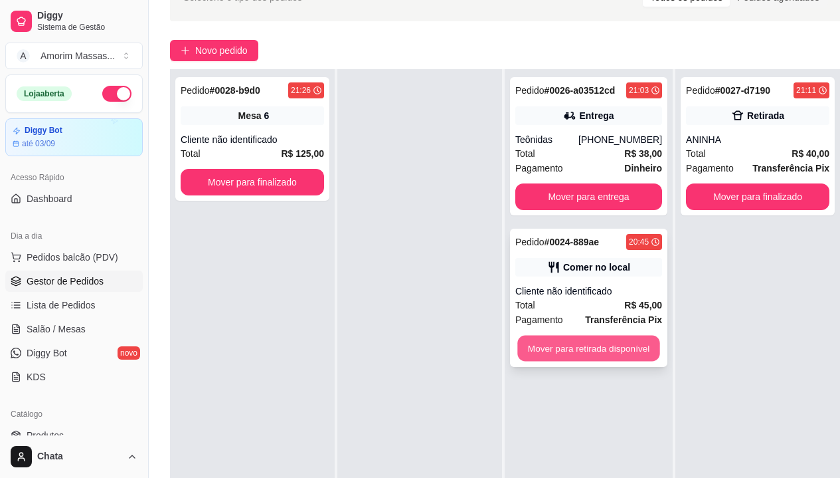
click at [600, 361] on button "Mover para retirada disponível" at bounding box center [589, 349] width 142 height 26
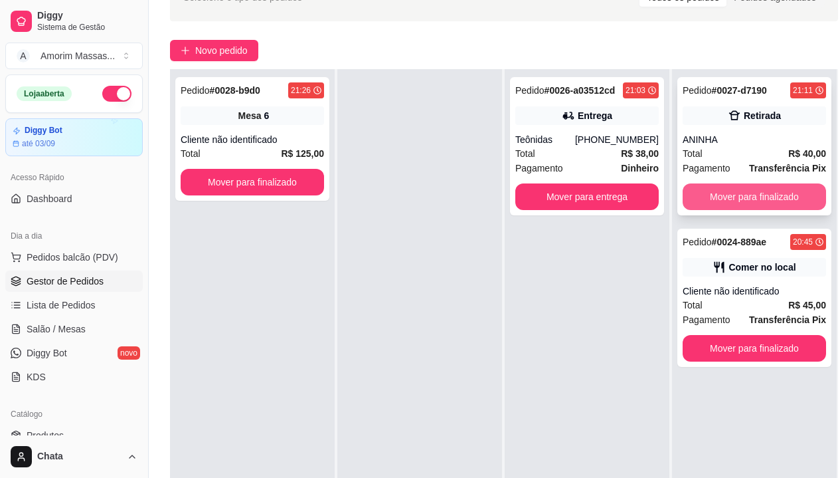
click at [753, 208] on button "Mover para finalizado" at bounding box center [755, 196] width 144 height 27
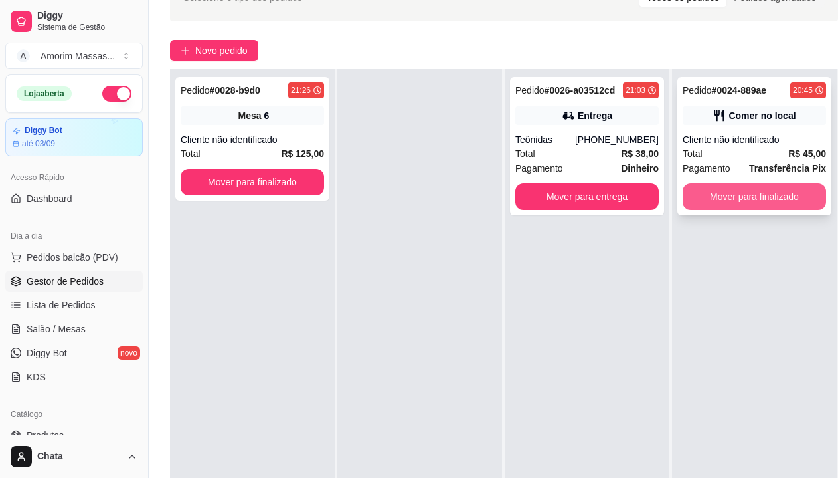
click at [767, 199] on button "Mover para finalizado" at bounding box center [755, 196] width 144 height 27
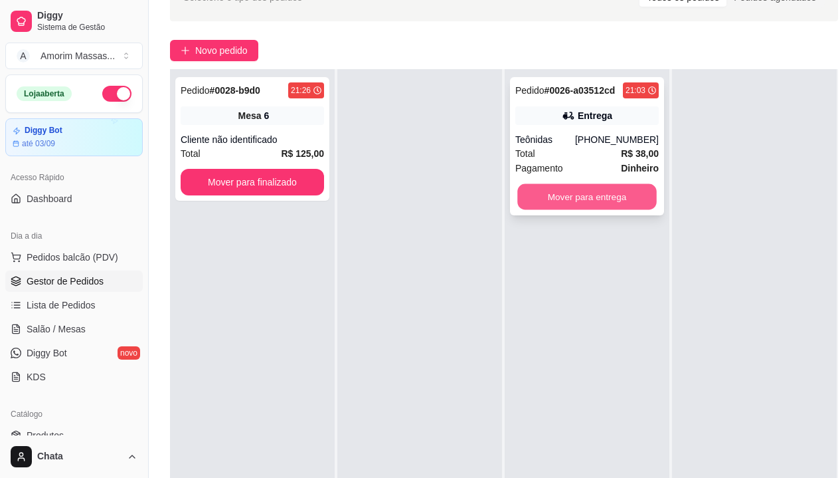
click at [569, 193] on button "Mover para entrega" at bounding box center [588, 197] width 140 height 26
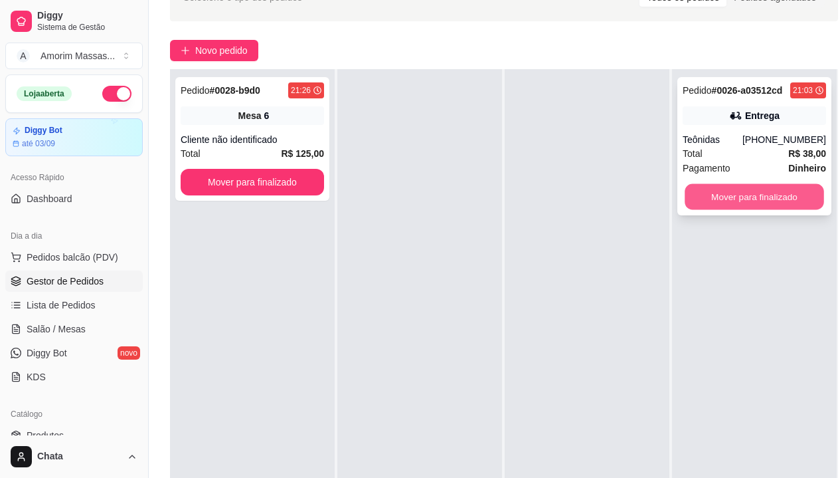
click at [789, 196] on button "Mover para finalizado" at bounding box center [755, 197] width 140 height 26
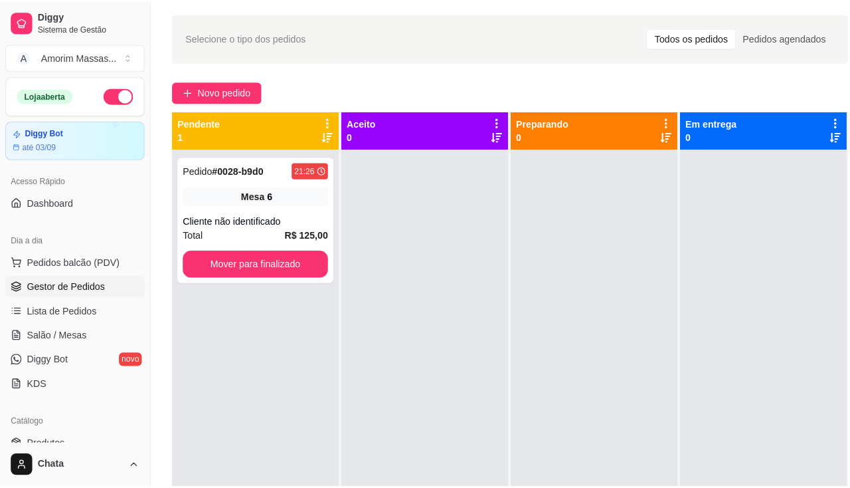
scroll to position [0, 0]
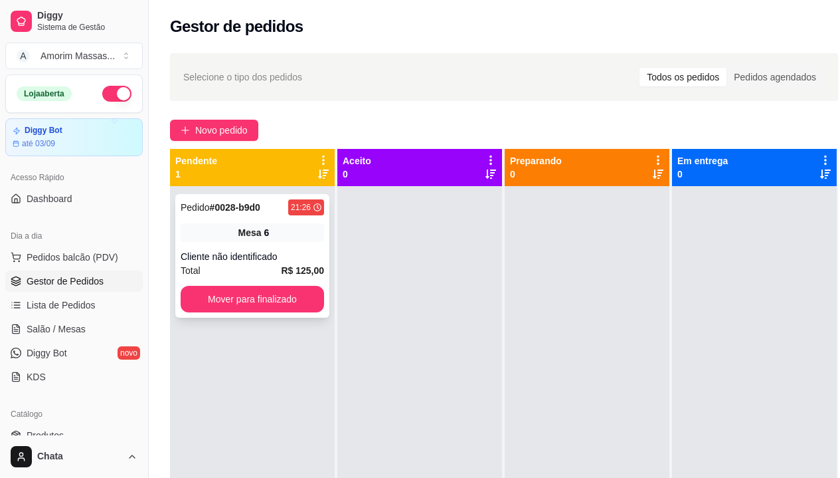
click at [286, 237] on div "Mesa 6" at bounding box center [253, 232] width 144 height 19
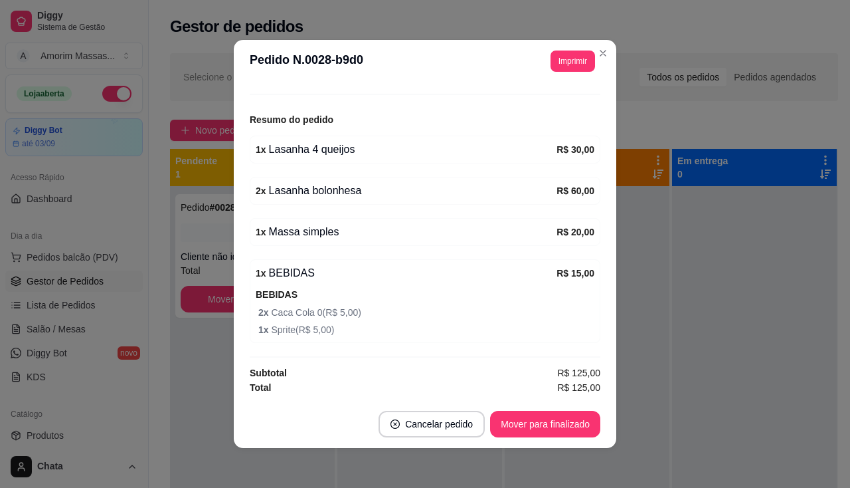
scroll to position [3, 0]
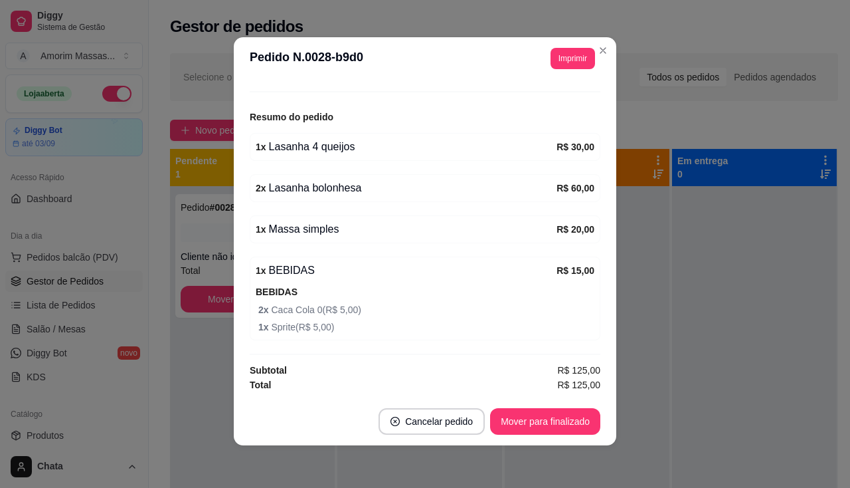
click at [544, 305] on span "2 x Caca Cola 0 ( R$ 5,00 )" at bounding box center [426, 309] width 336 height 15
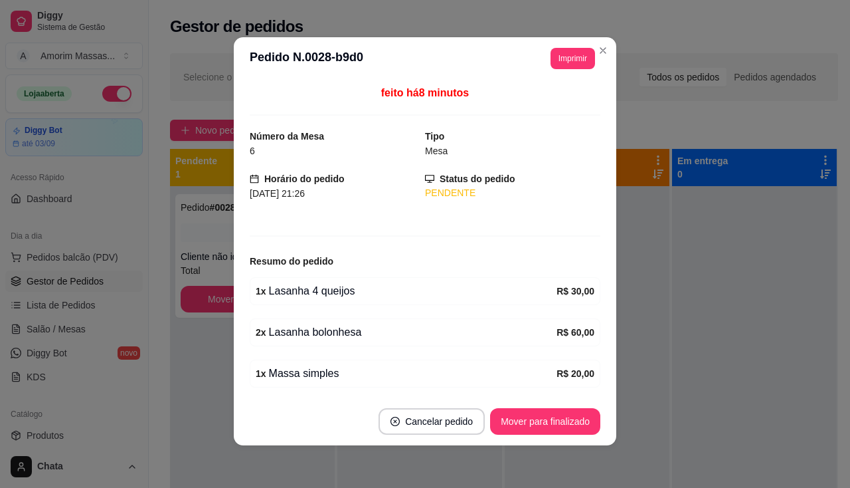
scroll to position [0, 0]
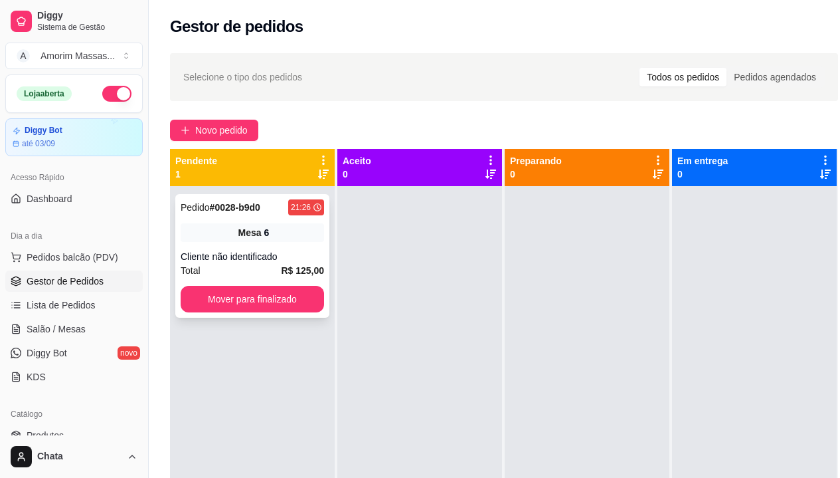
click at [300, 227] on div "Mesa 6" at bounding box center [253, 232] width 144 height 19
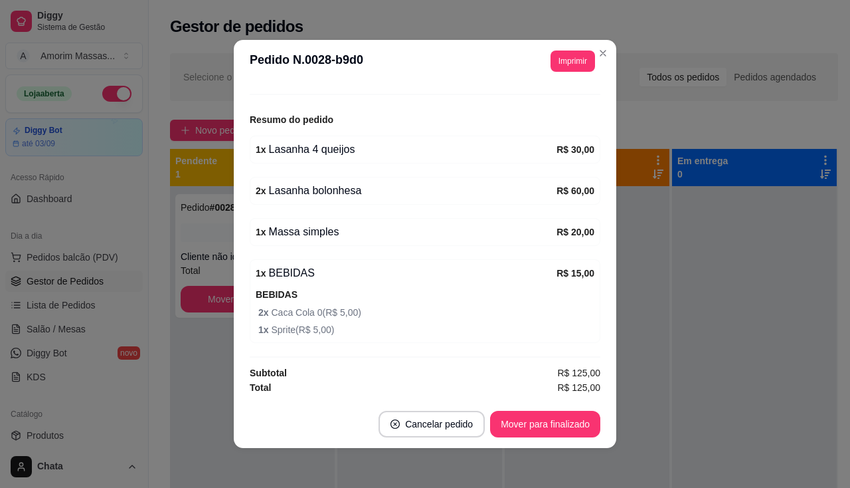
scroll to position [3, 0]
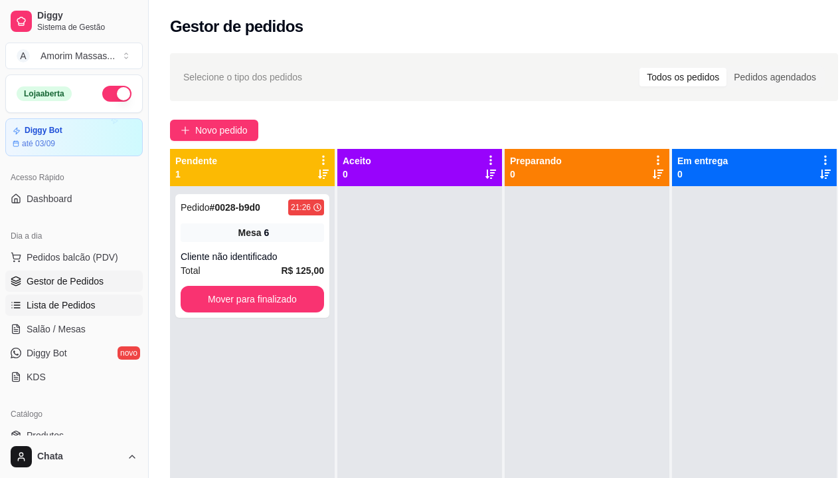
click at [35, 302] on span "Lista de Pedidos" at bounding box center [61, 304] width 69 height 13
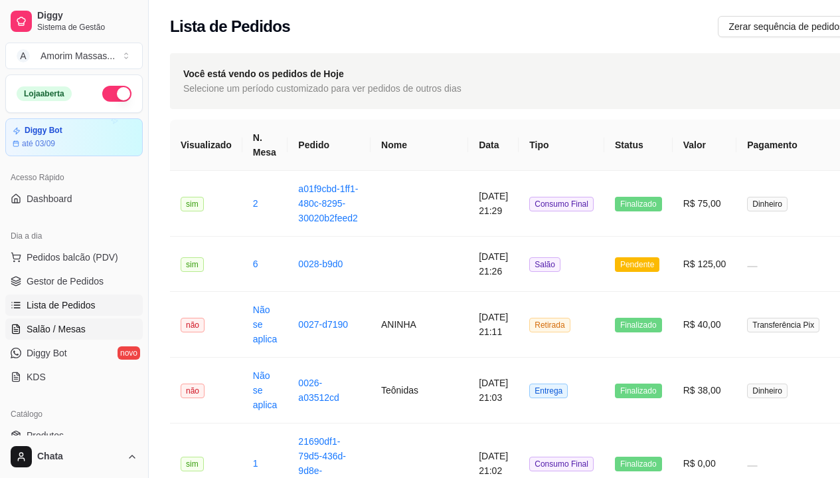
click at [71, 336] on link "Salão / Mesas" at bounding box center [74, 328] width 138 height 21
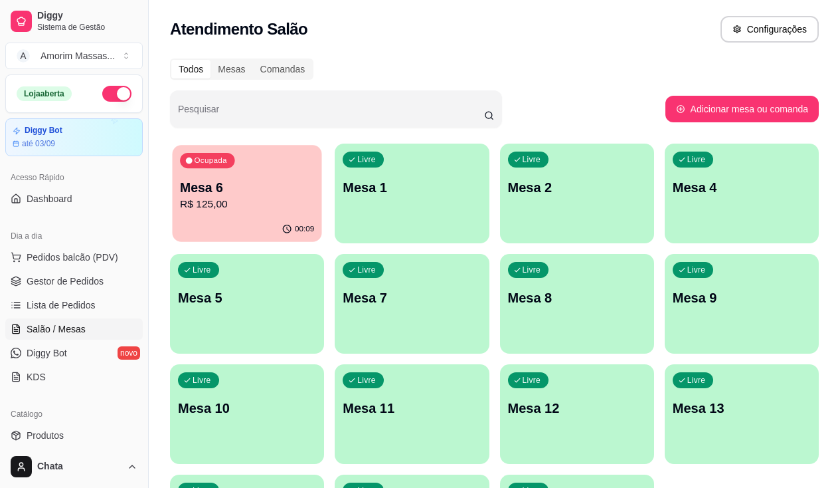
click at [268, 202] on p "R$ 125,00" at bounding box center [247, 204] width 134 height 15
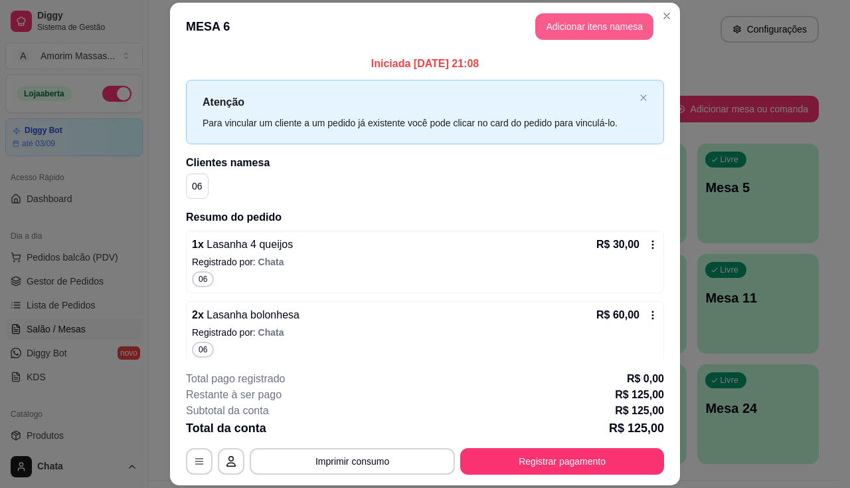
click at [619, 30] on button "Adicionar itens na mesa" at bounding box center [595, 26] width 118 height 27
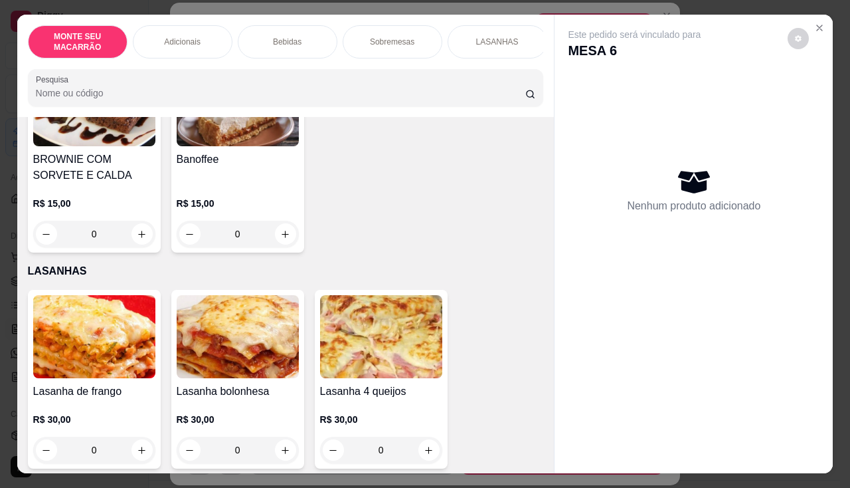
scroll to position [743, 0]
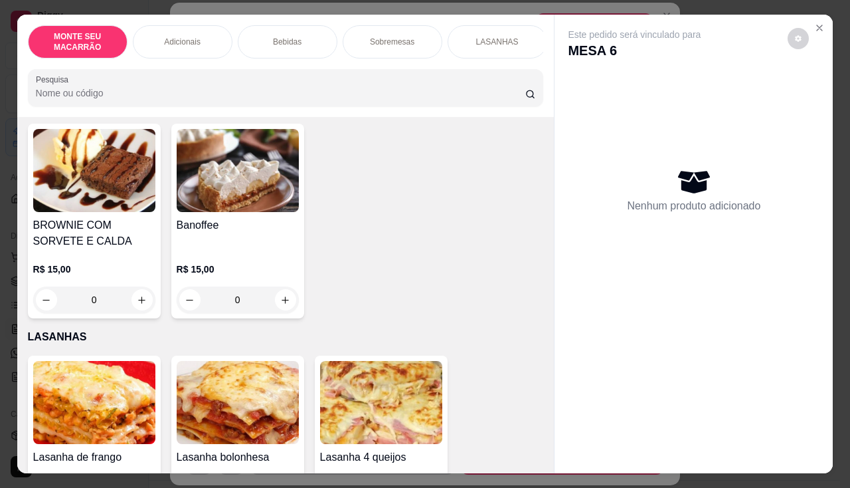
click at [283, 288] on div "0" at bounding box center [238, 299] width 122 height 27
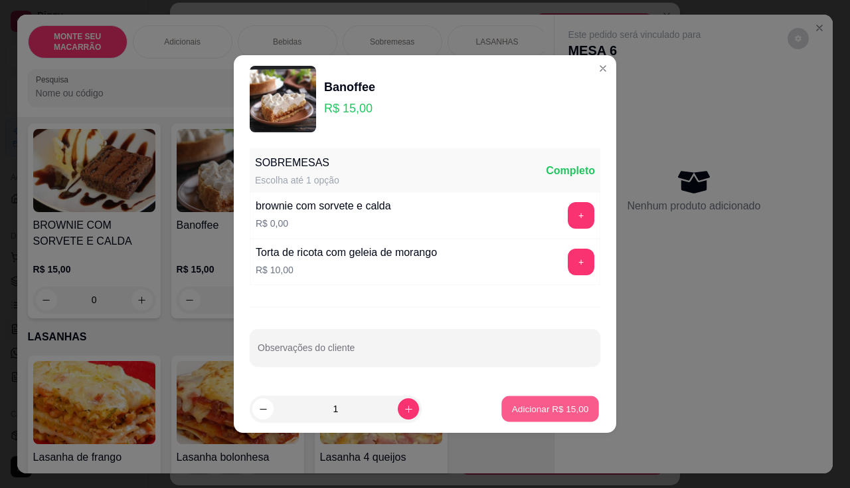
click at [562, 413] on p "Adicionar R$ 15,00" at bounding box center [550, 408] width 77 height 13
type input "1"
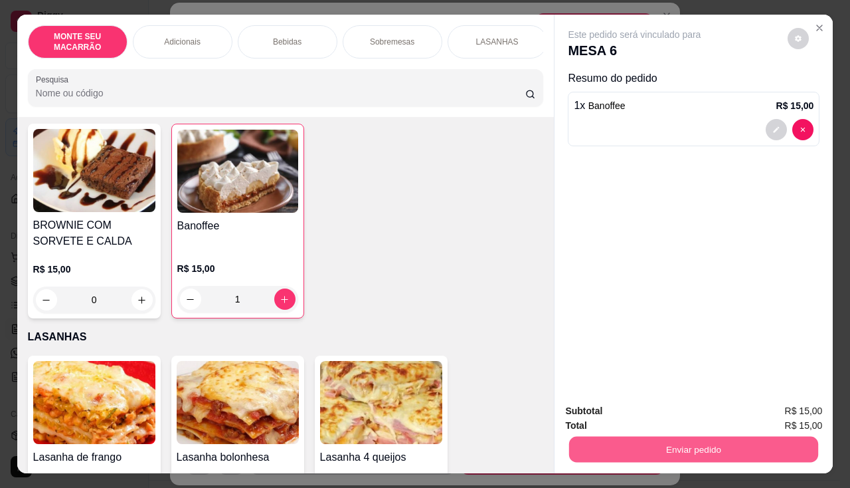
click at [727, 442] on button "Enviar pedido" at bounding box center [693, 450] width 249 height 26
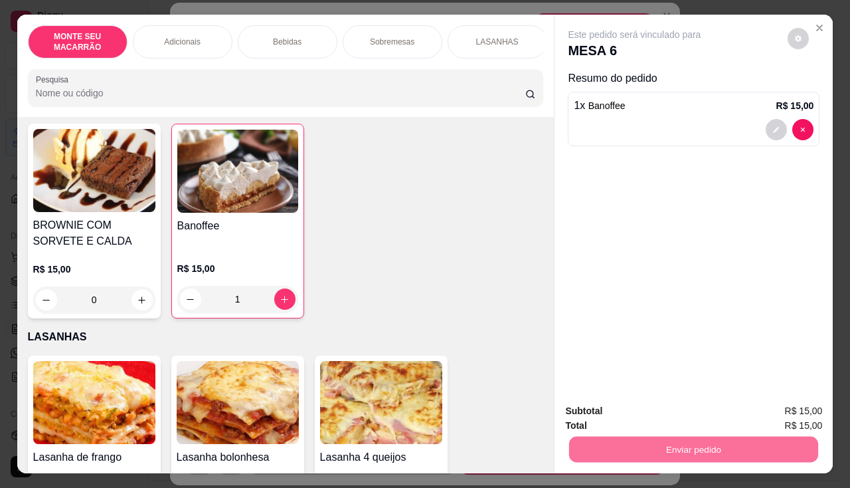
click at [708, 410] on button "Não registrar e enviar pedido" at bounding box center [650, 411] width 134 height 25
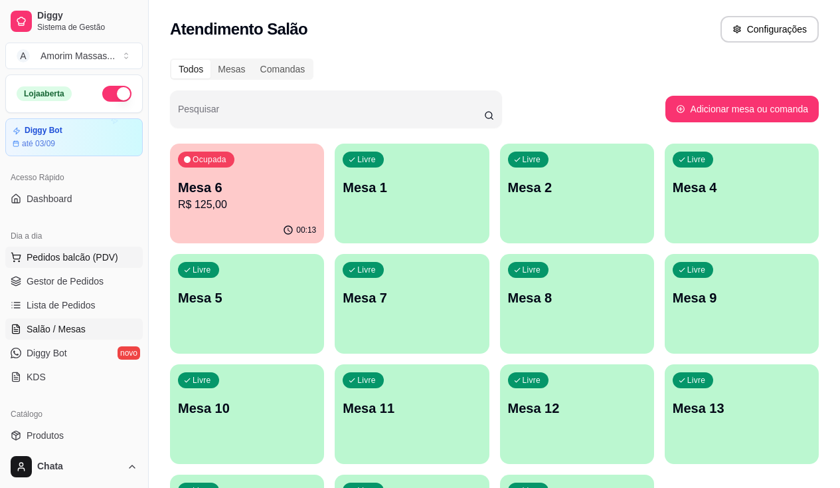
click at [100, 262] on span "Pedidos balcão (PDV)" at bounding box center [73, 256] width 92 height 13
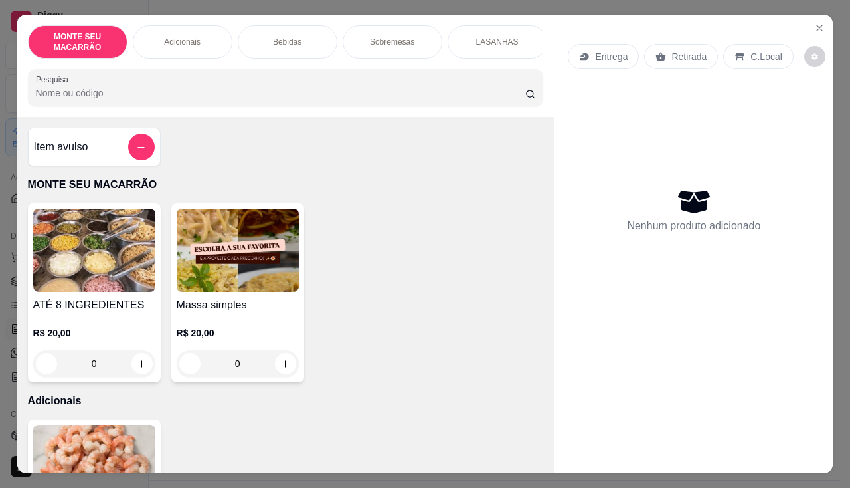
click at [287, 369] on div "0" at bounding box center [238, 363] width 122 height 27
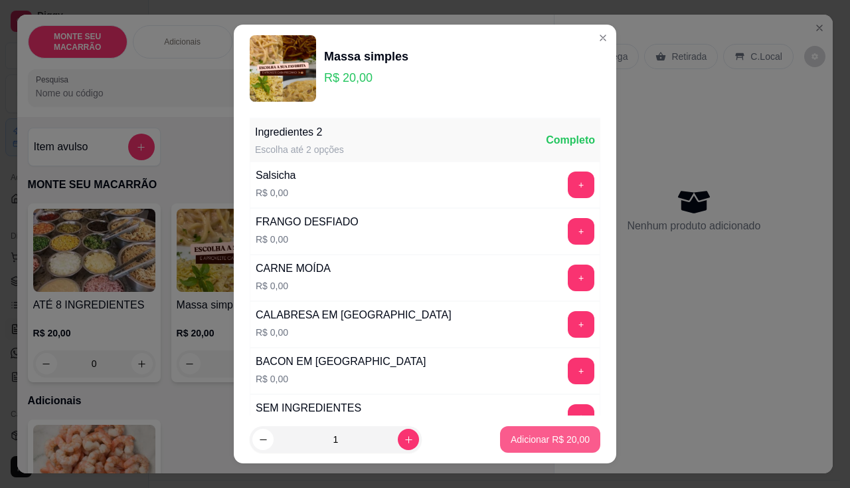
click at [535, 432] on button "Adicionar R$ 20,00" at bounding box center [550, 439] width 100 height 27
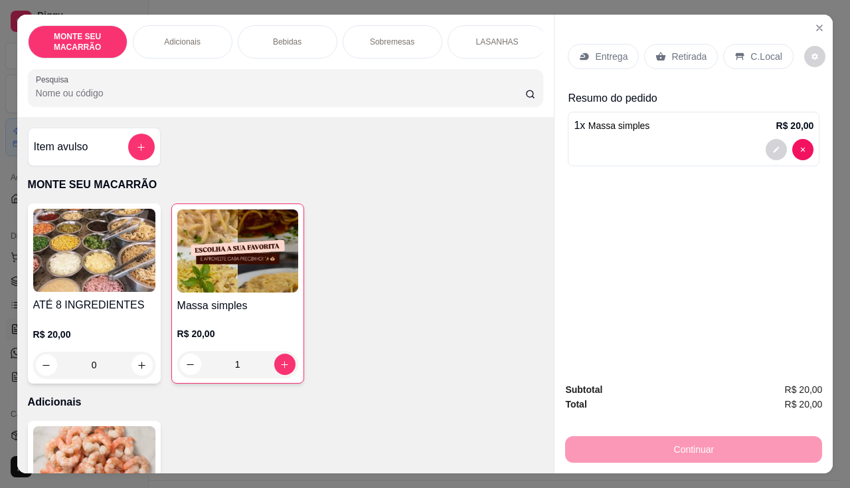
click at [292, 370] on div "1" at bounding box center [237, 364] width 121 height 27
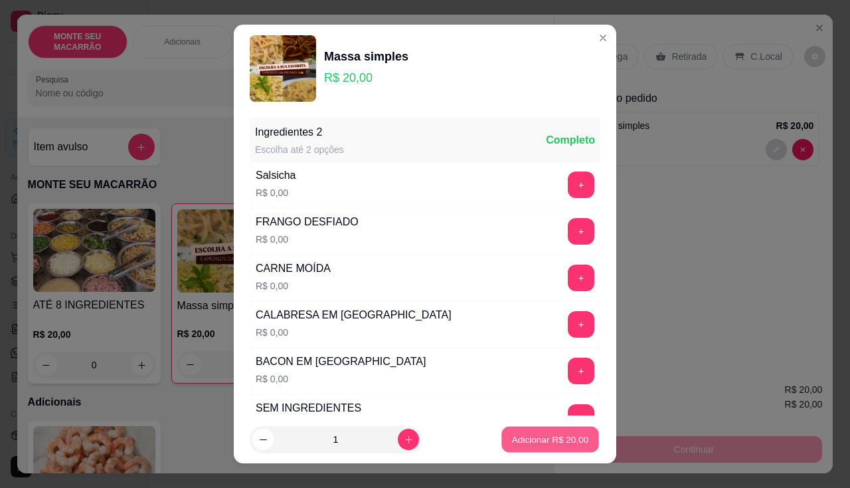
click at [534, 440] on p "Adicionar R$ 20,00" at bounding box center [550, 439] width 77 height 13
type input "2"
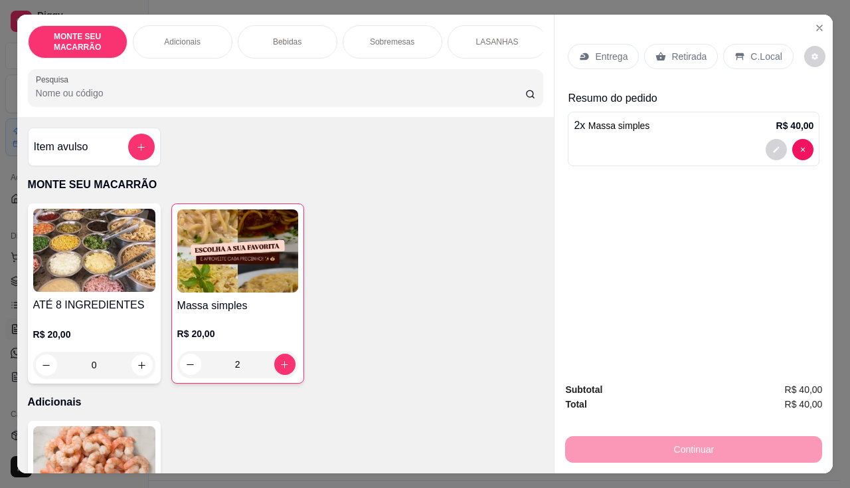
click at [609, 58] on p "Entrega" at bounding box center [611, 56] width 33 height 13
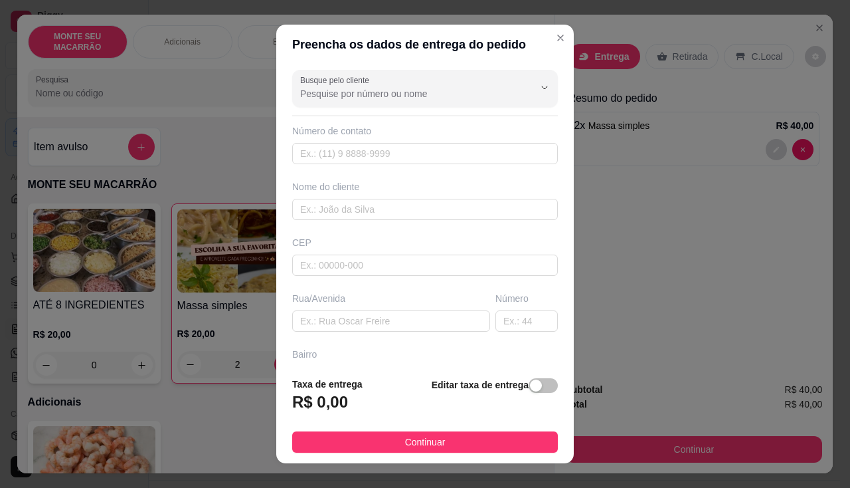
click at [373, 168] on div "Busque pelo cliente Número de contato Nome do cliente CEP Rua/[GEOGRAPHIC_DATA]" at bounding box center [425, 215] width 298 height 302
click at [351, 214] on input "text" at bounding box center [425, 209] width 266 height 21
type input "c"
type input "CAIO LUCAS"
click at [403, 316] on input "text" at bounding box center [391, 320] width 198 height 21
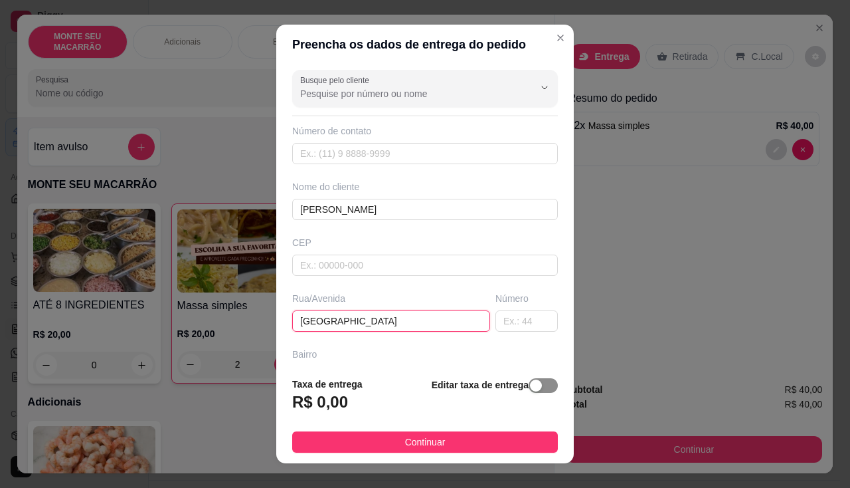
type input "[GEOGRAPHIC_DATA]"
click at [530, 381] on div "button" at bounding box center [536, 385] width 12 height 12
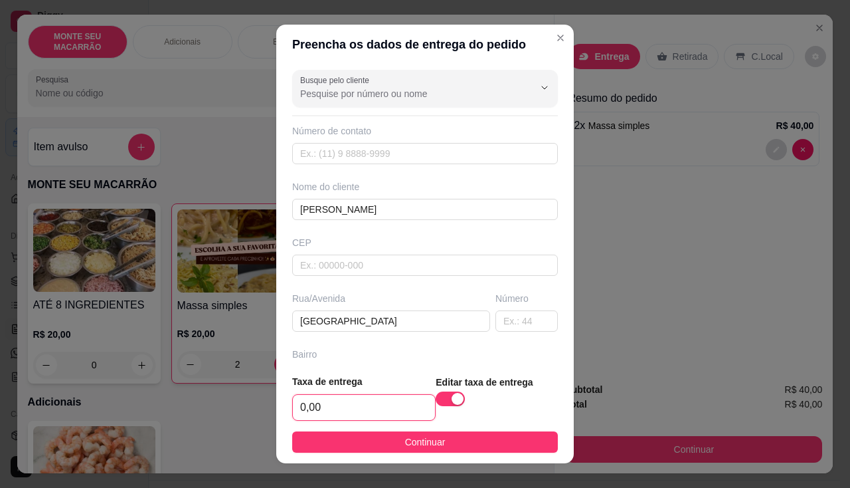
click at [362, 397] on input "0,00" at bounding box center [364, 407] width 142 height 25
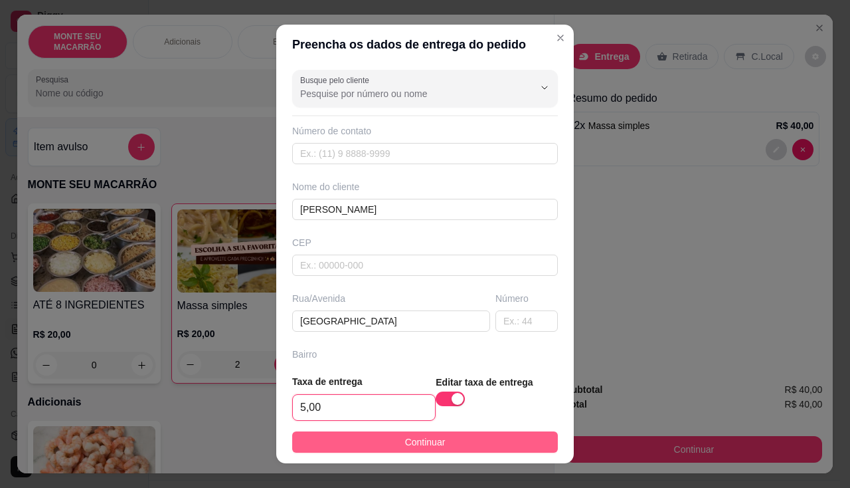
type input "5,00"
click at [488, 451] on button "Continuar" at bounding box center [425, 441] width 266 height 21
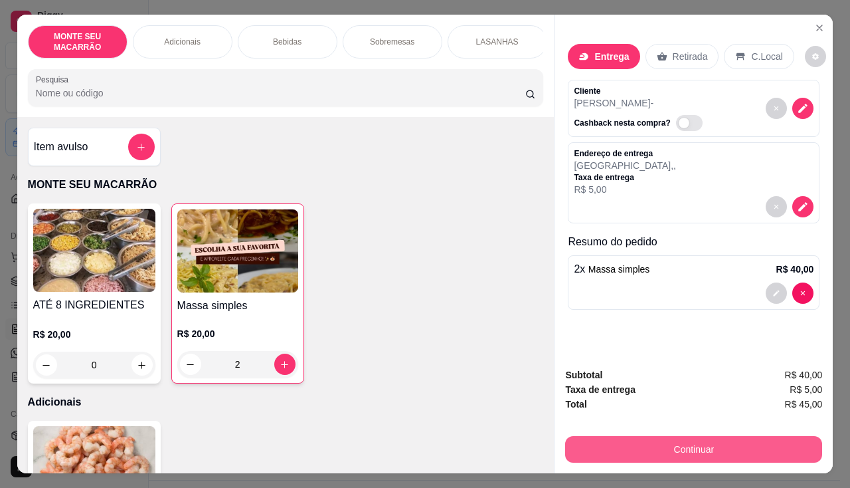
click at [749, 443] on button "Continuar" at bounding box center [693, 449] width 257 height 27
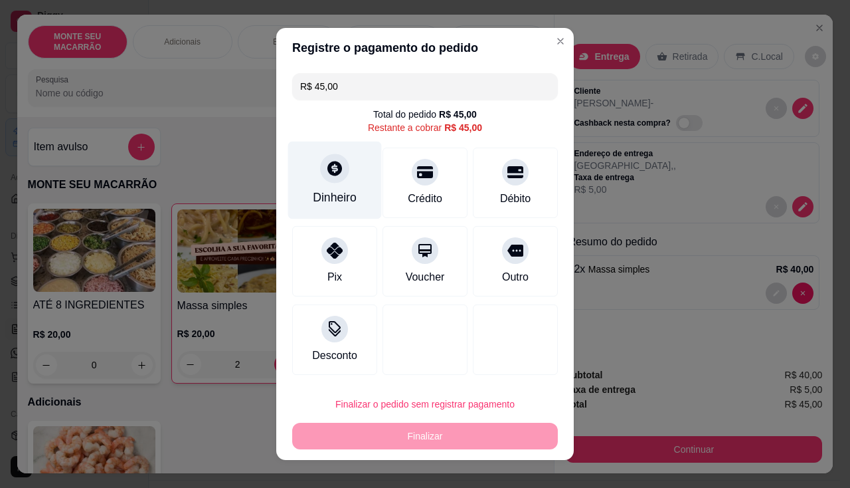
click at [332, 181] on div at bounding box center [334, 167] width 29 height 29
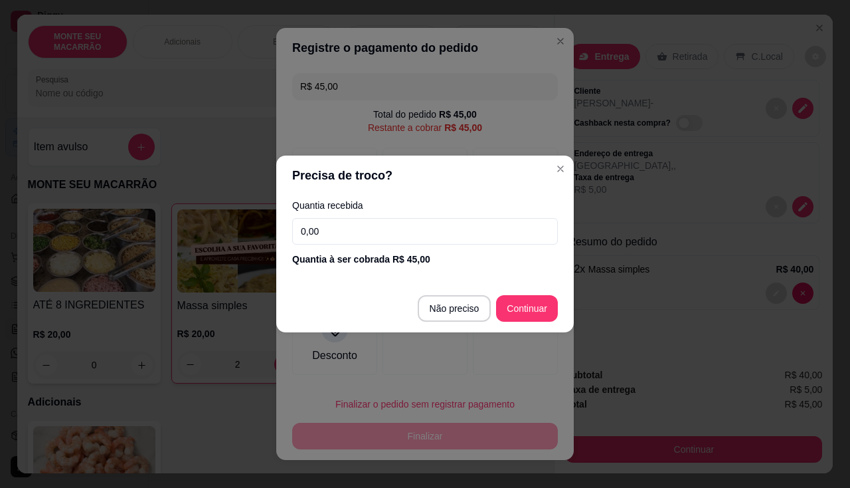
click at [383, 239] on input "0,00" at bounding box center [425, 231] width 266 height 27
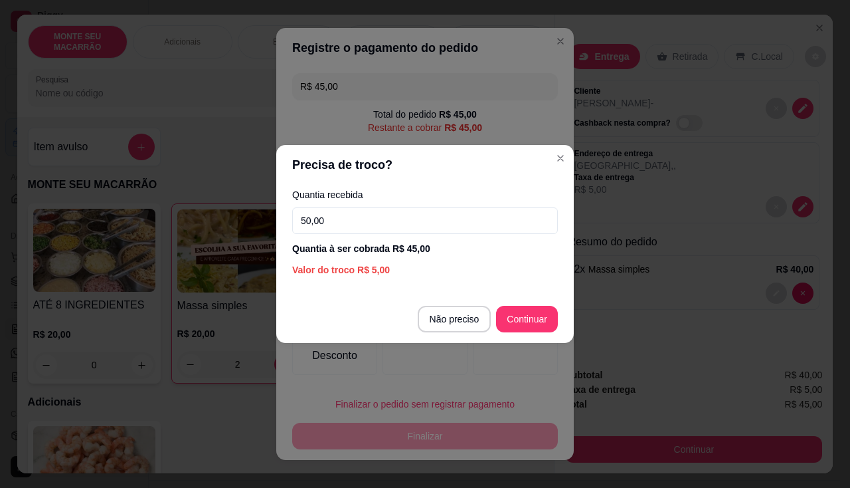
type input "50,00"
click at [542, 337] on footer "Não preciso Continuar" at bounding box center [425, 319] width 298 height 48
click at [530, 304] on footer "Não preciso Continuar" at bounding box center [425, 319] width 298 height 48
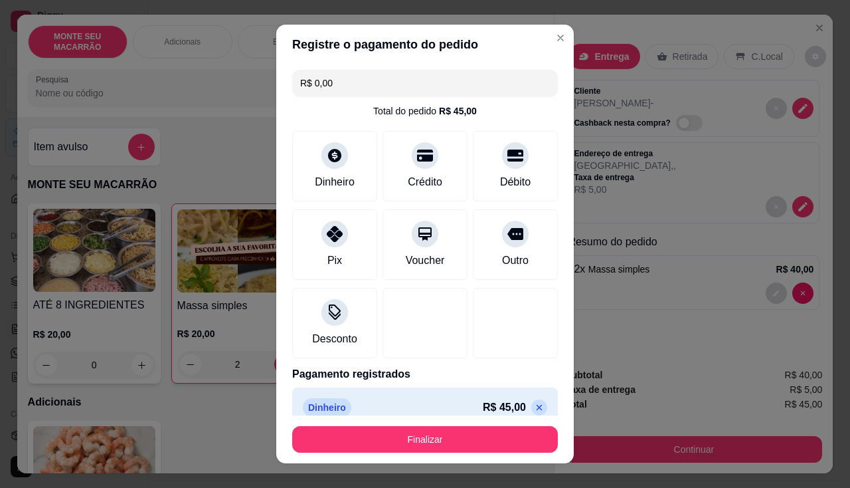
type input "R$ 0,00"
click at [508, 425] on footer "Finalizar" at bounding box center [425, 439] width 298 height 48
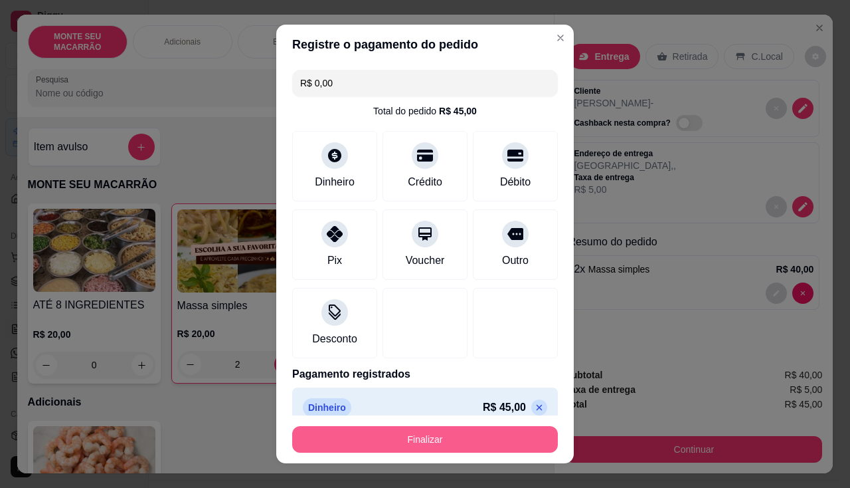
click at [493, 438] on button "Finalizar" at bounding box center [425, 439] width 266 height 27
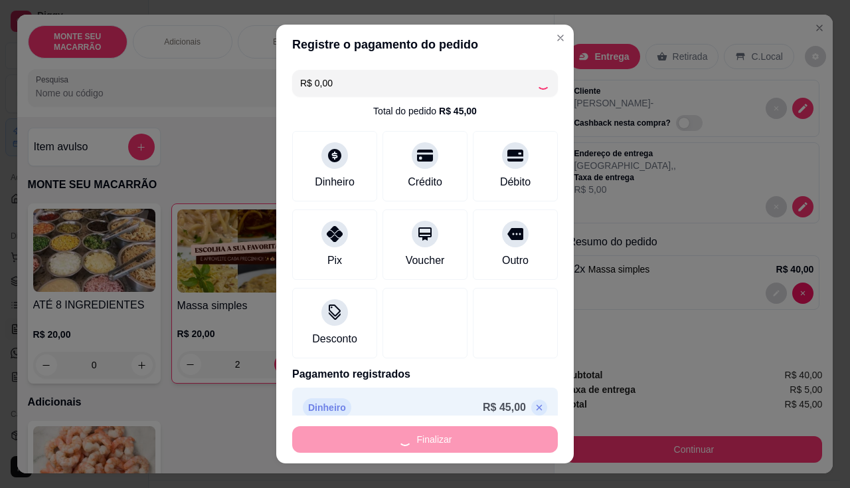
type input "0"
type input "-R$ 45,00"
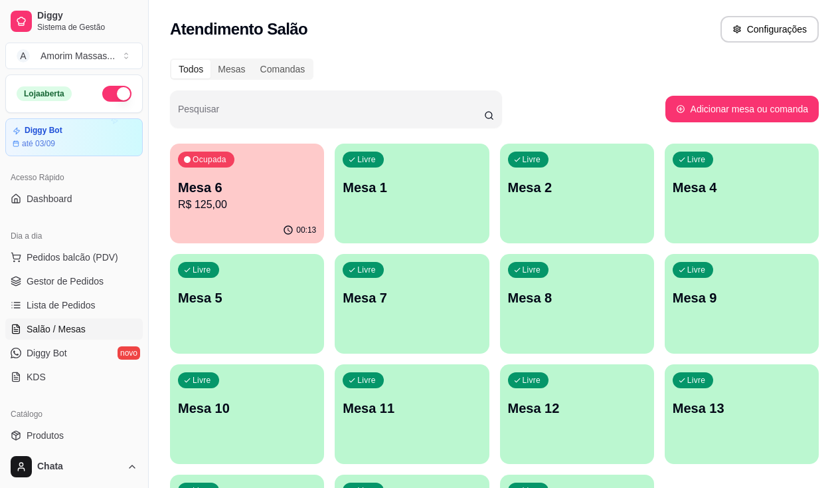
click at [239, 192] on p "Mesa 6" at bounding box center [247, 187] width 138 height 19
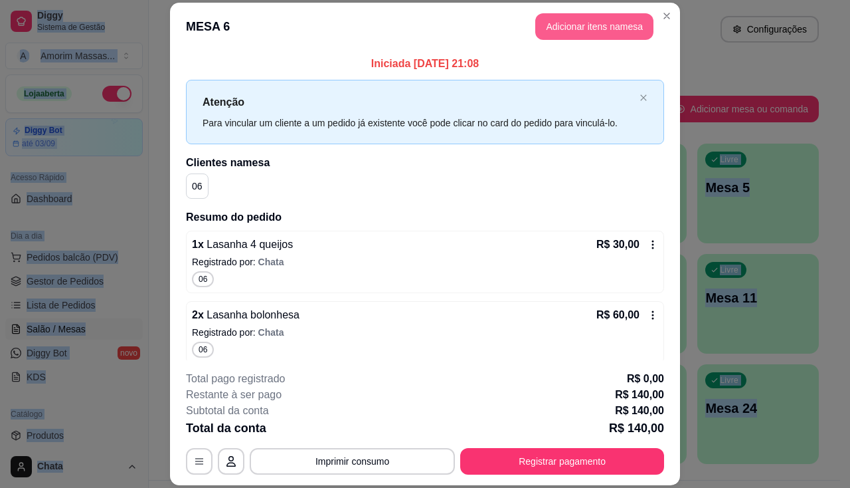
click at [548, 21] on button "Adicionar itens na mesa" at bounding box center [595, 26] width 118 height 27
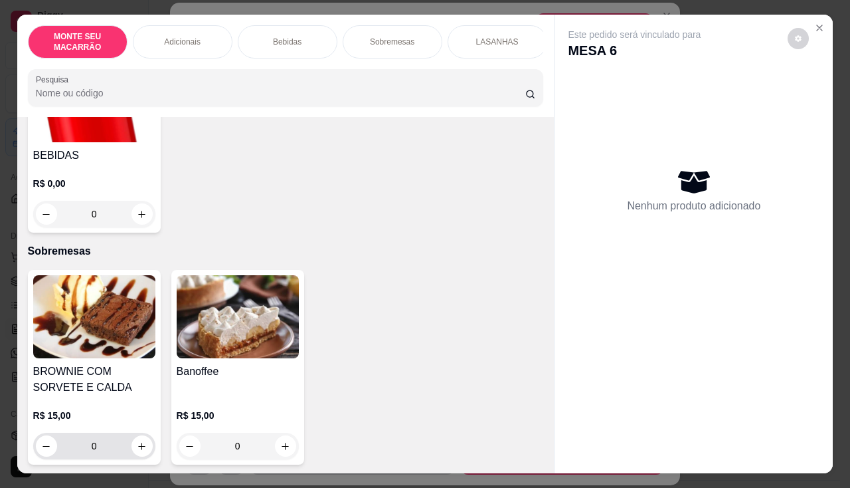
scroll to position [731, 0]
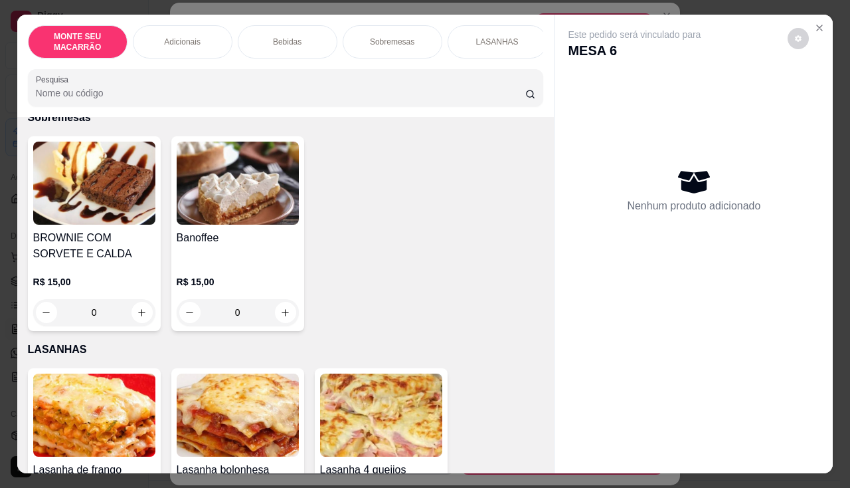
click at [215, 189] on img at bounding box center [238, 183] width 122 height 83
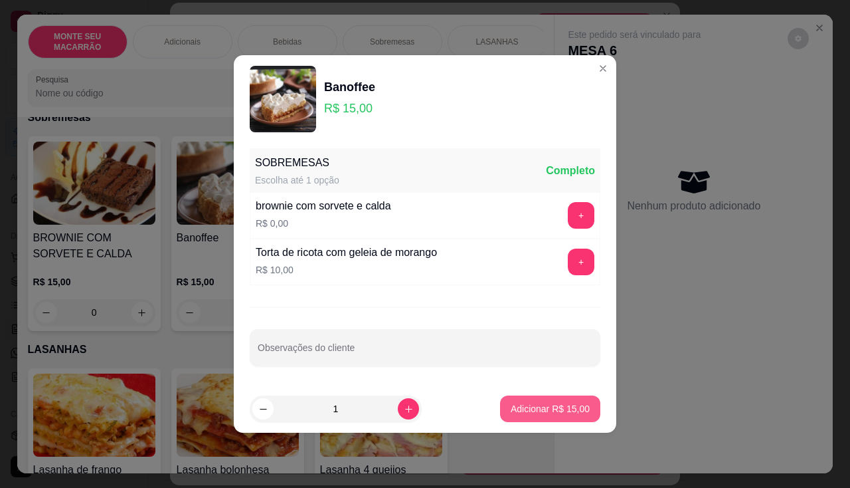
click at [547, 409] on p "Adicionar R$ 15,00" at bounding box center [550, 408] width 79 height 13
type input "1"
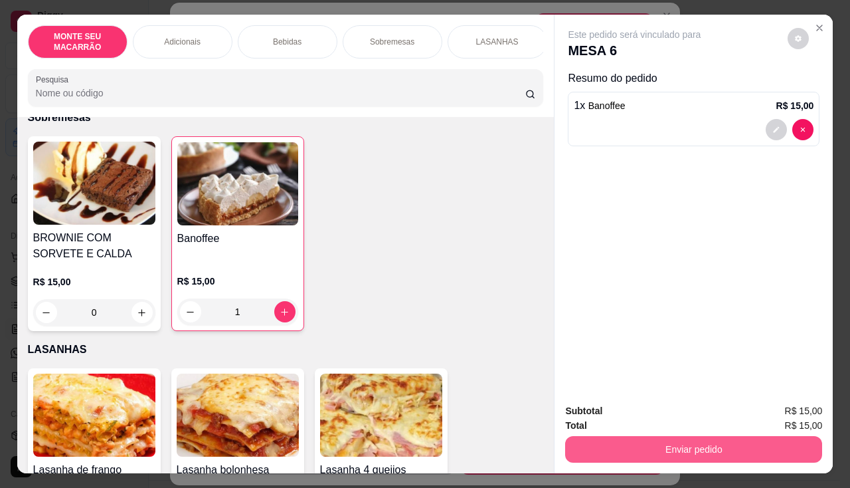
click at [619, 441] on button "Enviar pedido" at bounding box center [693, 449] width 257 height 27
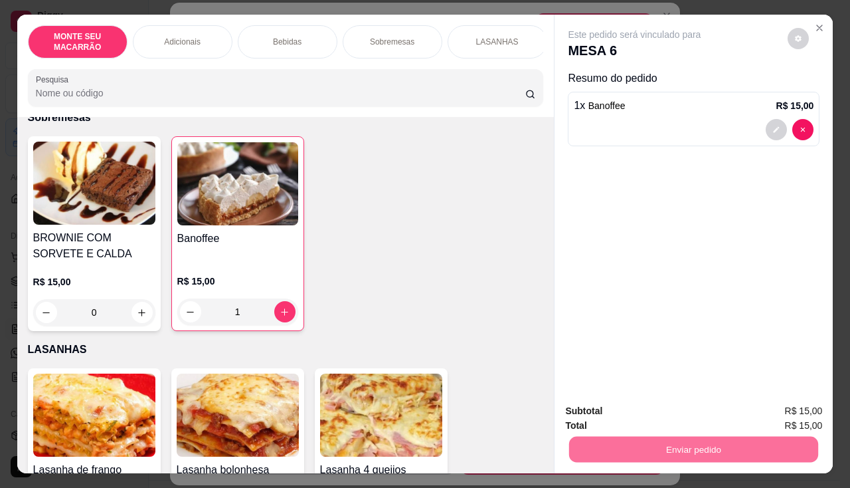
click at [664, 405] on button "Não registrar e enviar pedido" at bounding box center [650, 411] width 138 height 25
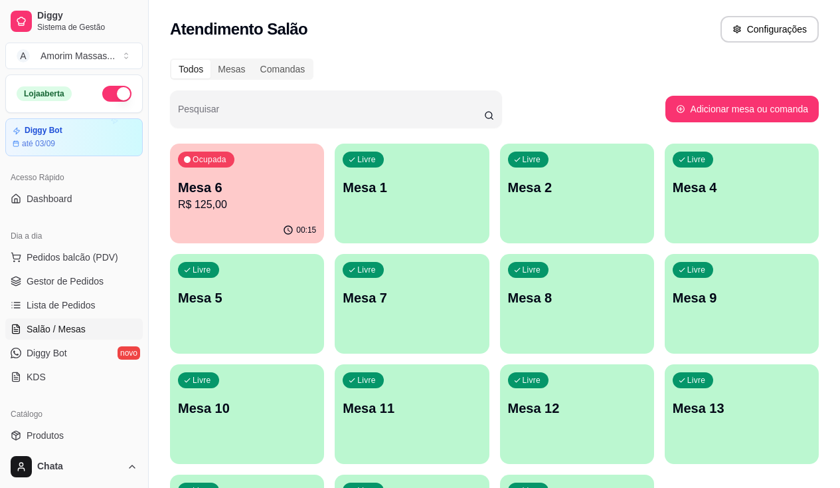
click at [225, 191] on p "Mesa 6" at bounding box center [247, 187] width 138 height 19
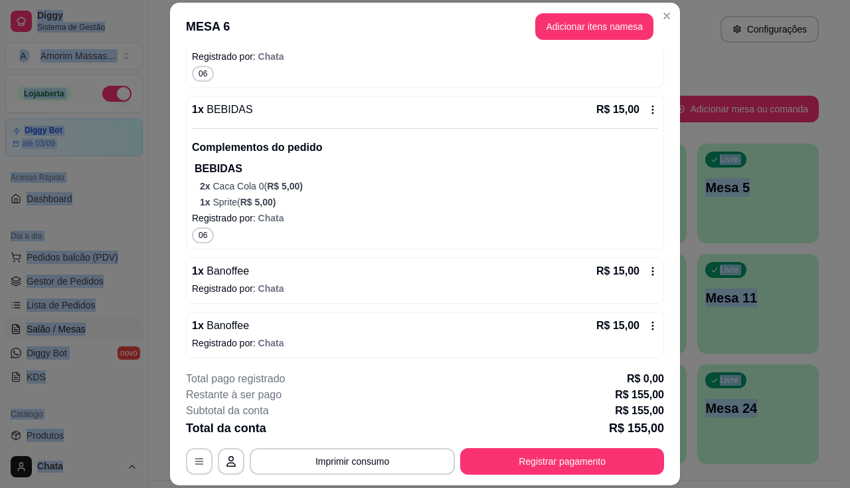
scroll to position [349, 0]
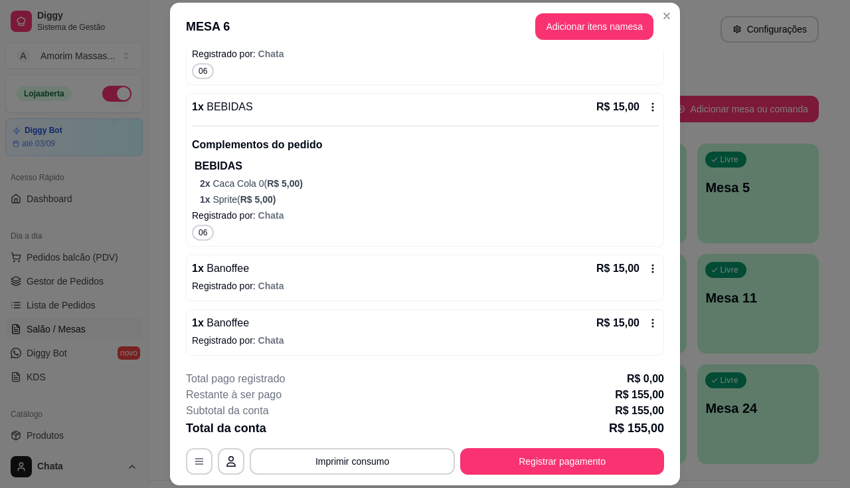
click at [597, 268] on p "R$ 15,00" at bounding box center [618, 268] width 43 height 16
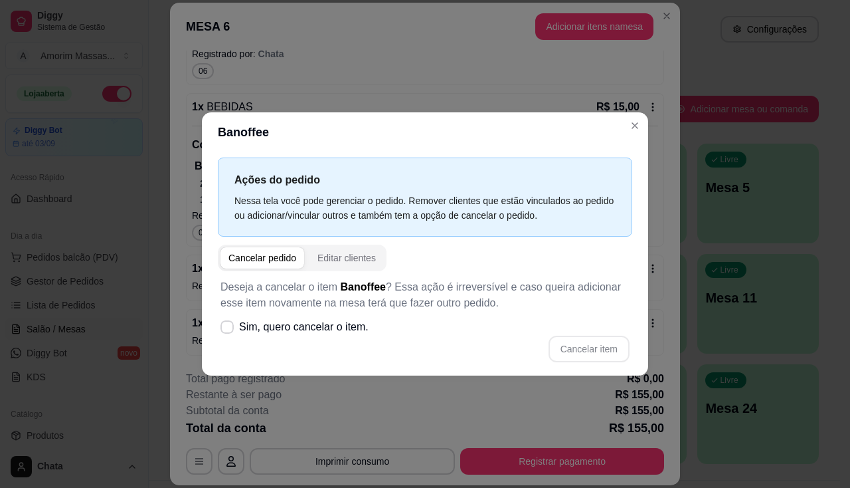
click at [269, 253] on div "Cancelar pedido" at bounding box center [263, 257] width 68 height 13
click at [268, 330] on span "Sim, quero cancelar o item." at bounding box center [304, 327] width 130 height 16
click at [229, 330] on input "Sim, quero cancelar o item." at bounding box center [224, 334] width 9 height 9
checkbox input "true"
click at [608, 342] on button "Cancelar item" at bounding box center [589, 349] width 81 height 27
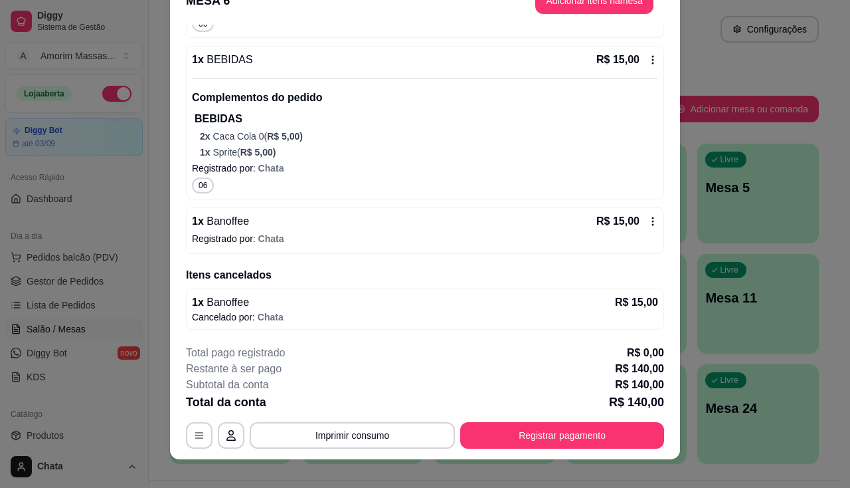
scroll to position [40, 0]
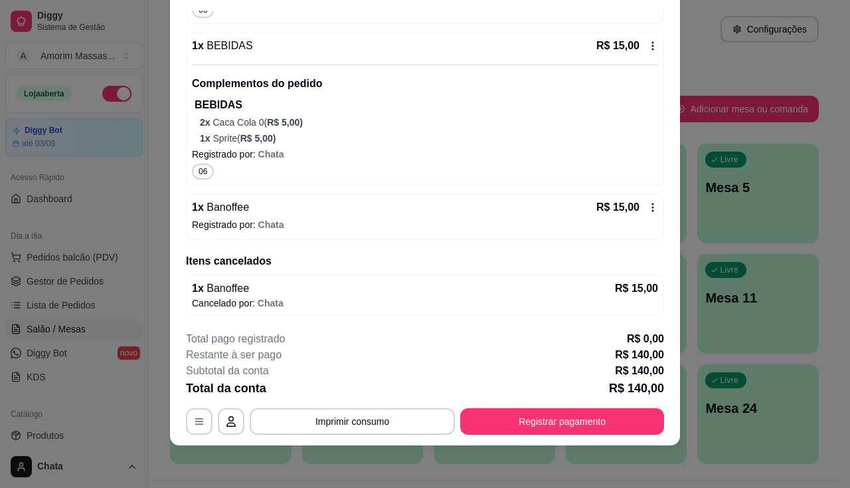
click at [270, 298] on span "Chata" at bounding box center [271, 303] width 26 height 11
click at [278, 296] on p "Cancelado por: Chata" at bounding box center [425, 302] width 466 height 13
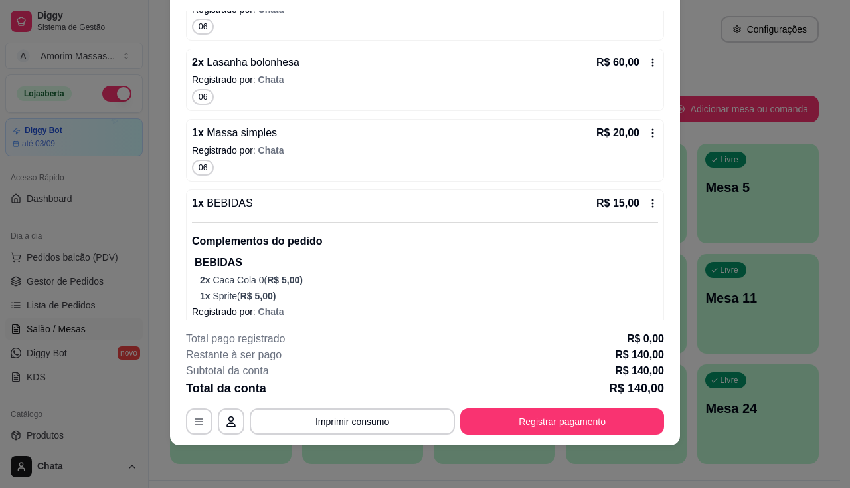
scroll to position [39, 0]
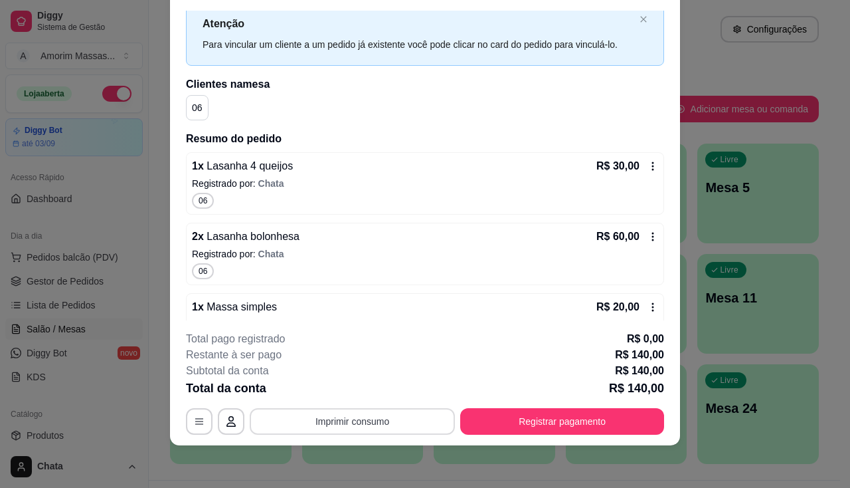
click at [366, 421] on button "Imprimir consumo" at bounding box center [352, 421] width 205 height 27
click at [369, 386] on button "IMPRESSORA" at bounding box center [352, 390] width 96 height 21
click at [626, 12] on div "Atenção Para vincular um cliente a um pedido já existente você pode clicar no c…" at bounding box center [425, 33] width 478 height 64
click at [640, 19] on icon "close" at bounding box center [644, 19] width 8 height 8
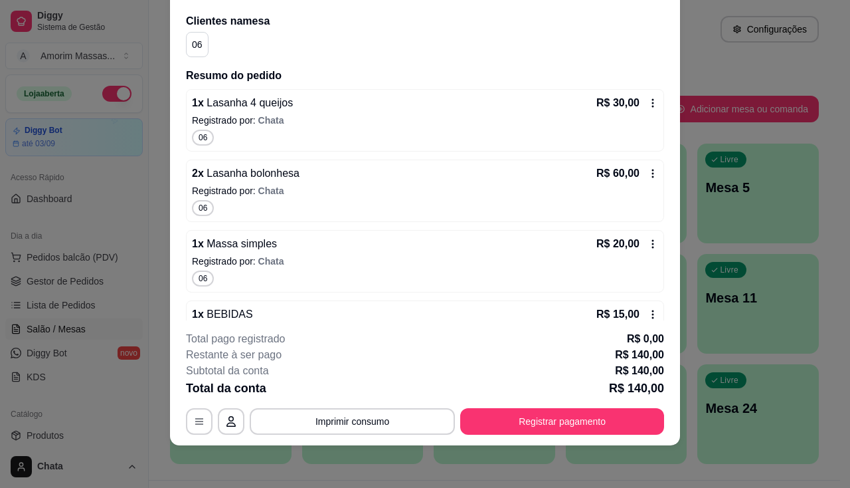
scroll to position [23, 0]
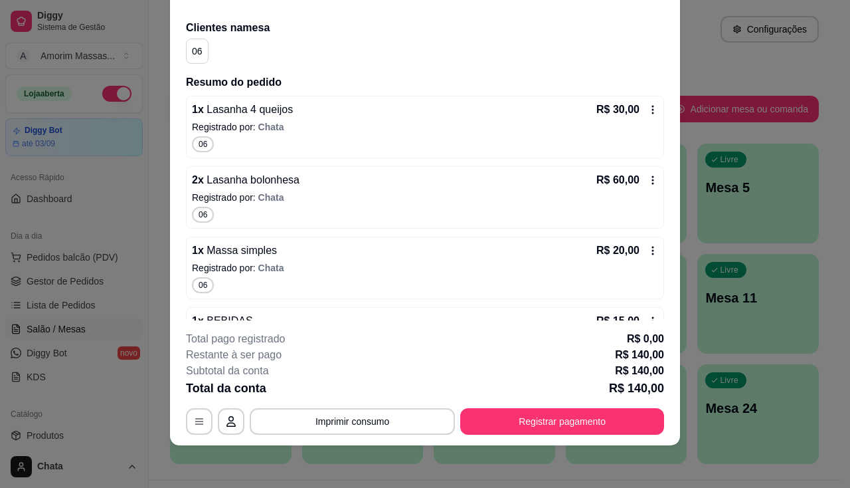
click at [626, 19] on div "Iniciada 17/08/2025 às 21:08 Clientes na mesa 06 Resumo do pedido 1 x Lasanha 4…" at bounding box center [425, 291] width 478 height 597
click at [654, 12] on div "Iniciada 17/08/2025 às 21:08 Clientes na mesa 06 Resumo do pedido 1 x Lasanha 4…" at bounding box center [425, 166] width 510 height 310
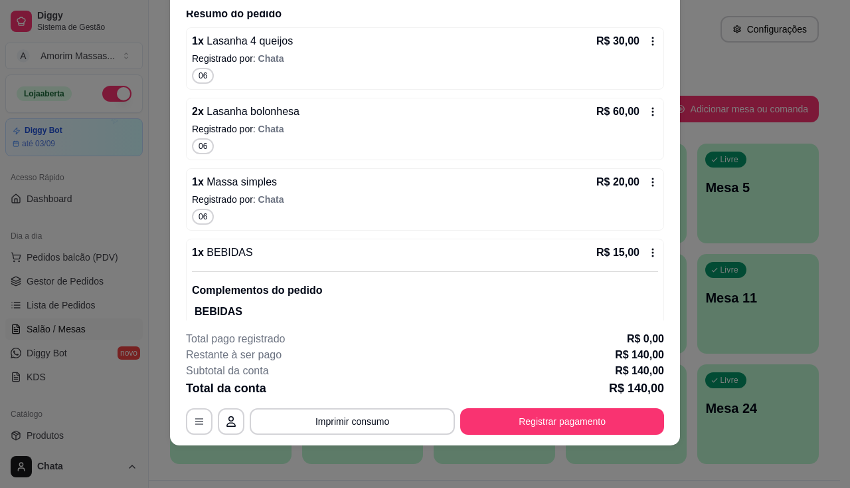
scroll to position [288, 0]
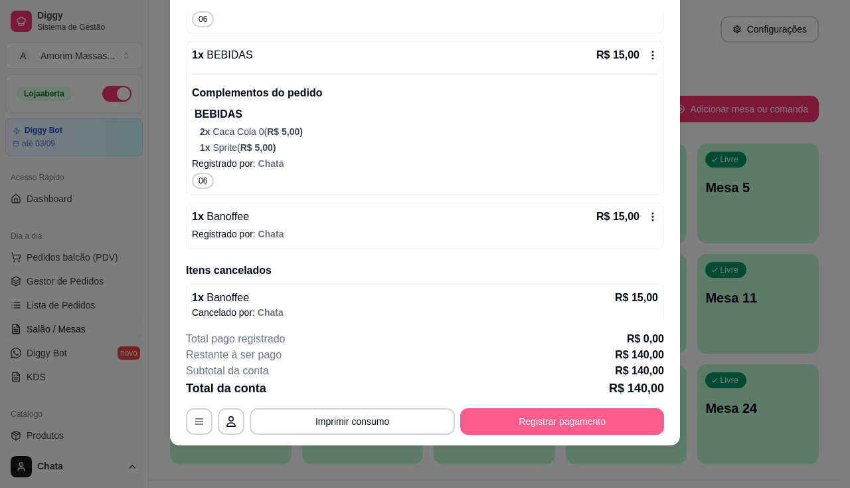
click at [561, 415] on button "Registrar pagamento" at bounding box center [562, 421] width 204 height 27
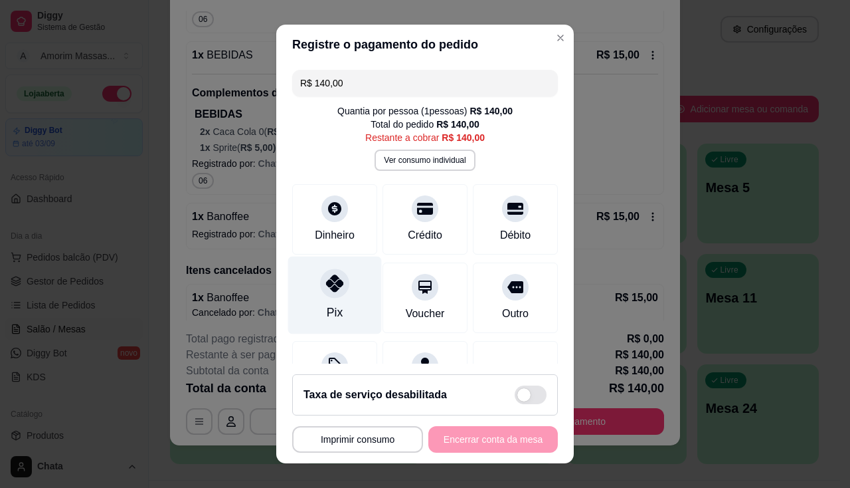
click at [328, 293] on div at bounding box center [334, 282] width 29 height 29
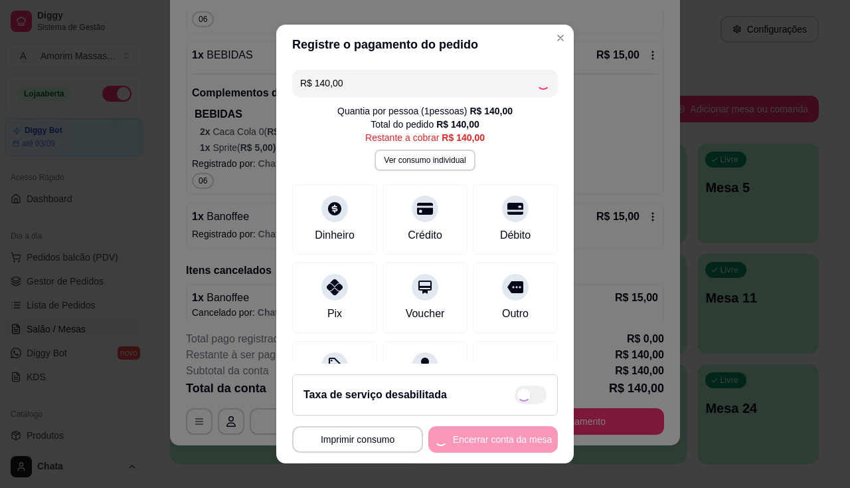
type input "R$ 0,00"
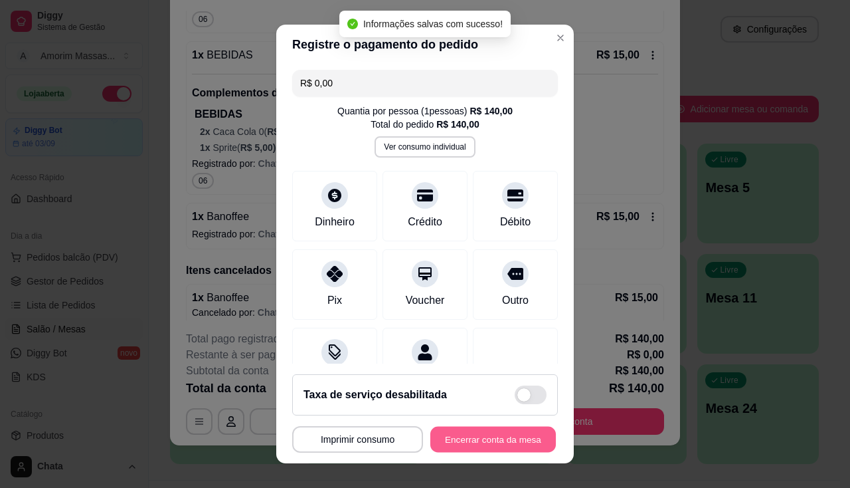
click at [477, 446] on button "Encerrar conta da mesa" at bounding box center [494, 440] width 126 height 26
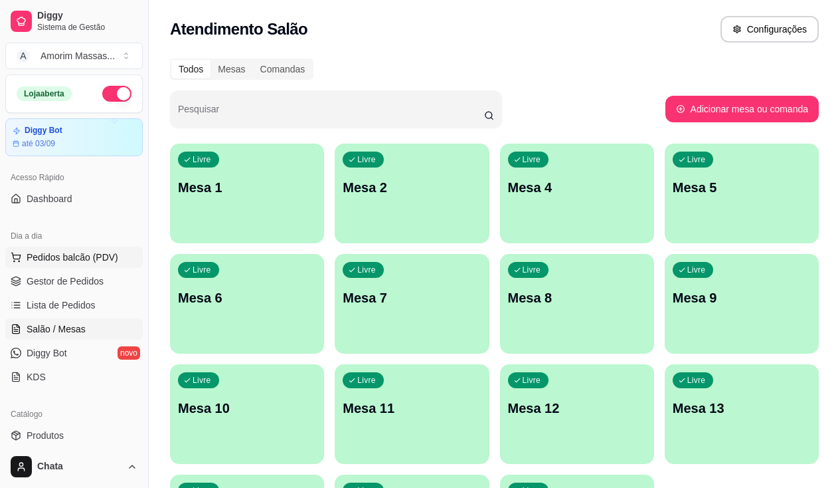
click at [58, 253] on span "Pedidos balcão (PDV)" at bounding box center [73, 256] width 92 height 13
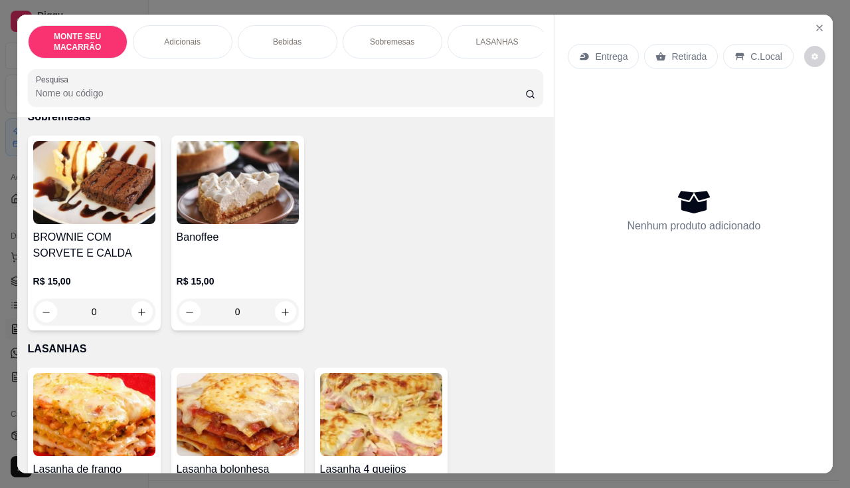
scroll to position [809, 0]
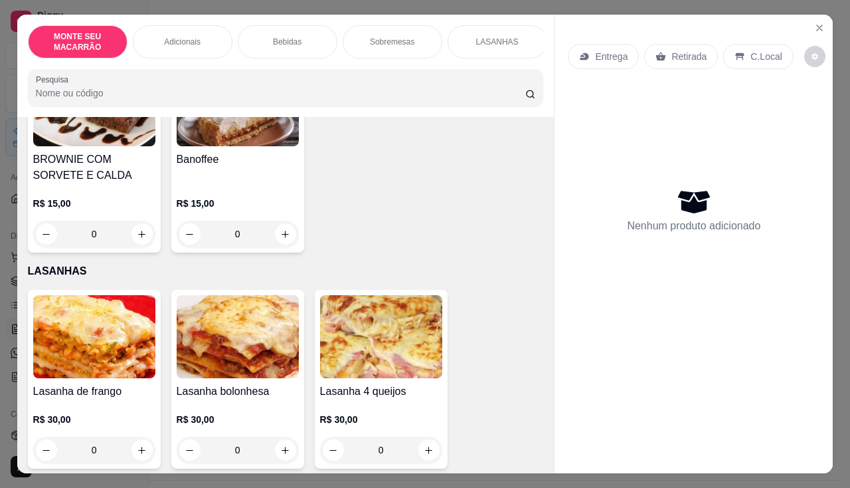
click at [382, 322] on img at bounding box center [381, 336] width 122 height 83
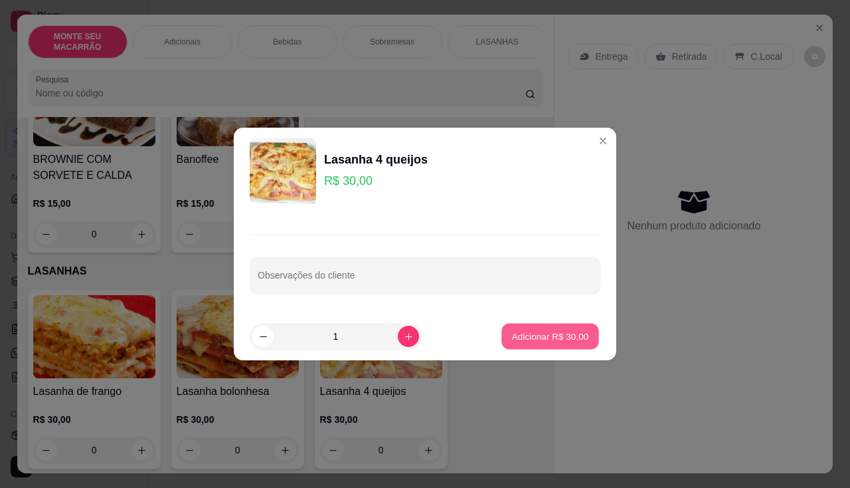
click at [561, 338] on p "Adicionar R$ 30,00" at bounding box center [550, 336] width 77 height 13
type input "1"
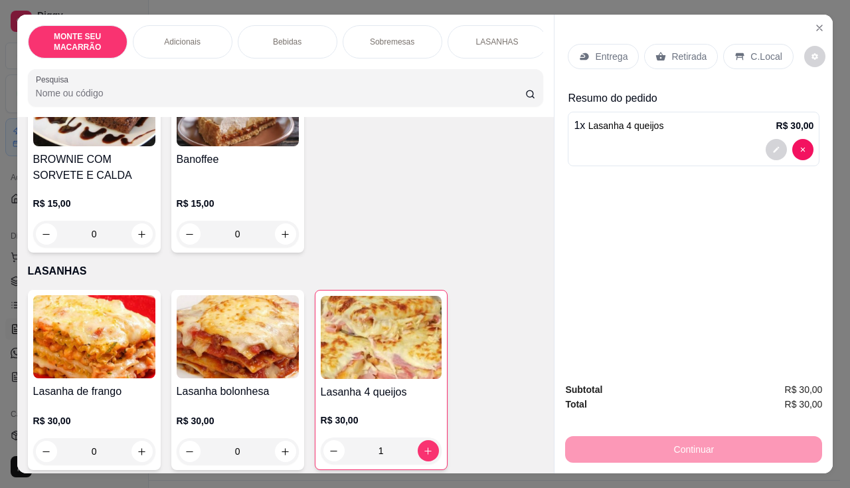
click at [602, 55] on p "Entrega" at bounding box center [611, 56] width 33 height 13
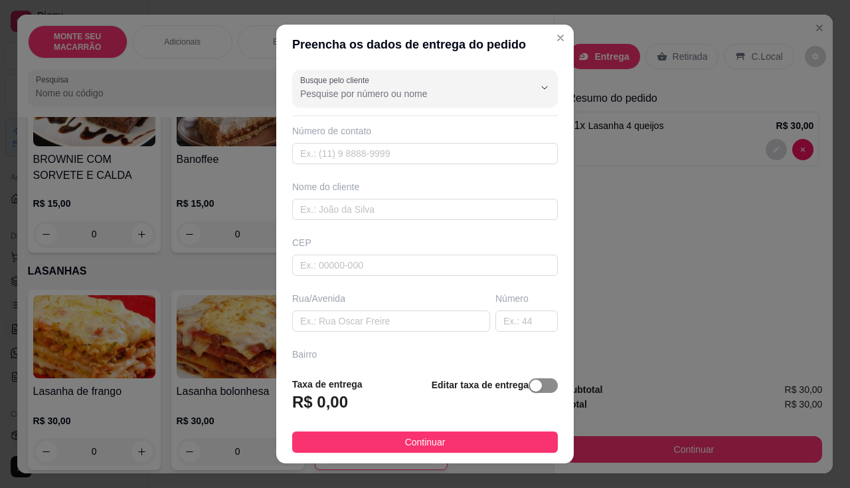
click at [530, 391] on div "button" at bounding box center [536, 385] width 12 height 12
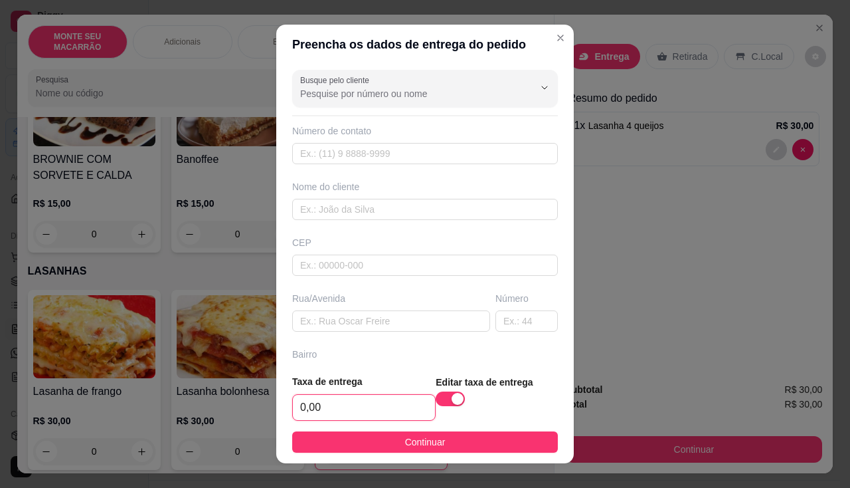
click at [317, 411] on input "0,00" at bounding box center [364, 407] width 142 height 25
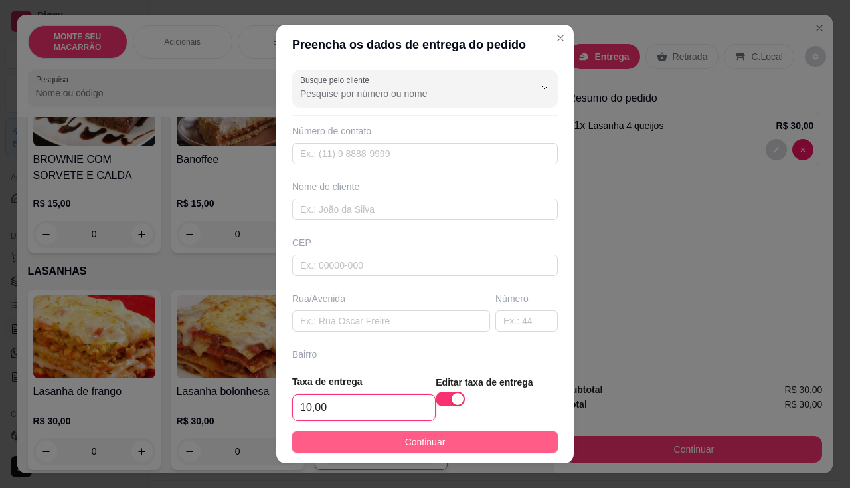
type input "10,00"
click at [379, 438] on button "Continuar" at bounding box center [425, 441] width 266 height 21
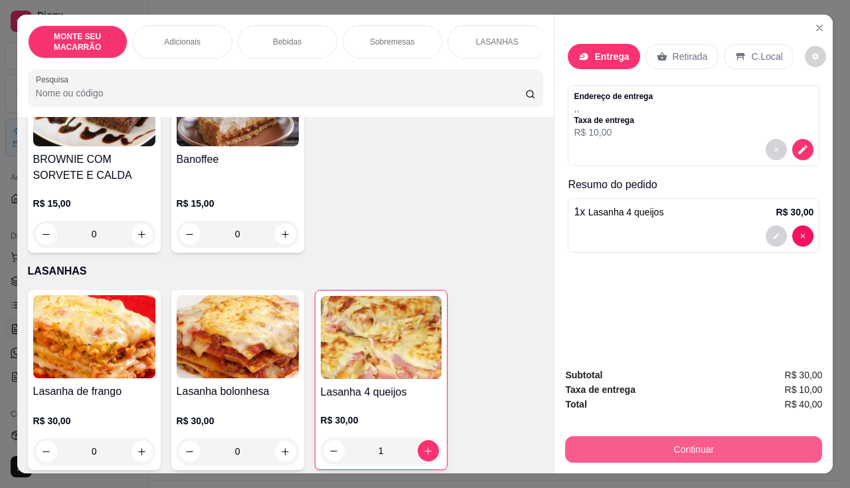
click at [650, 438] on button "Continuar" at bounding box center [693, 449] width 257 height 27
click at [708, 448] on button "Continuar" at bounding box center [693, 449] width 257 height 27
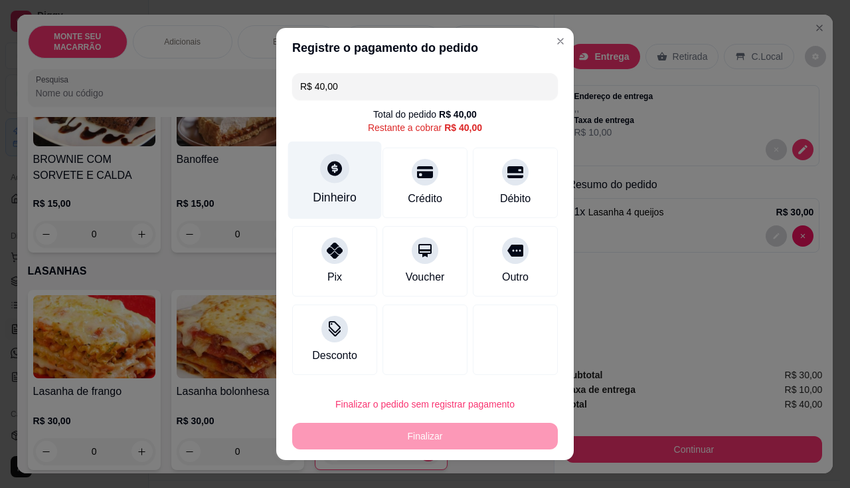
click at [331, 167] on icon at bounding box center [335, 168] width 15 height 15
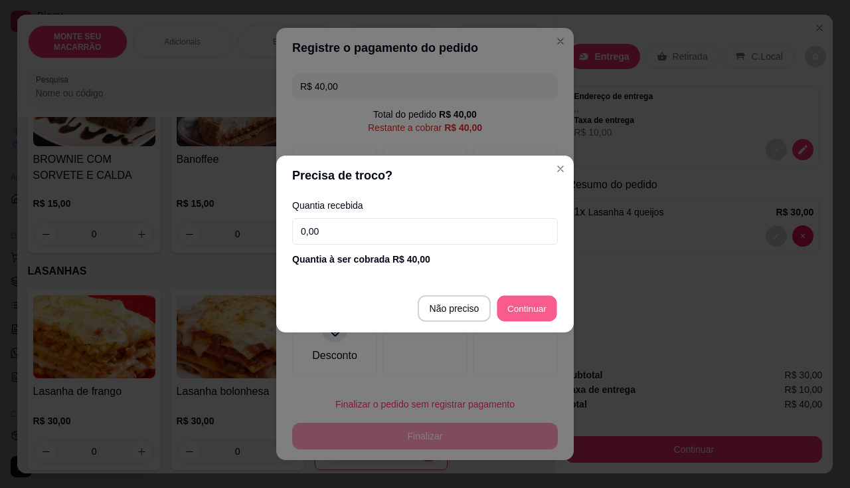
type input "R$ 0,00"
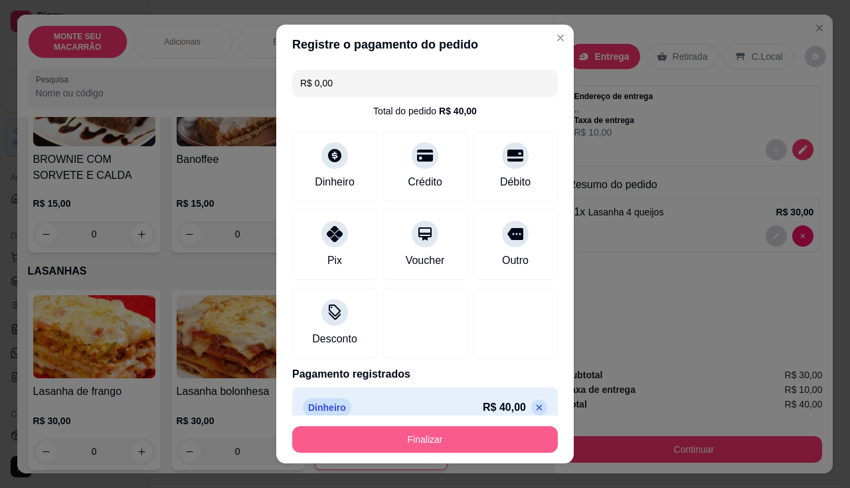
click at [452, 437] on button "Finalizar" at bounding box center [425, 439] width 266 height 27
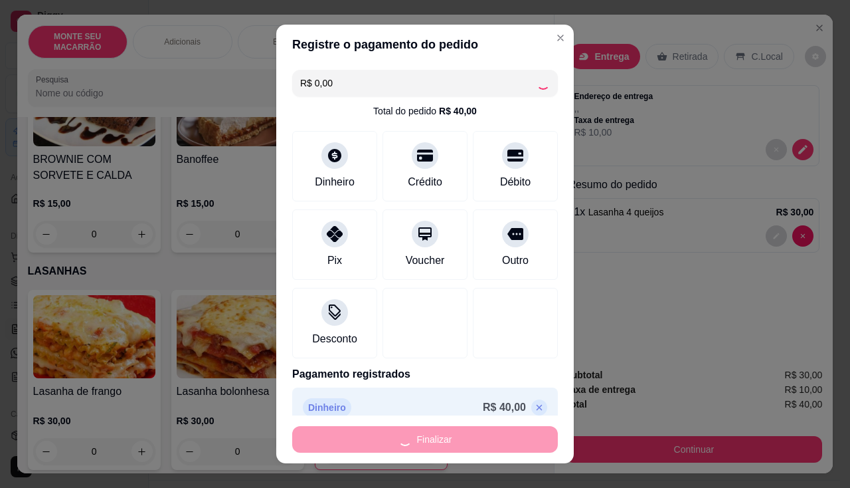
type input "0"
type input "-R$ 40,00"
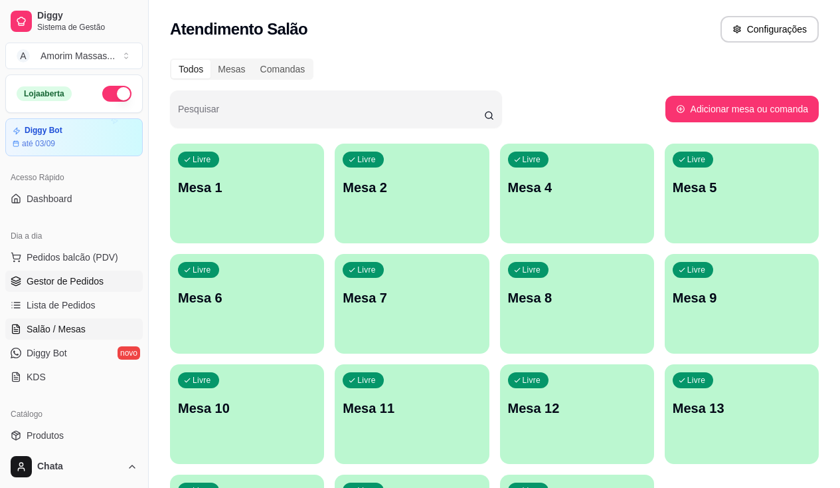
click at [74, 278] on span "Gestor de Pedidos" at bounding box center [65, 280] width 77 height 13
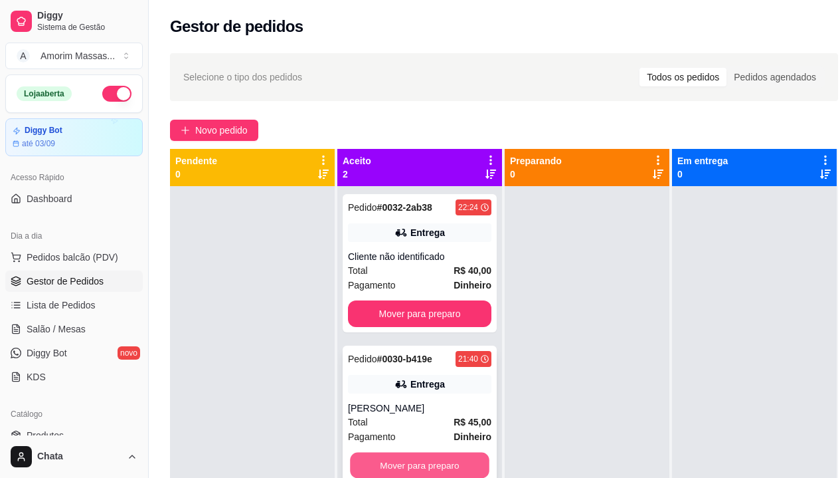
click at [397, 464] on button "Mover para preparo" at bounding box center [420, 465] width 140 height 26
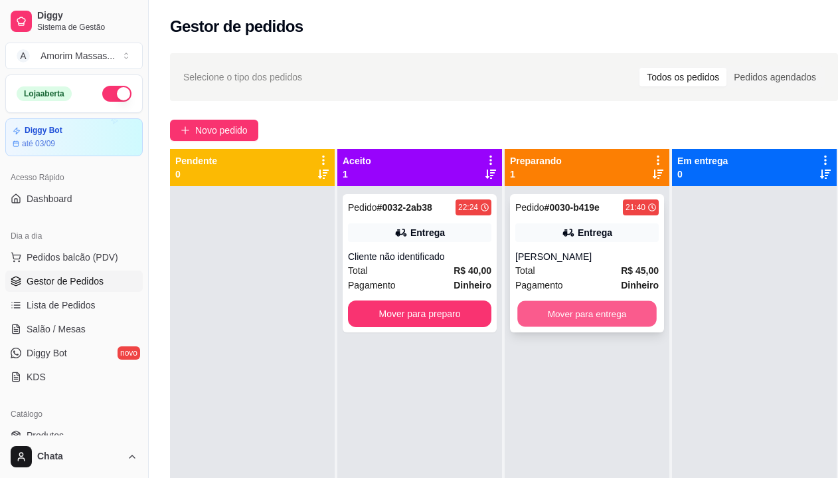
click at [591, 315] on button "Mover para entrega" at bounding box center [588, 314] width 140 height 26
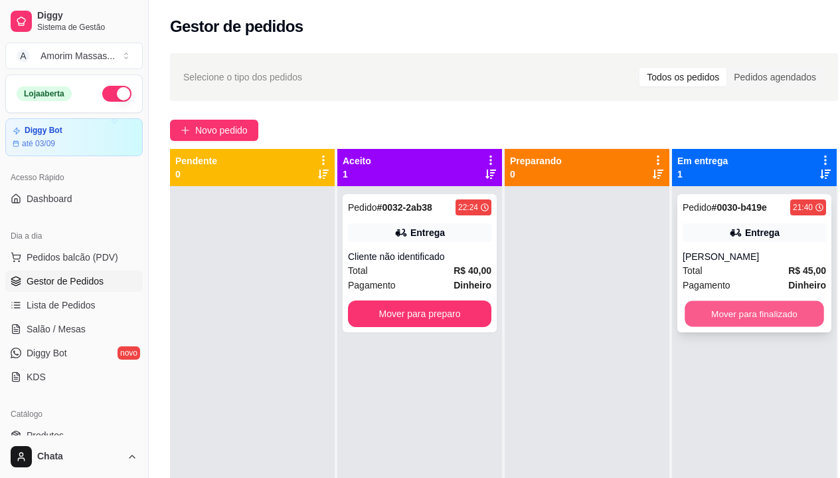
click at [793, 307] on button "Mover para finalizado" at bounding box center [755, 314] width 140 height 26
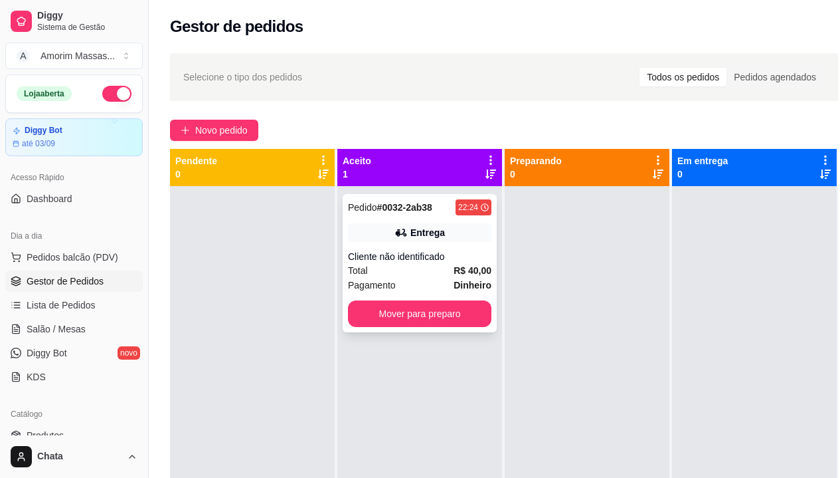
click at [425, 251] on div "Cliente não identificado" at bounding box center [420, 256] width 144 height 13
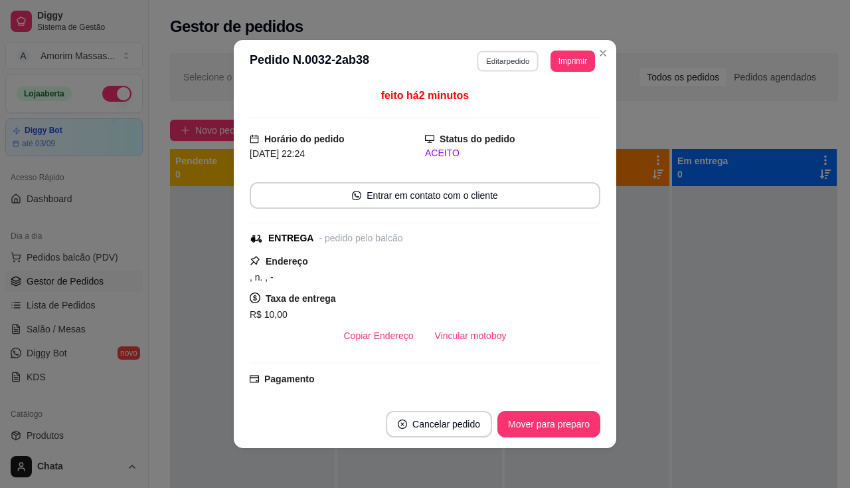
click at [508, 54] on button "Editar pedido" at bounding box center [509, 60] width 62 height 21
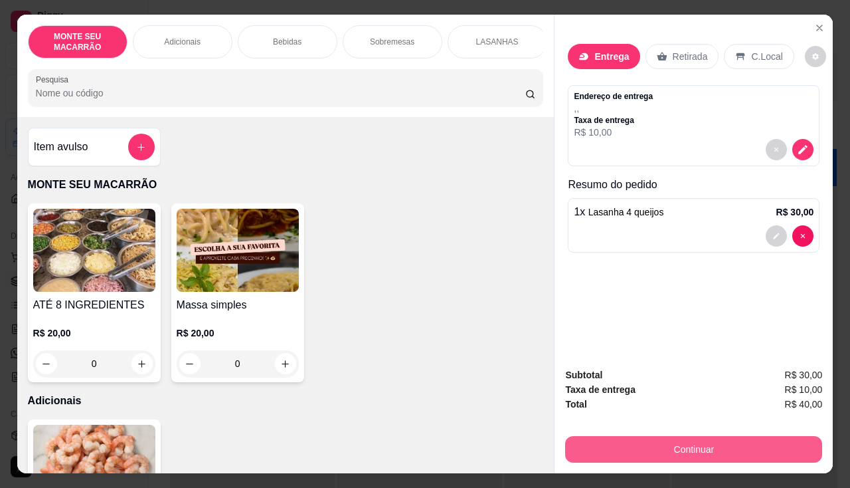
click at [638, 437] on button "Continuar" at bounding box center [693, 449] width 257 height 27
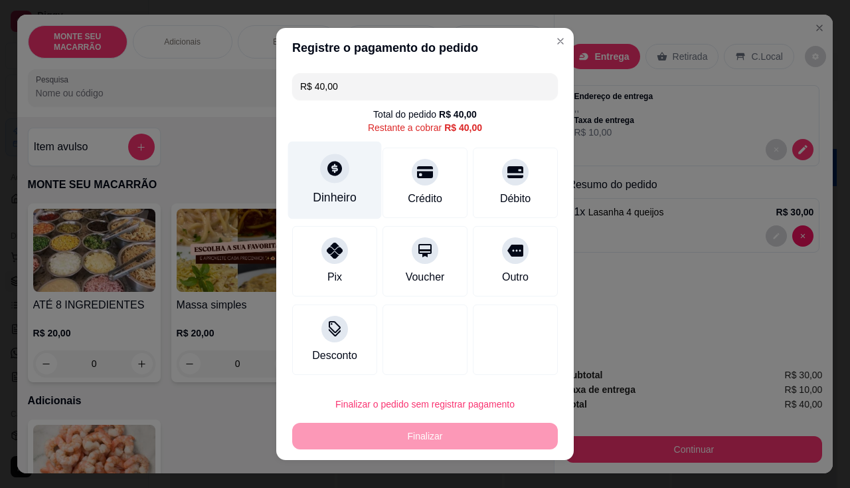
click at [332, 166] on icon at bounding box center [335, 168] width 15 height 15
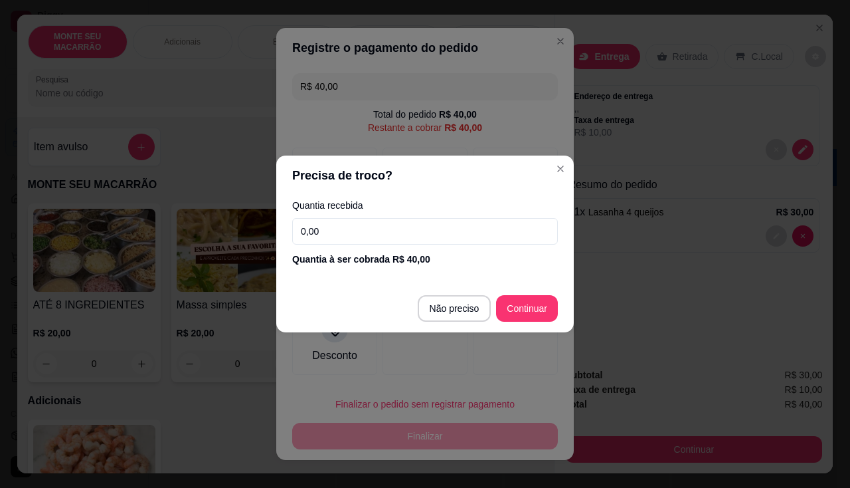
click at [344, 235] on input "0,00" at bounding box center [425, 231] width 266 height 27
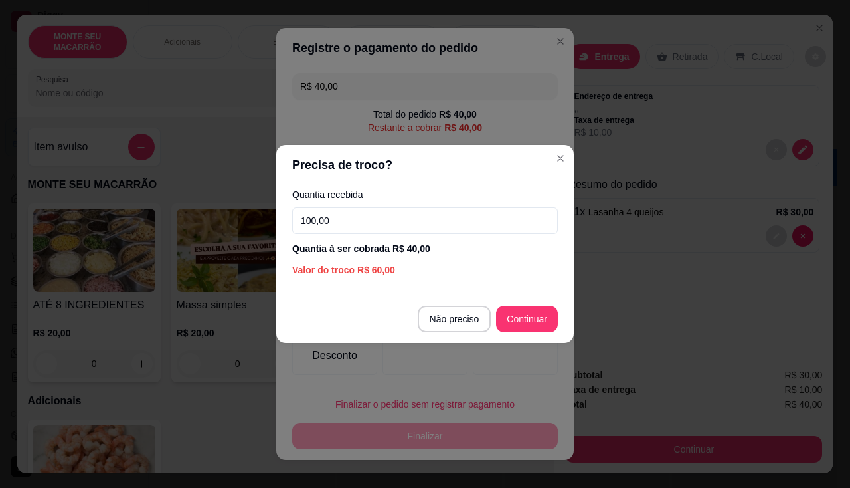
type input "100,00"
click at [407, 270] on div "Valor do troco R$ 60,00" at bounding box center [425, 269] width 266 height 13
